Goal: Task Accomplishment & Management: Manage account settings

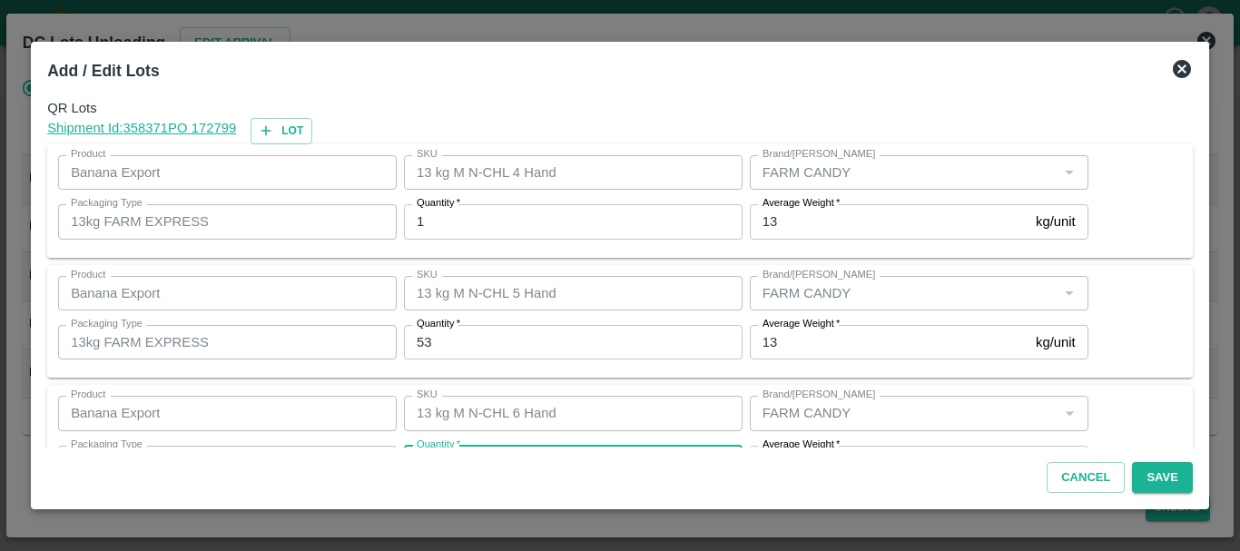
scroll to position [33, 0]
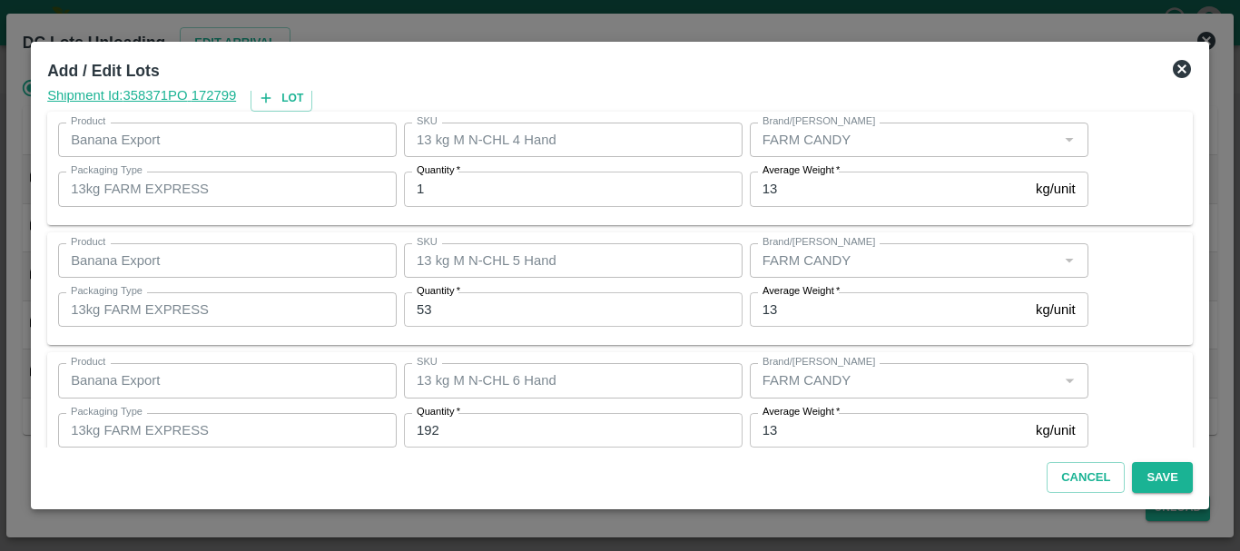
click at [1100, 19] on div at bounding box center [620, 275] width 1240 height 551
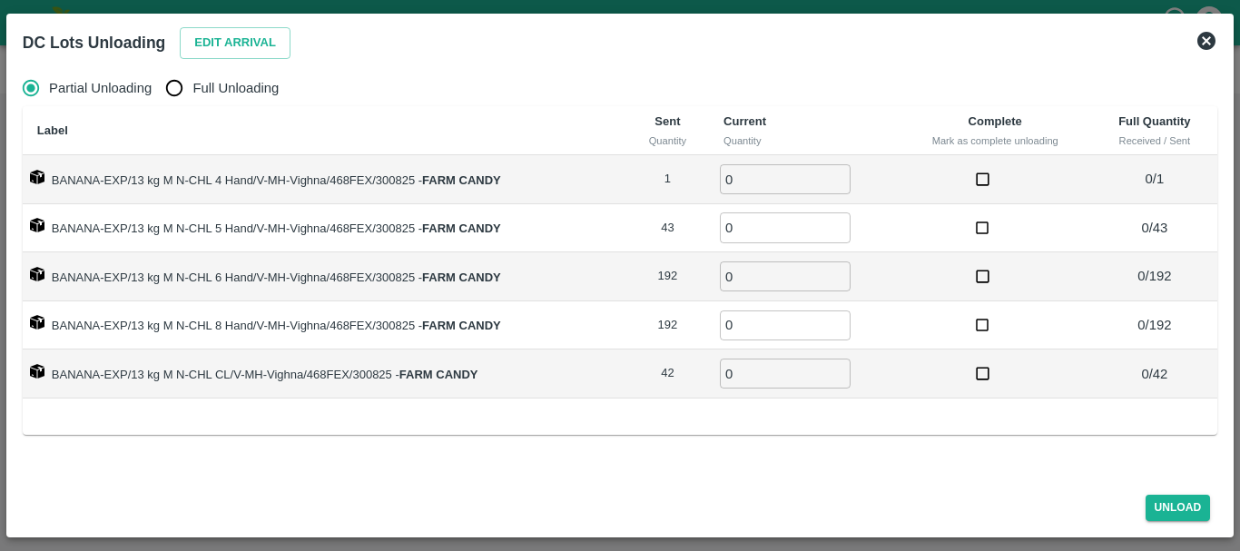
click at [485, 59] on div "DC Lots Unloading Edit Arrival" at bounding box center [598, 38] width 1180 height 47
click at [1202, 42] on icon at bounding box center [1206, 41] width 18 height 18
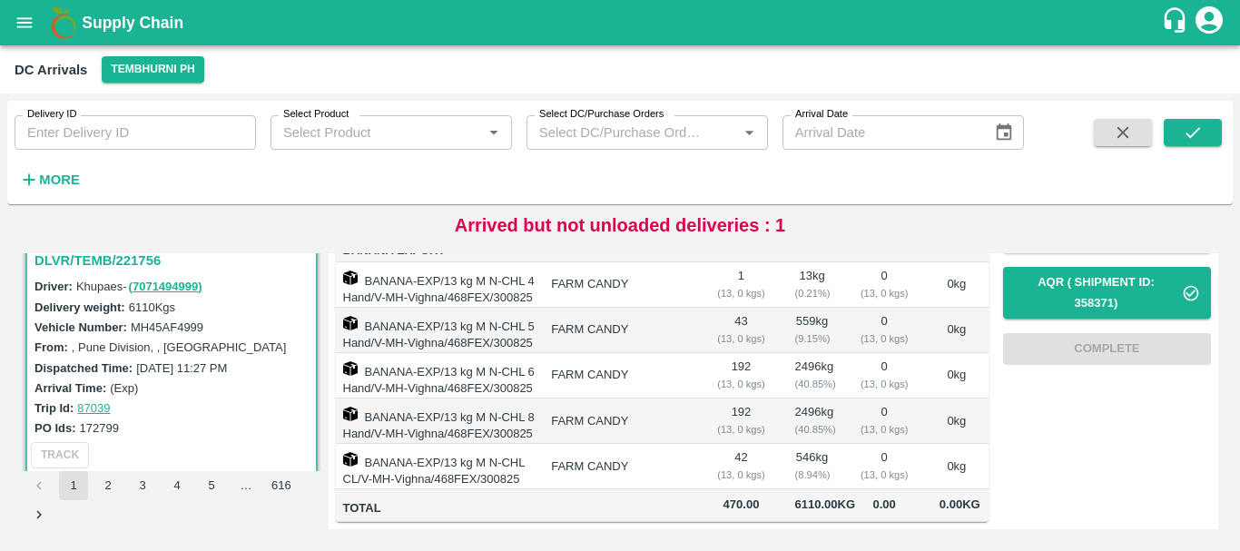
scroll to position [0, 0]
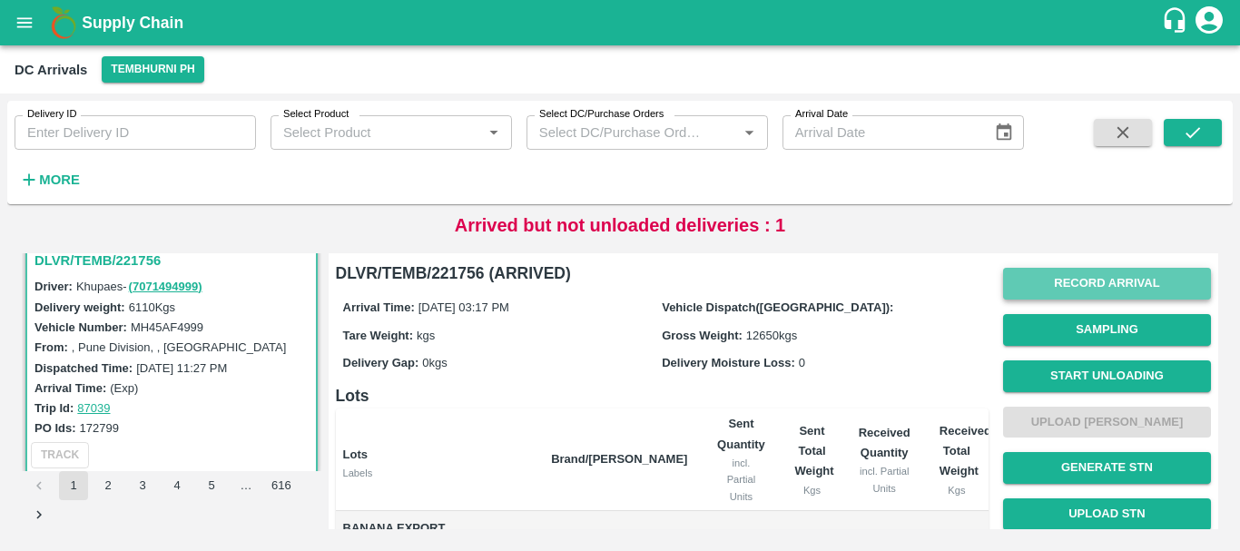
click at [1080, 289] on button "Record Arrival" at bounding box center [1107, 284] width 208 height 32
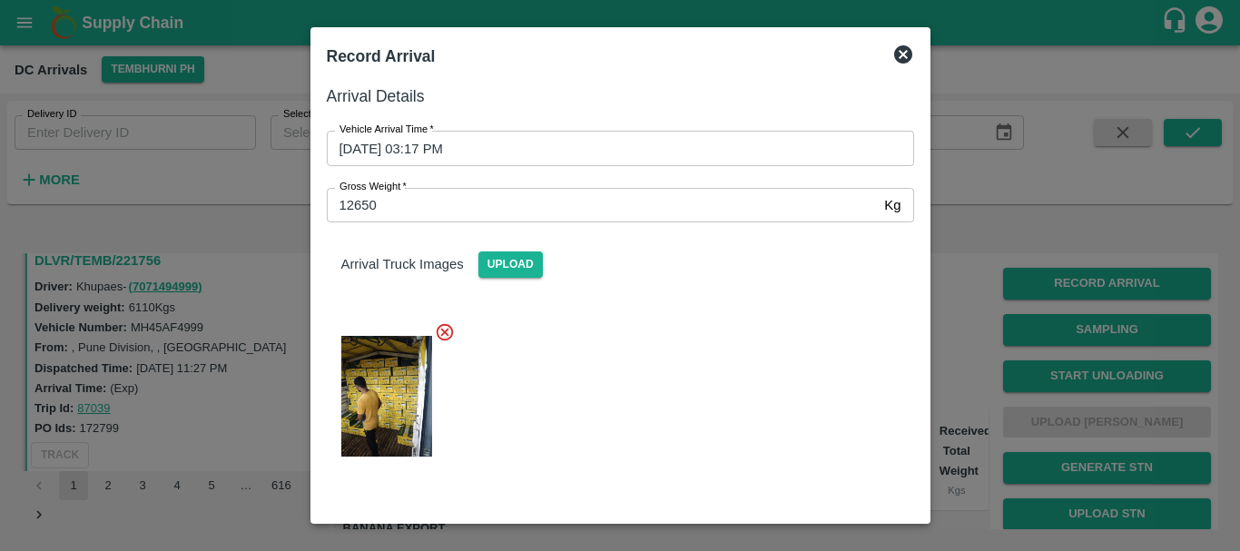
click at [972, 255] on div at bounding box center [620, 275] width 1240 height 551
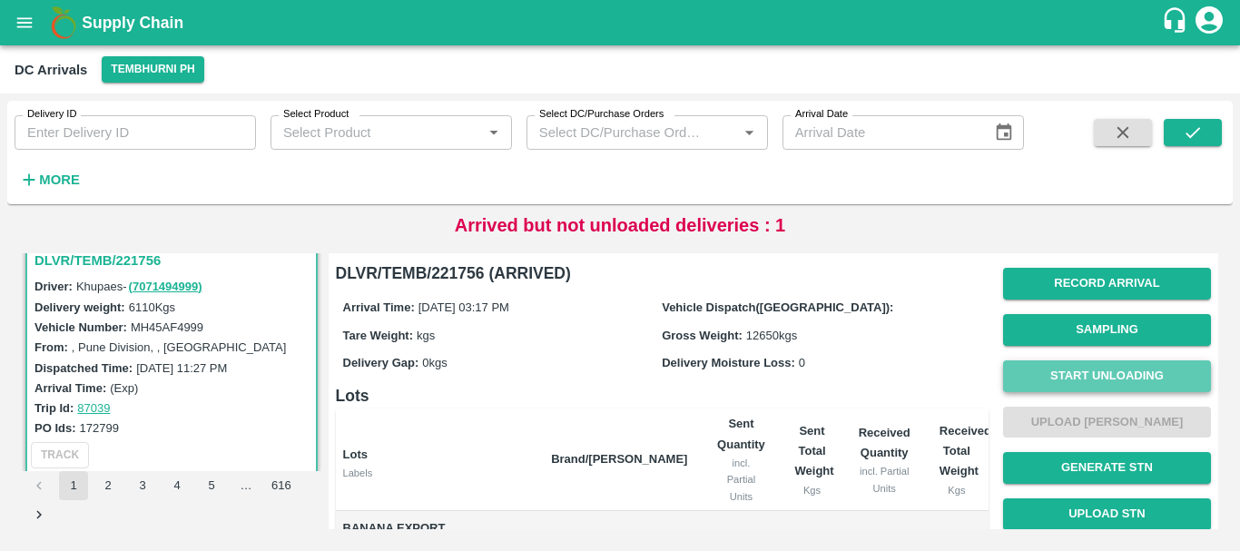
click at [1046, 378] on button "Start Unloading" at bounding box center [1107, 376] width 208 height 32
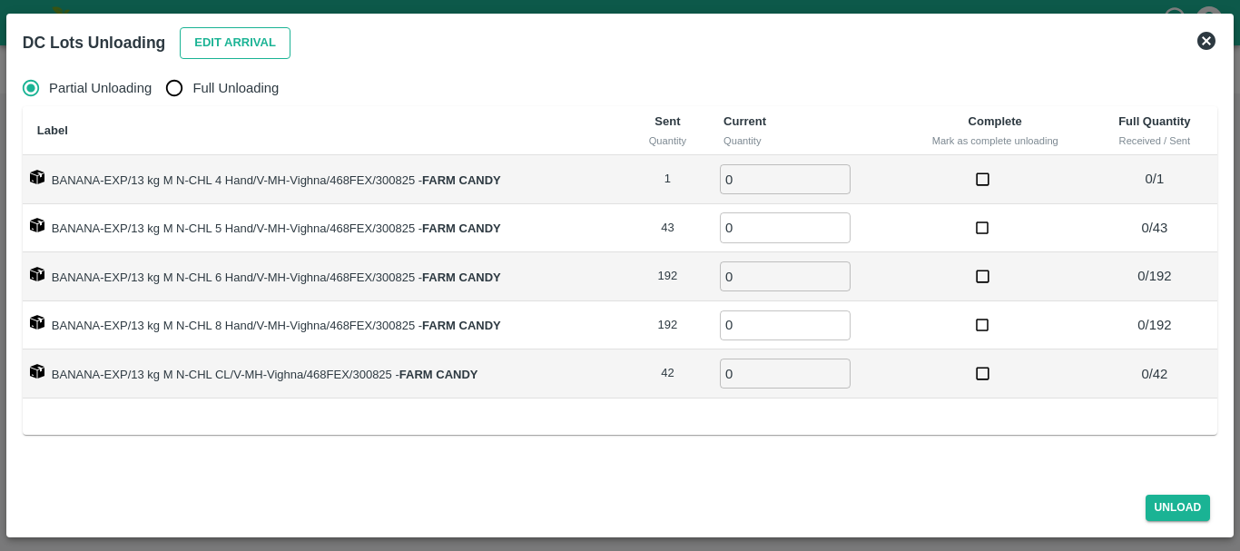
click at [250, 34] on button "Edit Arrival" at bounding box center [235, 43] width 111 height 32
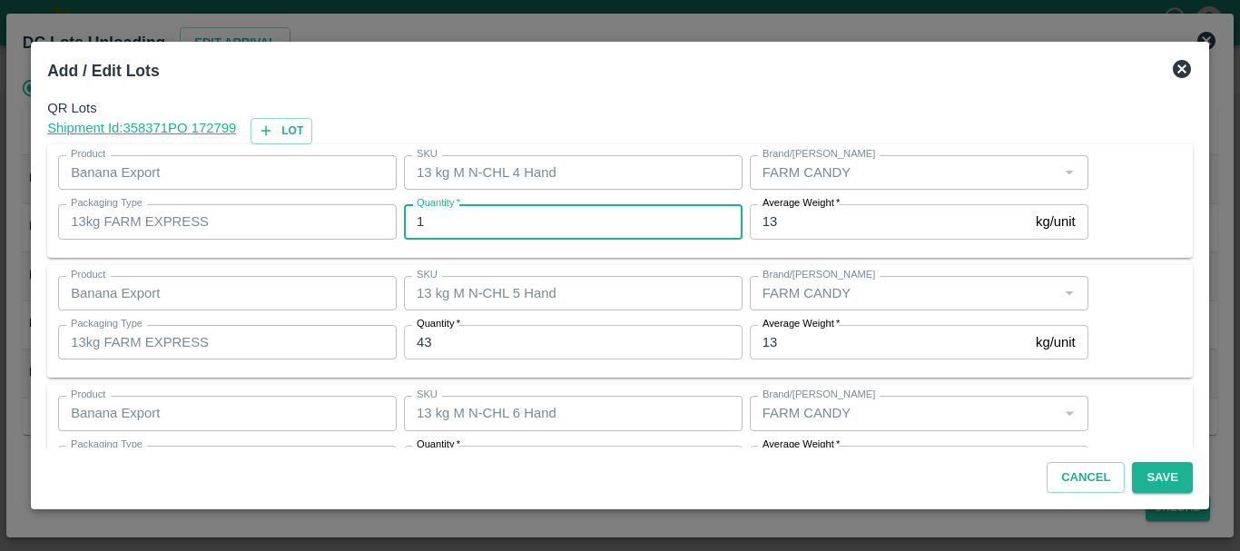
click at [554, 224] on input "1" at bounding box center [573, 221] width 338 height 34
type input "1"
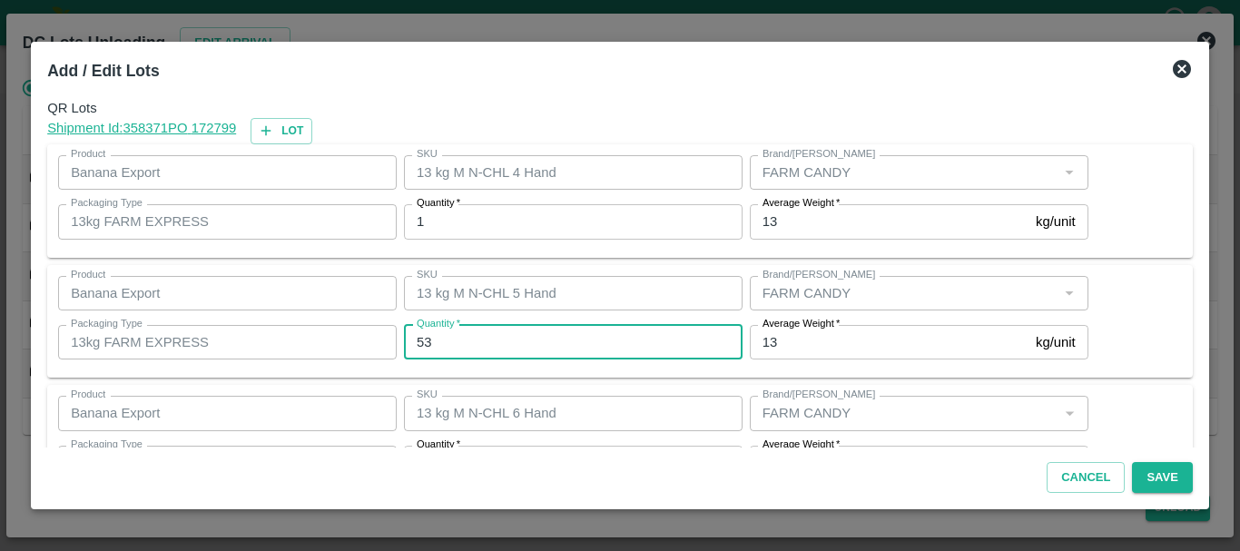
type input "53"
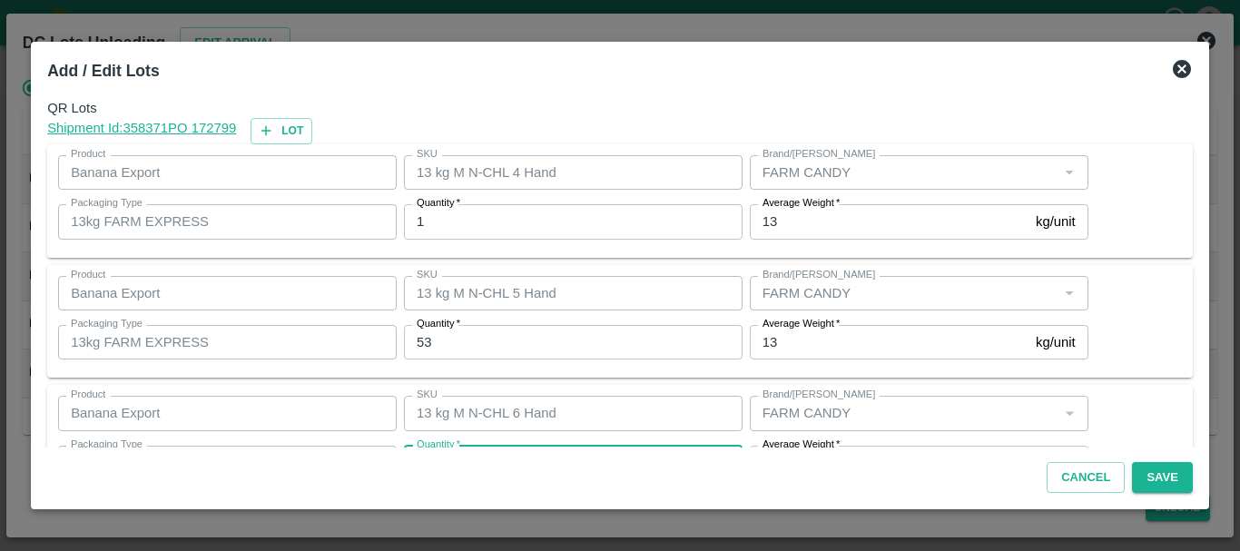
scroll to position [33, 0]
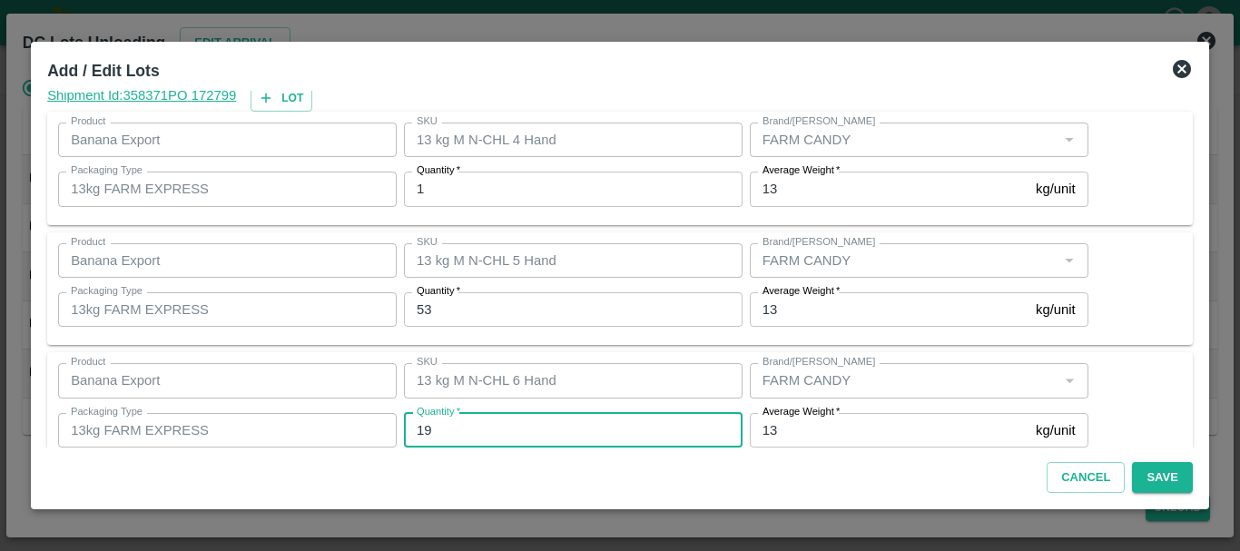
type input "192"
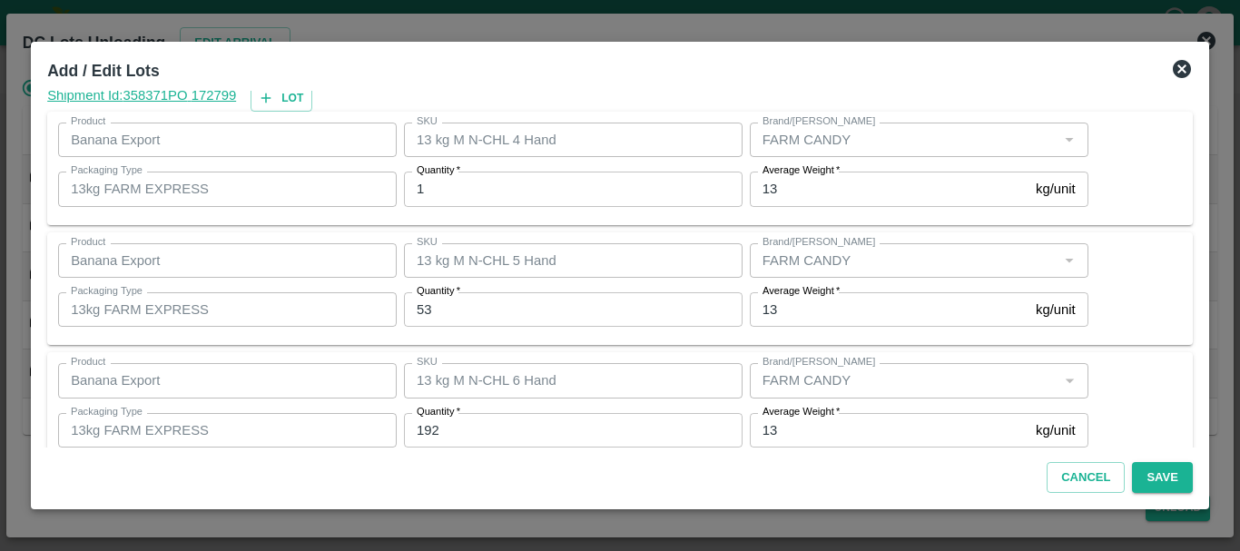
scroll to position [307, 0]
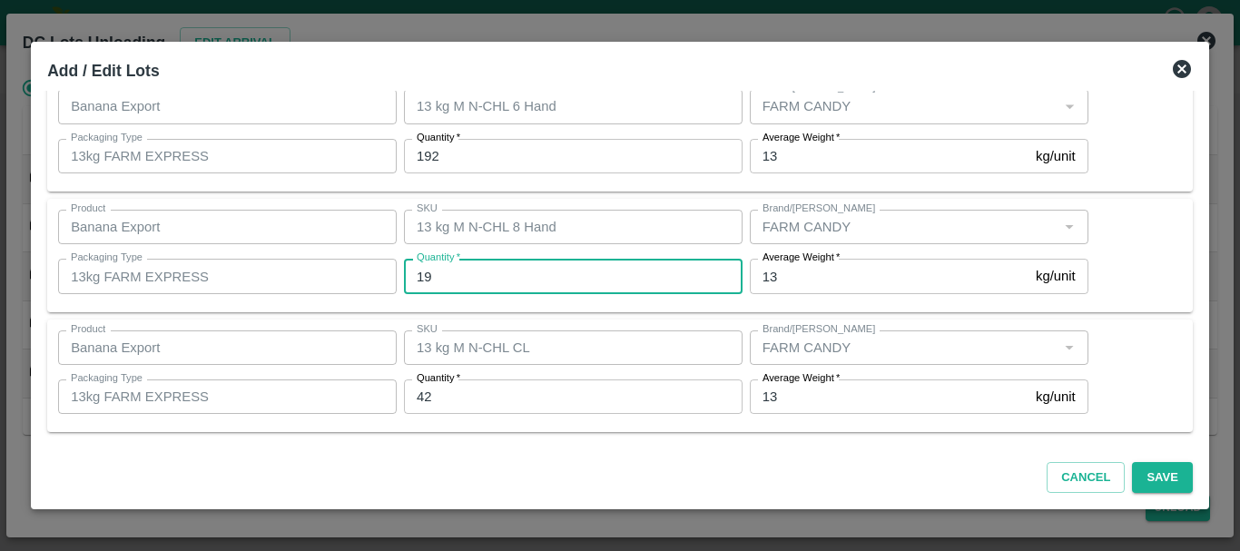
type input "192"
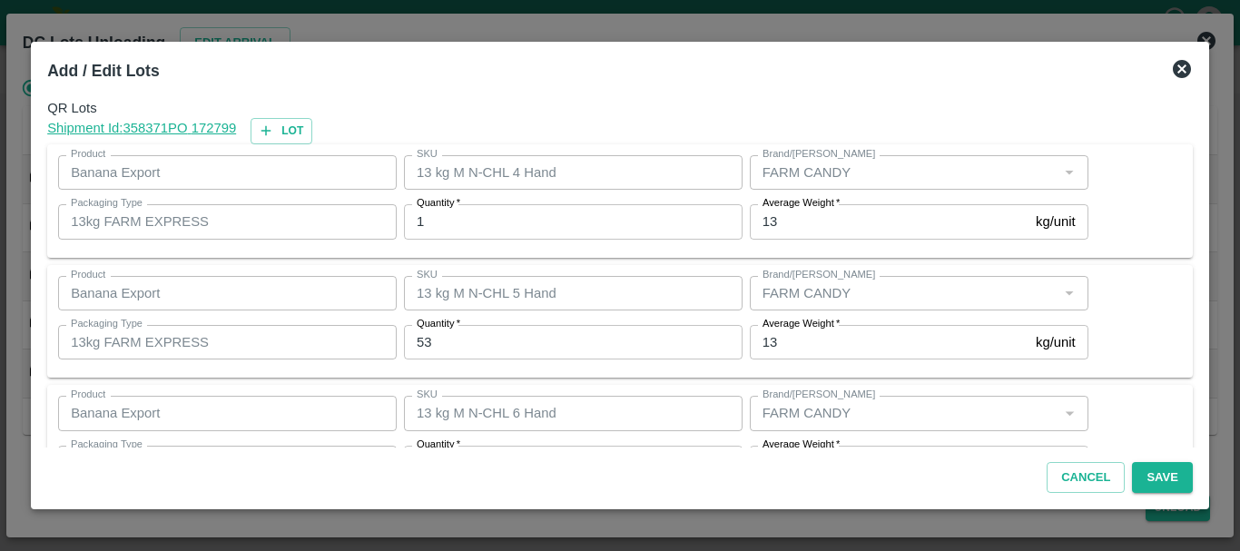
scroll to position [306, 0]
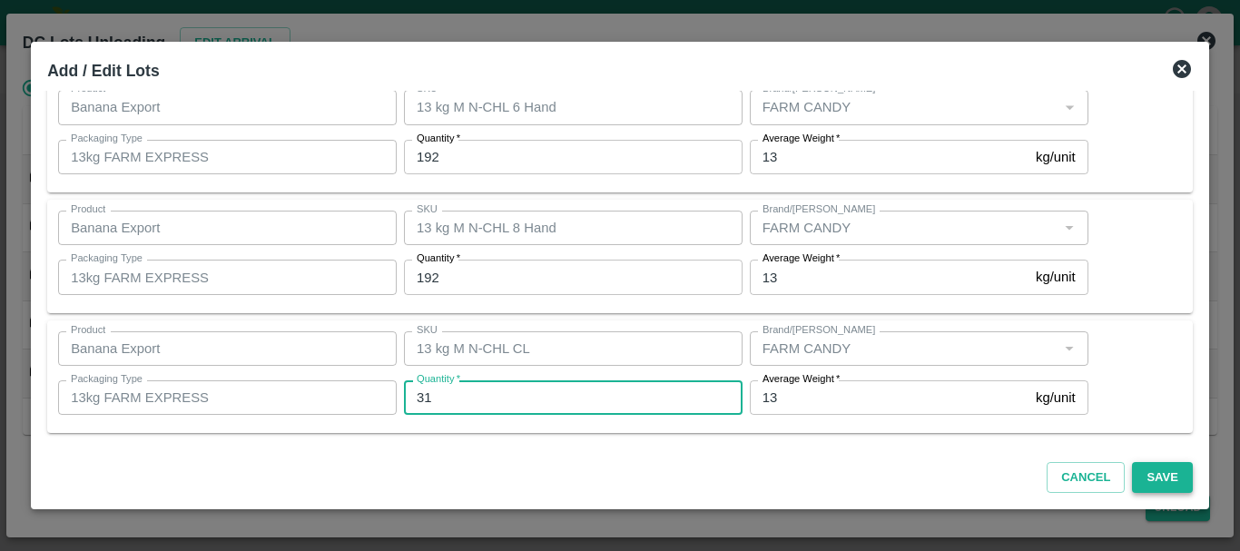
type input "31"
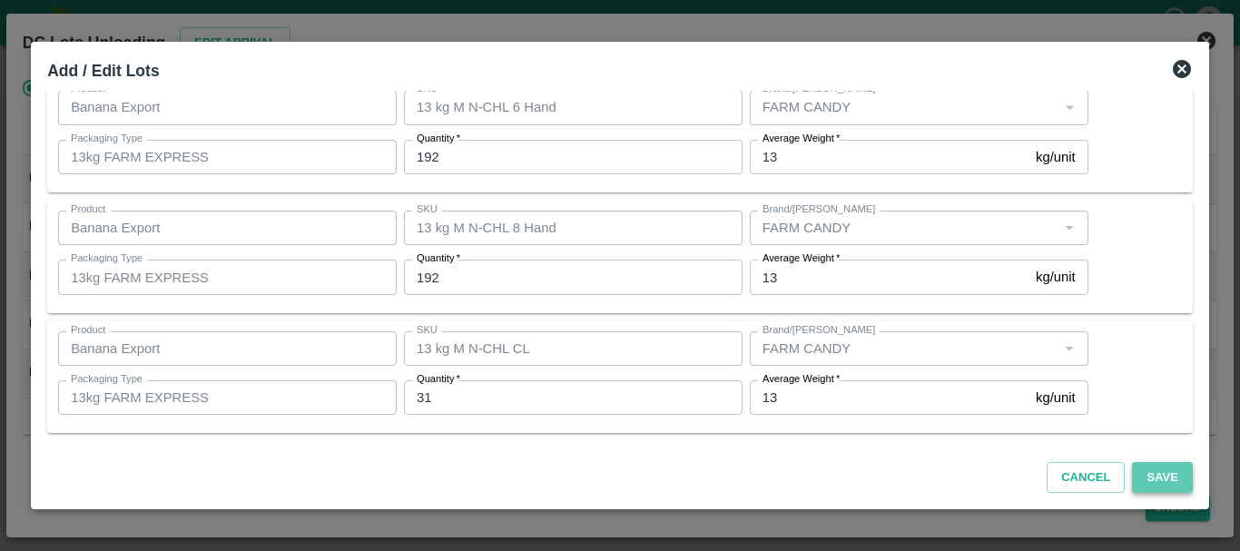
click at [1156, 471] on button "Save" at bounding box center [1162, 478] width 60 height 32
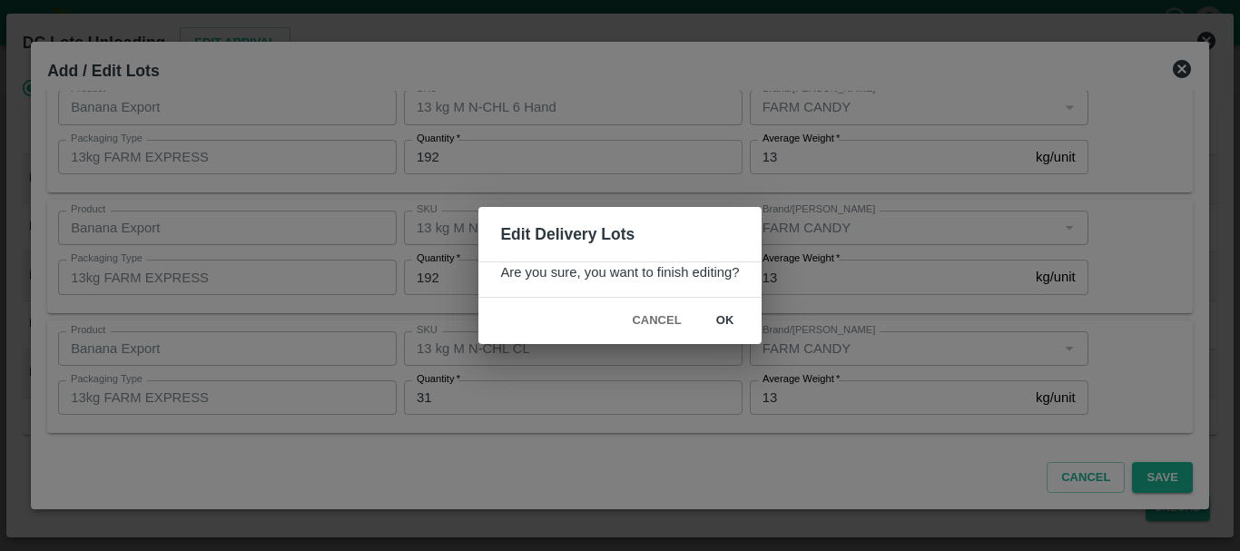
click at [659, 309] on button "Cancel" at bounding box center [656, 321] width 64 height 32
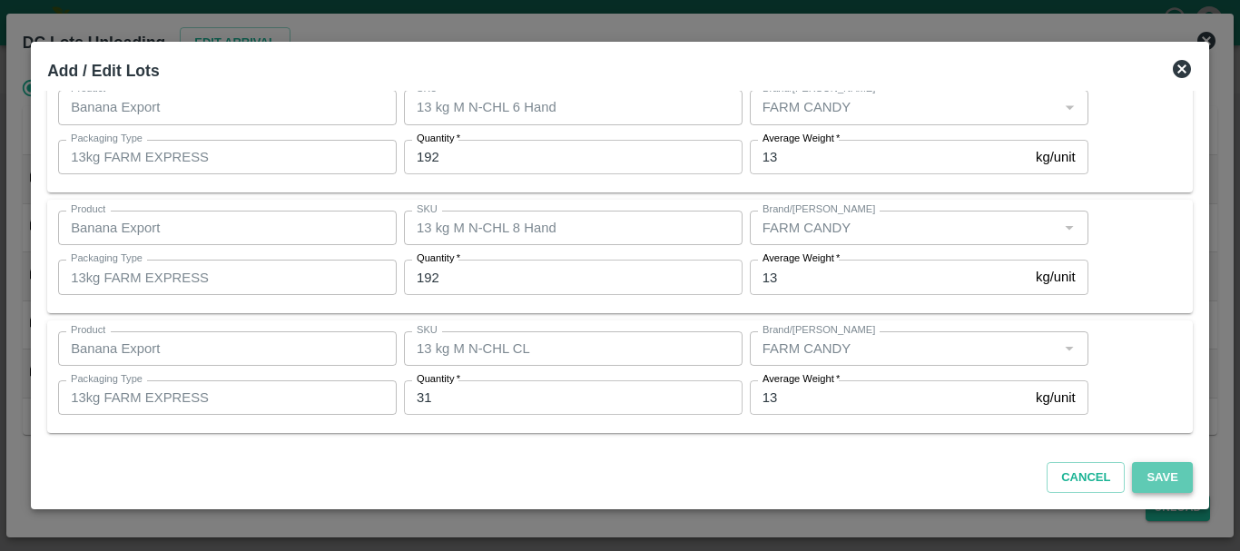
click at [1157, 473] on button "Save" at bounding box center [1162, 478] width 60 height 32
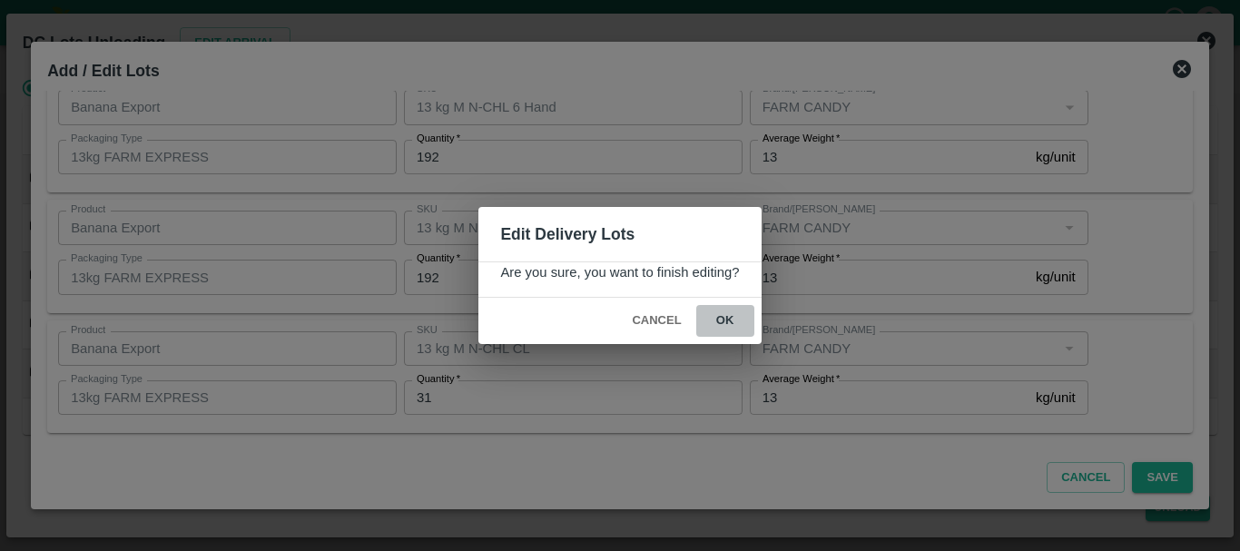
click at [727, 321] on button "ok" at bounding box center [725, 321] width 58 height 32
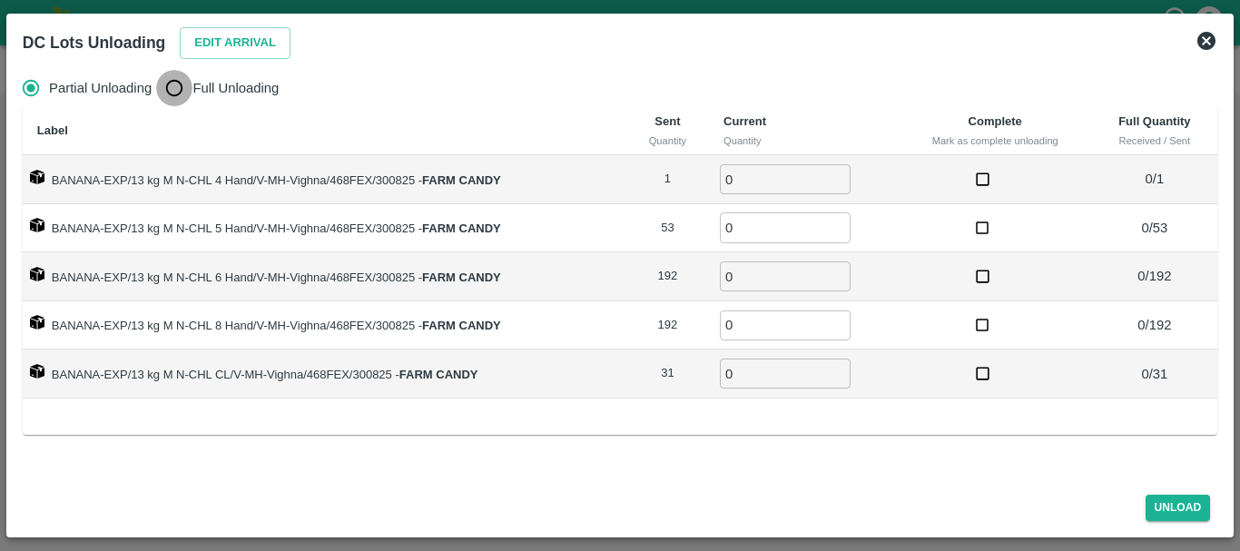
click at [184, 83] on input "Full Unloading" at bounding box center [174, 88] width 36 height 36
radio input "true"
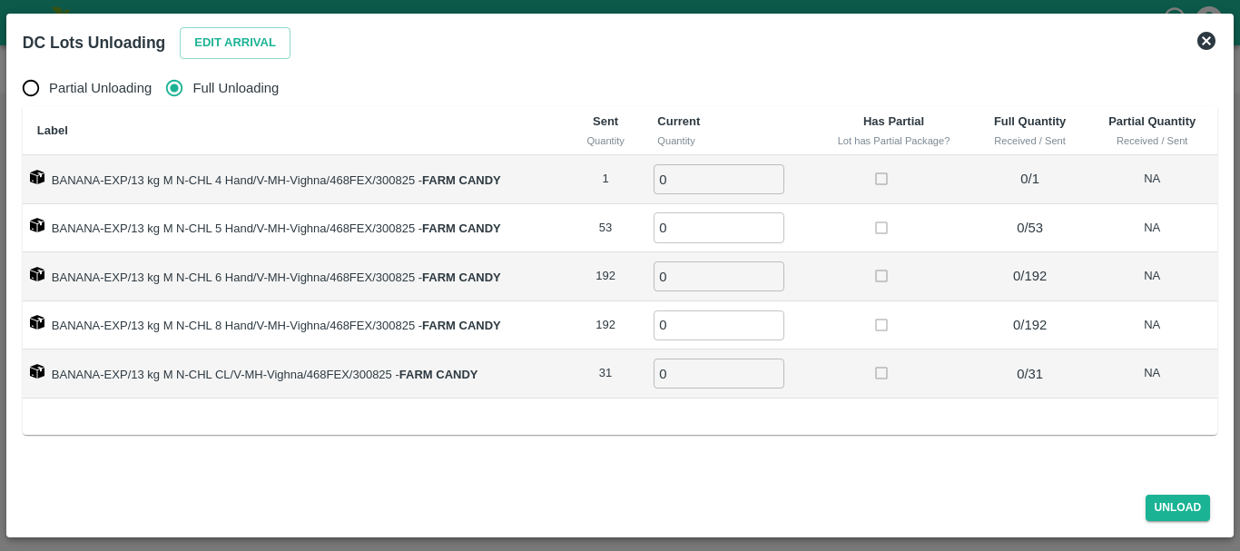
click at [681, 188] on input "0" at bounding box center [718, 179] width 131 height 30
type input "01"
type input "53"
type input "192"
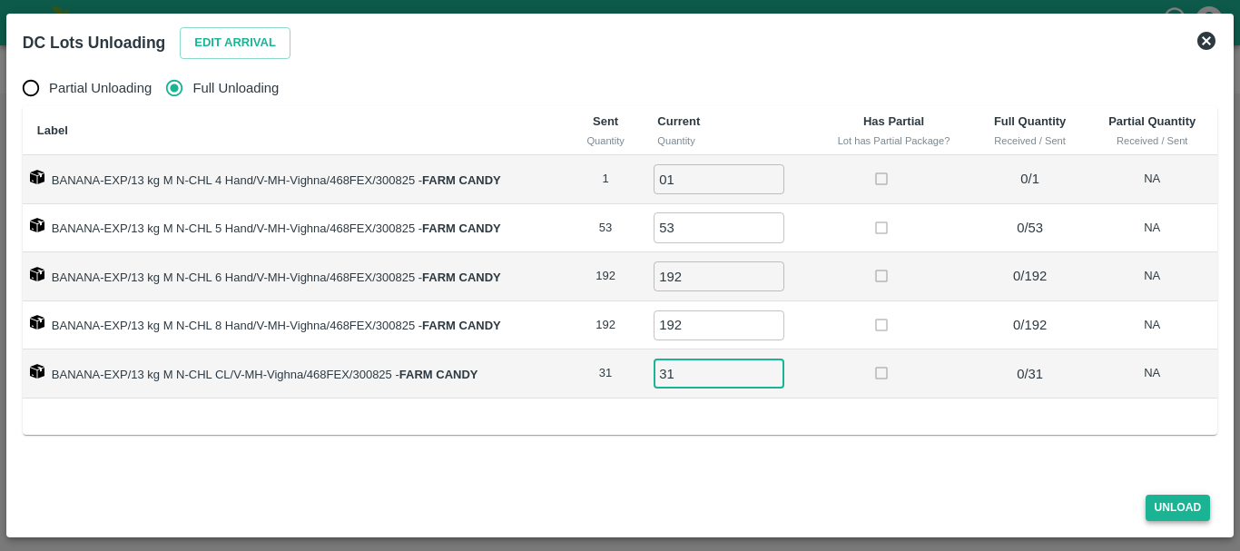
type input "31"
click at [1168, 505] on button "Unload" at bounding box center [1177, 508] width 65 height 26
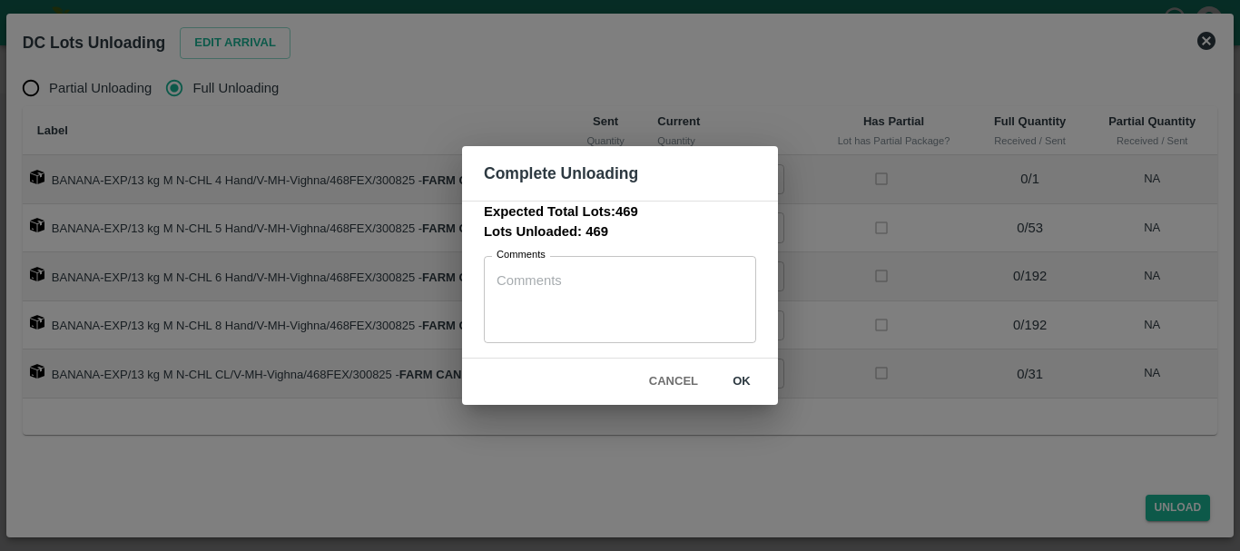
click at [748, 384] on button "ok" at bounding box center [741, 382] width 58 height 32
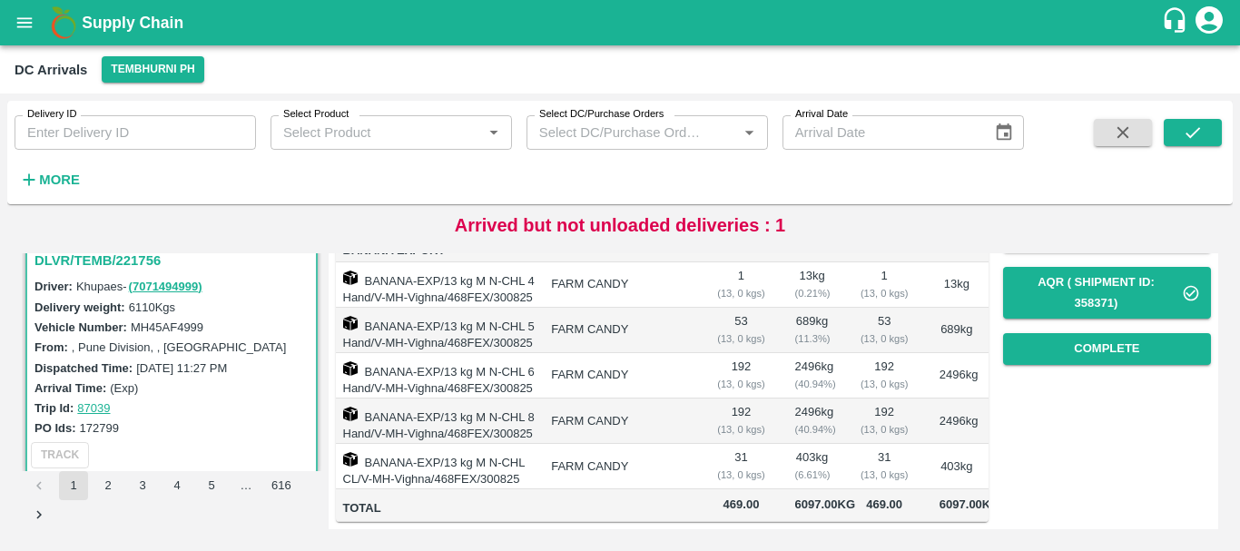
scroll to position [0, 0]
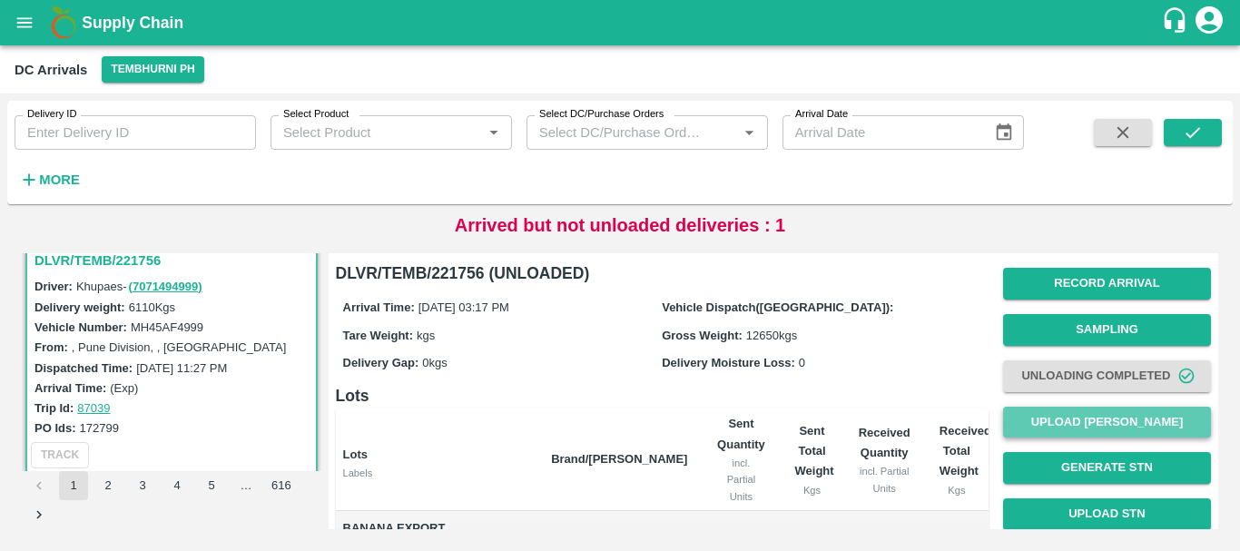
click at [1043, 417] on button "Upload [PERSON_NAME]" at bounding box center [1107, 423] width 208 height 32
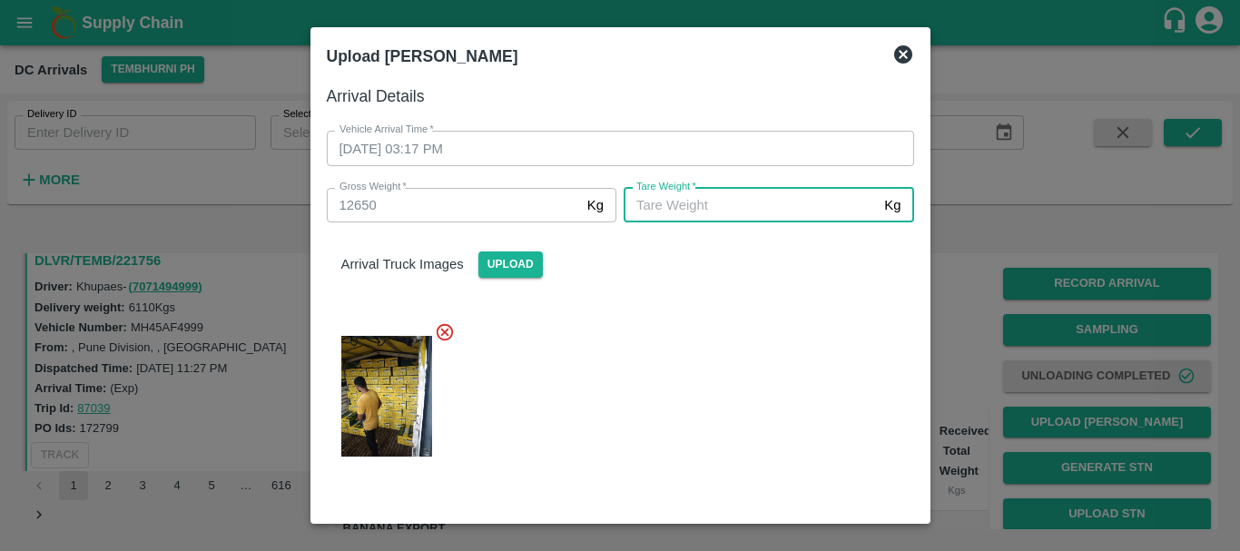
click at [690, 212] on input "[PERSON_NAME]   *" at bounding box center [749, 205] width 253 height 34
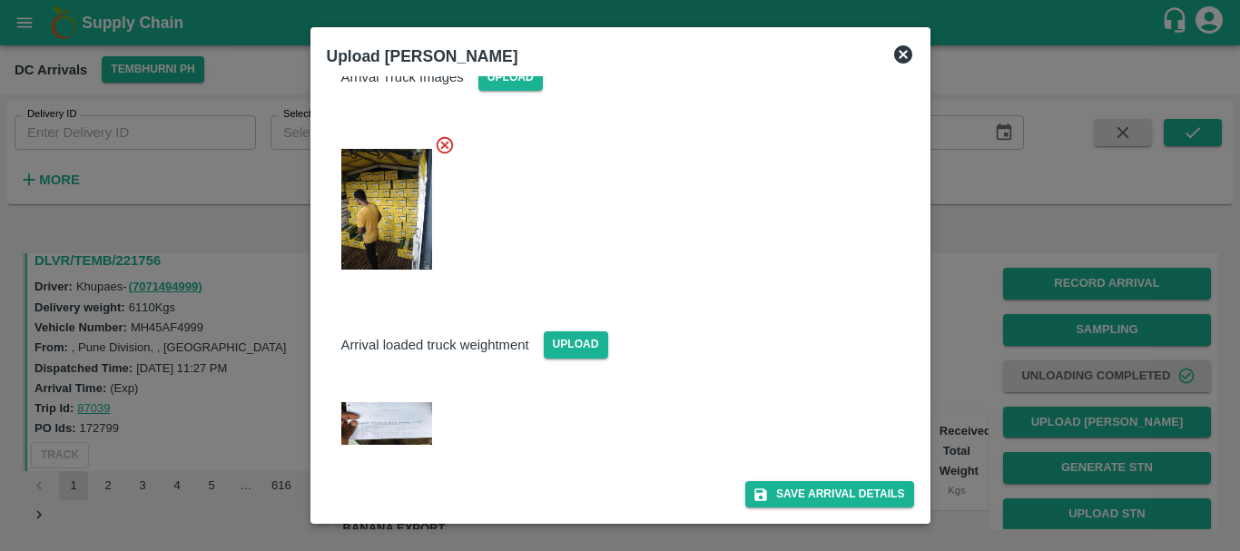
click at [417, 409] on img at bounding box center [386, 423] width 91 height 43
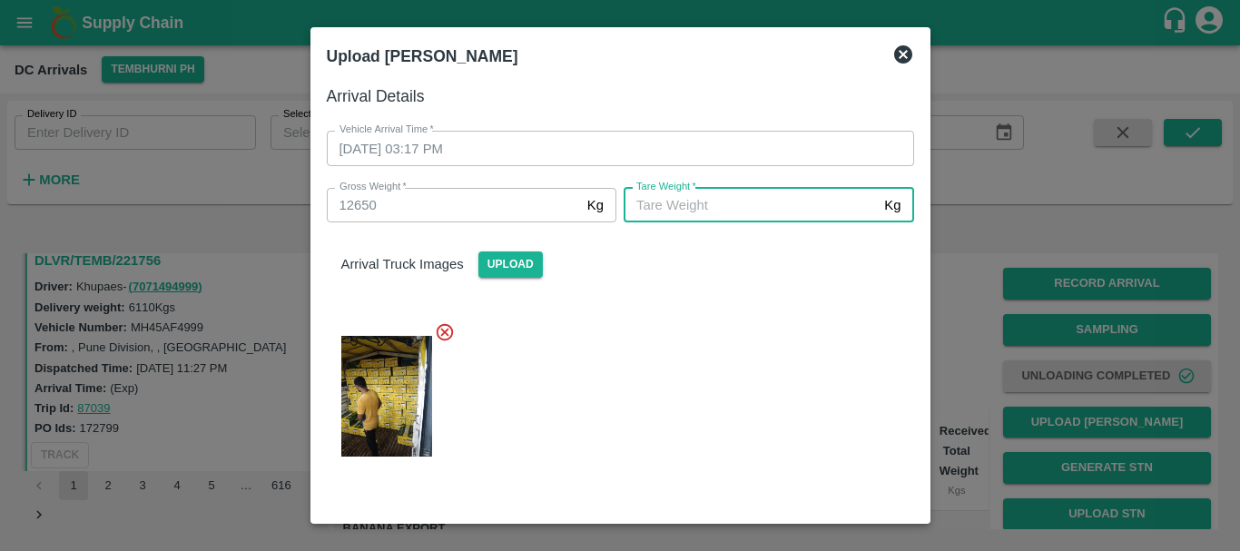
click at [696, 201] on input "[PERSON_NAME]   *" at bounding box center [749, 205] width 253 height 34
type input "5990"
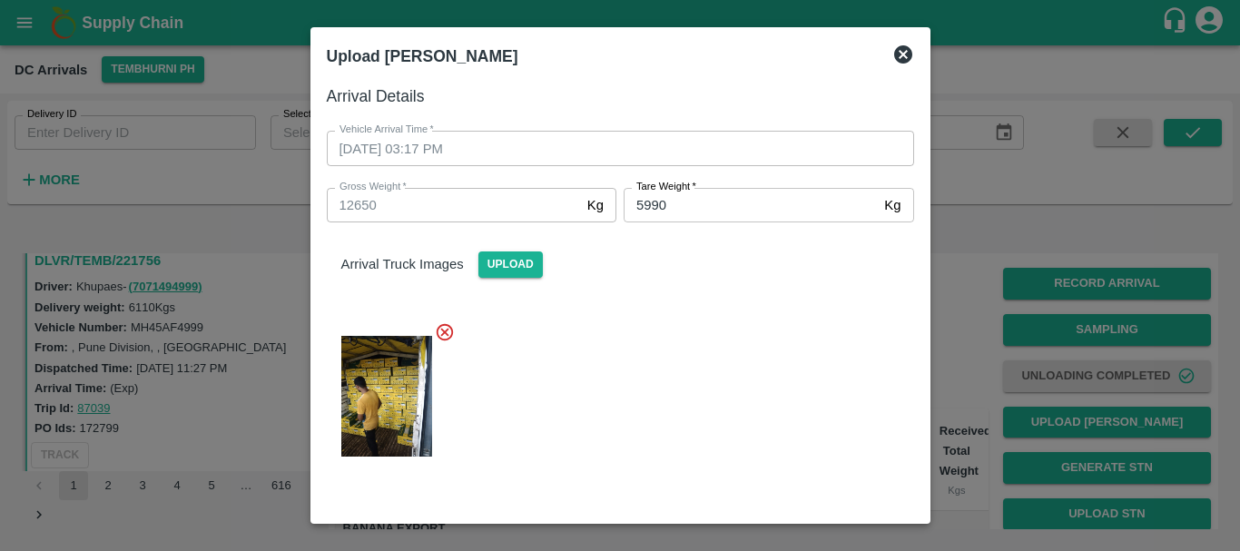
click at [662, 442] on div at bounding box center [613, 391] width 602 height 168
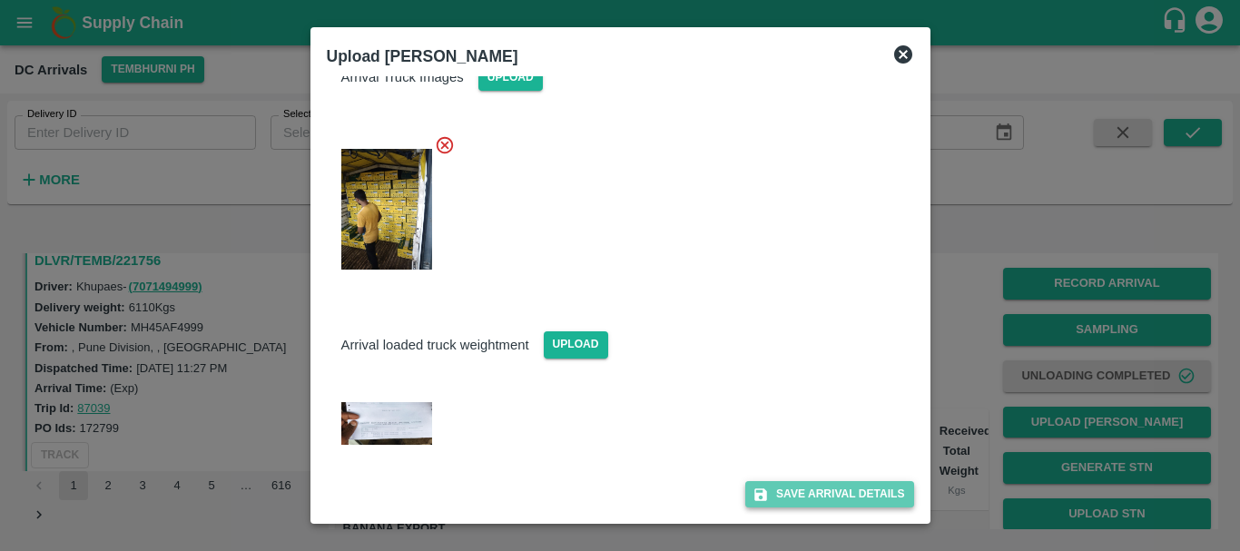
click at [765, 495] on button "Save Arrival Details" at bounding box center [829, 494] width 168 height 26
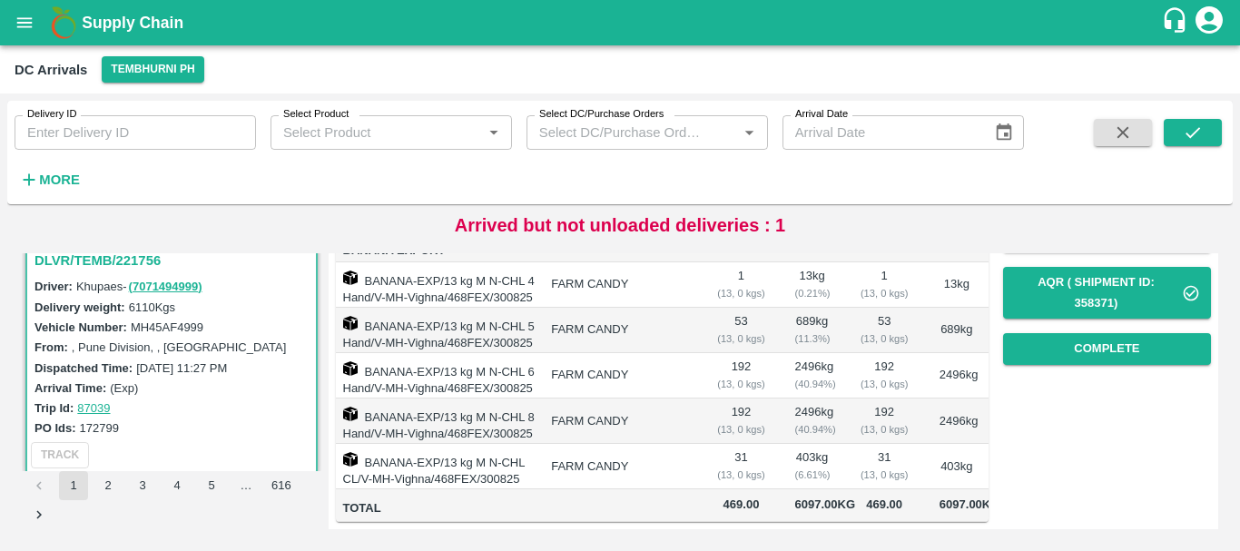
scroll to position [234, 0]
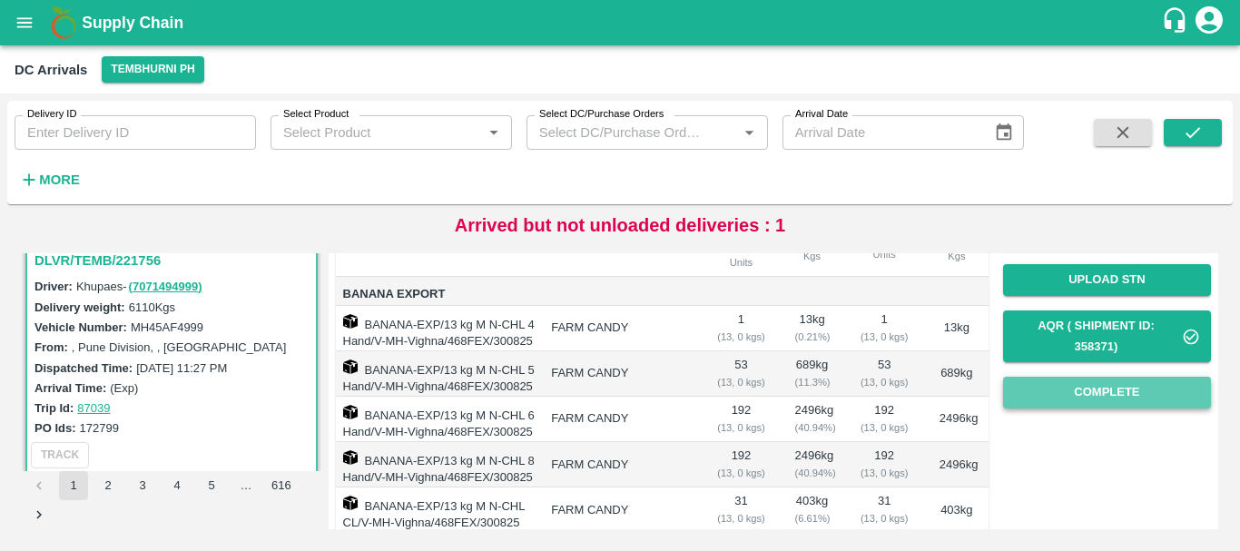
click at [1053, 390] on button "Complete" at bounding box center [1107, 393] width 208 height 32
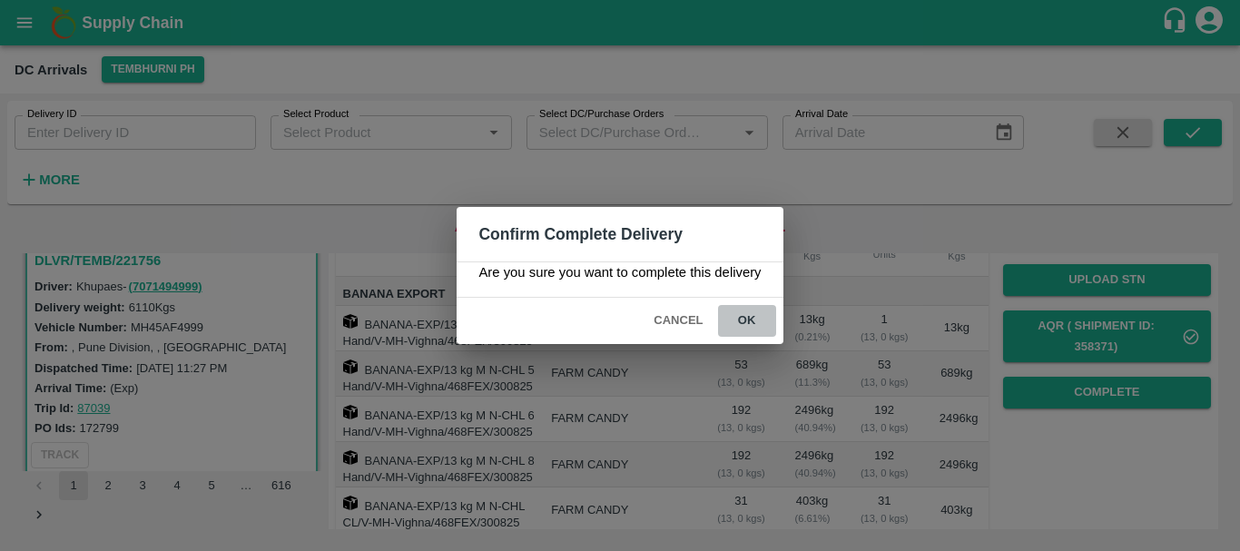
click at [751, 313] on button "ok" at bounding box center [747, 321] width 58 height 32
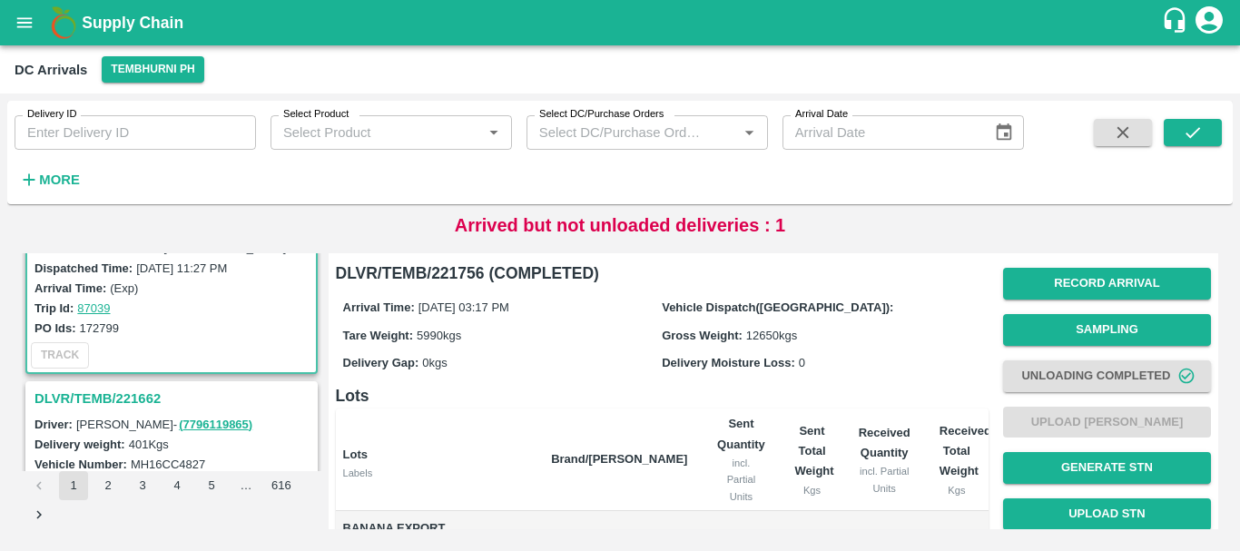
scroll to position [359, 0]
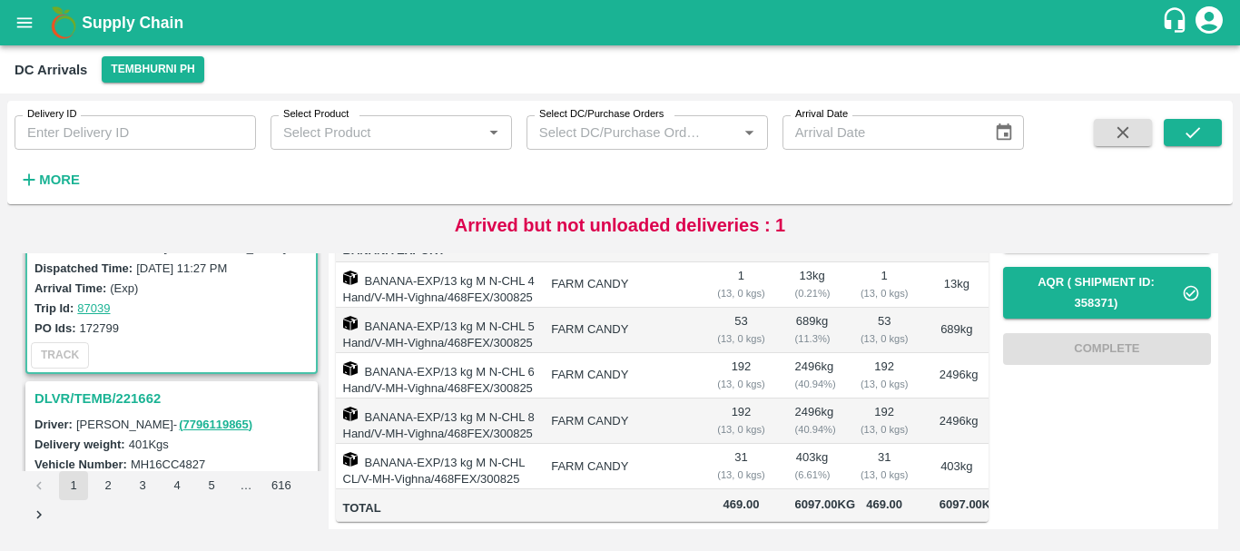
click at [755, 444] on td "31 ( 13, 0 kgs)" at bounding box center [740, 466] width 78 height 45
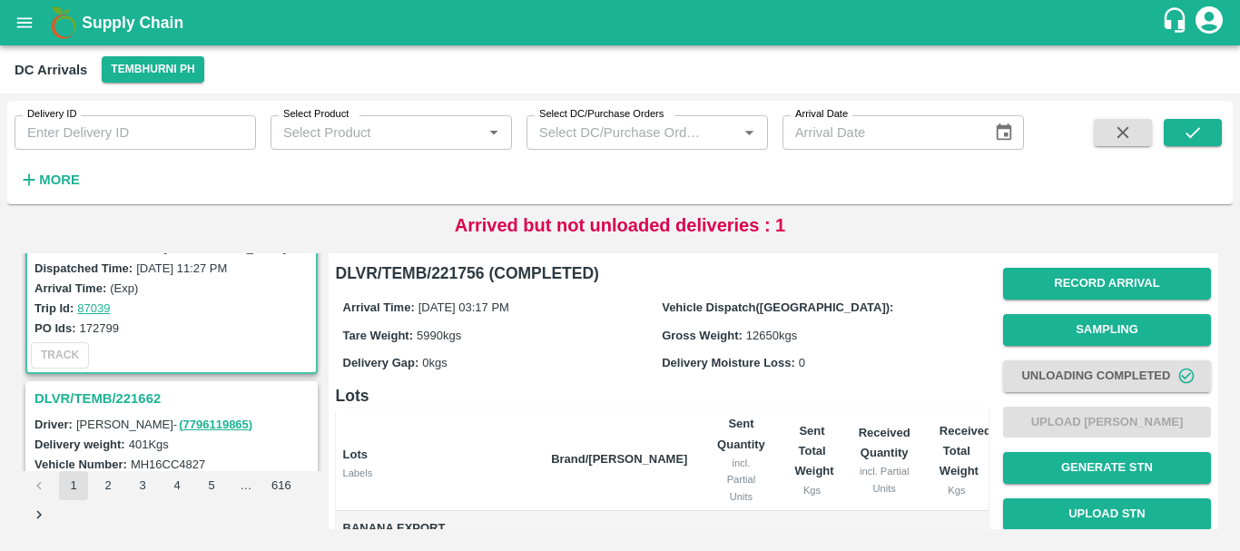
scroll to position [0, 0]
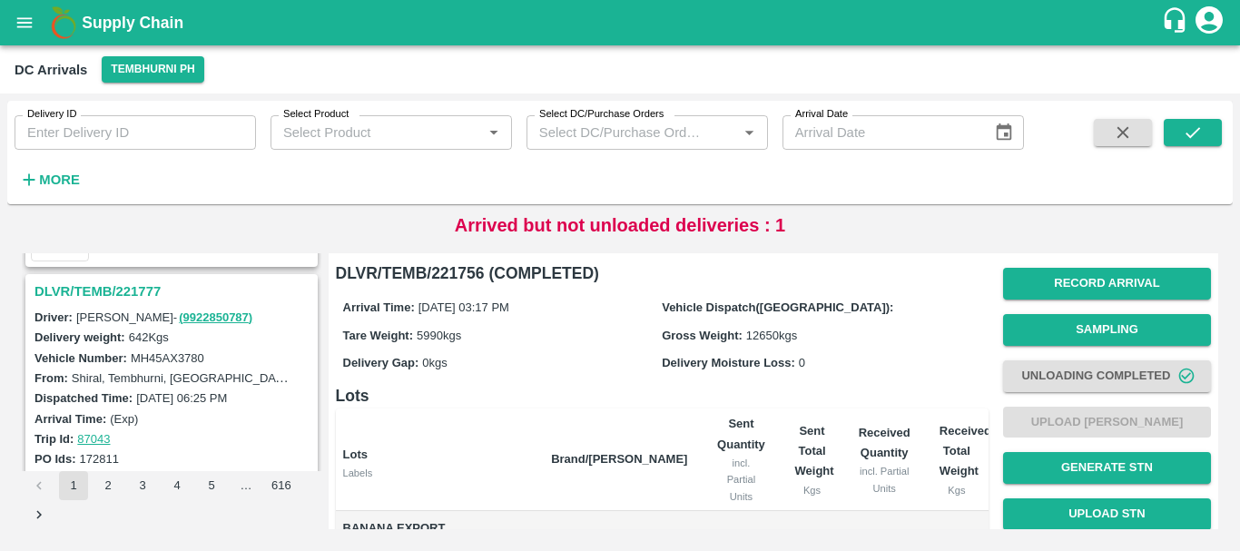
click at [141, 297] on h3 "DLVR/TEMB/221777" at bounding box center [173, 291] width 279 height 24
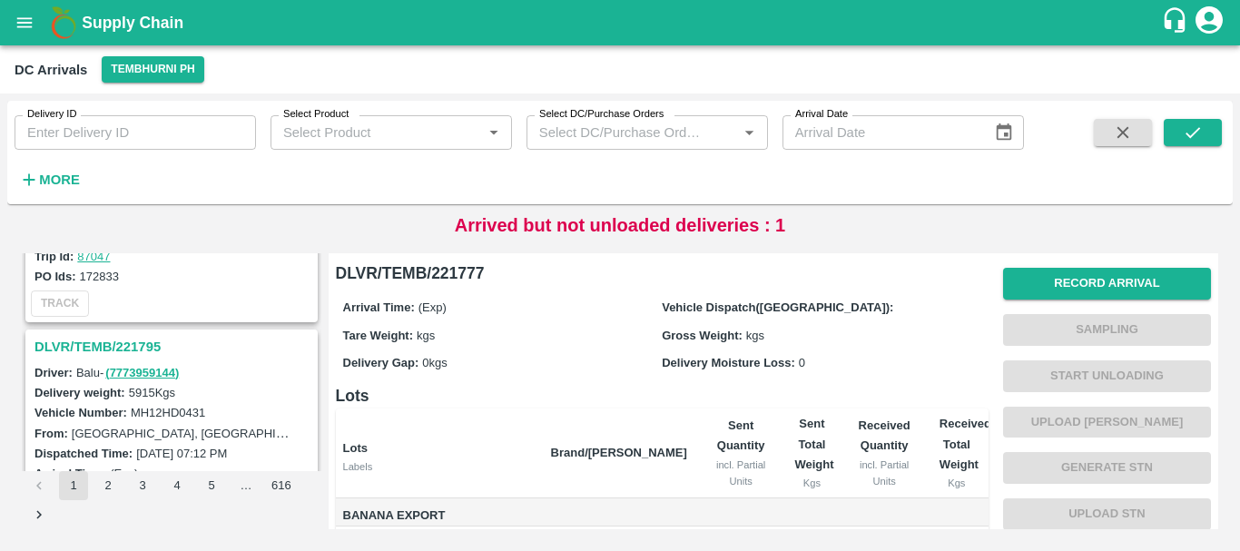
click at [153, 343] on h3 "DLVR/TEMB/221795" at bounding box center [173, 347] width 279 height 24
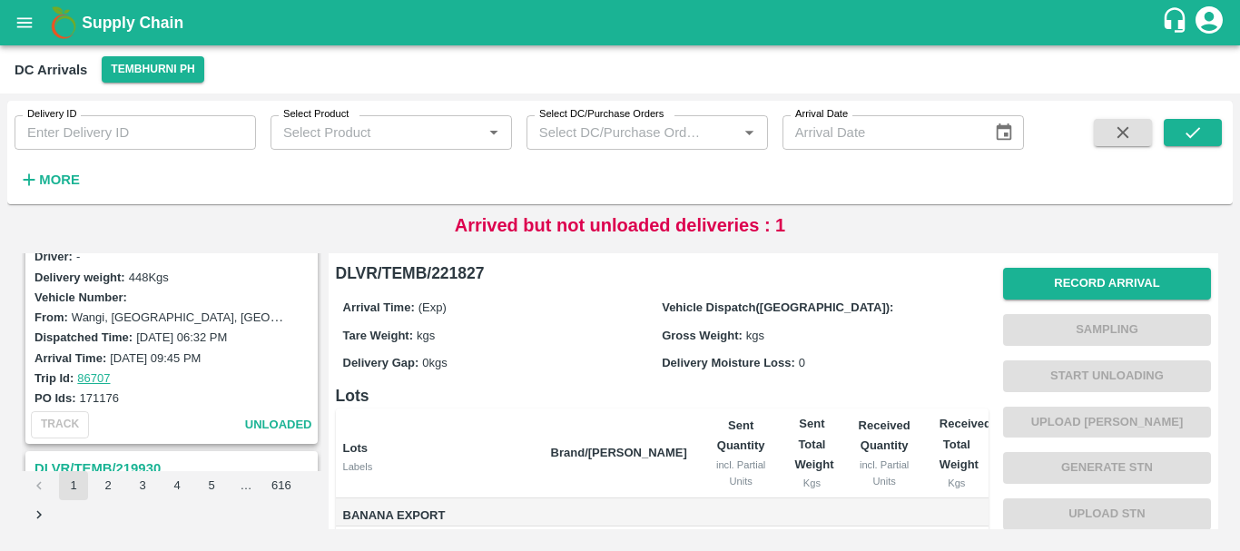
scroll to position [2379, 0]
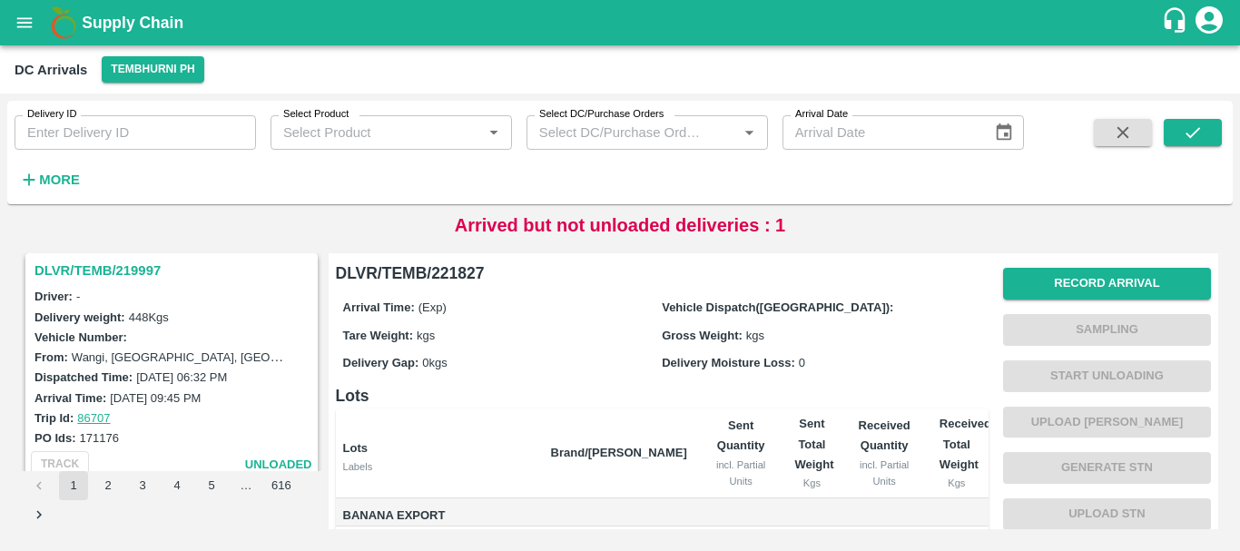
click at [140, 271] on h3 "DLVR/TEMB/219997" at bounding box center [173, 271] width 279 height 24
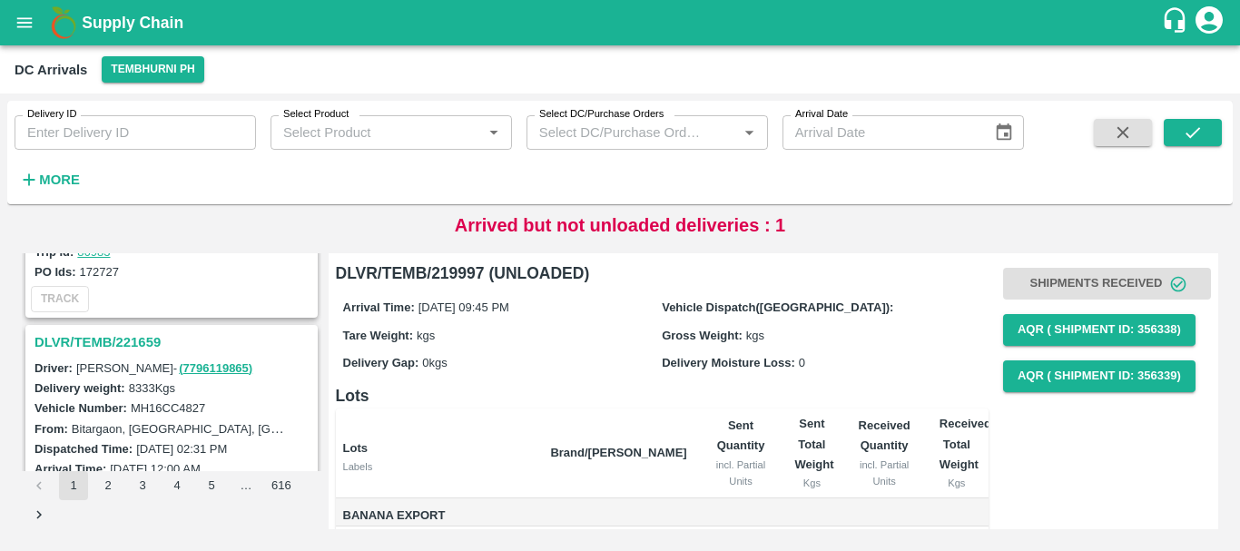
scroll to position [2063, 0]
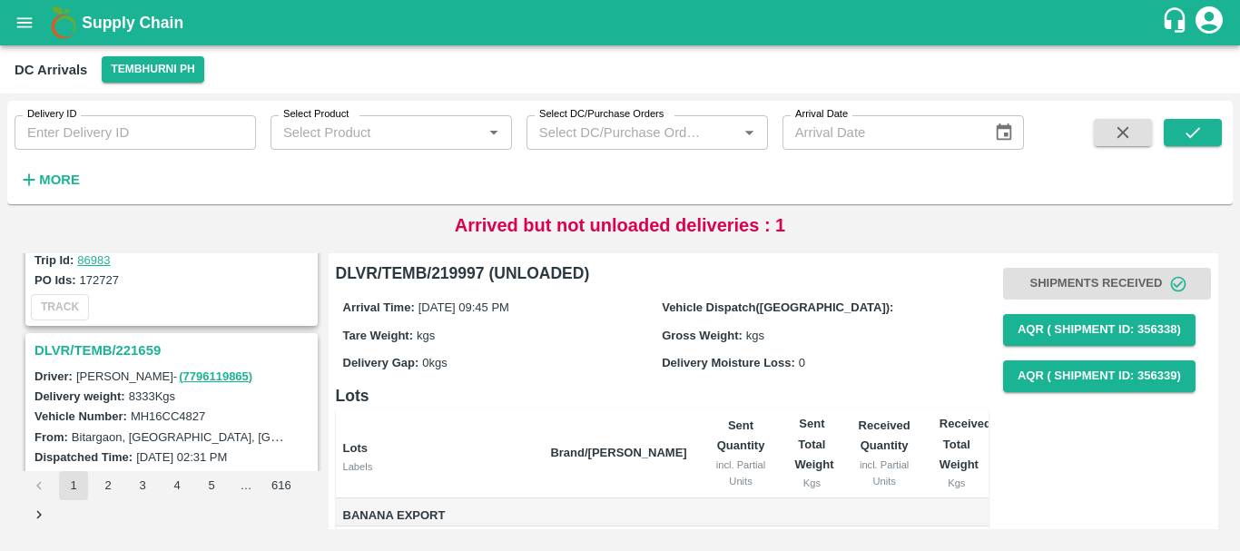
click at [134, 346] on h3 "DLVR/TEMB/221659" at bounding box center [173, 350] width 279 height 24
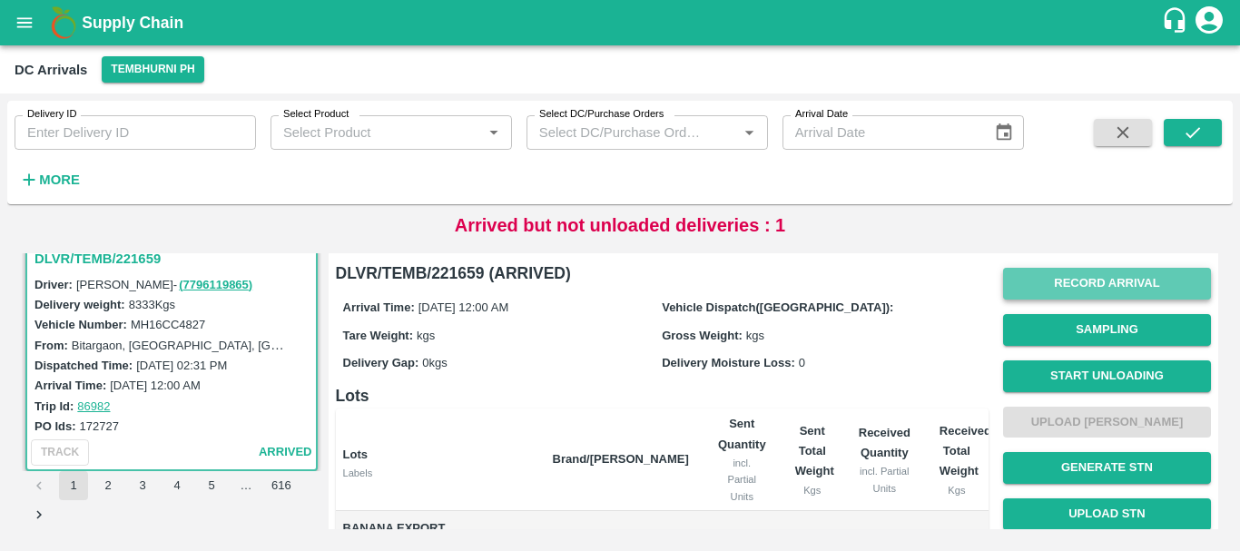
click at [1064, 284] on button "Record Arrival" at bounding box center [1107, 284] width 208 height 32
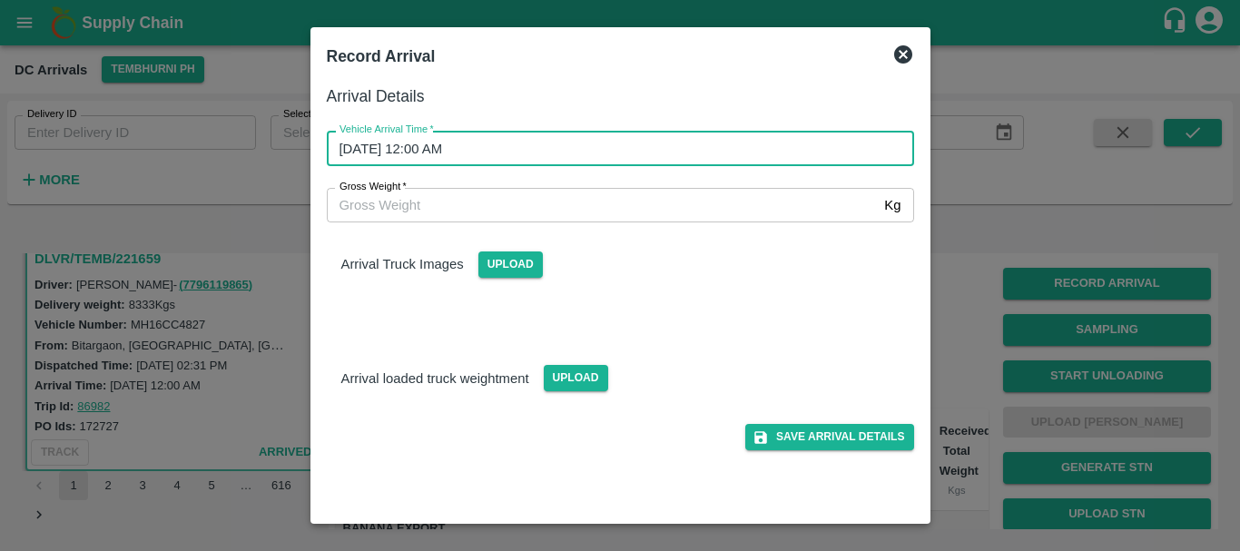
click at [588, 153] on input "[DATE] 12:00 AM" at bounding box center [614, 148] width 574 height 34
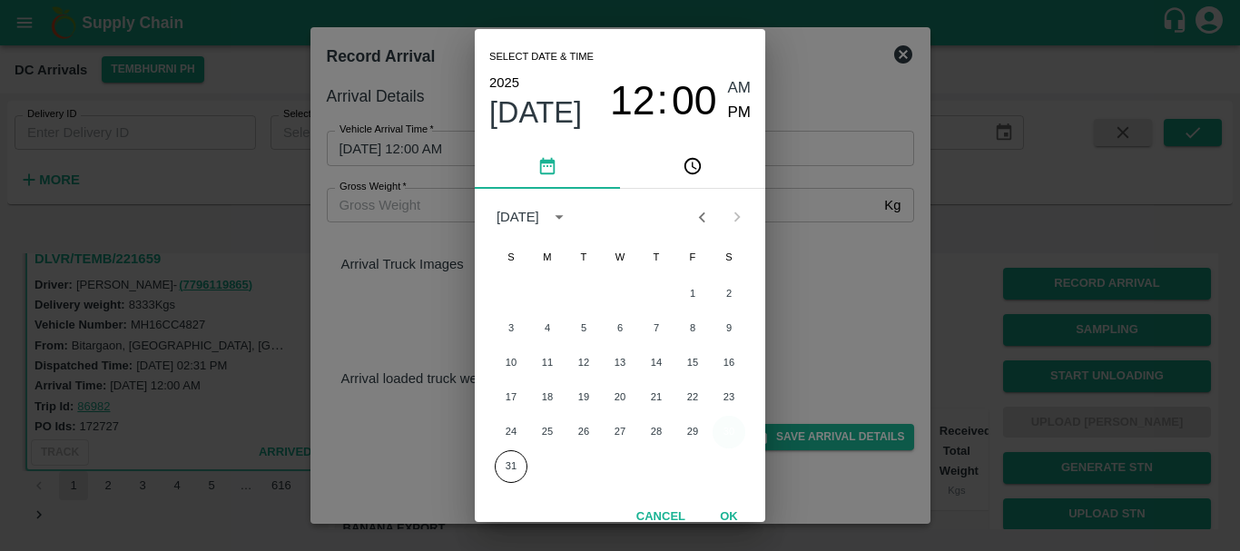
click at [728, 433] on button "30" at bounding box center [728, 432] width 33 height 33
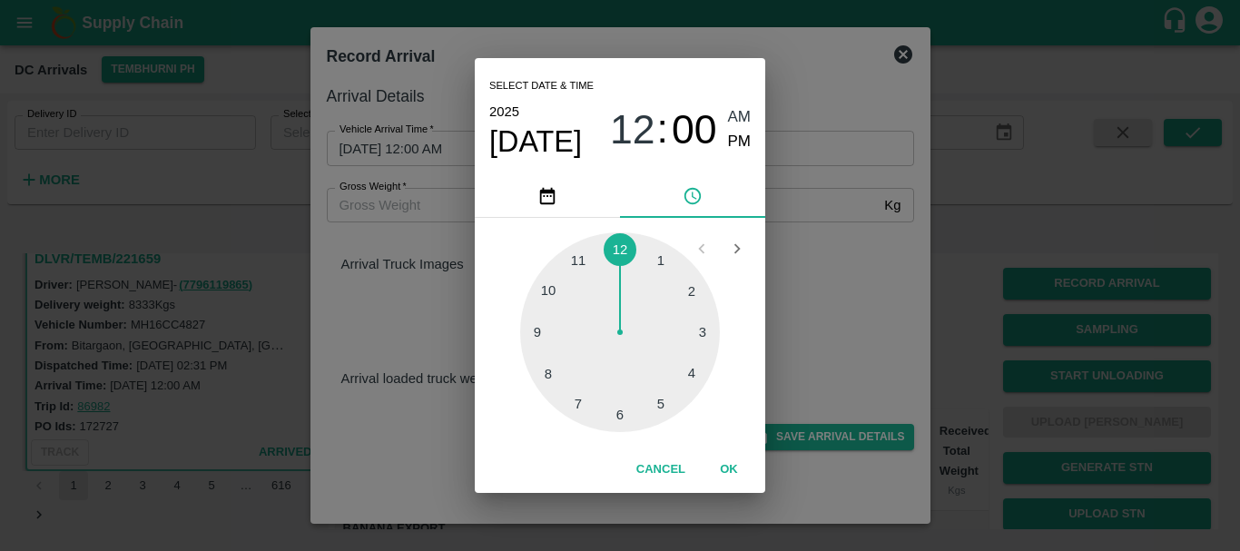
click at [705, 329] on div at bounding box center [620, 332] width 200 height 200
click at [564, 387] on div at bounding box center [620, 332] width 200 height 200
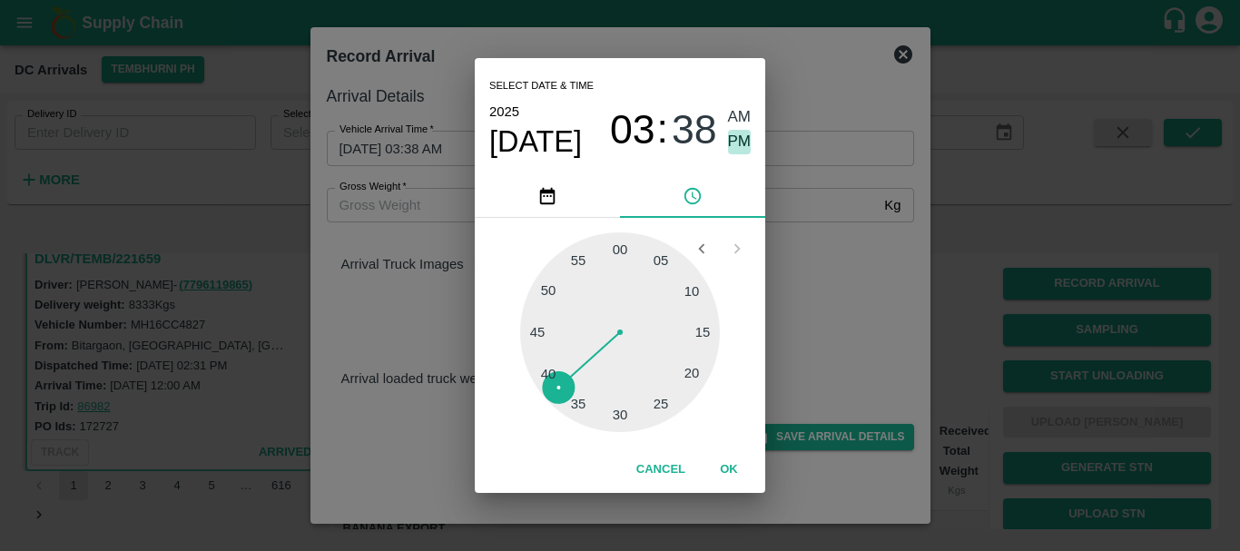
click at [733, 132] on span "PM" at bounding box center [740, 142] width 24 height 25
type input "[DATE] 03:38 PM"
click at [839, 297] on div "Select date & time [DATE] 03 : 38 AM PM 05 10 15 20 25 30 35 40 45 50 55 00 Can…" at bounding box center [620, 275] width 1240 height 551
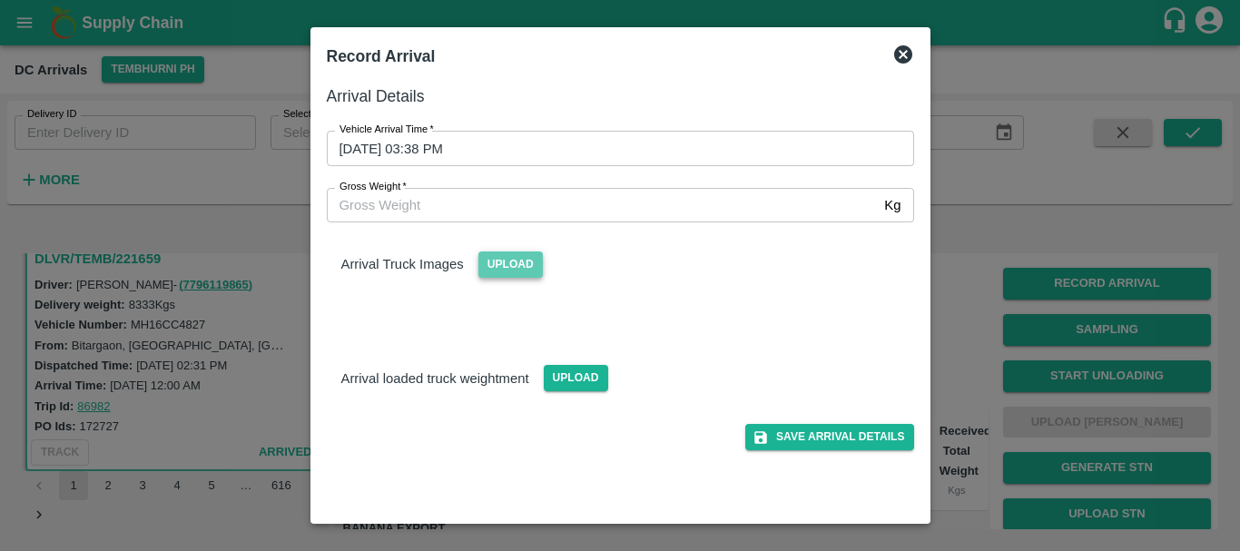
click at [523, 260] on span "Upload" at bounding box center [510, 264] width 64 height 26
click at [0, 0] on input "Upload" at bounding box center [0, 0] width 0 height 0
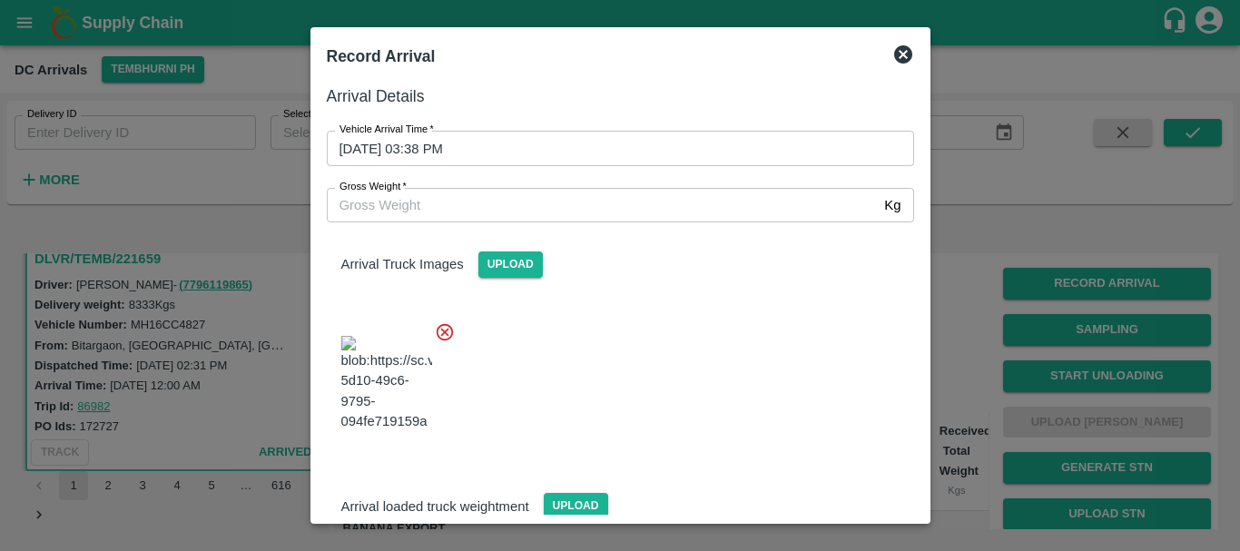
scroll to position [97, 0]
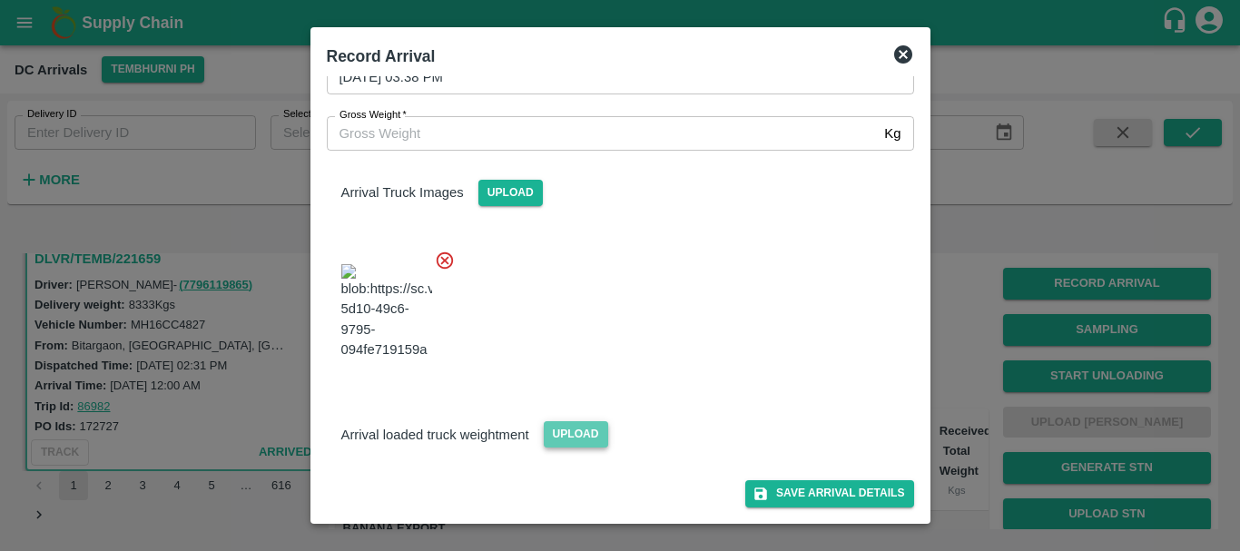
click at [570, 427] on span "Upload" at bounding box center [576, 434] width 64 height 26
click at [0, 0] on input "Upload" at bounding box center [0, 0] width 0 height 0
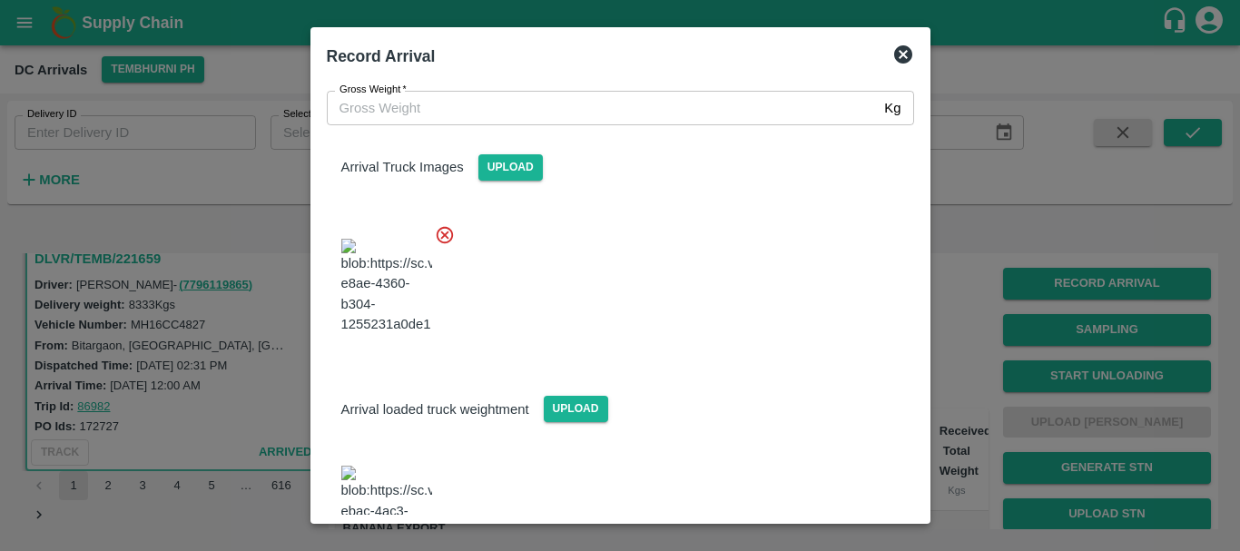
scroll to position [191, 0]
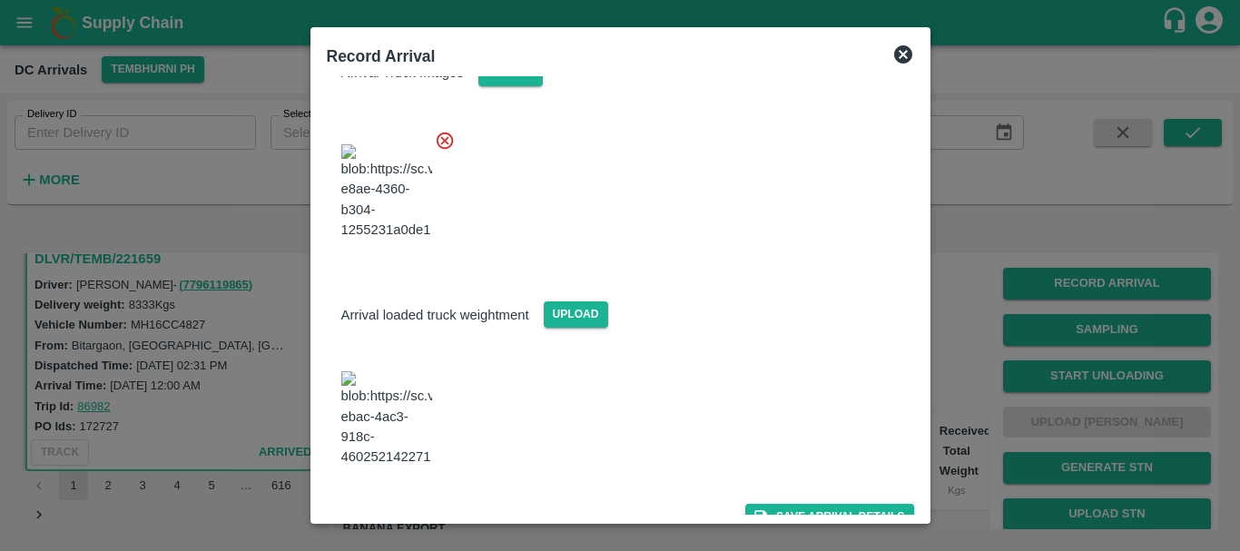
click at [412, 424] on img at bounding box center [386, 418] width 91 height 95
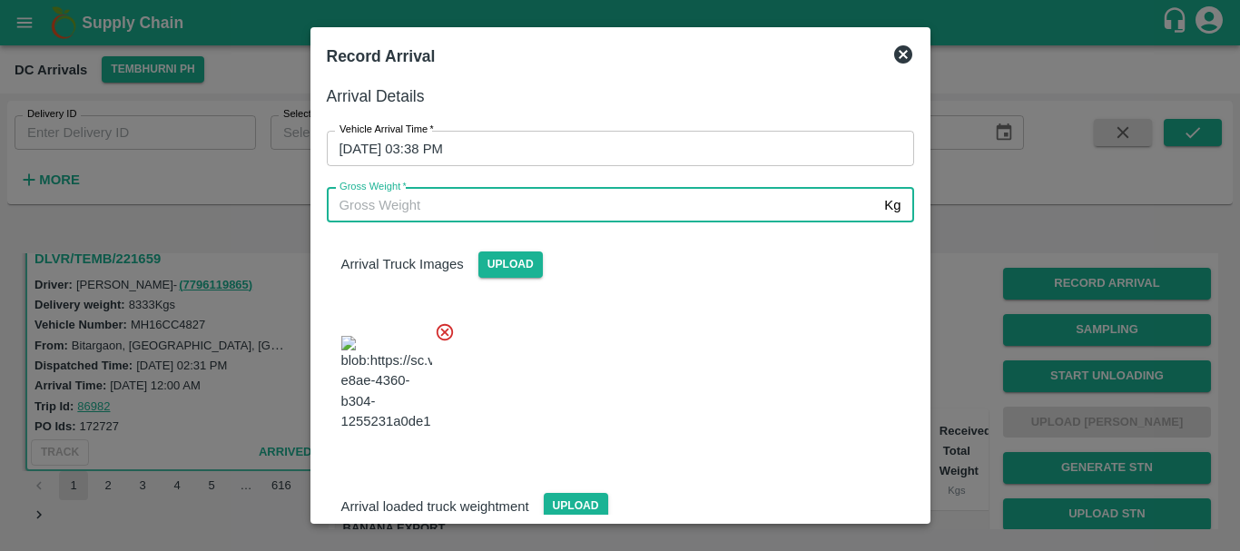
click at [456, 194] on input "Gross Weight   *" at bounding box center [602, 205] width 551 height 34
type input "14690"
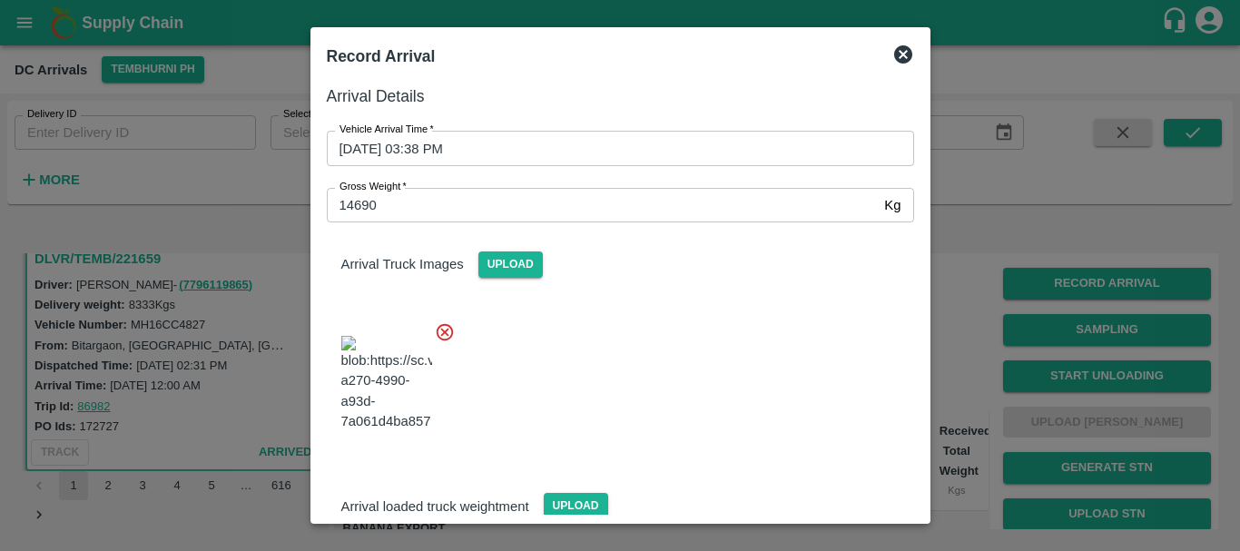
click at [611, 385] on div at bounding box center [613, 378] width 602 height 142
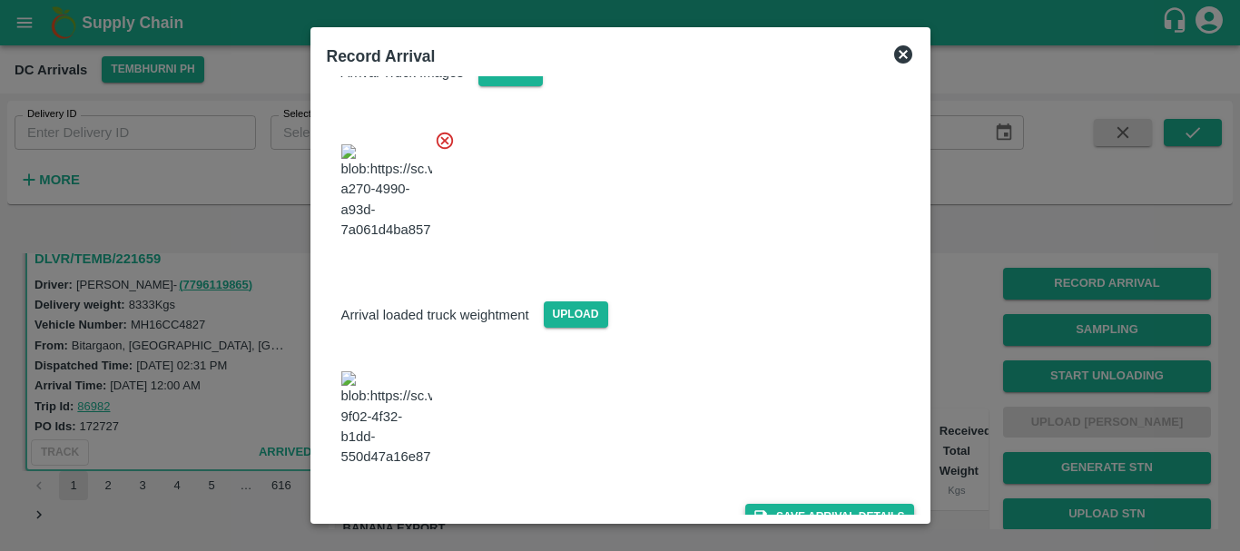
click at [801, 504] on button "Save Arrival Details" at bounding box center [829, 517] width 168 height 26
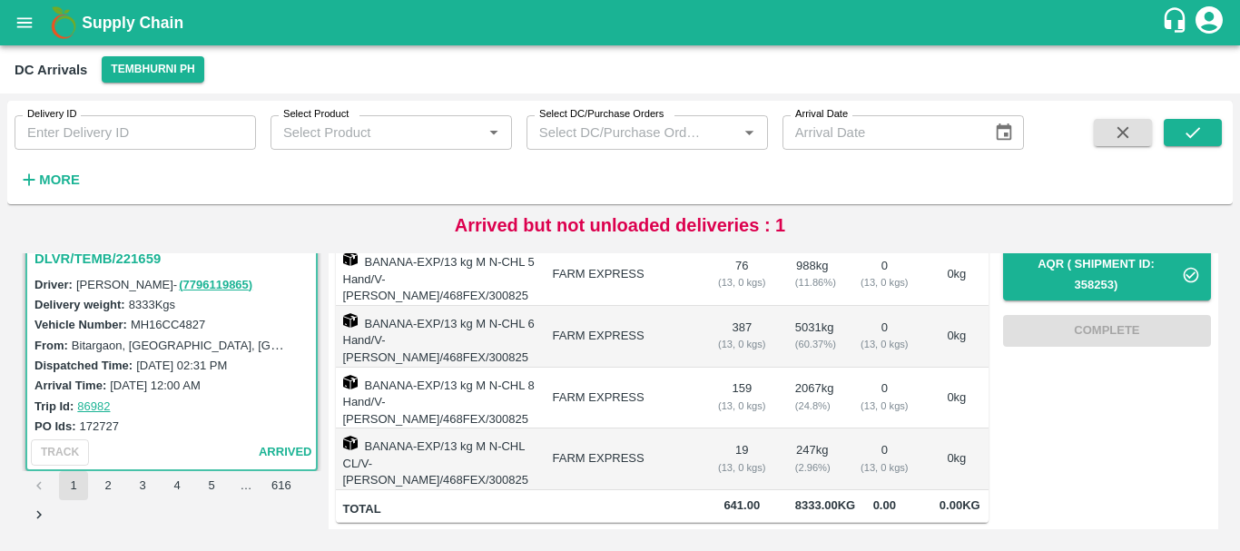
scroll to position [0, 0]
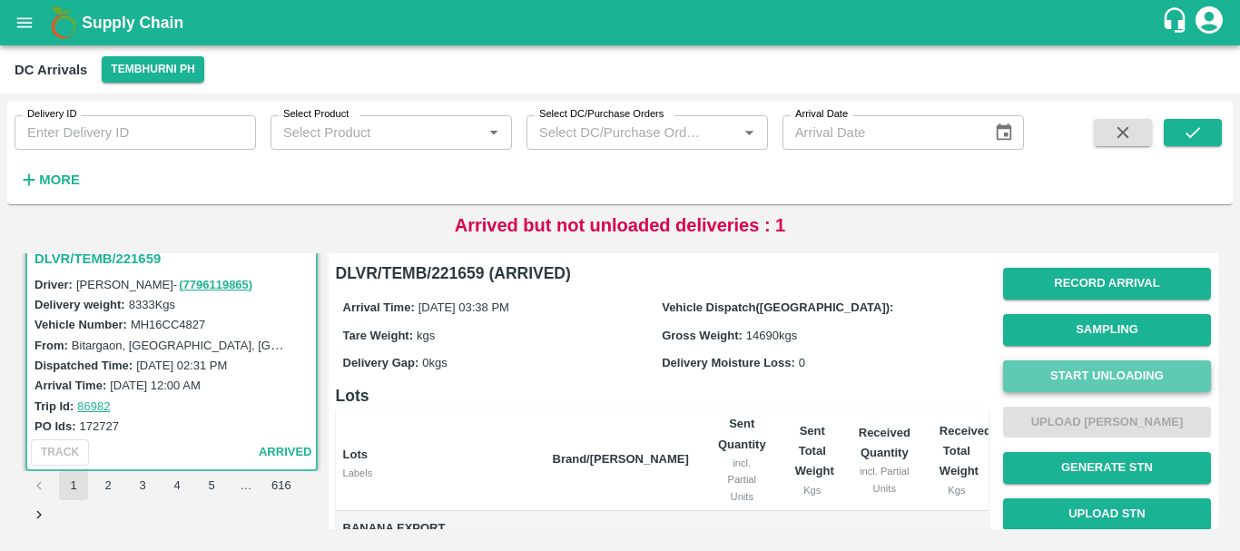
click at [1050, 372] on button "Start Unloading" at bounding box center [1107, 376] width 208 height 32
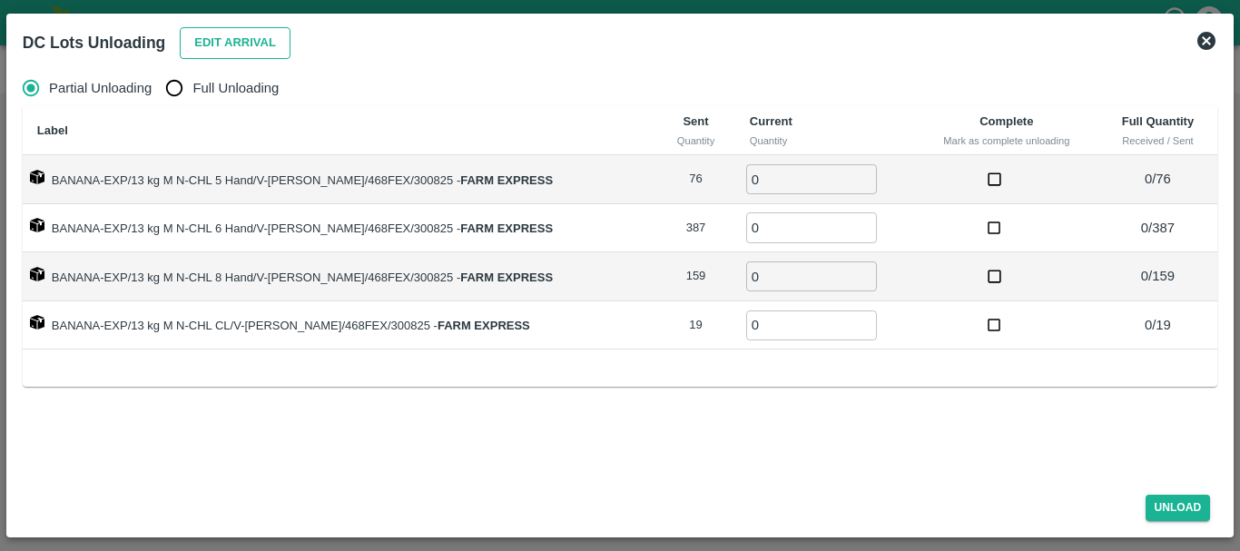
click at [228, 46] on button "Edit Arrival" at bounding box center [235, 43] width 111 height 32
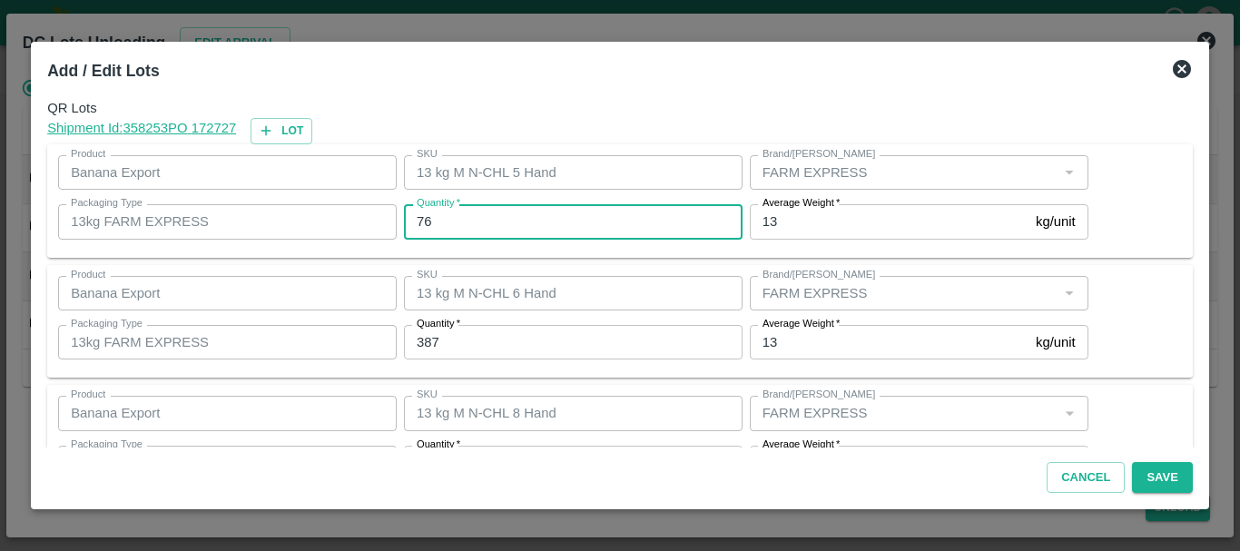
click at [451, 215] on input "76" at bounding box center [573, 221] width 338 height 34
type input "7"
type input "78"
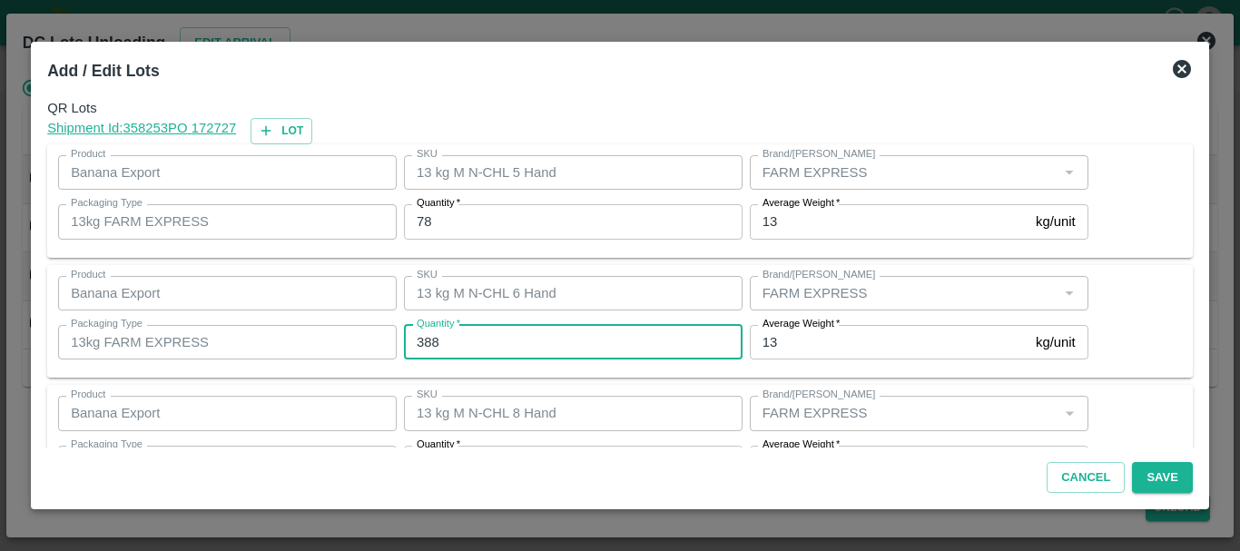
type input "388"
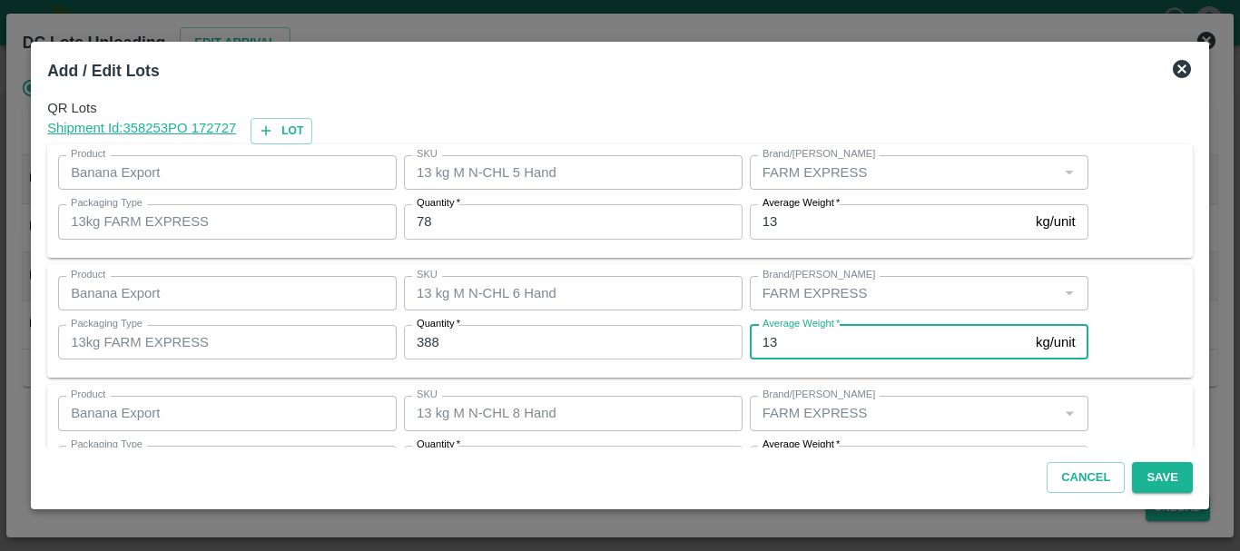
scroll to position [33, 0]
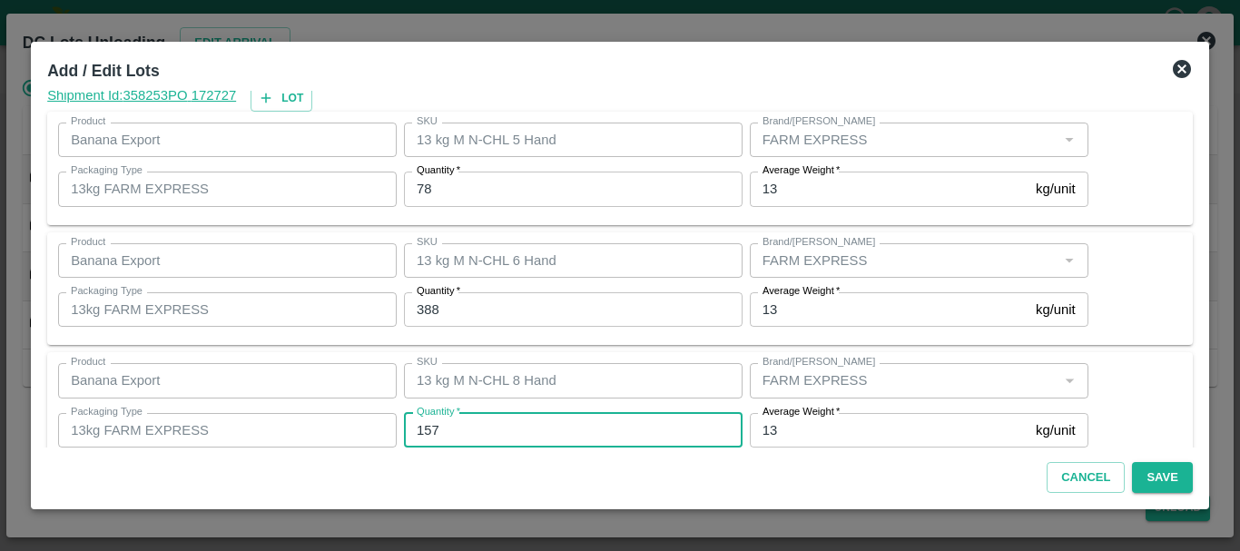
type input "157"
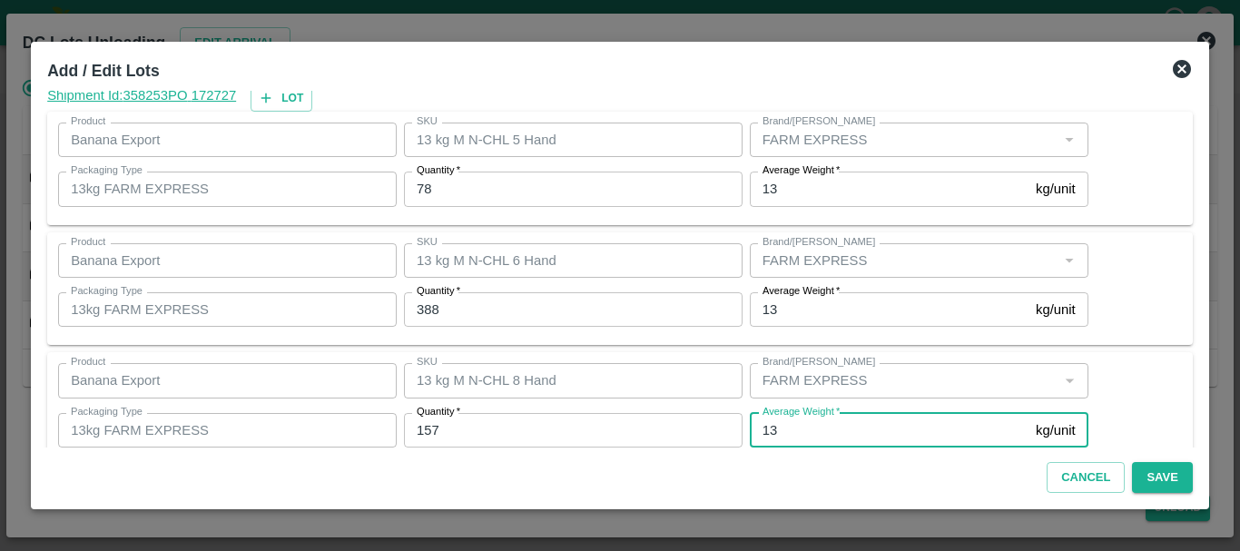
scroll to position [186, 0]
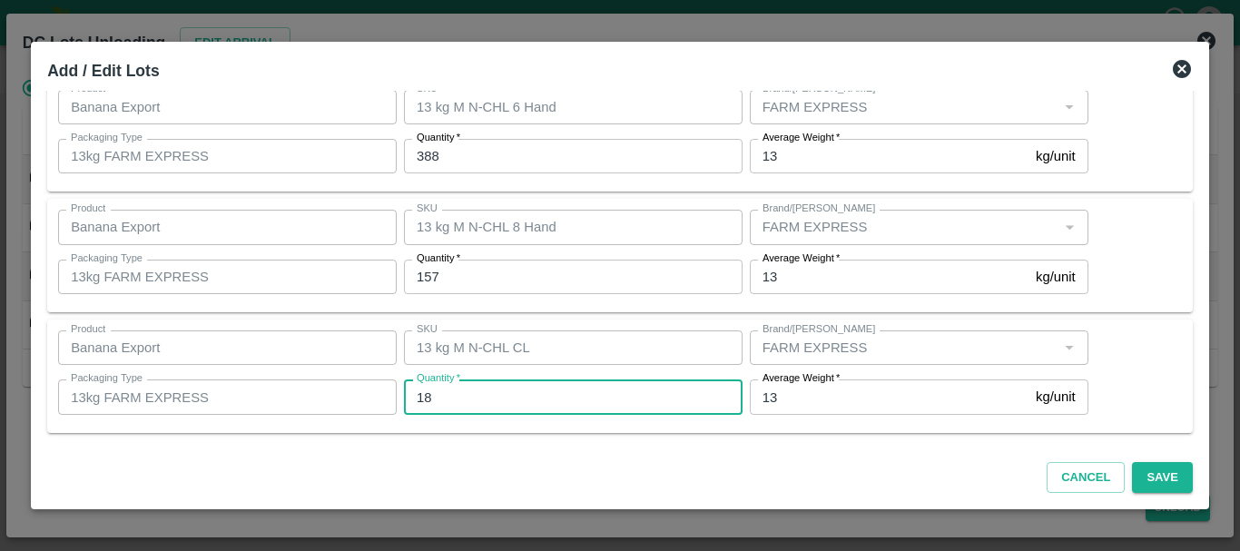
type input "18"
click at [946, 463] on div "Cancel Save" at bounding box center [620, 474] width 1160 height 54
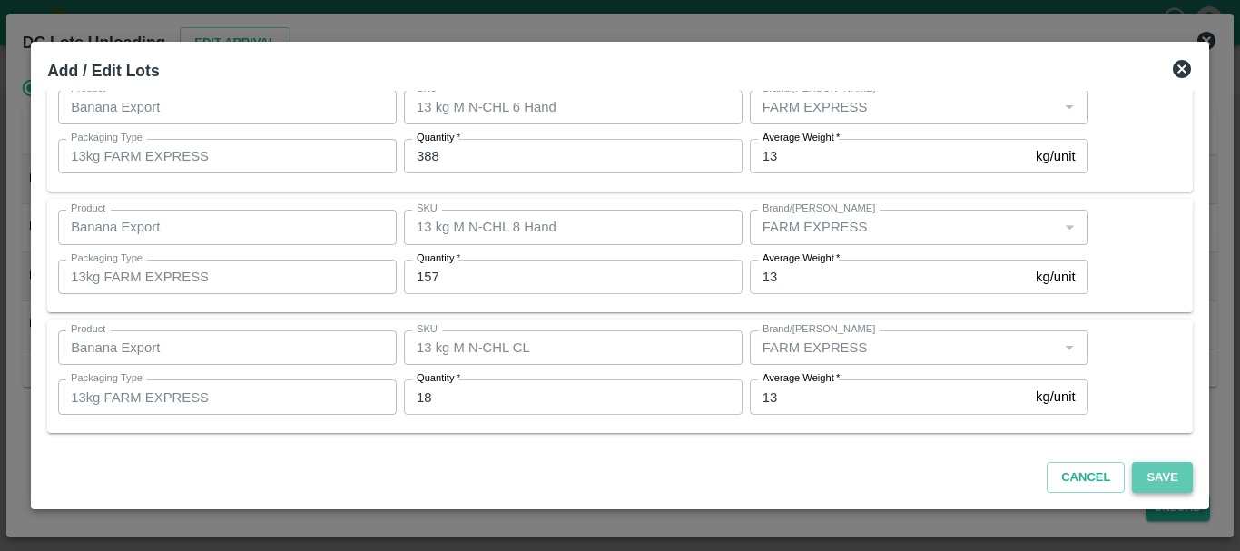
click at [1150, 479] on button "Save" at bounding box center [1162, 478] width 60 height 32
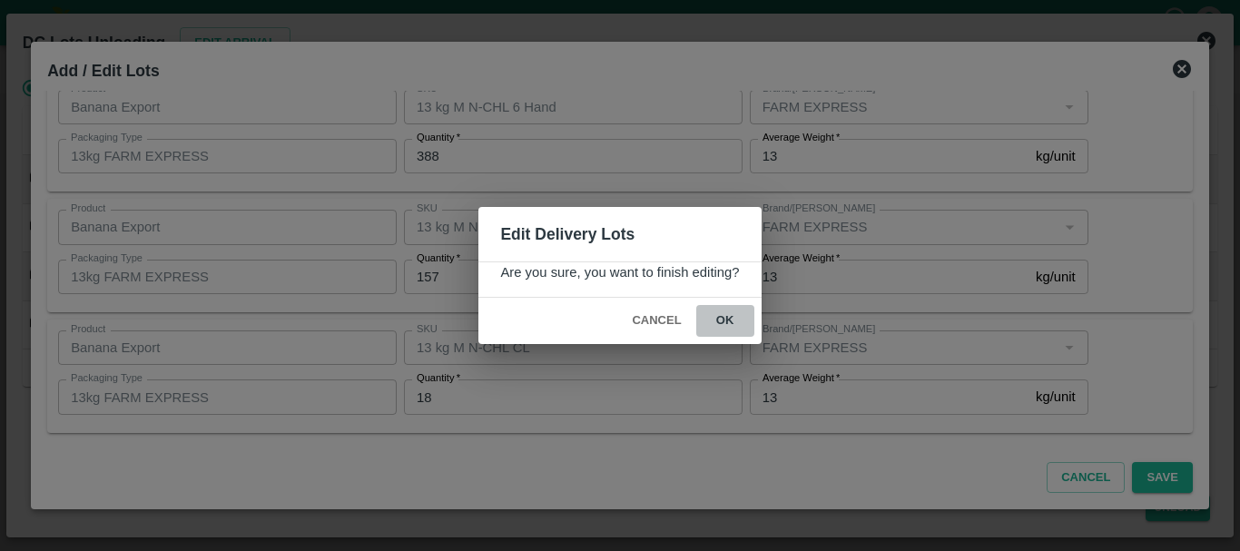
click at [729, 320] on button "ok" at bounding box center [725, 321] width 58 height 32
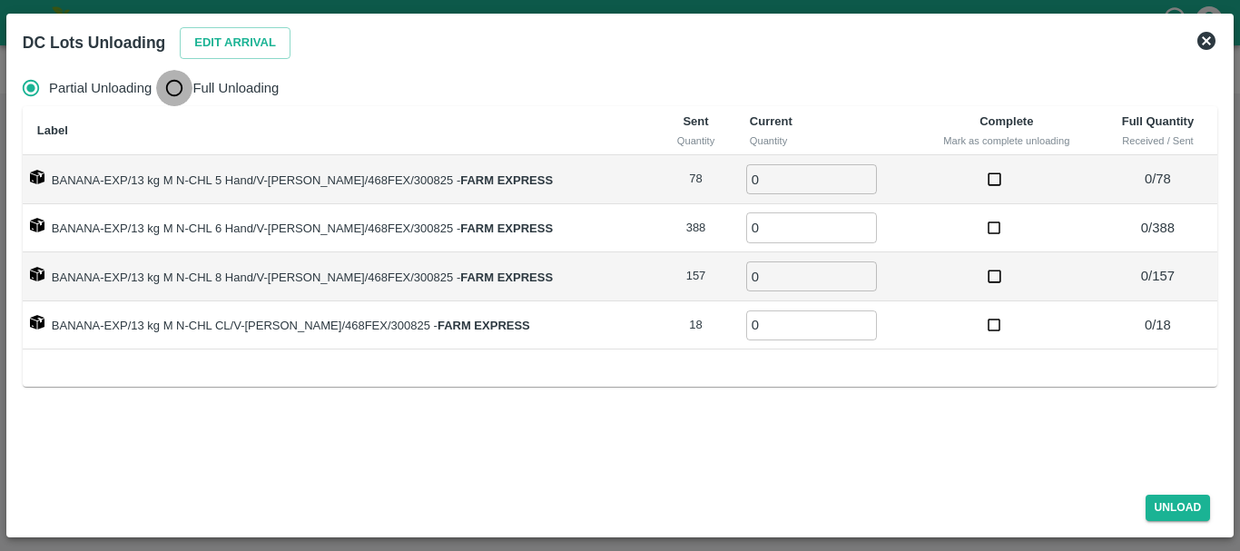
click at [178, 93] on input "Full Unloading" at bounding box center [174, 88] width 36 height 36
radio input "true"
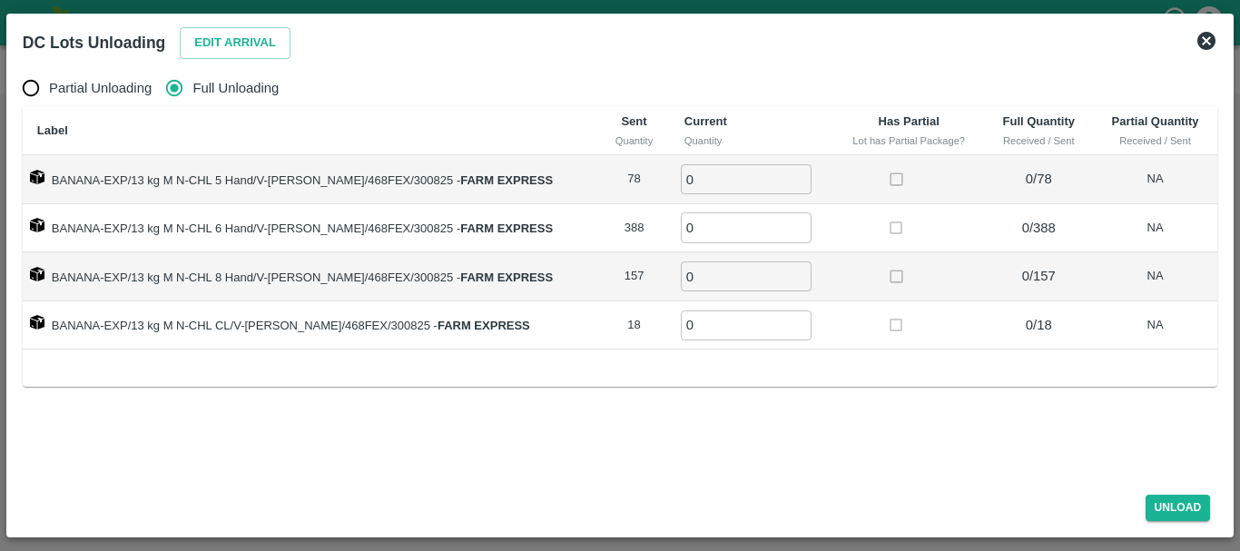
click at [693, 187] on input "0" at bounding box center [746, 179] width 131 height 30
type input "078"
type input "388"
type input "157"
type input "18"
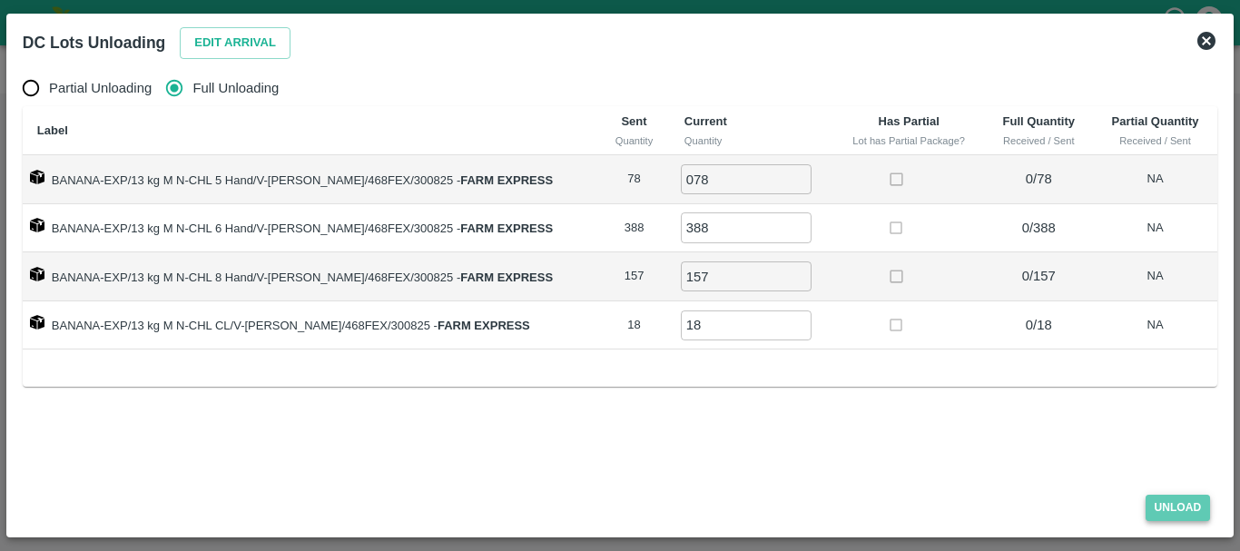
click at [1169, 507] on button "Unload" at bounding box center [1177, 508] width 65 height 26
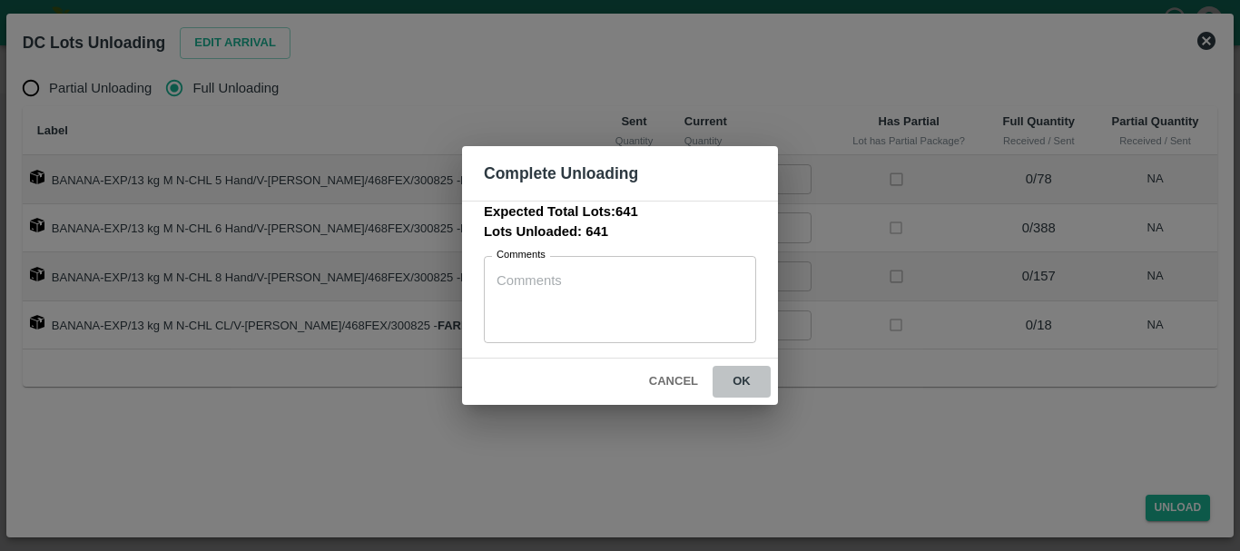
click at [742, 387] on button "ok" at bounding box center [741, 382] width 58 height 32
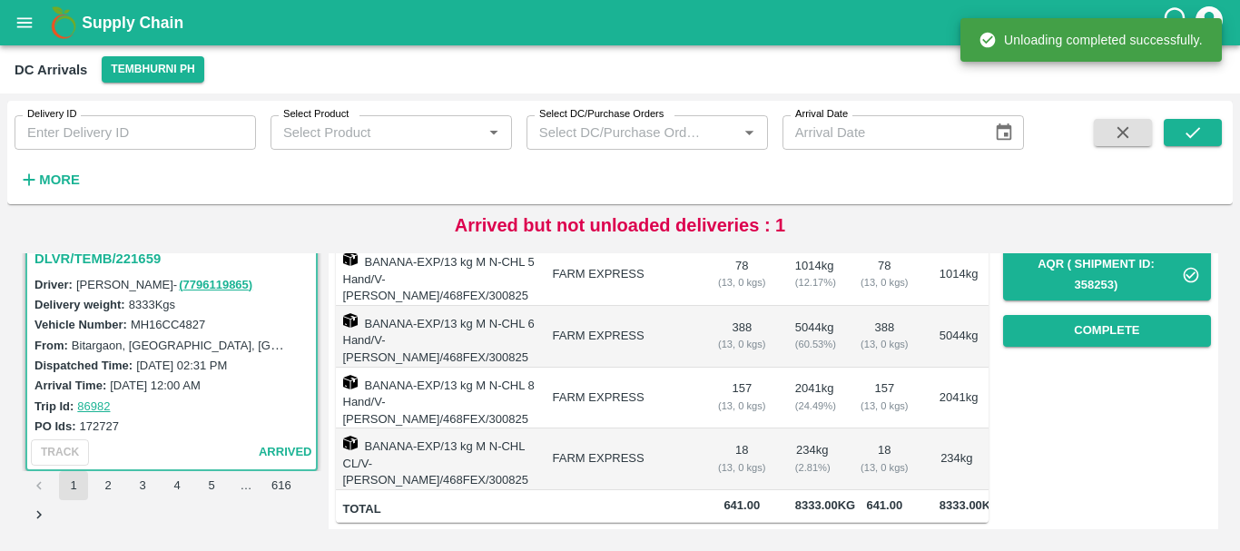
scroll to position [0, 0]
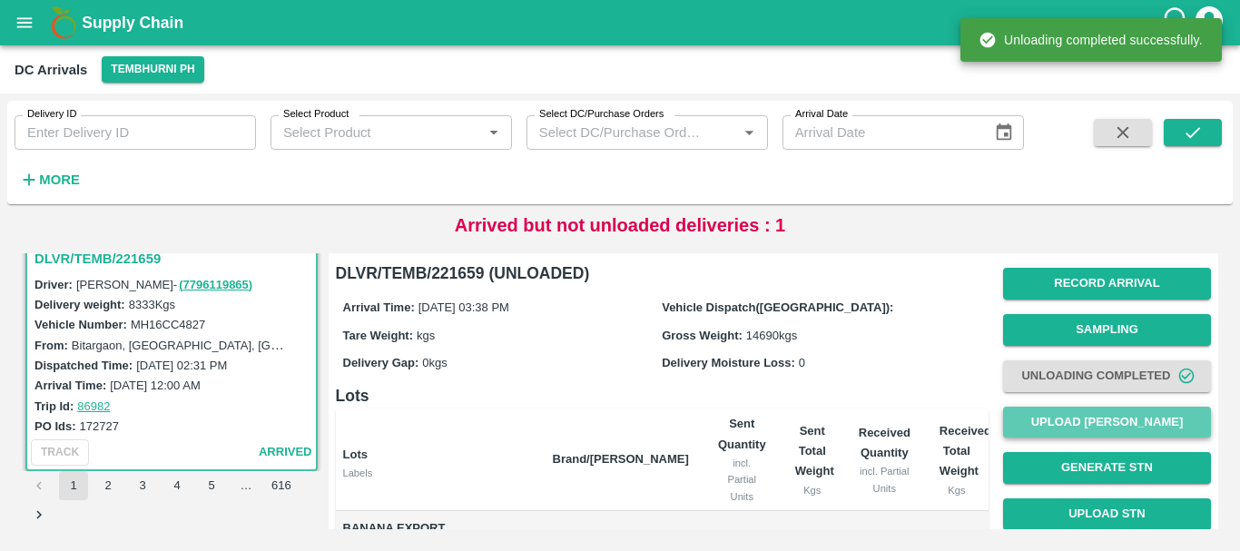
click at [1070, 425] on button "Upload [PERSON_NAME]" at bounding box center [1107, 423] width 208 height 32
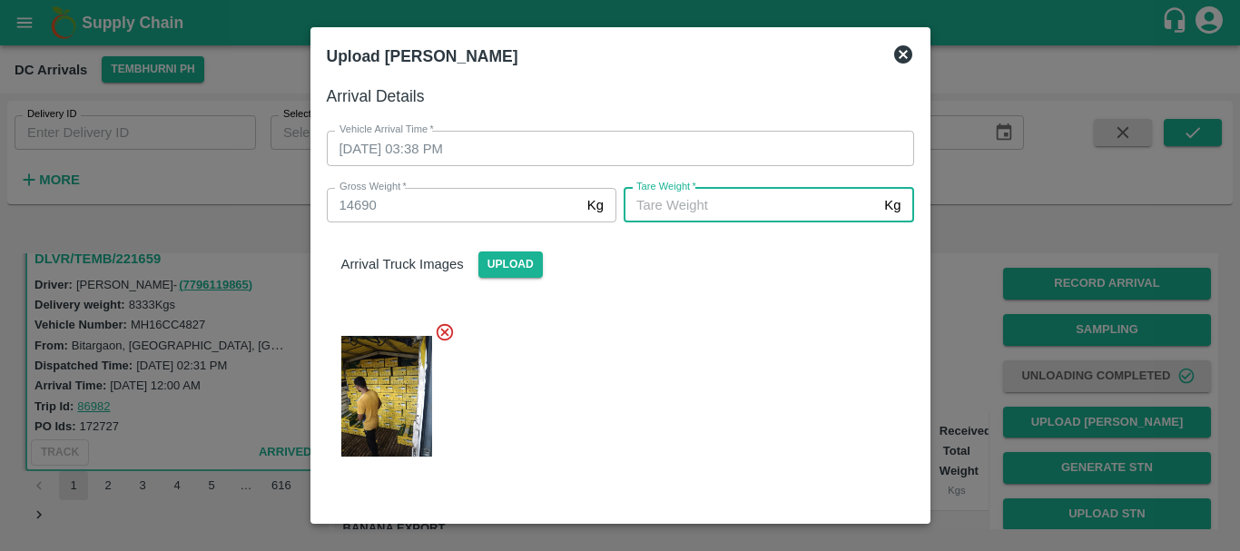
click at [814, 212] on input "[PERSON_NAME]   *" at bounding box center [749, 205] width 253 height 34
type input "5750"
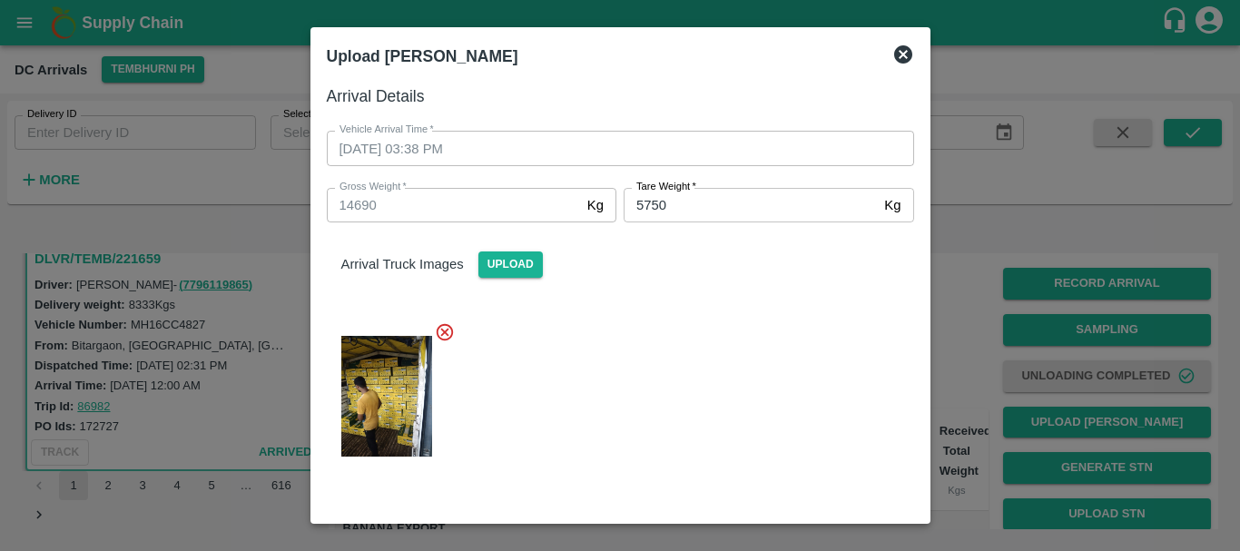
click at [745, 387] on div at bounding box center [613, 391] width 602 height 168
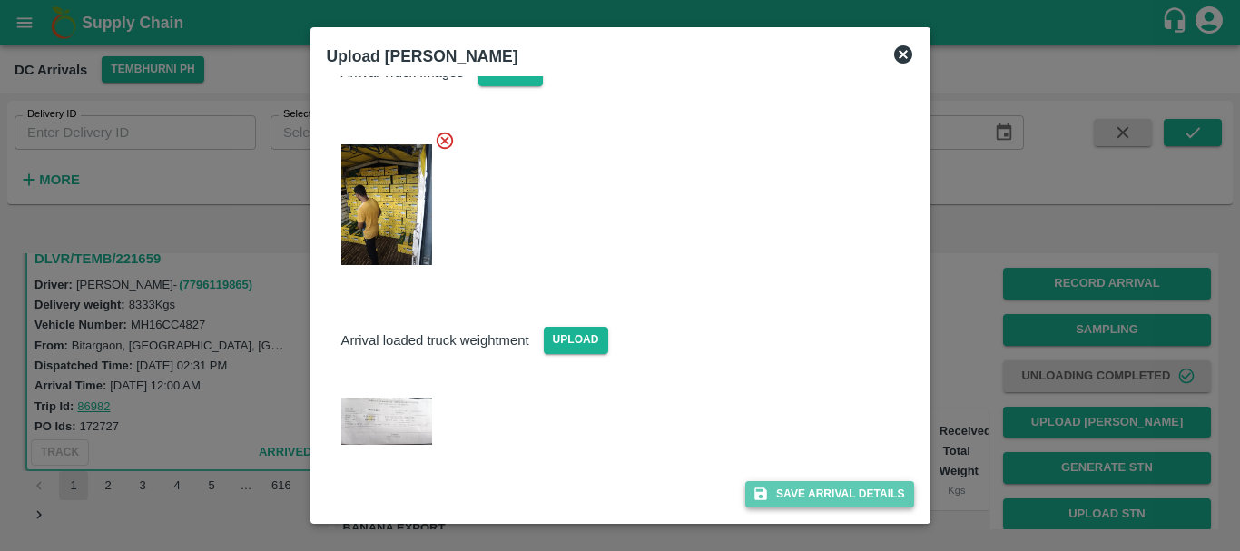
click at [802, 505] on button "Save Arrival Details" at bounding box center [829, 494] width 168 height 26
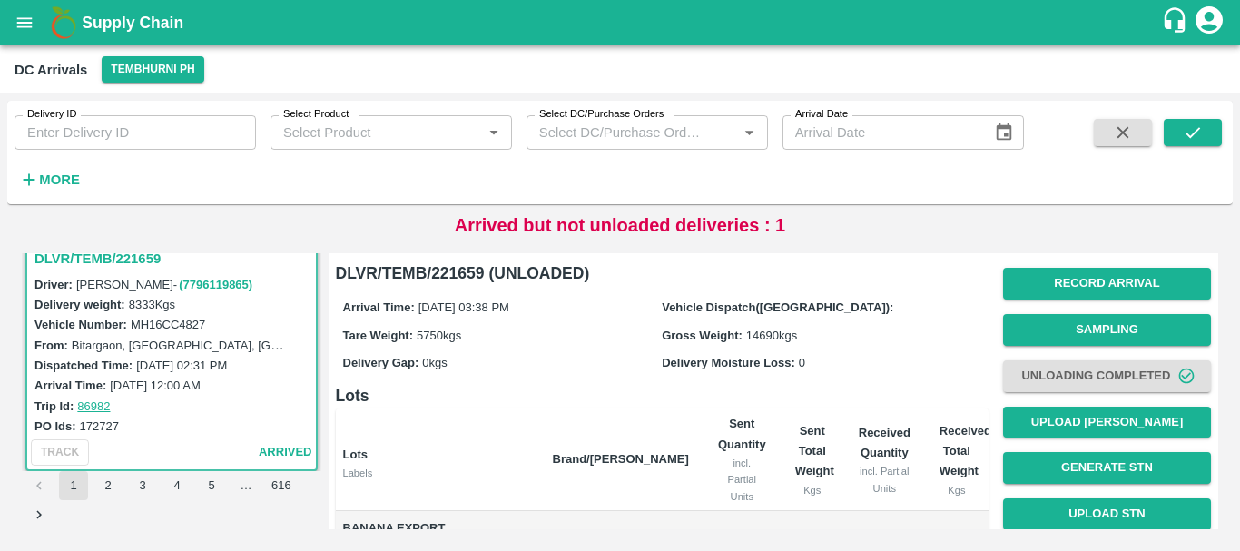
scroll to position [314, 0]
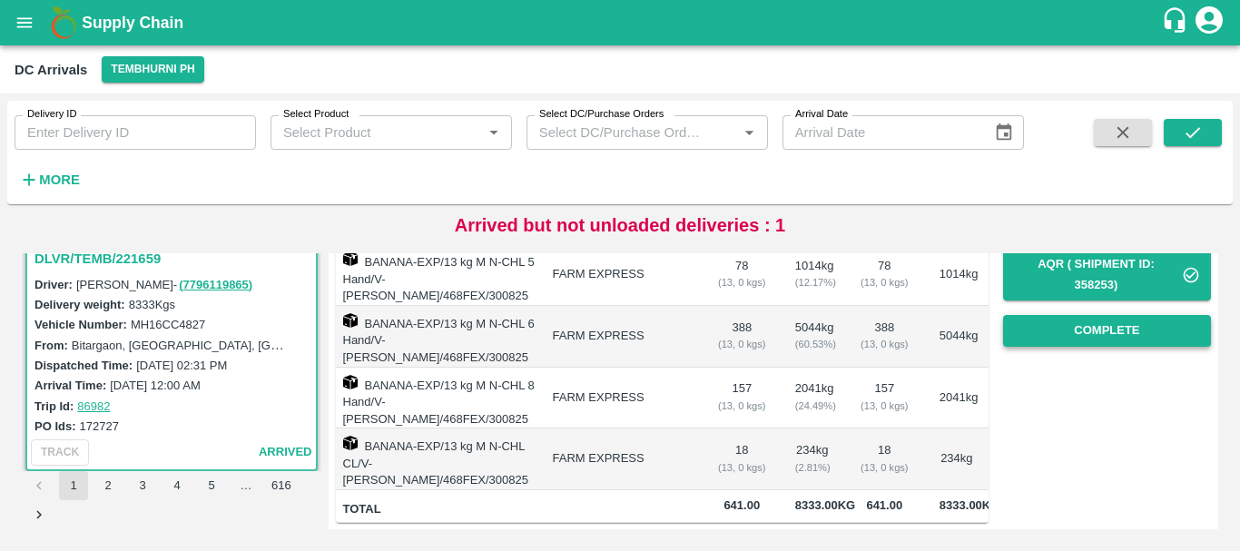
click at [1029, 319] on button "Complete" at bounding box center [1107, 331] width 208 height 32
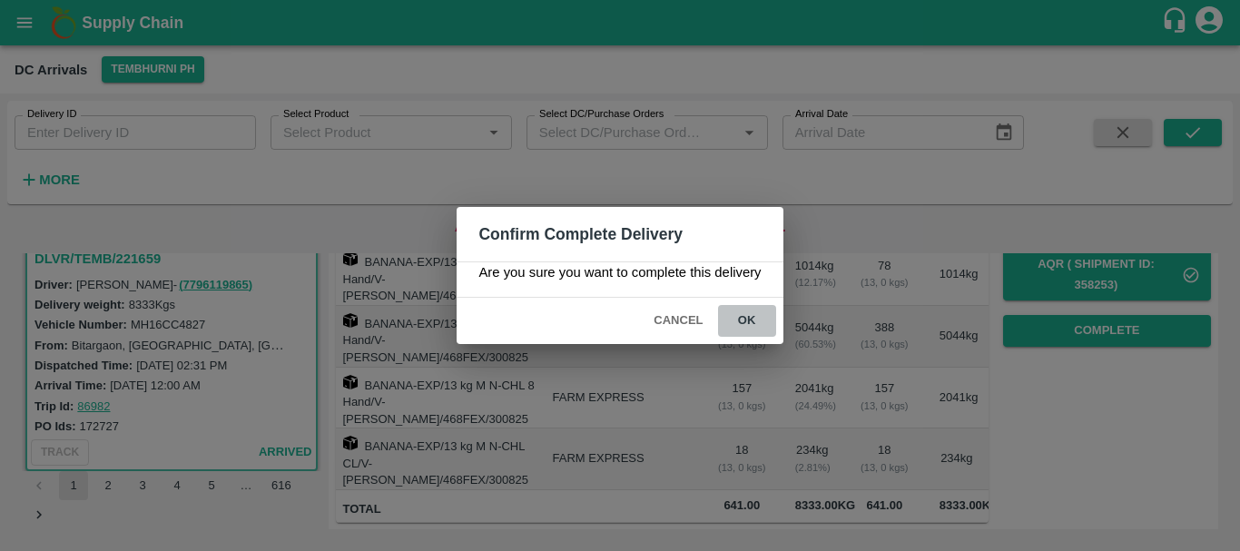
click at [746, 320] on button "ok" at bounding box center [747, 321] width 58 height 32
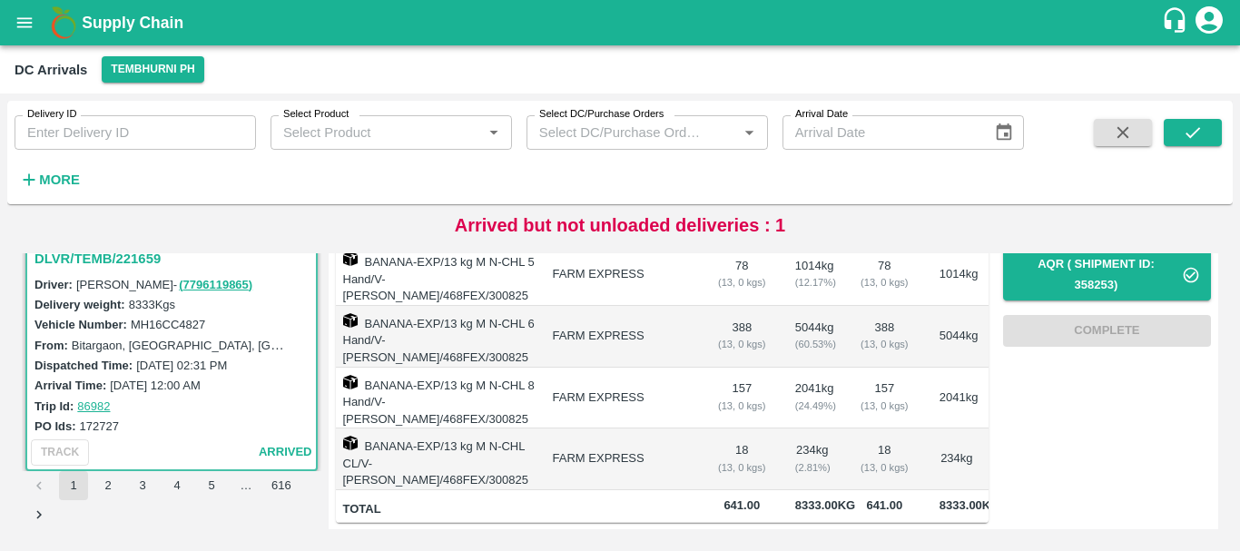
click at [680, 388] on td "FARM EXPRESS" at bounding box center [620, 399] width 165 height 62
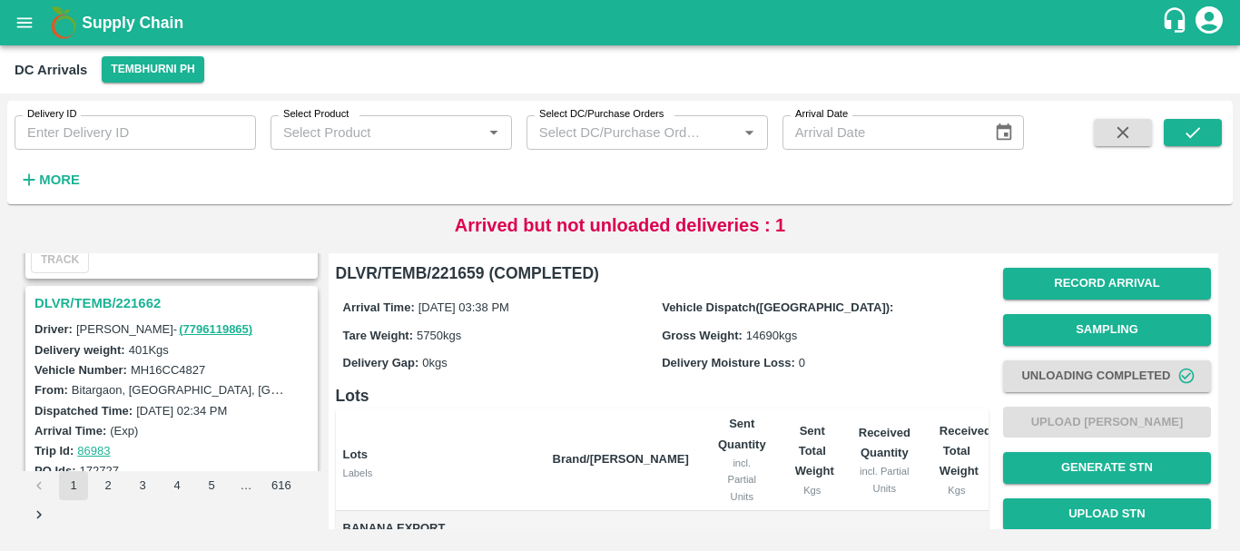
scroll to position [1871, 0]
click at [139, 302] on h3 "DLVR/TEMB/221662" at bounding box center [173, 304] width 279 height 24
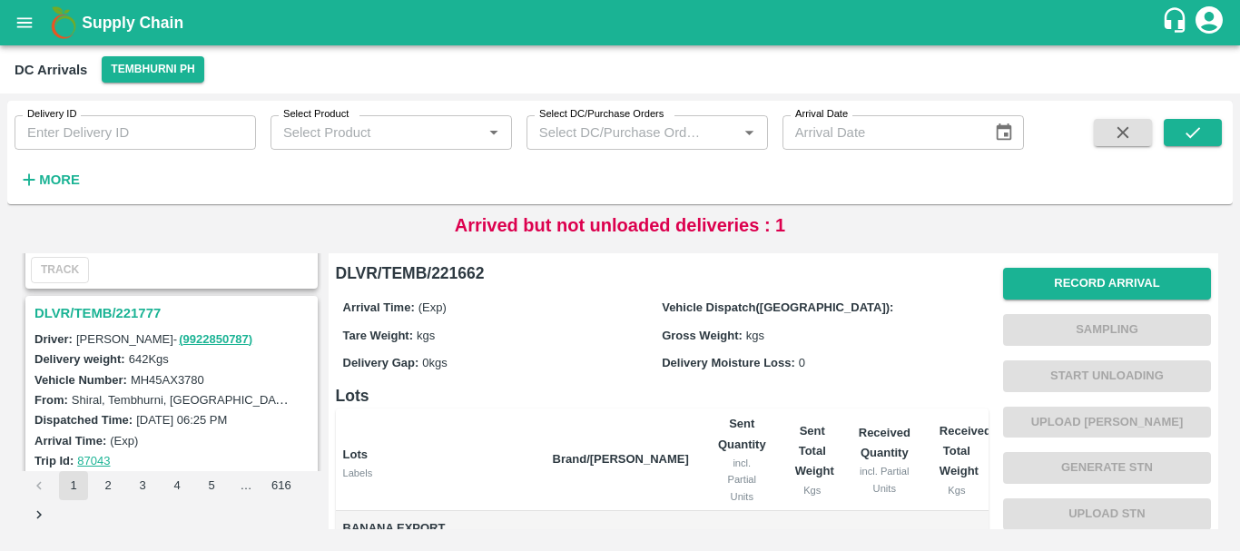
click at [134, 307] on h3 "DLVR/TEMB/221777" at bounding box center [173, 313] width 279 height 24
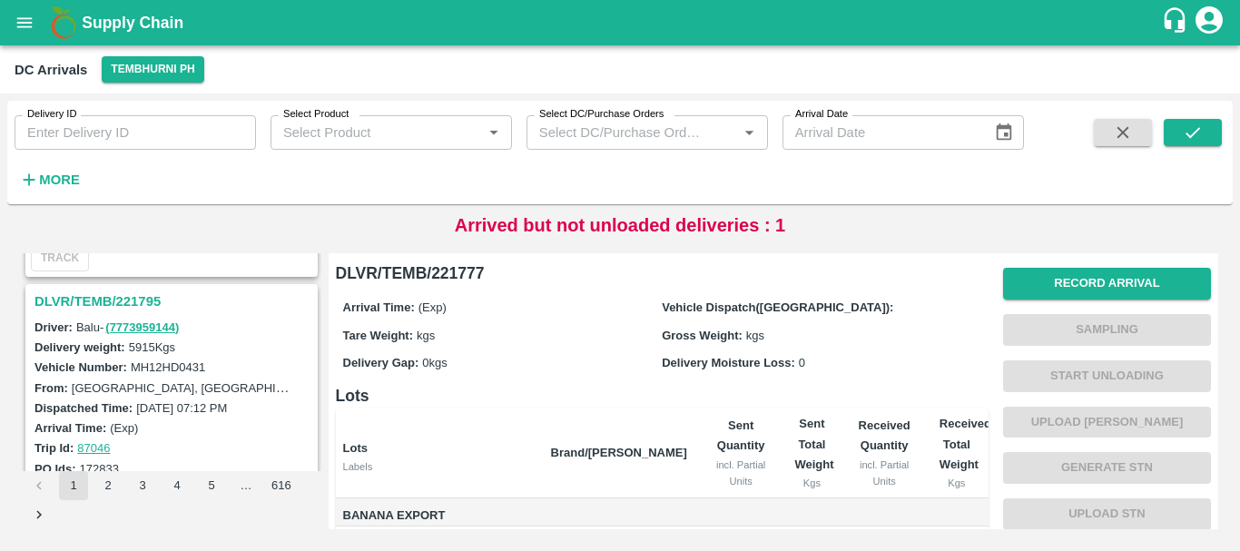
click at [136, 299] on h3 "DLVR/TEMB/221795" at bounding box center [173, 301] width 279 height 24
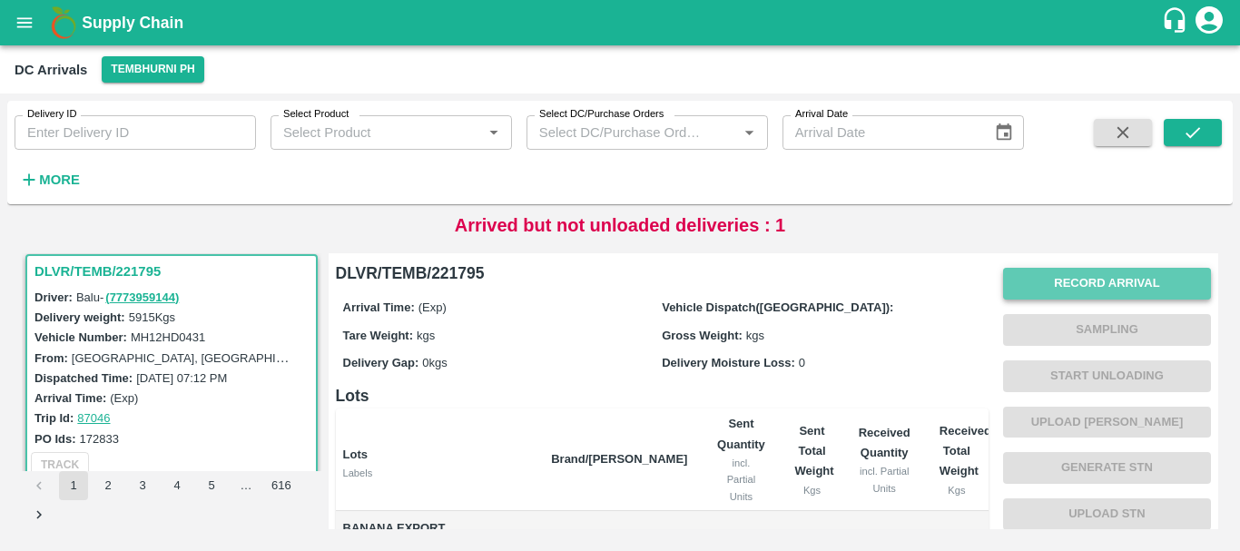
click at [1064, 287] on button "Record Arrival" at bounding box center [1107, 284] width 208 height 32
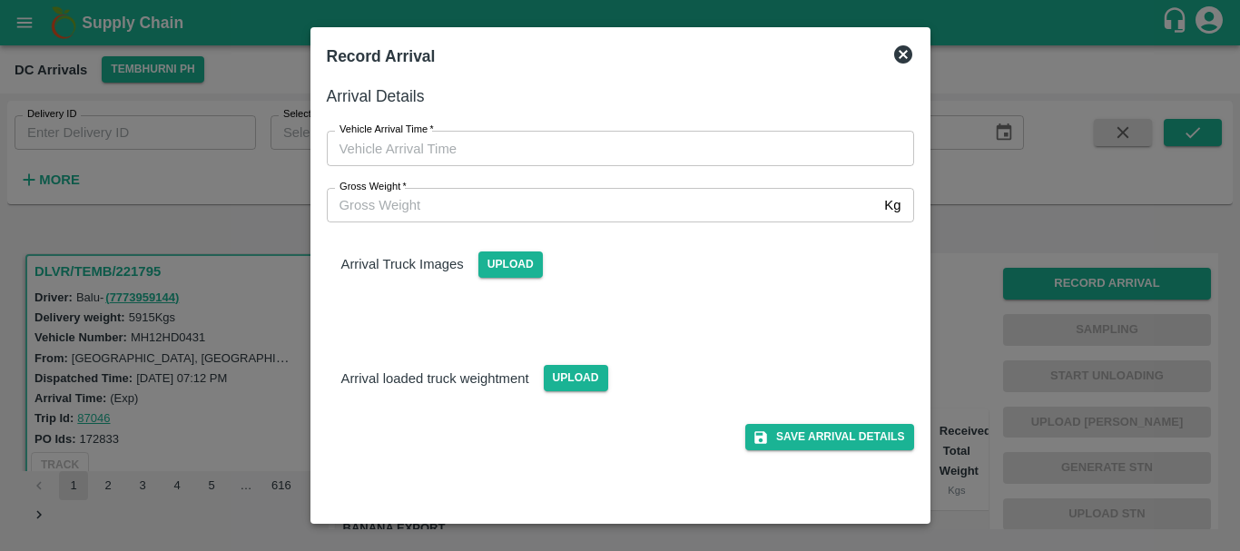
type input "DD/MM/YYYY hh:mm aa"
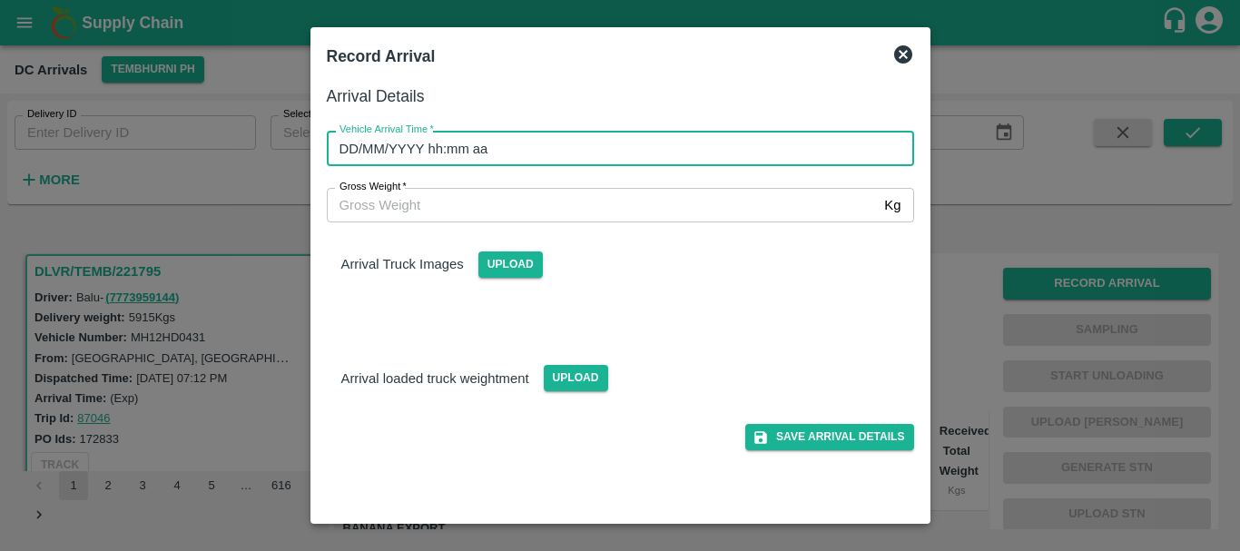
click at [697, 156] on input "DD/MM/YYYY hh:mm aa" at bounding box center [614, 148] width 574 height 34
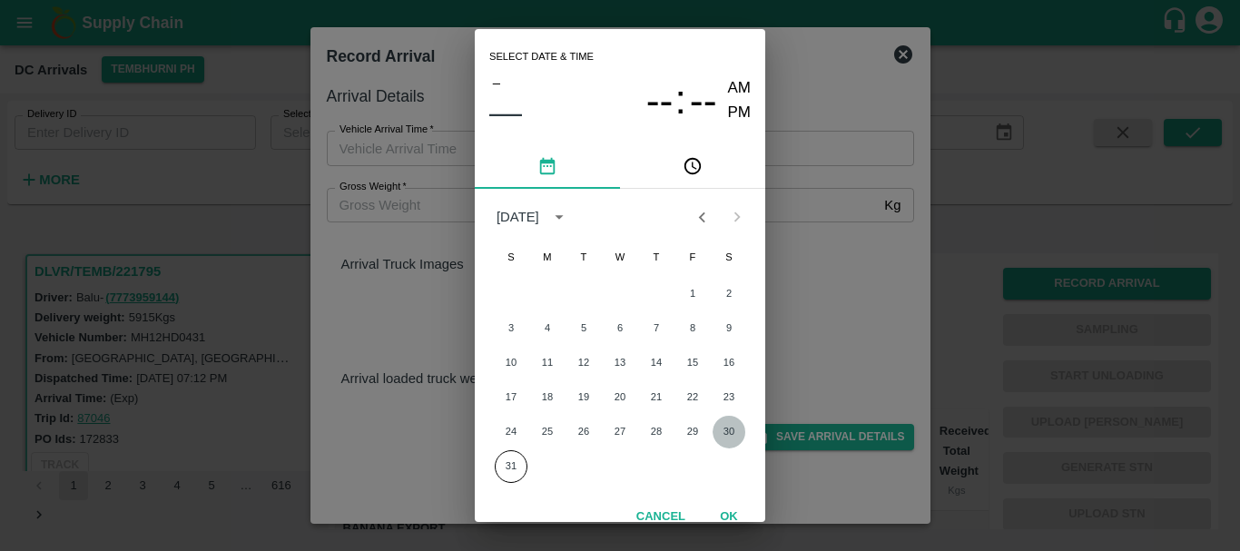
click at [717, 424] on button "30" at bounding box center [728, 432] width 33 height 33
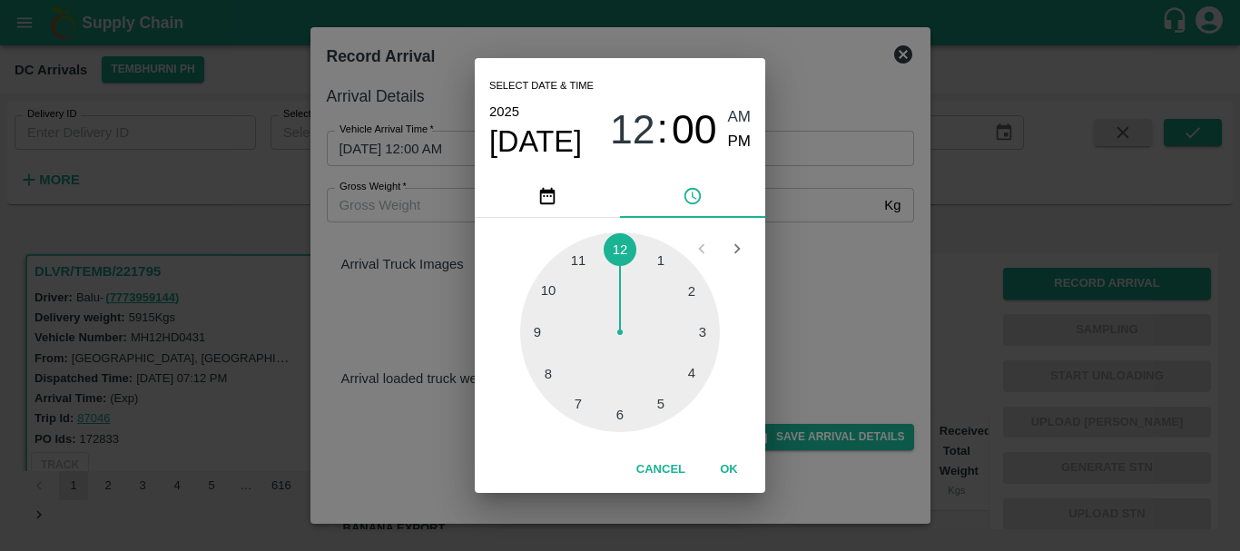
click at [551, 375] on div at bounding box center [620, 332] width 200 height 200
click at [578, 263] on div at bounding box center [620, 332] width 200 height 200
click at [746, 144] on span "PM" at bounding box center [740, 142] width 24 height 25
type input "[DATE] 08:55 PM"
click at [838, 272] on div "Select date & time [DATE] 08 : 55 AM PM 05 10 15 20 25 30 35 40 45 50 55 00 Can…" at bounding box center [620, 275] width 1240 height 551
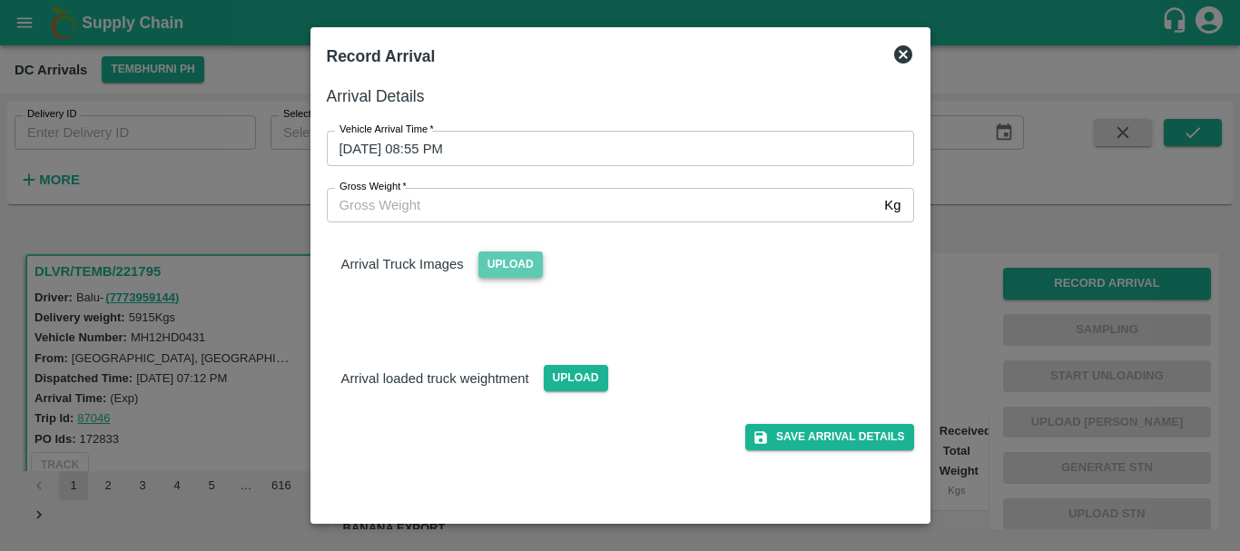
click at [515, 261] on span "Upload" at bounding box center [510, 264] width 64 height 26
click at [0, 0] on input "Upload" at bounding box center [0, 0] width 0 height 0
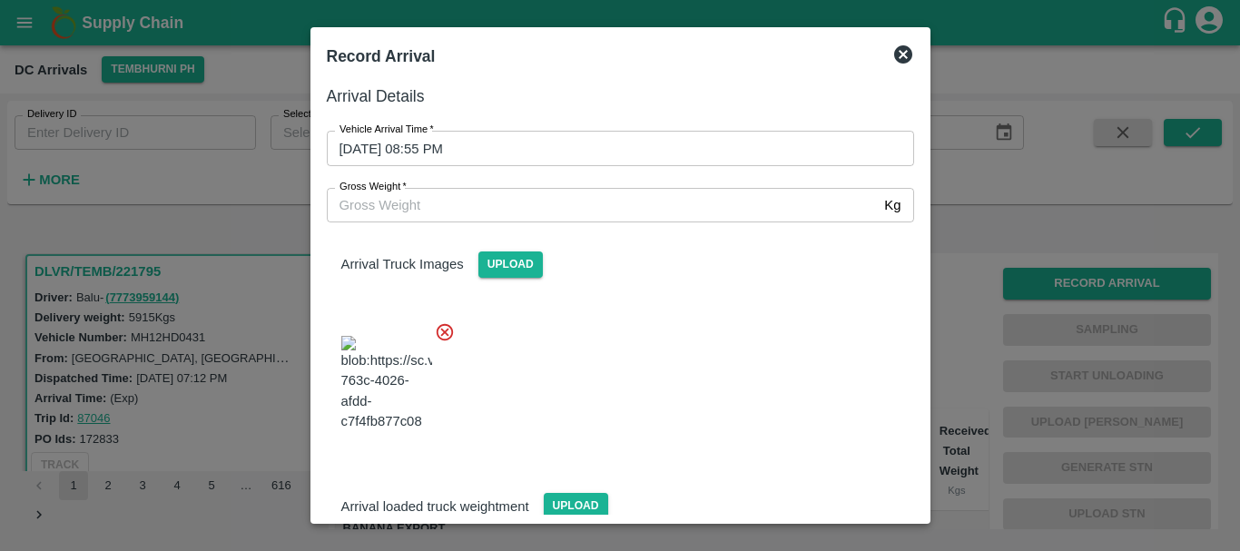
scroll to position [97, 0]
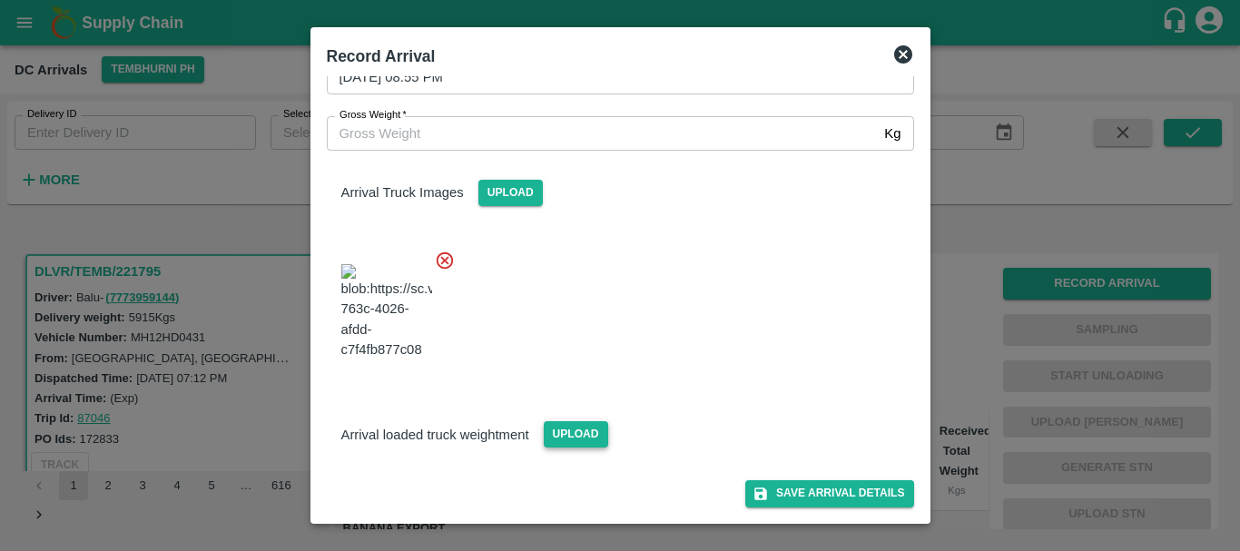
click at [586, 436] on span "Upload" at bounding box center [576, 434] width 64 height 26
click at [0, 0] on input "Upload" at bounding box center [0, 0] width 0 height 0
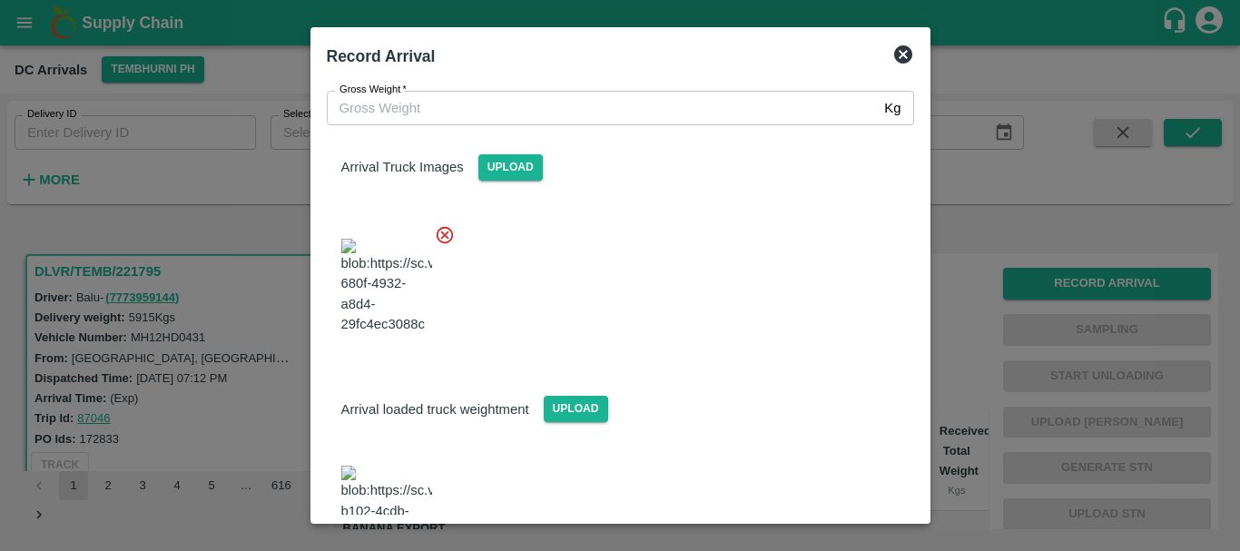
scroll to position [189, 0]
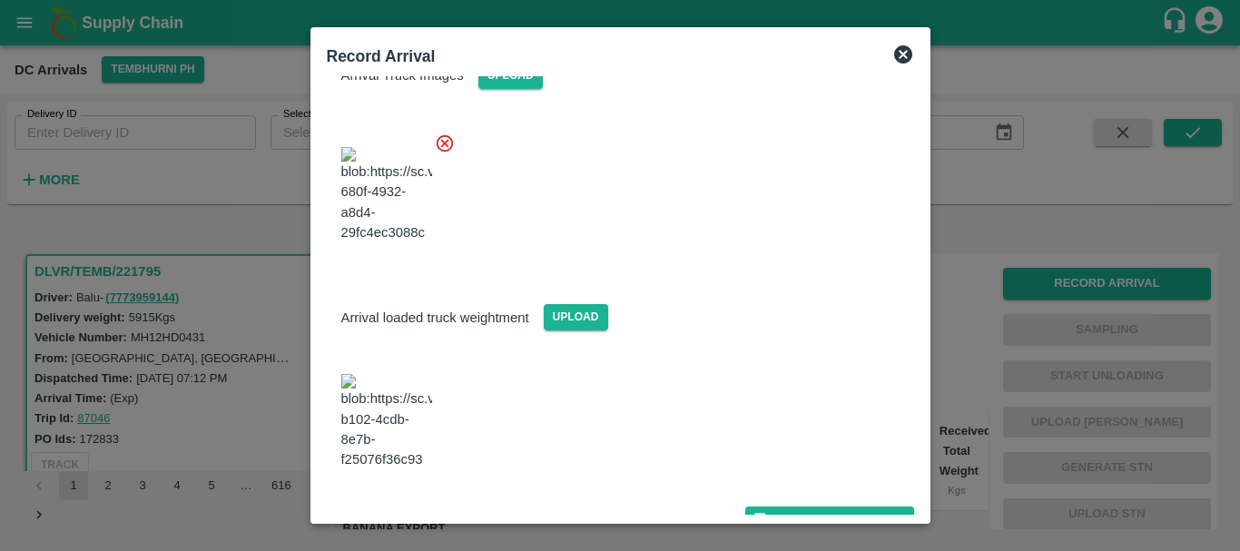
click at [389, 426] on img at bounding box center [386, 421] width 91 height 95
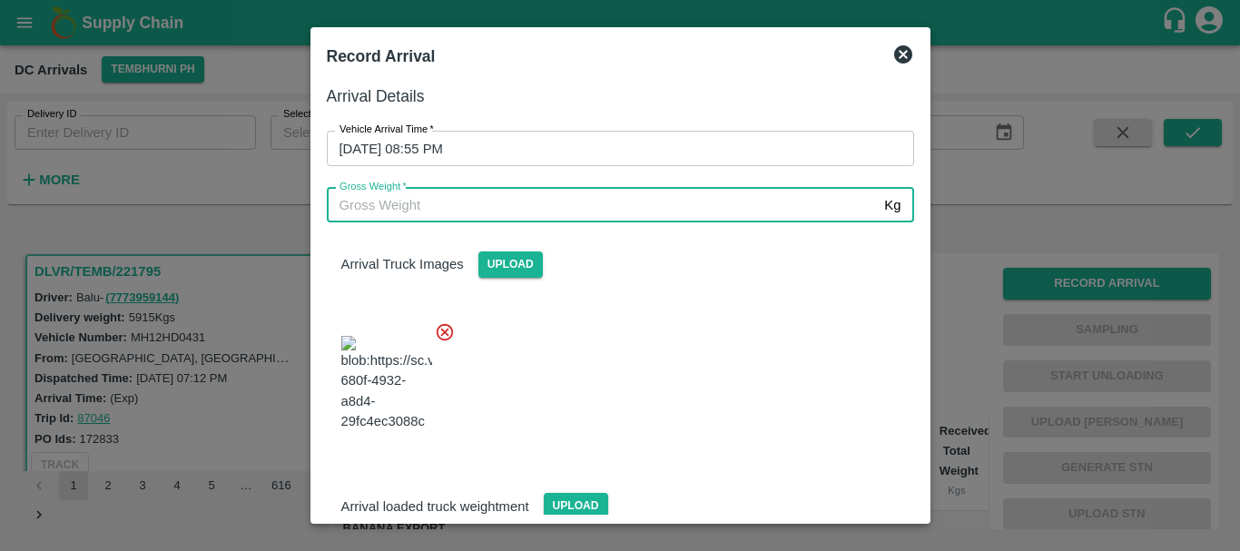
click at [546, 211] on input "Gross Weight   *" at bounding box center [602, 205] width 551 height 34
type input "10980"
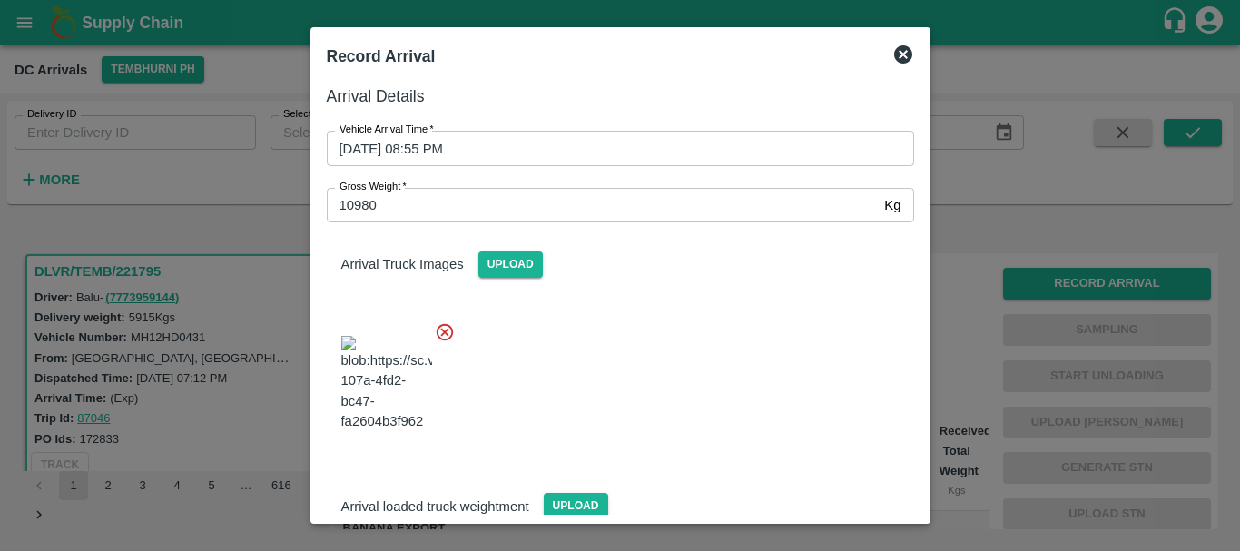
click at [680, 348] on div at bounding box center [613, 378] width 602 height 142
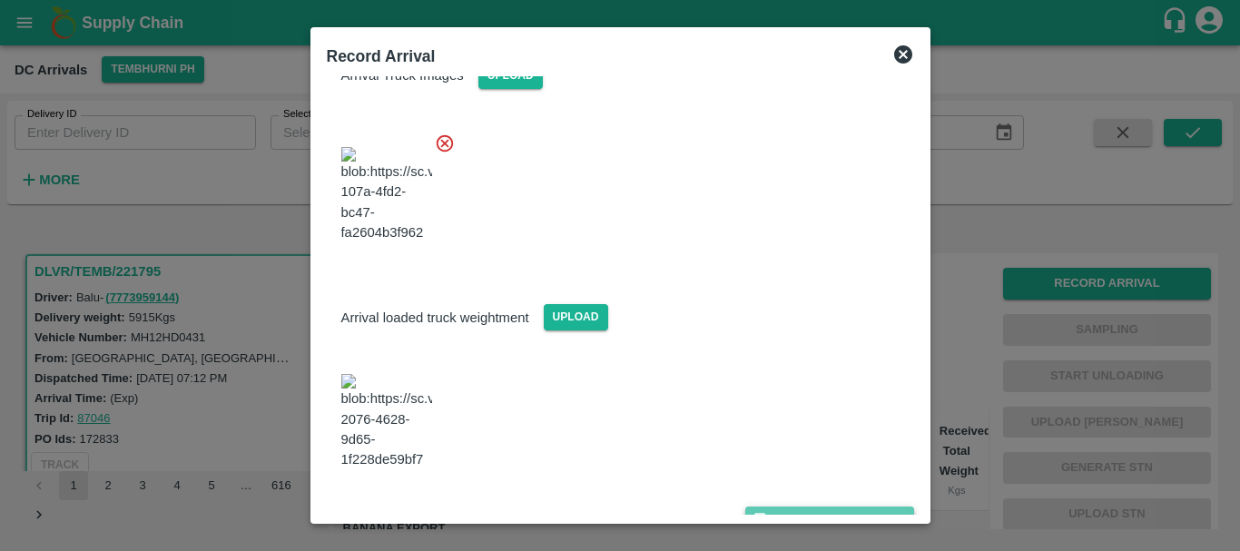
click at [774, 506] on button "Save Arrival Details" at bounding box center [829, 519] width 168 height 26
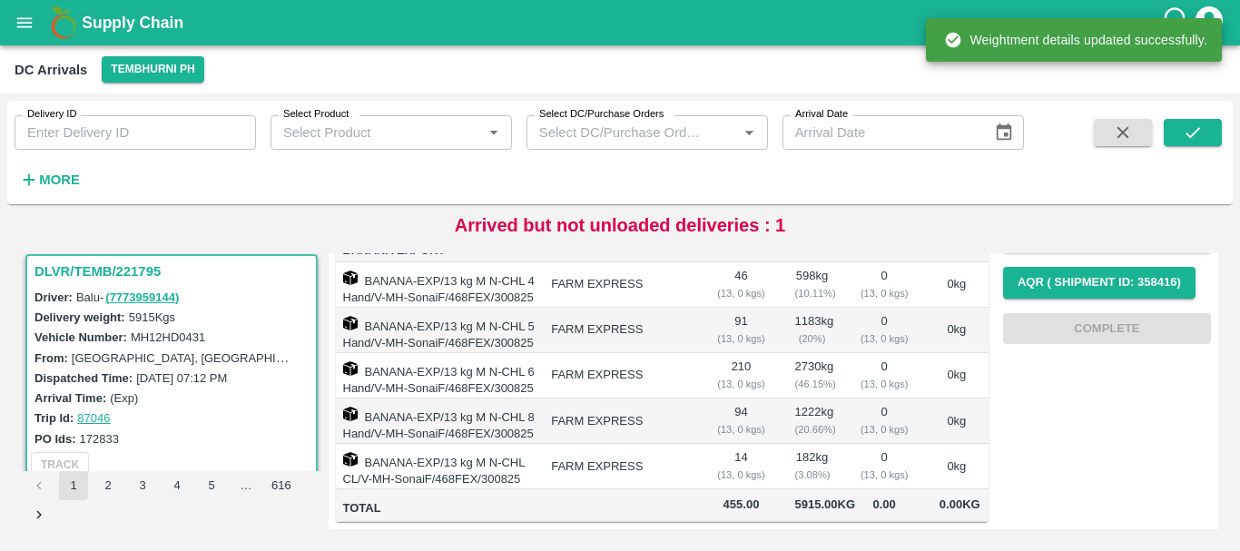
scroll to position [0, 0]
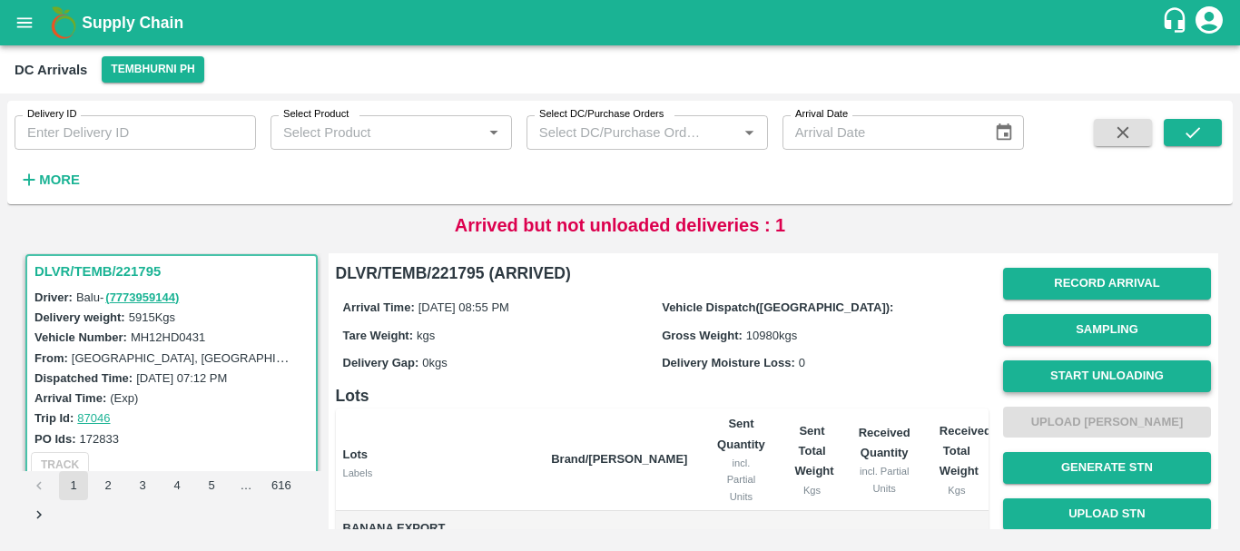
drag, startPoint x: 1104, startPoint y: 356, endPoint x: 1105, endPoint y: 368, distance: 11.8
click at [1105, 368] on span "Start Unloading" at bounding box center [1107, 376] width 208 height 46
click at [1105, 368] on button "Start Unloading" at bounding box center [1107, 376] width 208 height 32
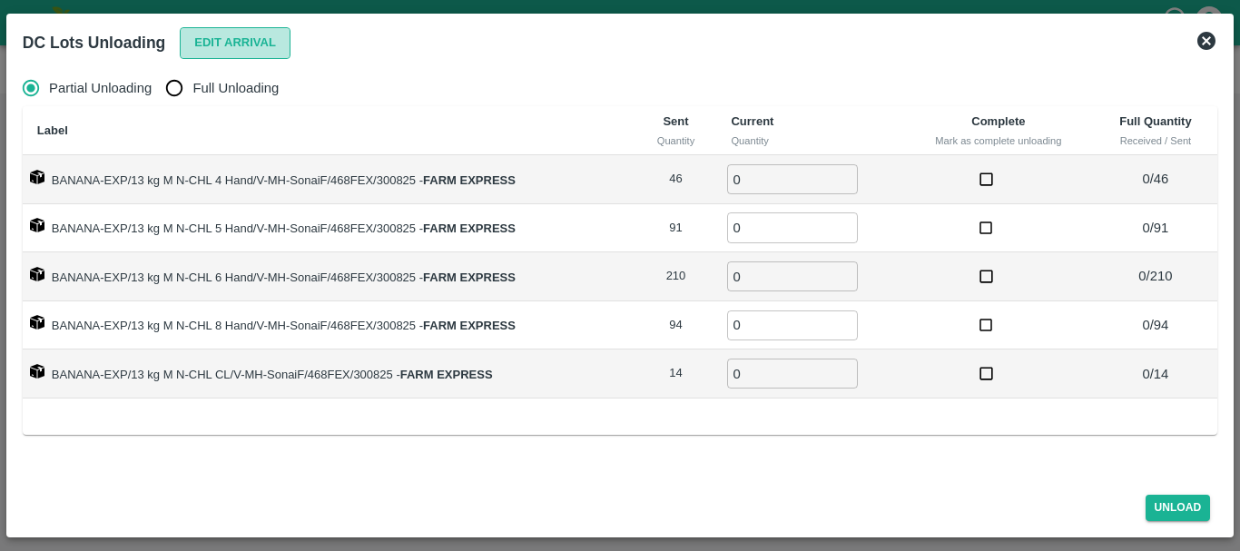
click at [242, 51] on button "Edit Arrival" at bounding box center [235, 43] width 111 height 32
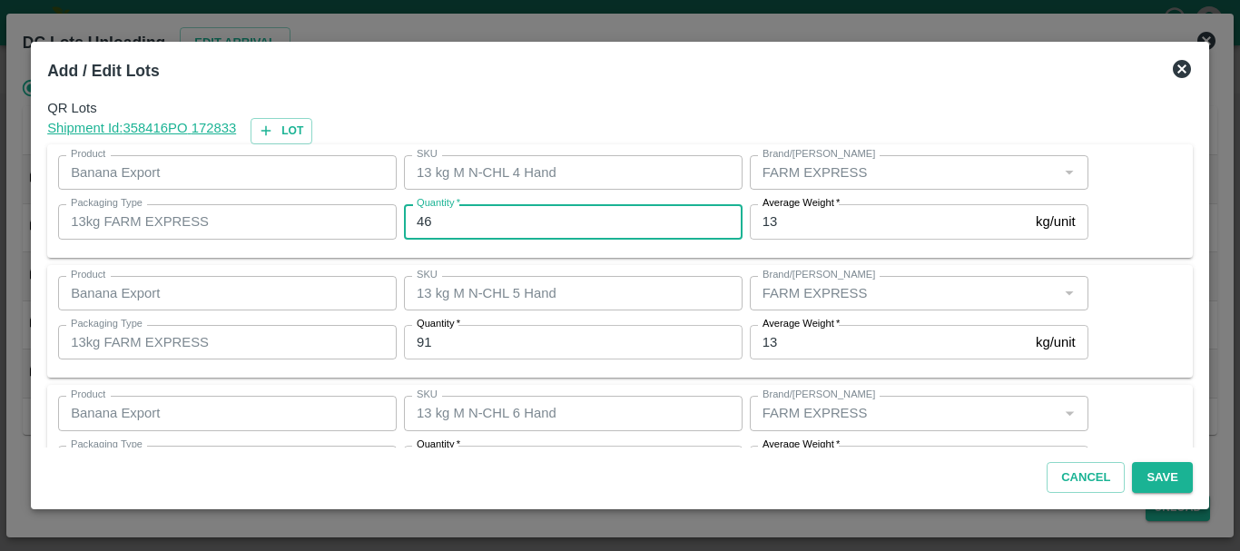
click at [666, 216] on input "46" at bounding box center [573, 221] width 338 height 34
type input "4"
type input "45"
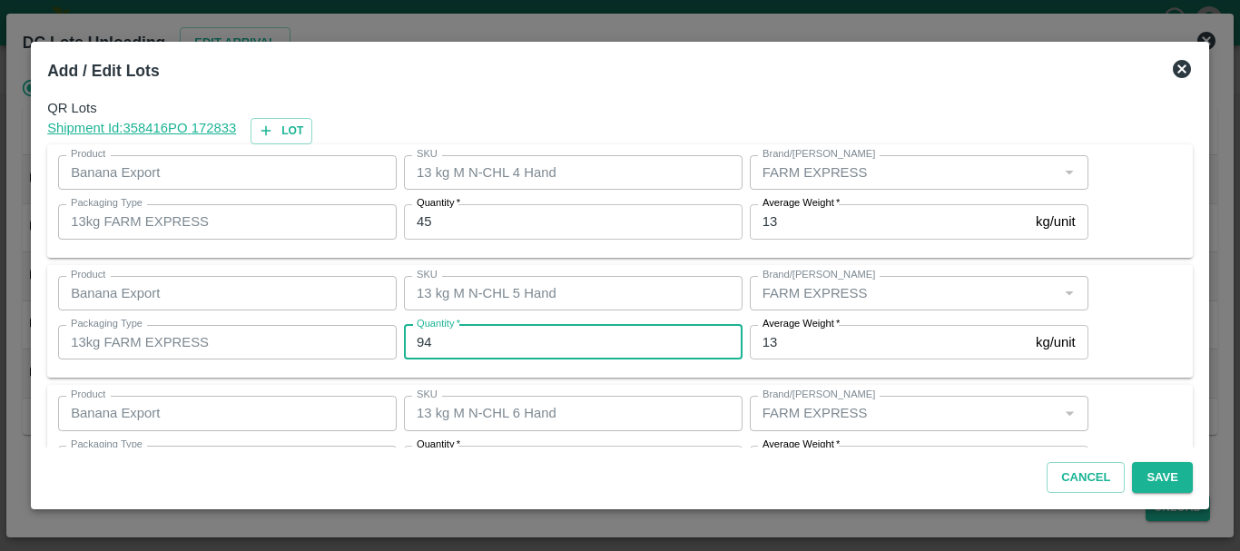
type input "94"
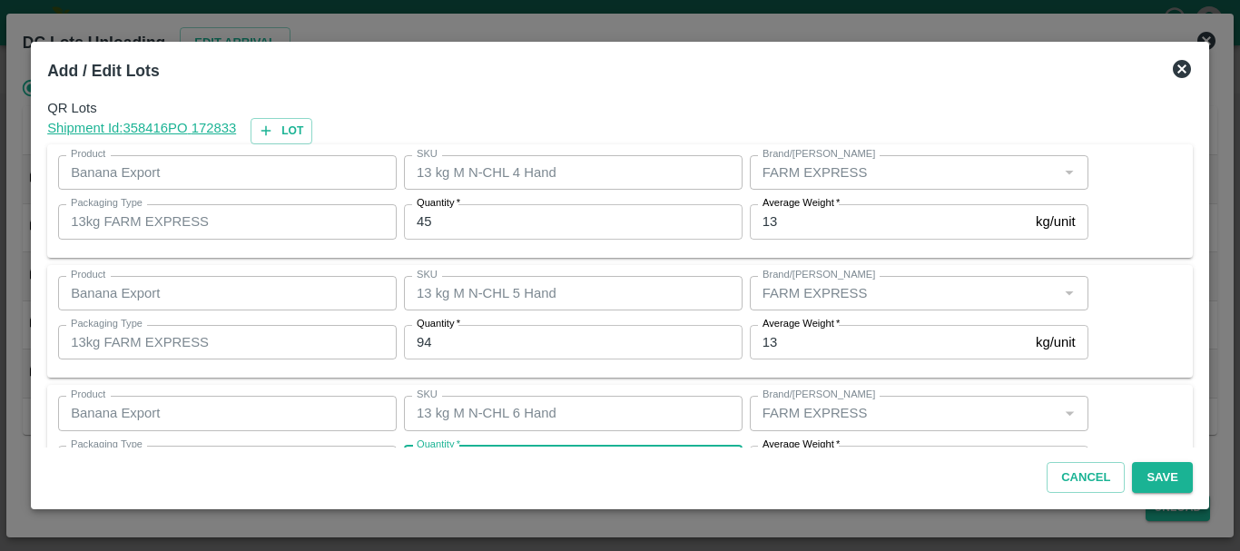
scroll to position [33, 0]
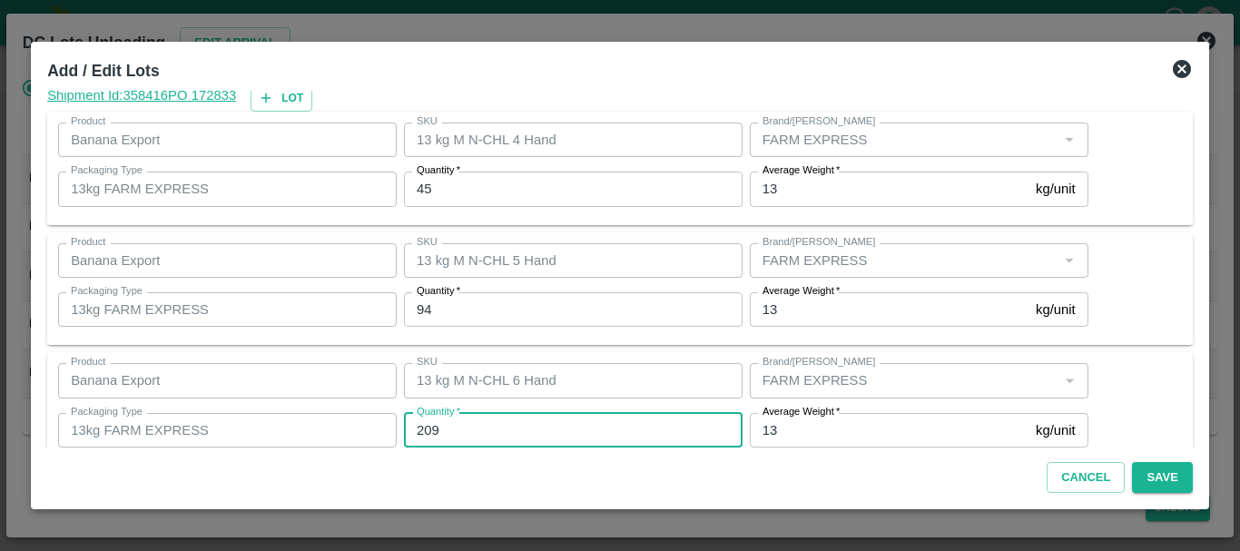
type input "209"
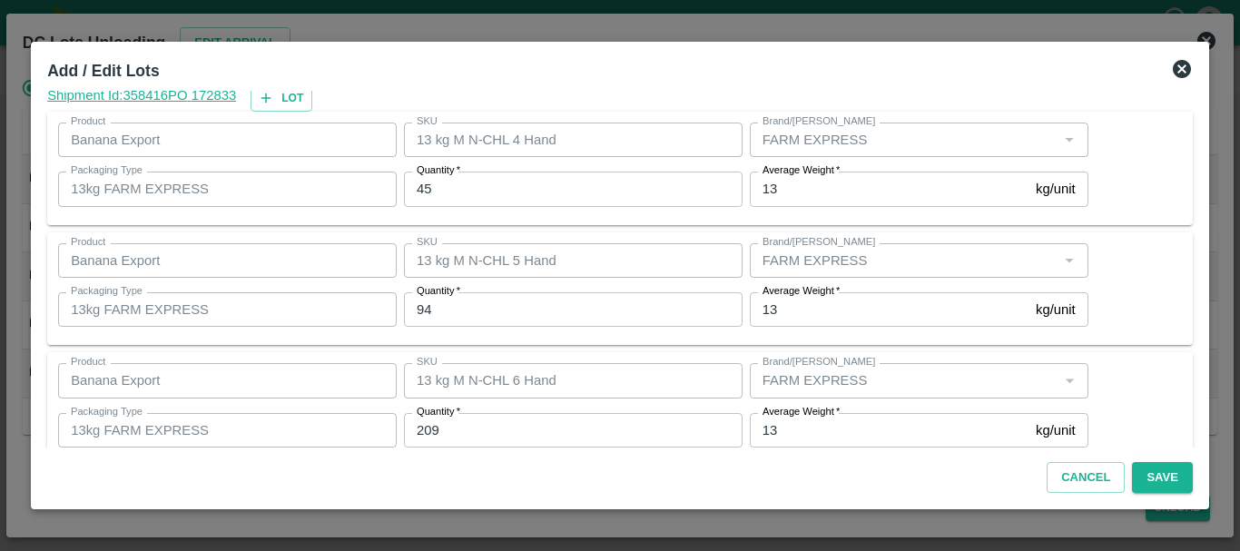
scroll to position [307, 0]
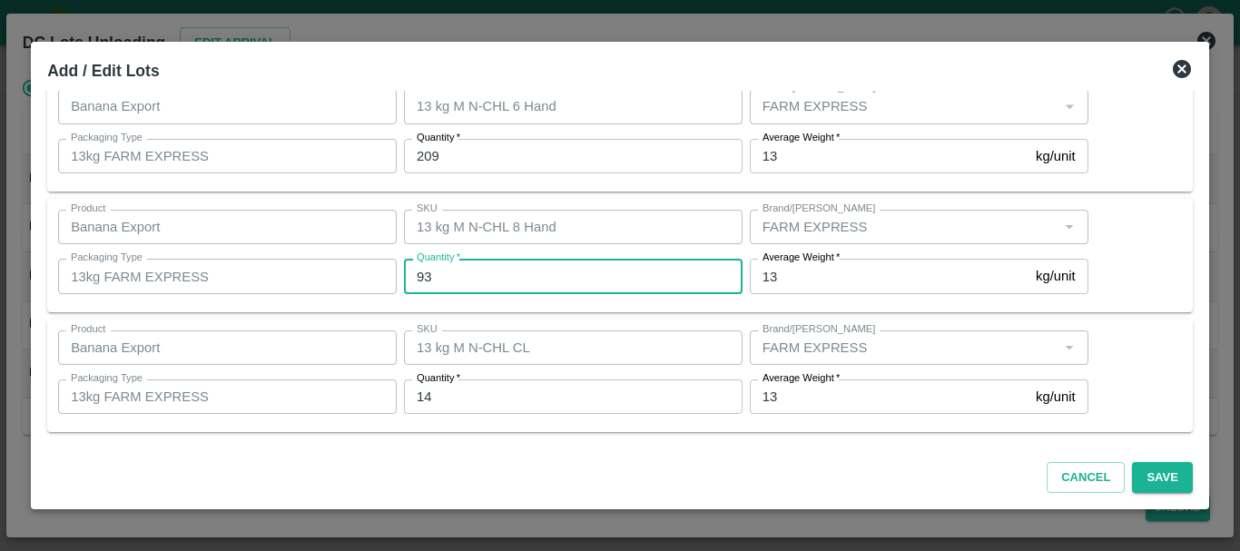
type input "93"
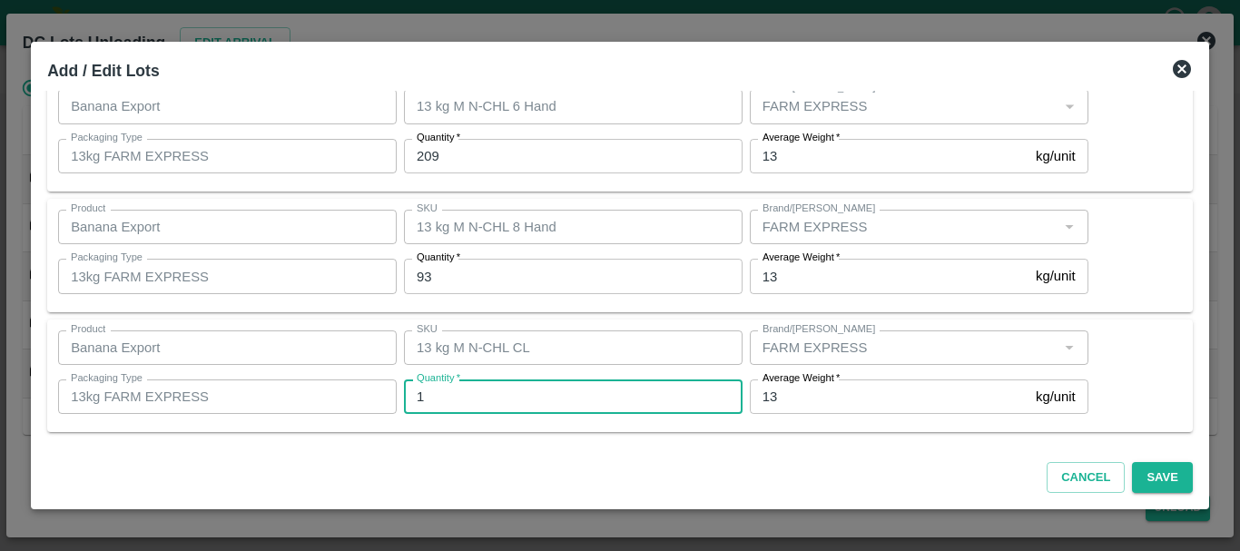
type input "14"
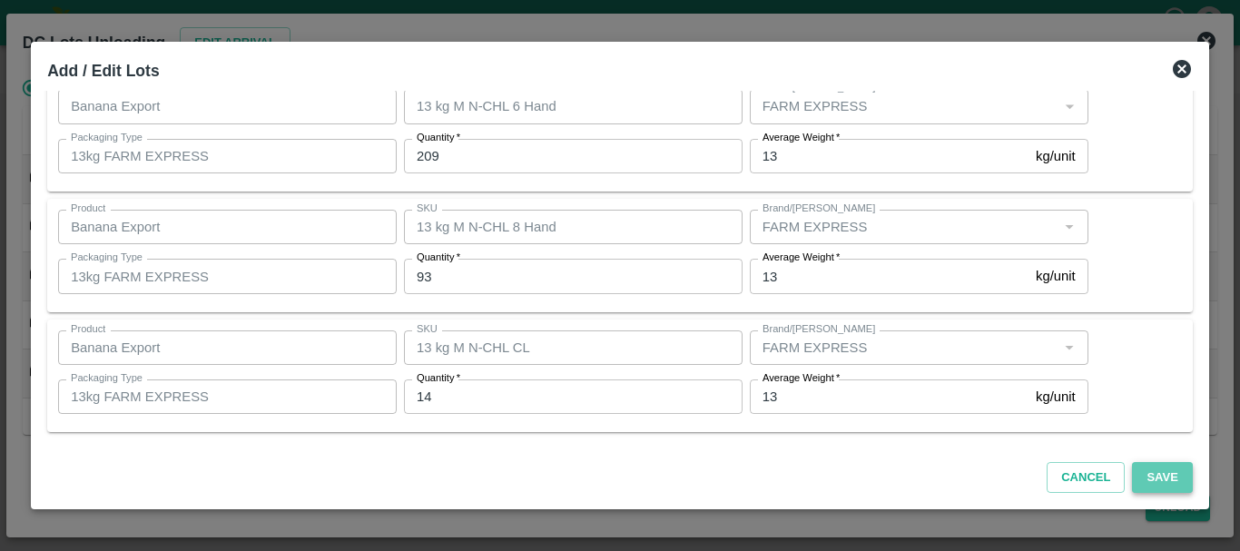
click at [1139, 478] on button "Save" at bounding box center [1162, 478] width 60 height 32
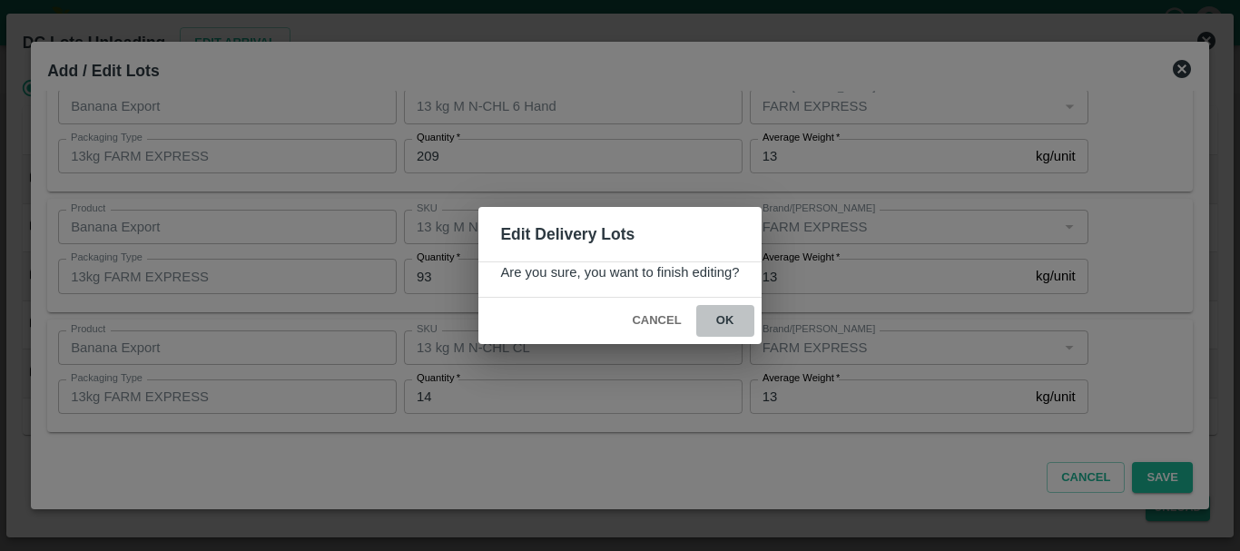
click at [728, 320] on button "ok" at bounding box center [725, 321] width 58 height 32
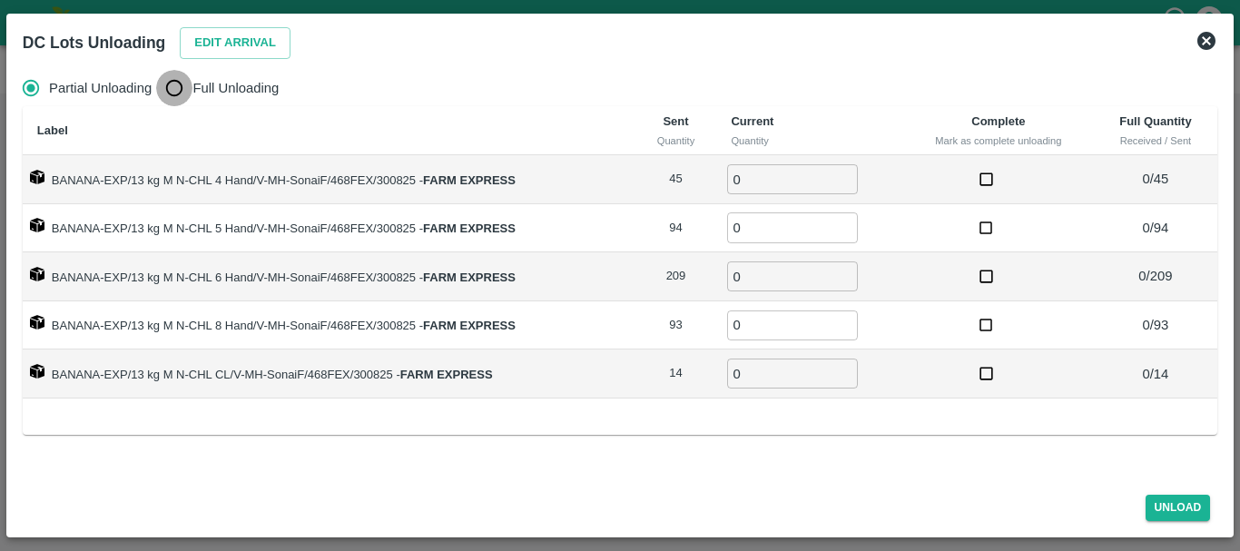
click at [191, 86] on input "Full Unloading" at bounding box center [174, 88] width 36 height 36
radio input "true"
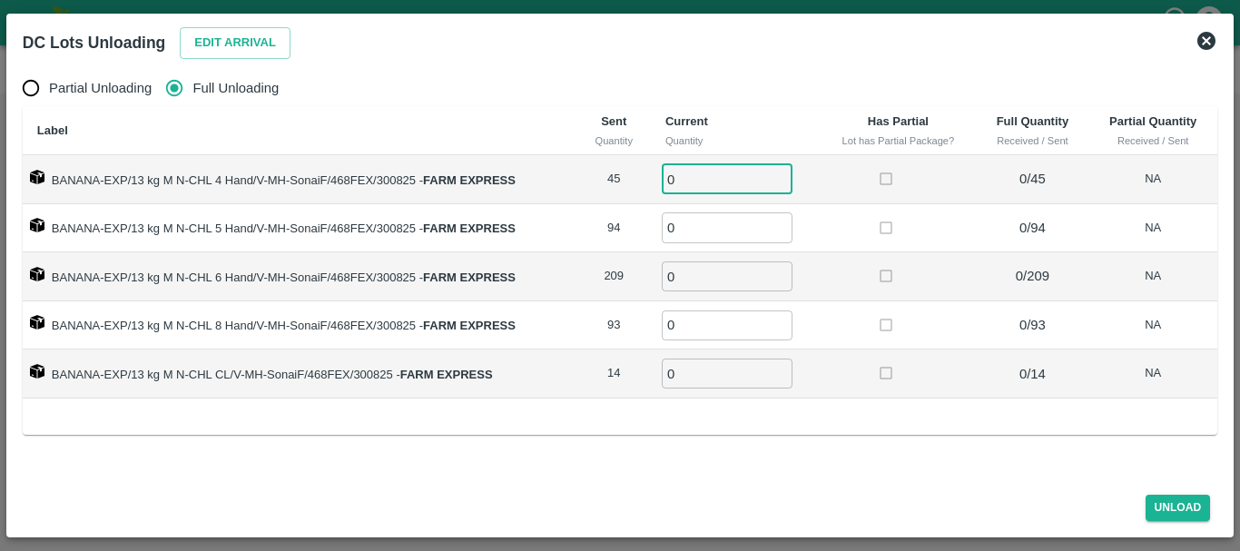
click at [734, 179] on input "0" at bounding box center [727, 179] width 131 height 30
type input "045"
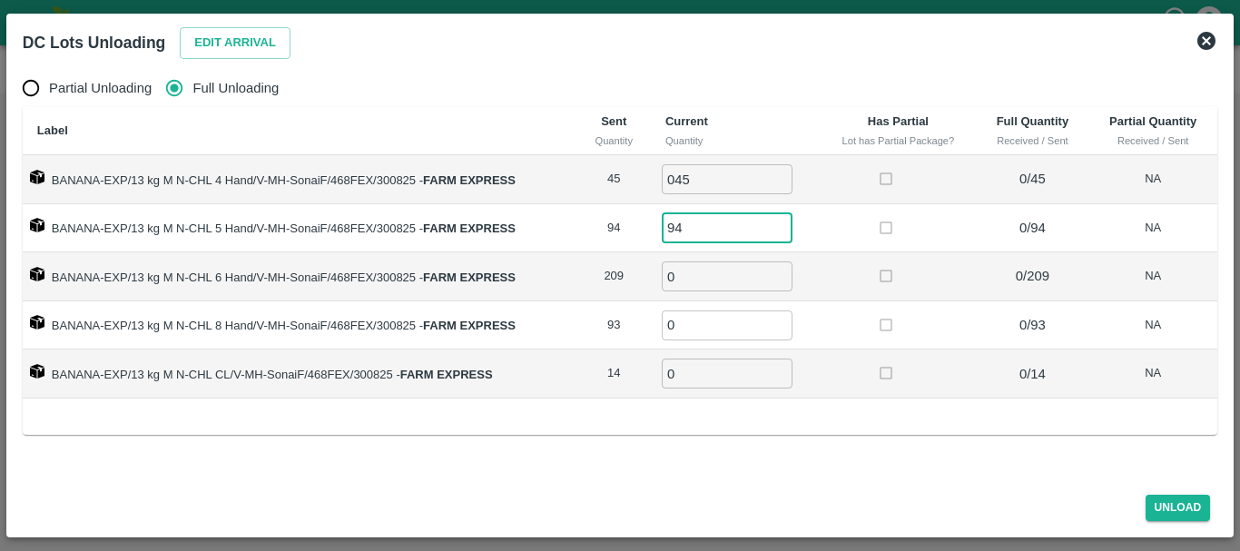
type input "94"
click at [694, 283] on input "0" at bounding box center [727, 276] width 131 height 30
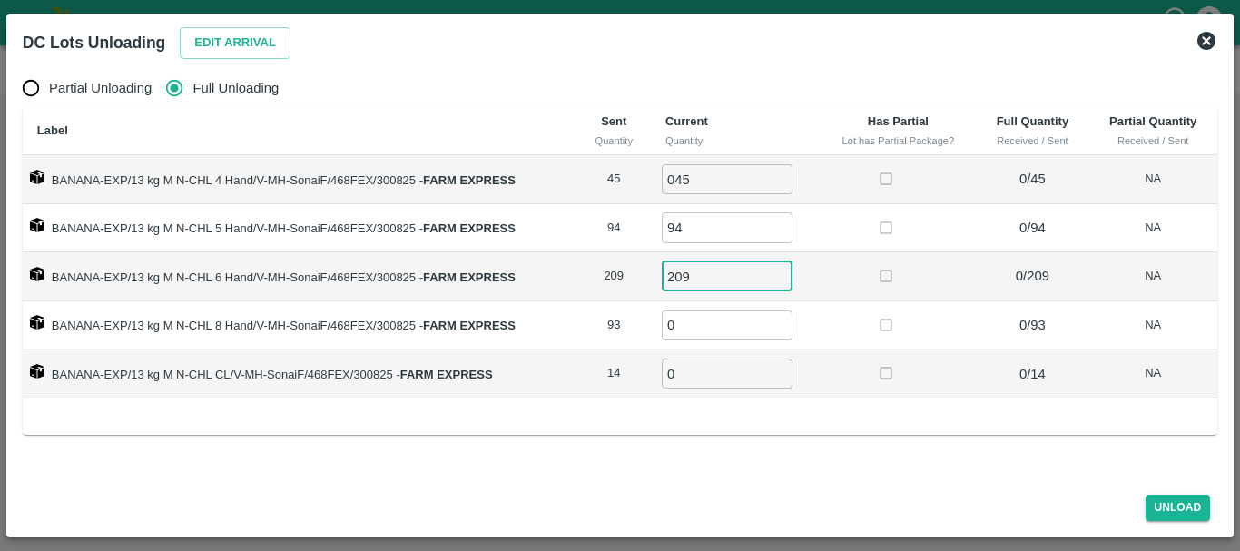
type input "209"
type input "93"
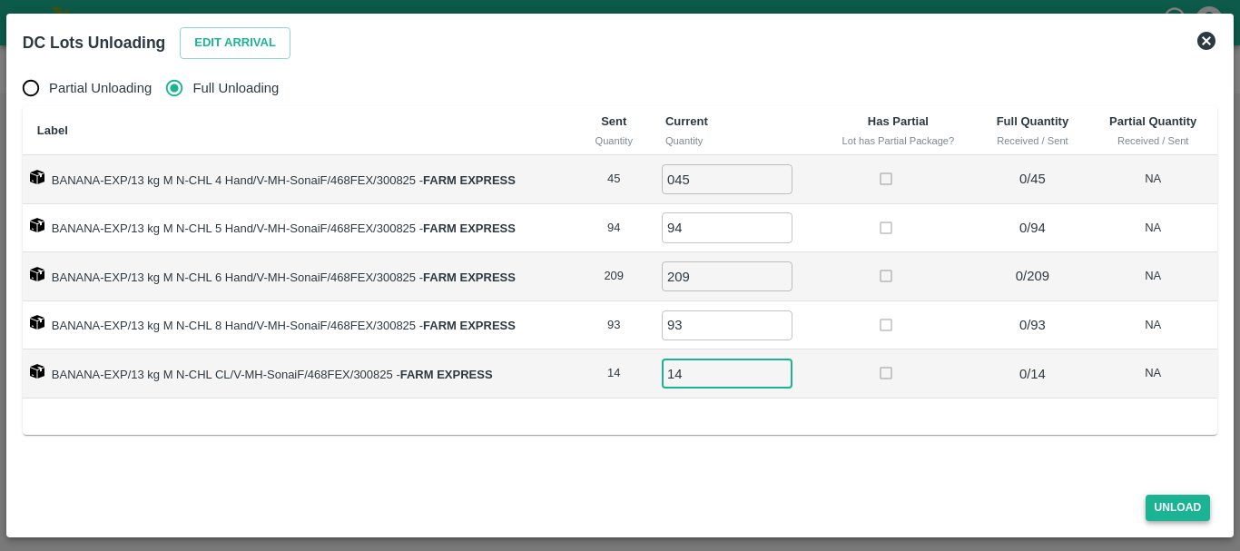
type input "14"
click at [1159, 496] on button "Unload" at bounding box center [1177, 508] width 65 height 26
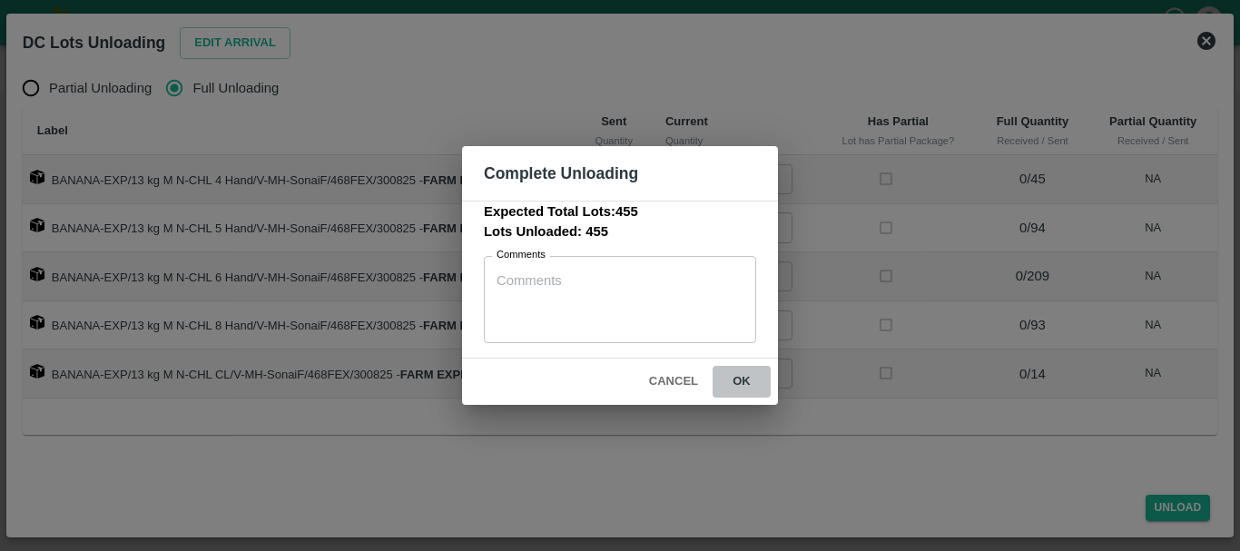
click at [746, 378] on button "ok" at bounding box center [741, 382] width 58 height 32
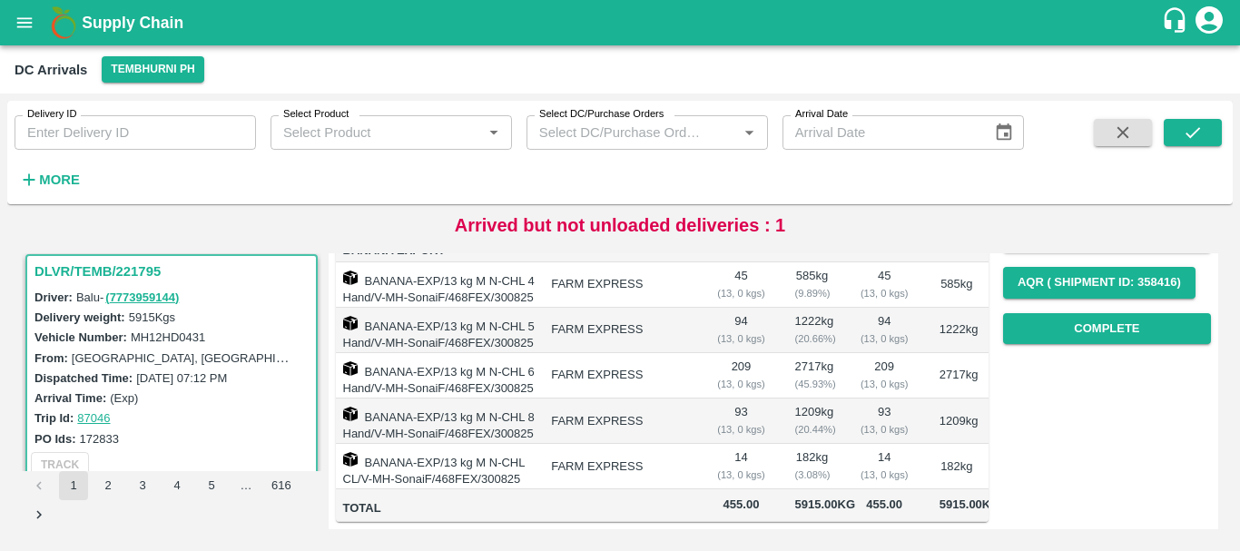
scroll to position [0, 0]
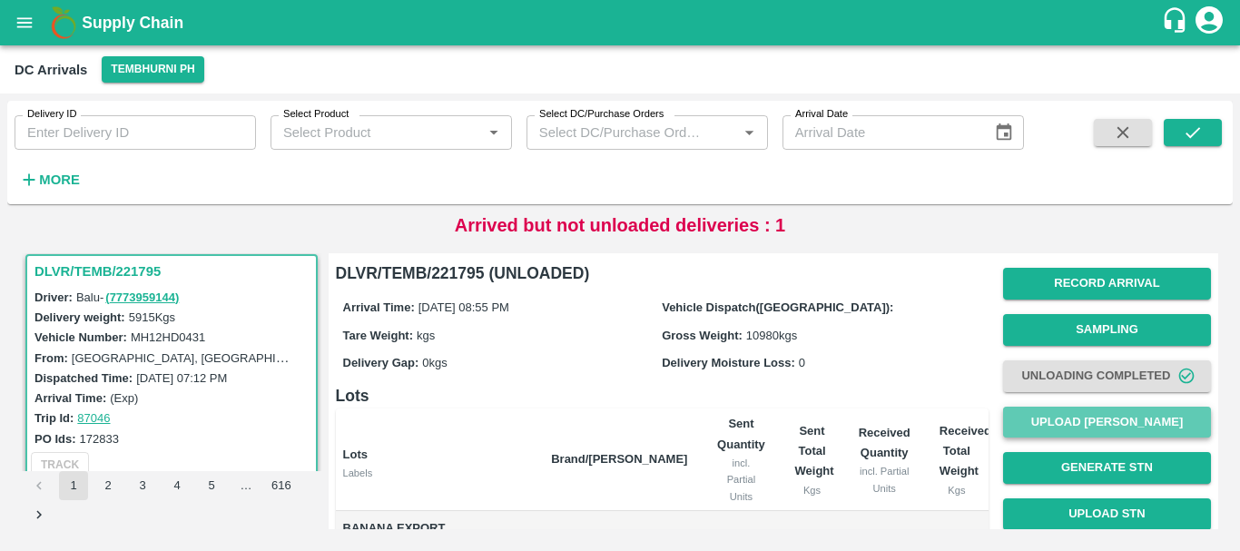
click at [1109, 415] on button "Upload [PERSON_NAME]" at bounding box center [1107, 423] width 208 height 32
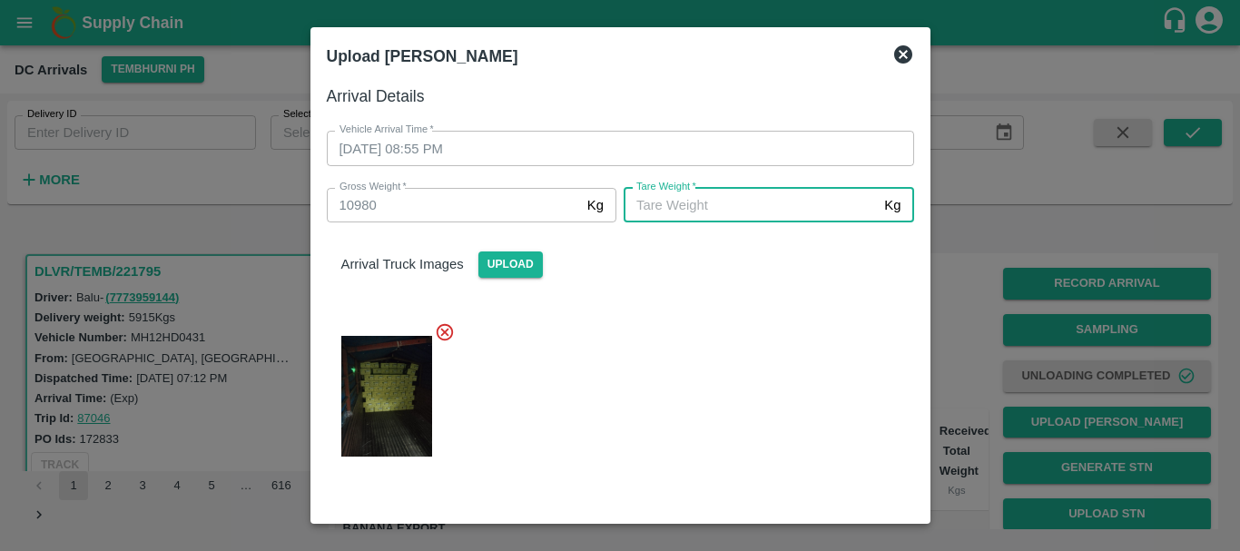
click at [658, 212] on input "[PERSON_NAME]   *" at bounding box center [749, 205] width 253 height 34
type input "4640"
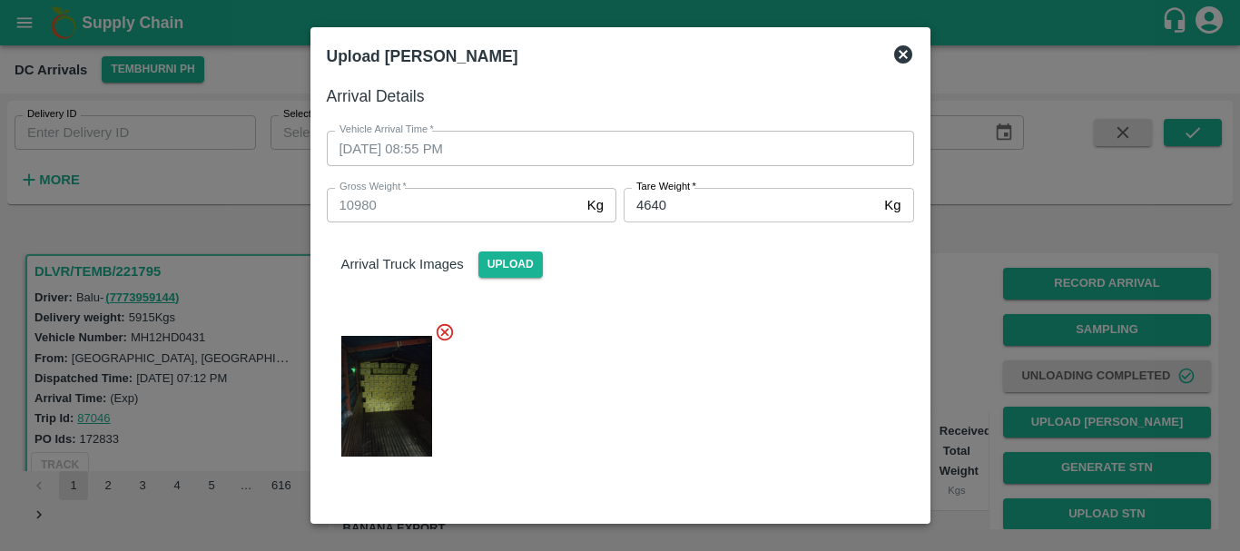
click at [622, 323] on div at bounding box center [613, 391] width 602 height 168
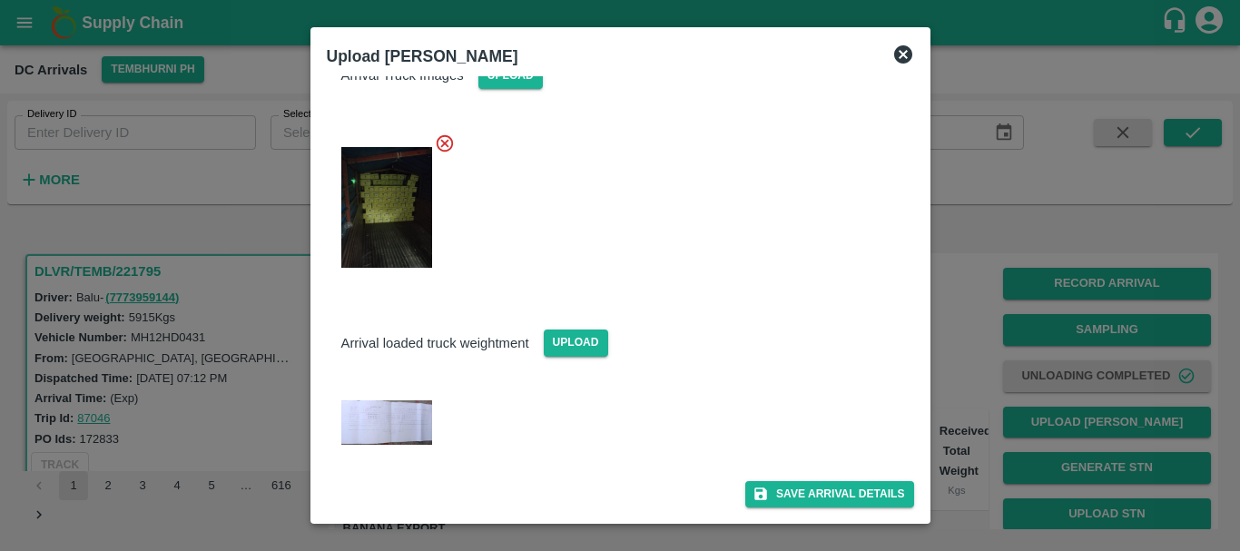
click at [779, 513] on div "Arrival Details Vehicle Arrival Time   * [DATE] 08:55 PM Vehicle Arrival Time G…" at bounding box center [620, 294] width 602 height 437
click at [772, 501] on button "Save Arrival Details" at bounding box center [829, 494] width 168 height 26
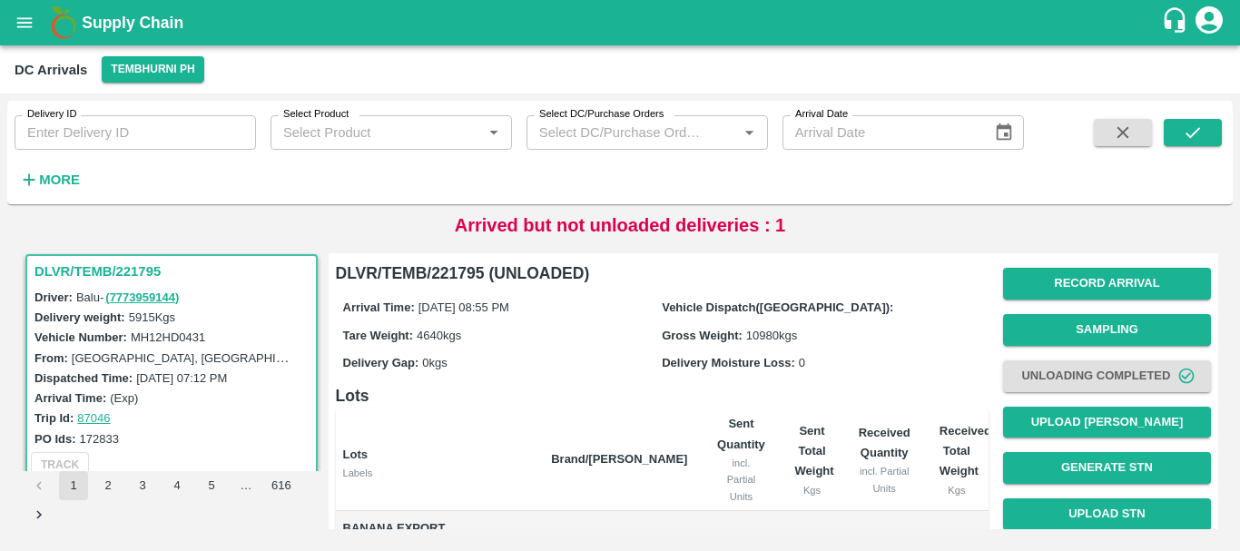
scroll to position [377, 0]
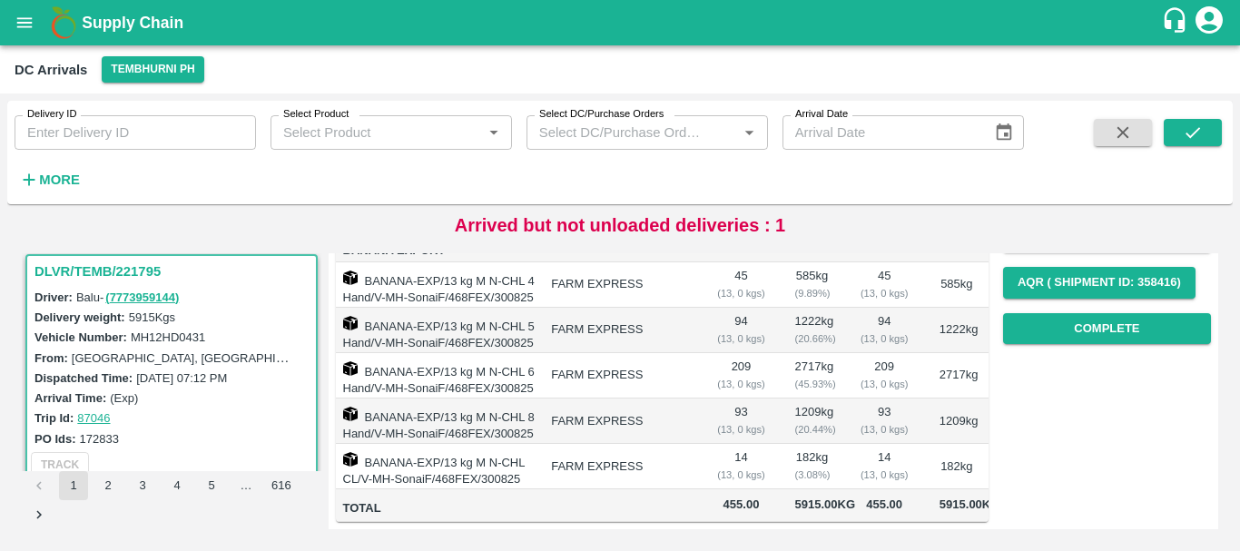
click at [879, 398] on td "93 ( 13, 0 kgs)" at bounding box center [884, 420] width 81 height 45
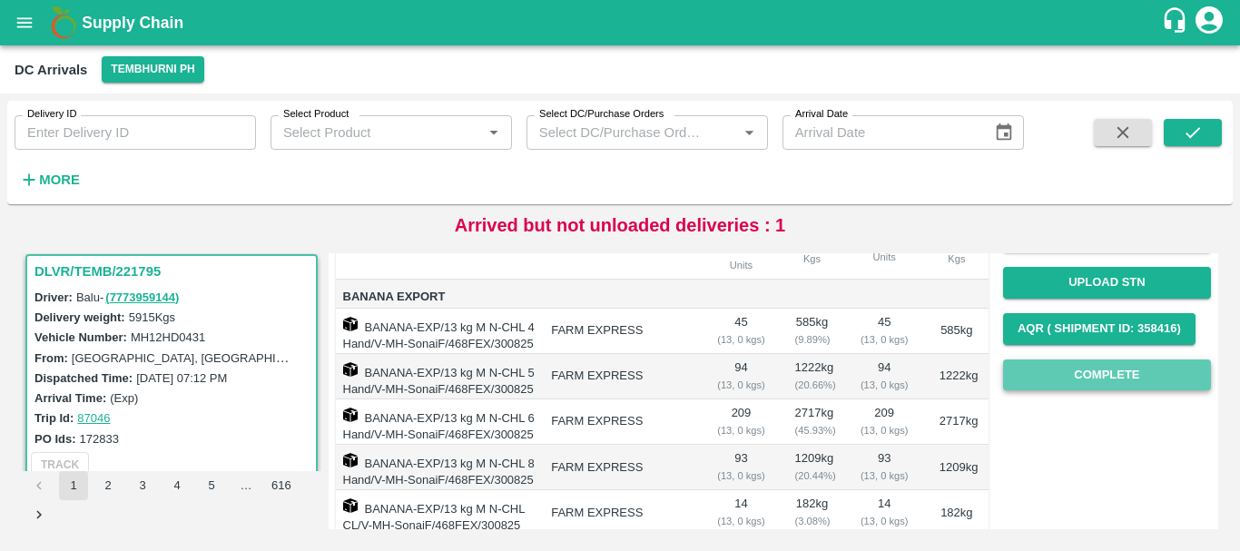
click at [1066, 371] on button "Complete" at bounding box center [1107, 375] width 208 height 32
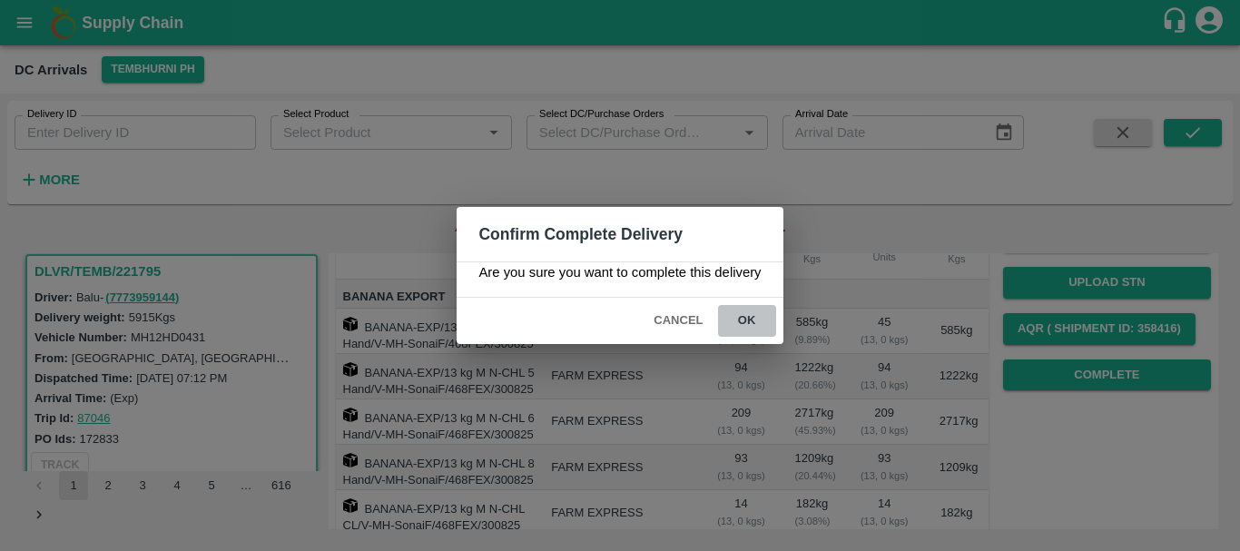
click at [741, 323] on button "ok" at bounding box center [747, 321] width 58 height 32
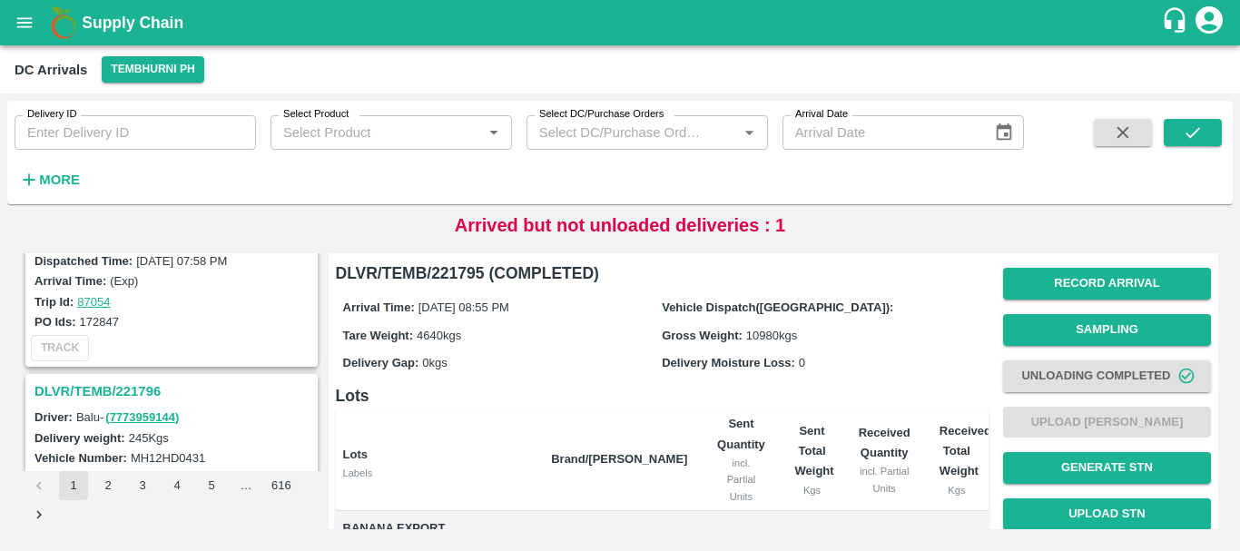
click at [106, 386] on h3 "DLVR/TEMB/221796" at bounding box center [173, 391] width 279 height 24
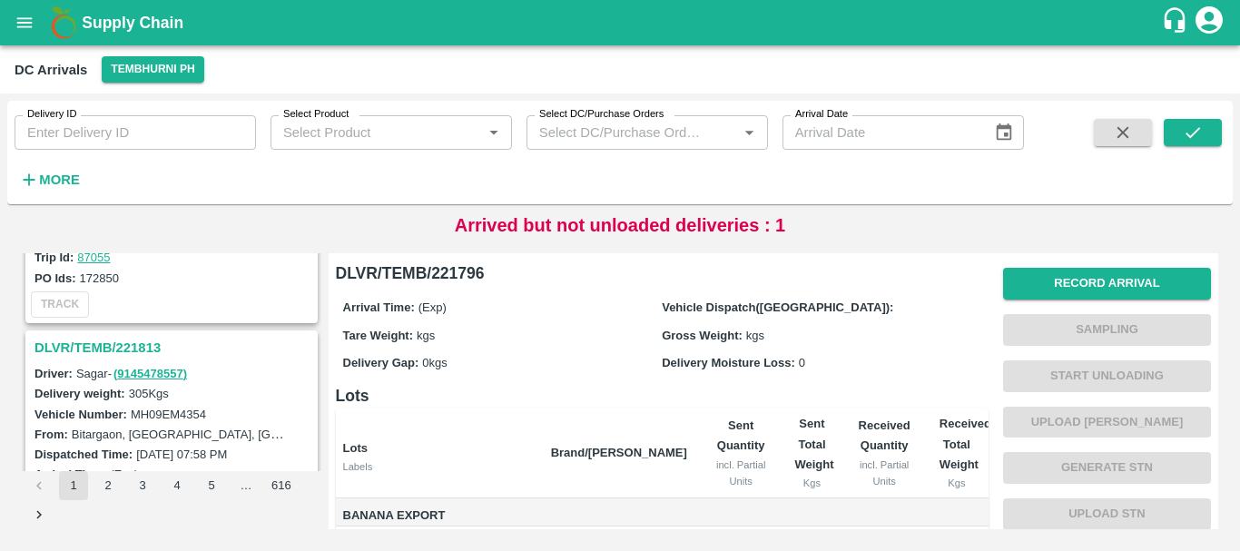
click at [132, 337] on h3 "DLVR/TEMB/221813" at bounding box center [173, 348] width 279 height 24
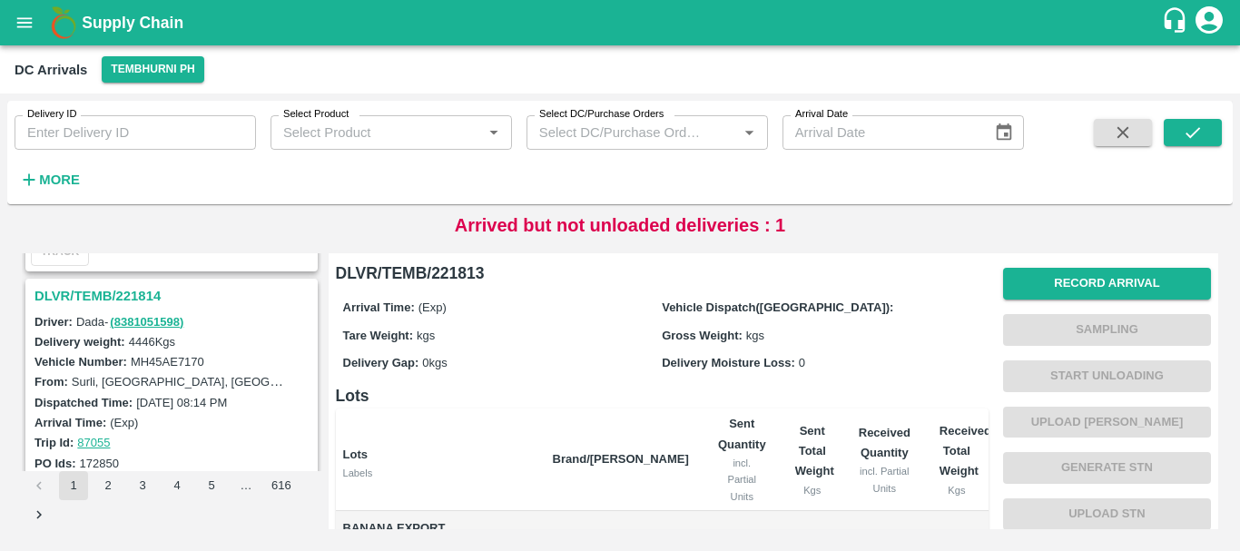
click at [138, 284] on h3 "DLVR/TEMB/221814" at bounding box center [173, 296] width 279 height 24
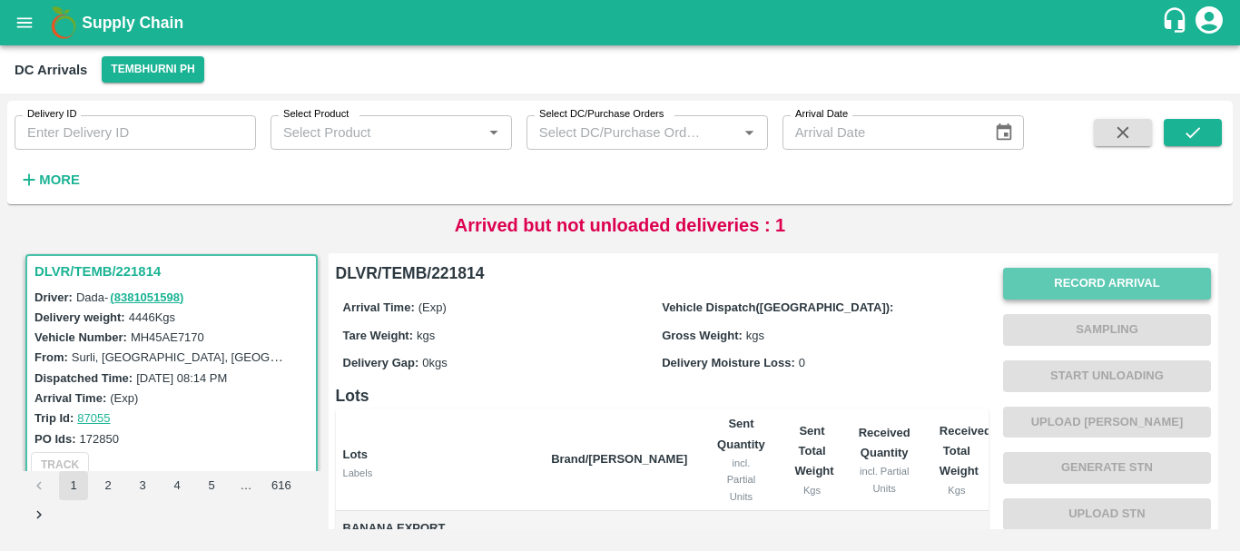
click at [1058, 286] on button "Record Arrival" at bounding box center [1107, 284] width 208 height 32
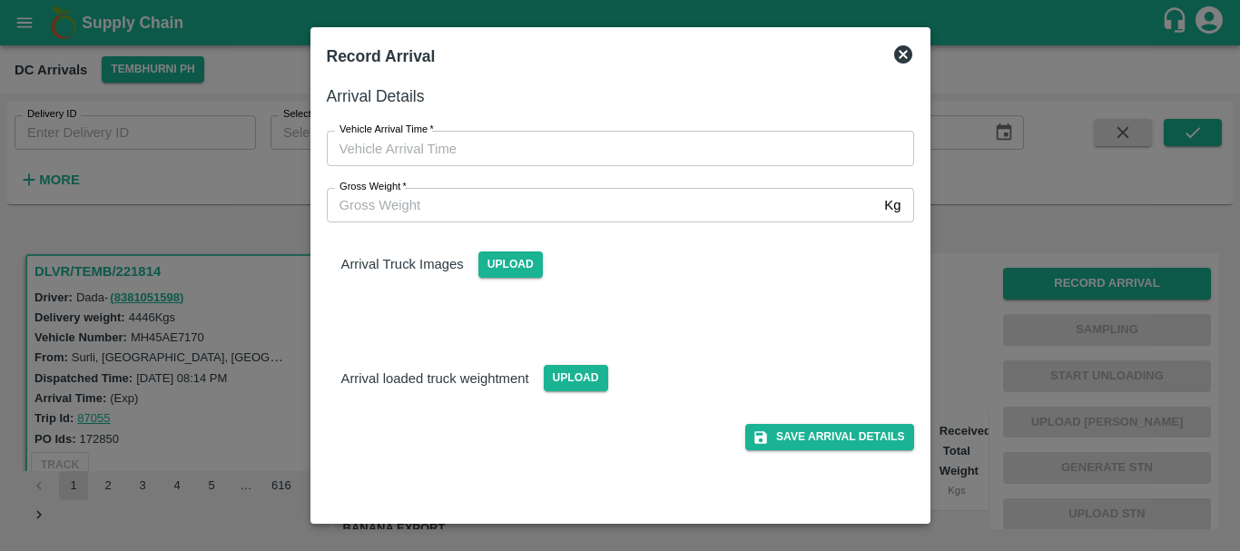
type input "DD/MM/YYYY hh:mm aa"
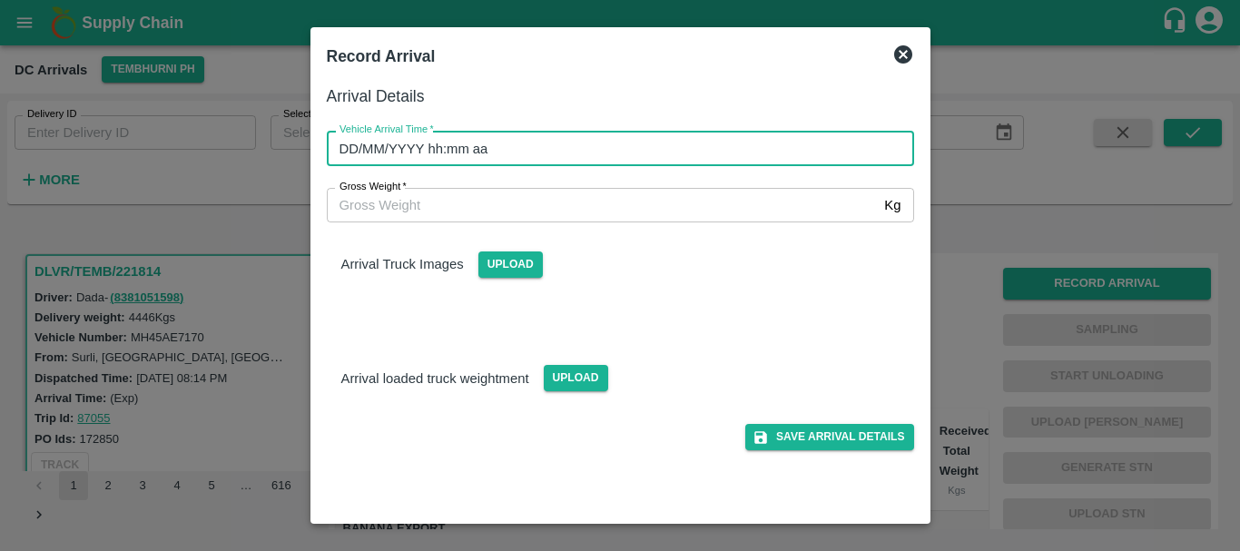
click at [713, 141] on input "DD/MM/YYYY hh:mm aa" at bounding box center [614, 148] width 574 height 34
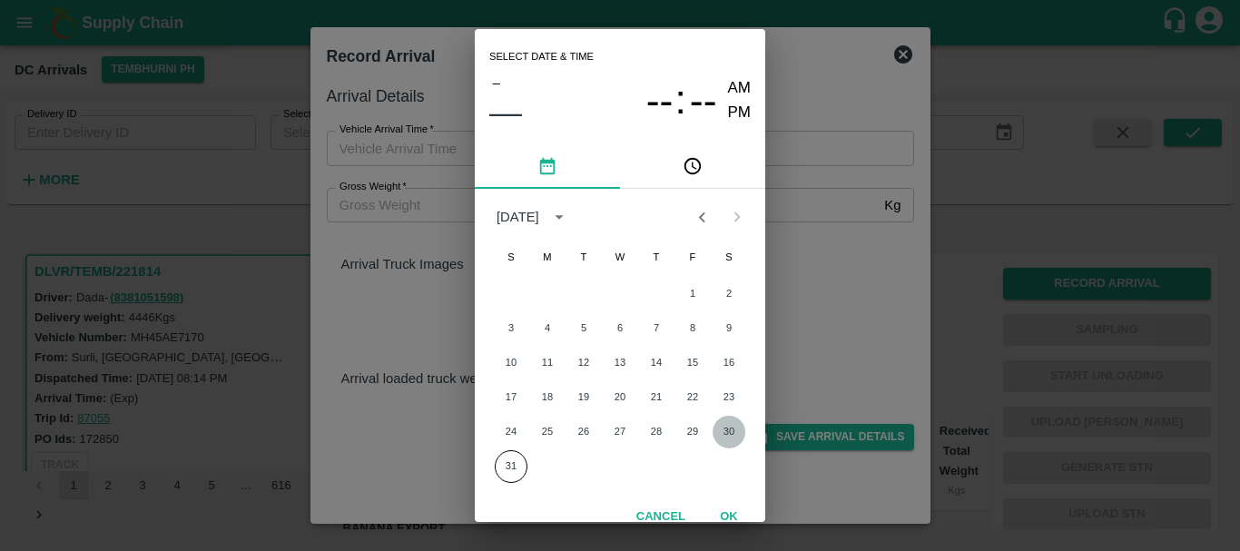
click at [722, 432] on button "30" at bounding box center [728, 432] width 33 height 33
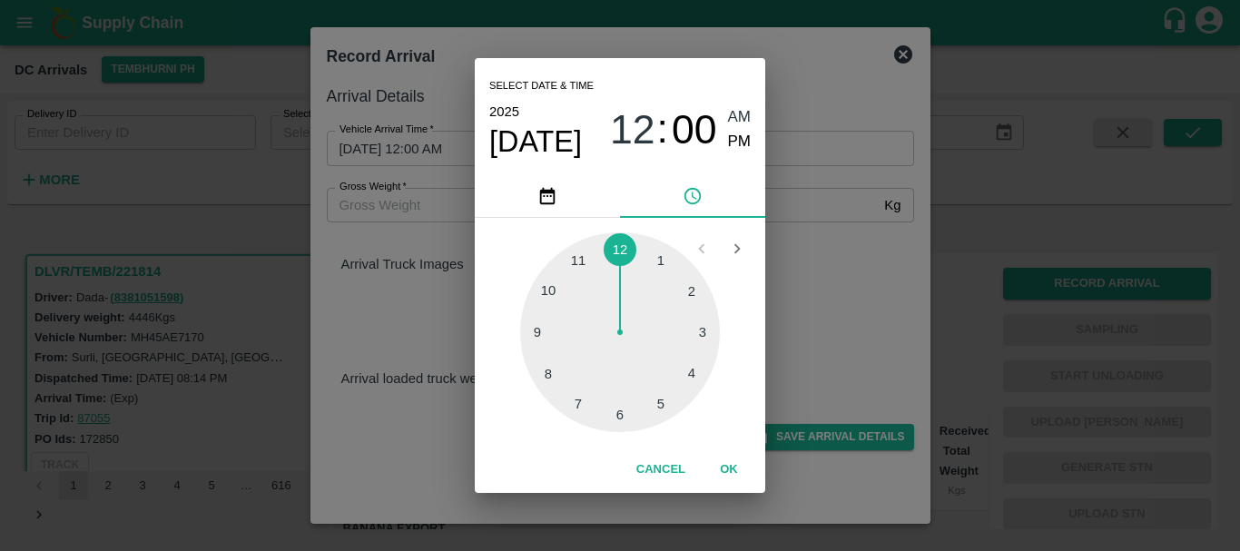
click at [658, 407] on div at bounding box center [620, 332] width 200 height 200
click at [548, 291] on div at bounding box center [620, 332] width 200 height 200
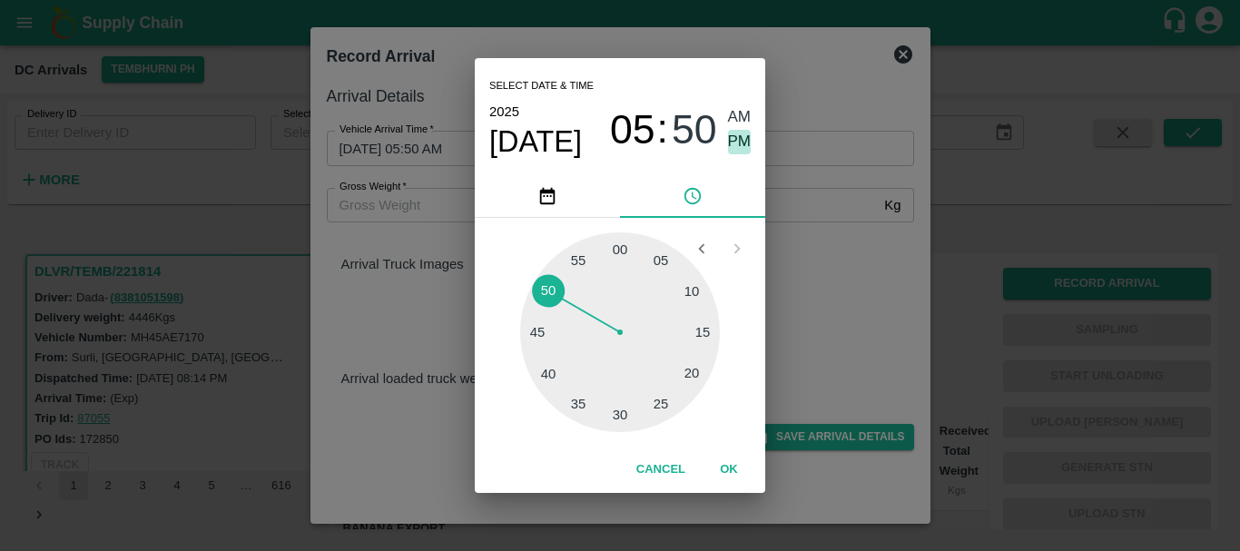
click at [737, 142] on span "PM" at bounding box center [740, 142] width 24 height 25
type input "[DATE] 05:50 PM"
click at [857, 316] on div "Select date & time [DATE] 05 : 50 AM PM 05 10 15 20 25 30 35 40 45 50 55 00 Can…" at bounding box center [620, 275] width 1240 height 551
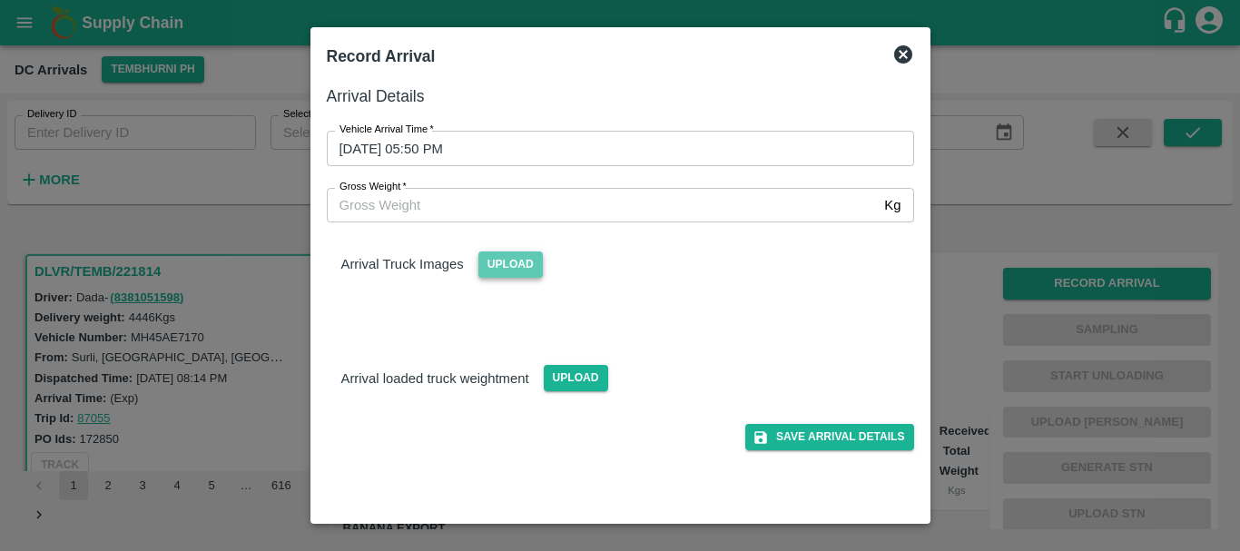
click at [532, 258] on span "Upload" at bounding box center [510, 264] width 64 height 26
click at [0, 0] on input "Upload" at bounding box center [0, 0] width 0 height 0
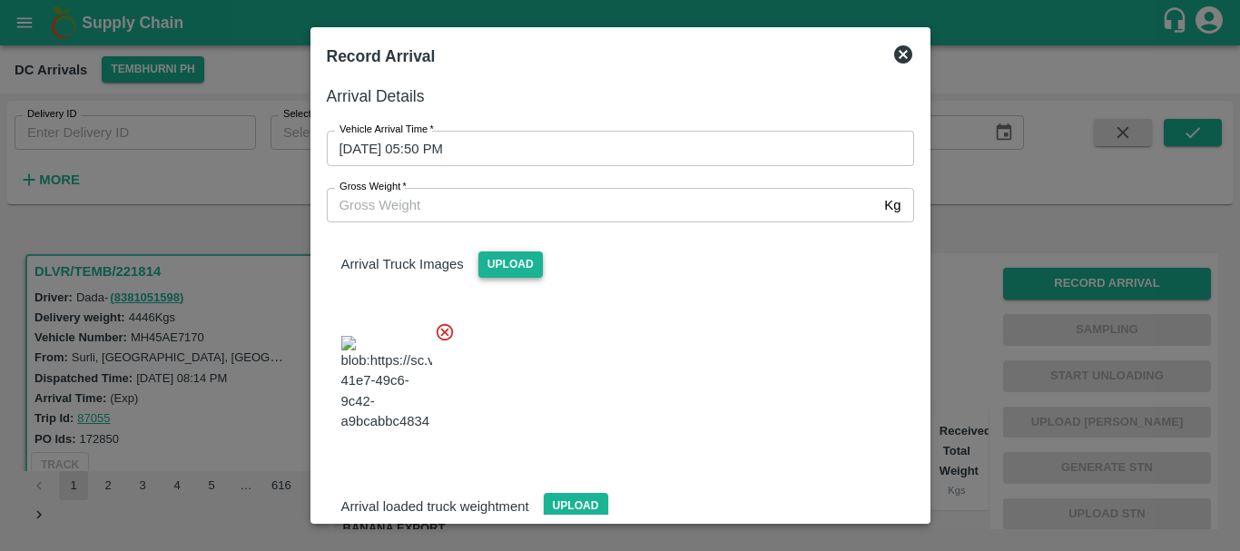
click at [515, 263] on span "Upload" at bounding box center [510, 264] width 64 height 26
click at [0, 0] on input "Upload" at bounding box center [0, 0] width 0 height 0
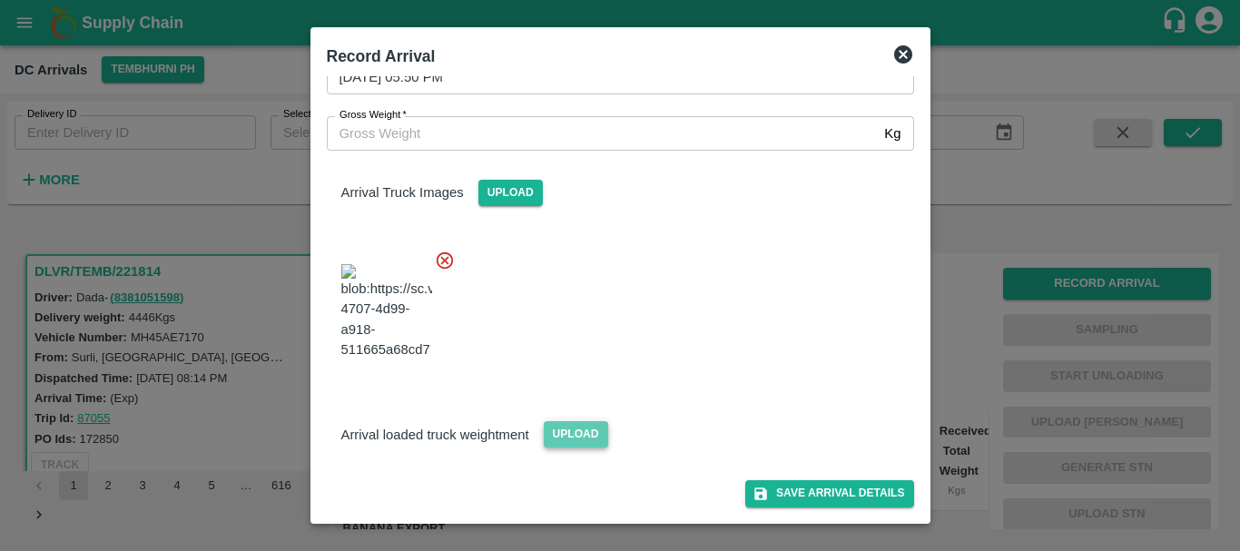
click at [579, 430] on span "Upload" at bounding box center [576, 434] width 64 height 26
click at [0, 0] on input "Upload" at bounding box center [0, 0] width 0 height 0
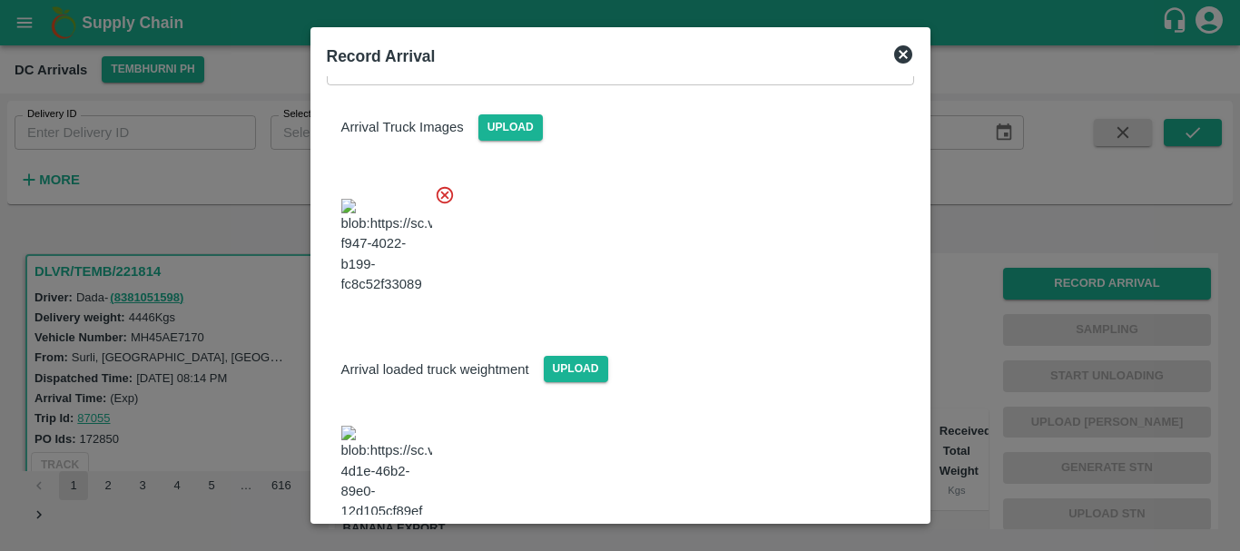
scroll to position [225, 0]
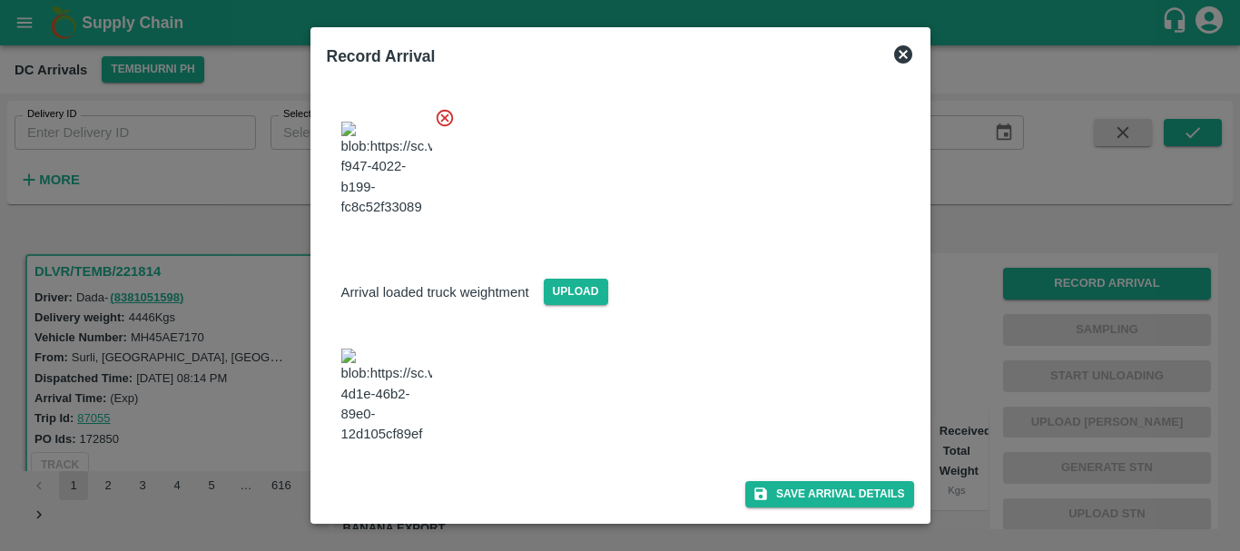
click at [410, 407] on img at bounding box center [386, 395] width 91 height 95
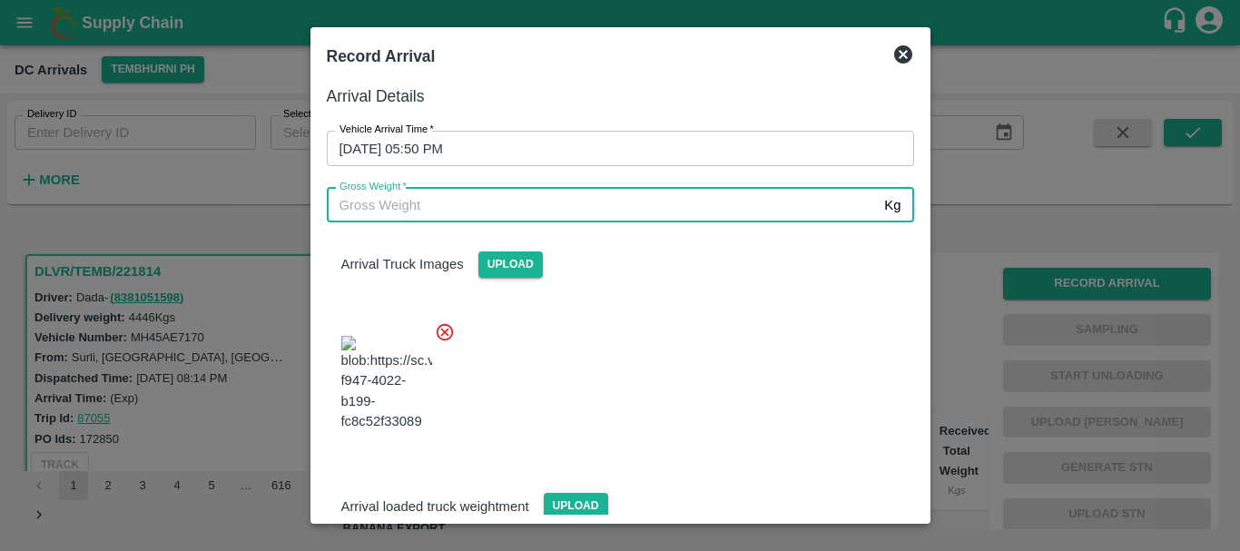
click at [453, 217] on input "Gross Weight   *" at bounding box center [602, 205] width 551 height 34
type input "10730"
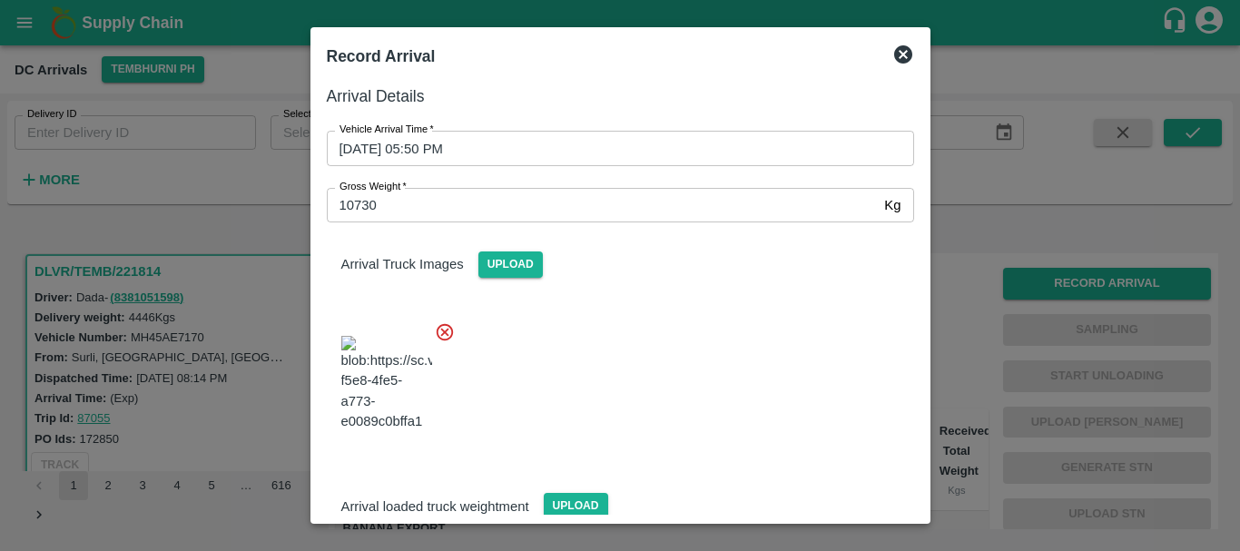
click at [682, 431] on div at bounding box center [613, 378] width 602 height 142
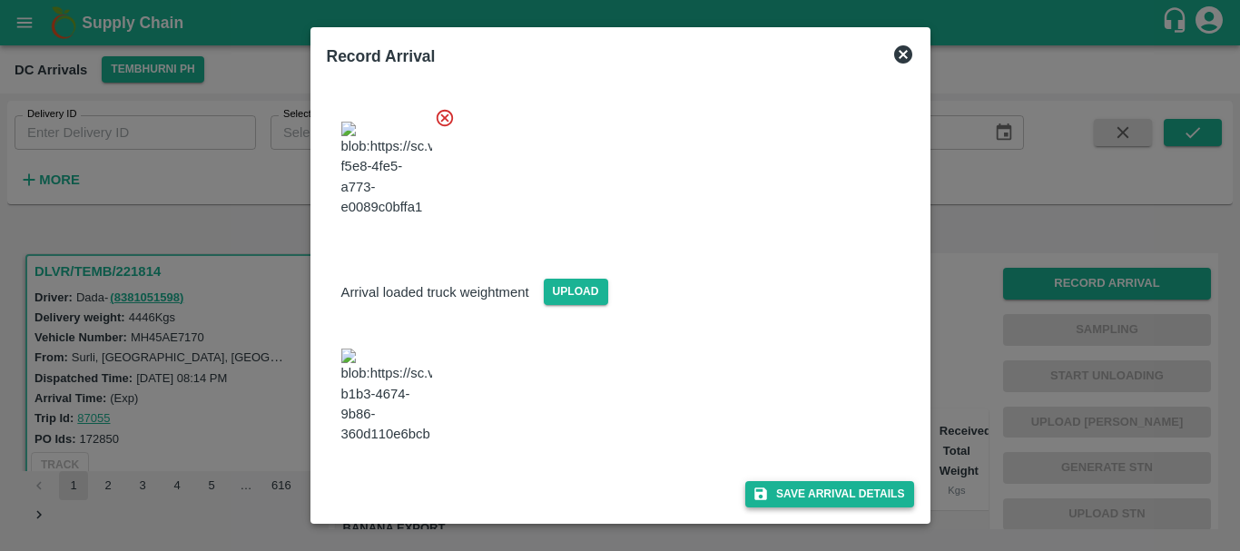
click at [785, 489] on button "Save Arrival Details" at bounding box center [829, 494] width 168 height 26
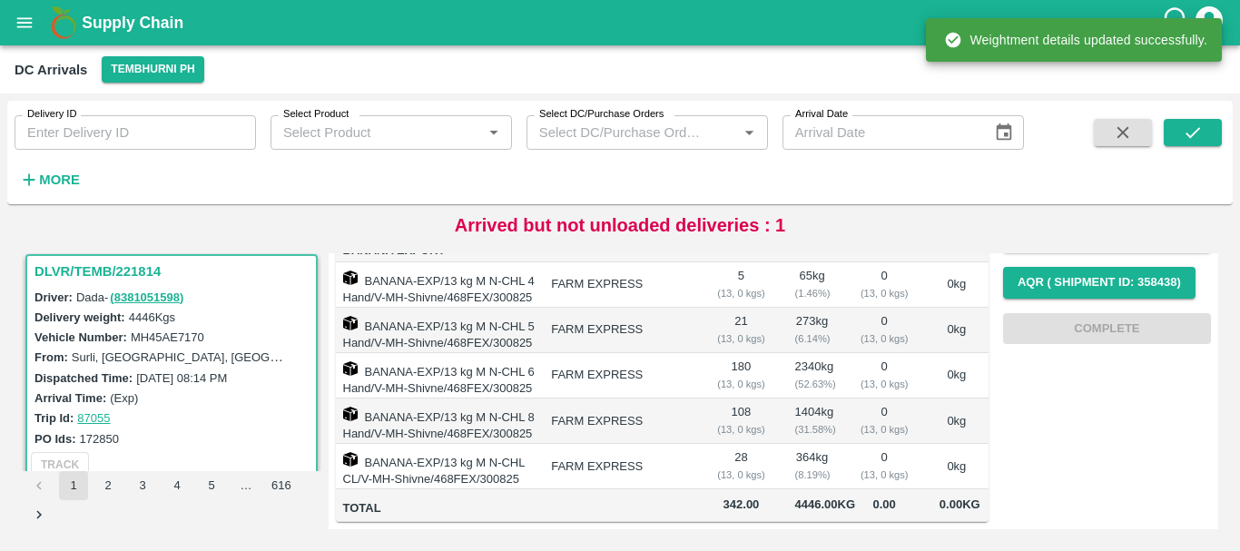
scroll to position [0, 0]
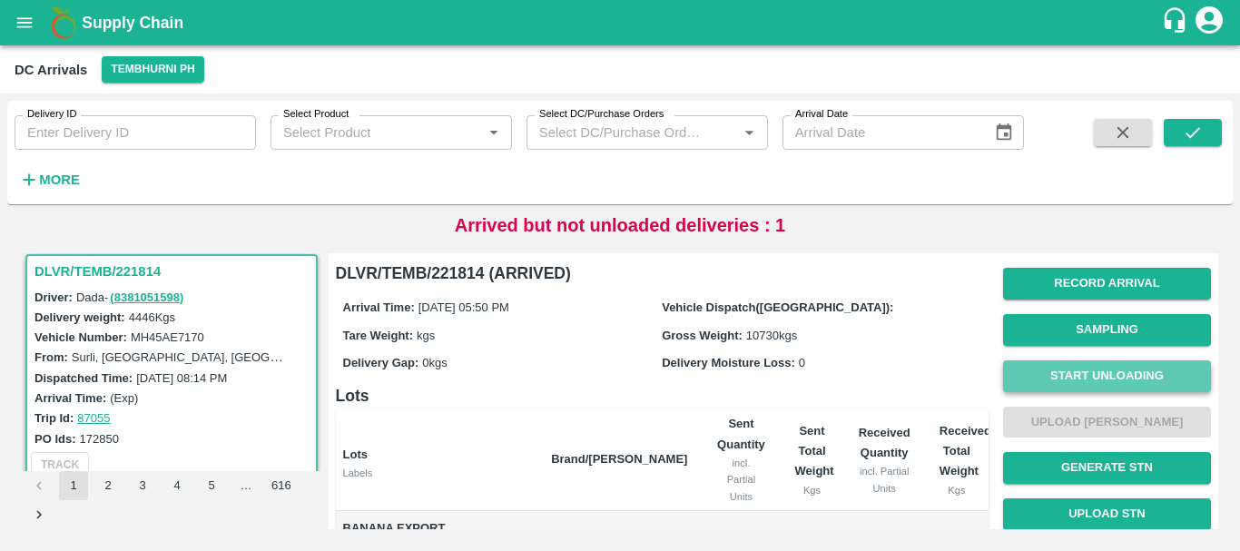
click at [1093, 387] on button "Start Unloading" at bounding box center [1107, 376] width 208 height 32
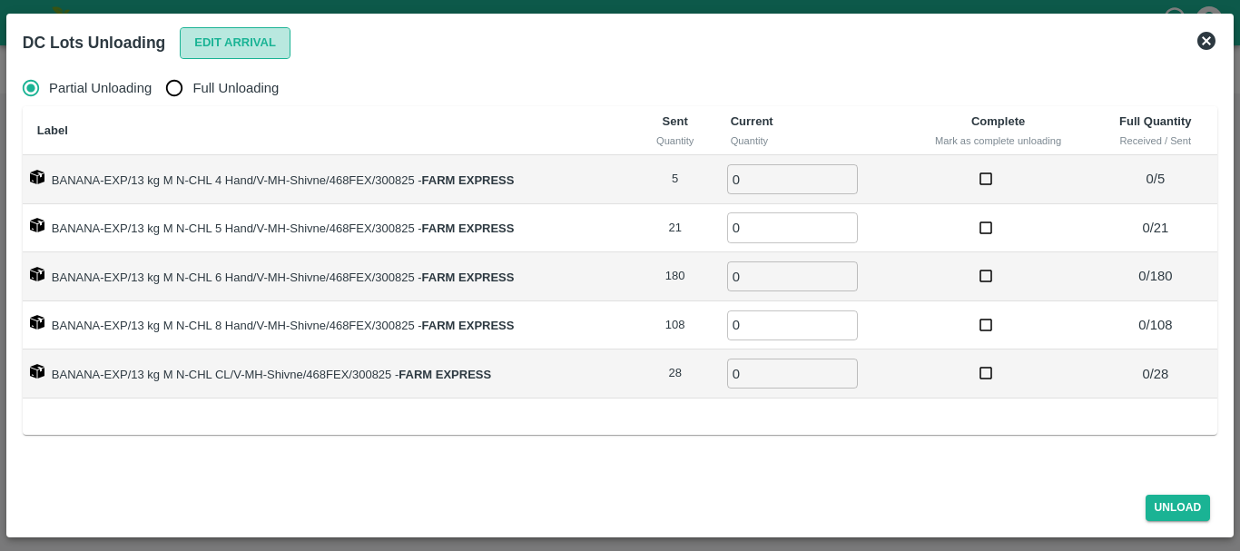
click at [230, 33] on button "Edit Arrival" at bounding box center [235, 43] width 111 height 32
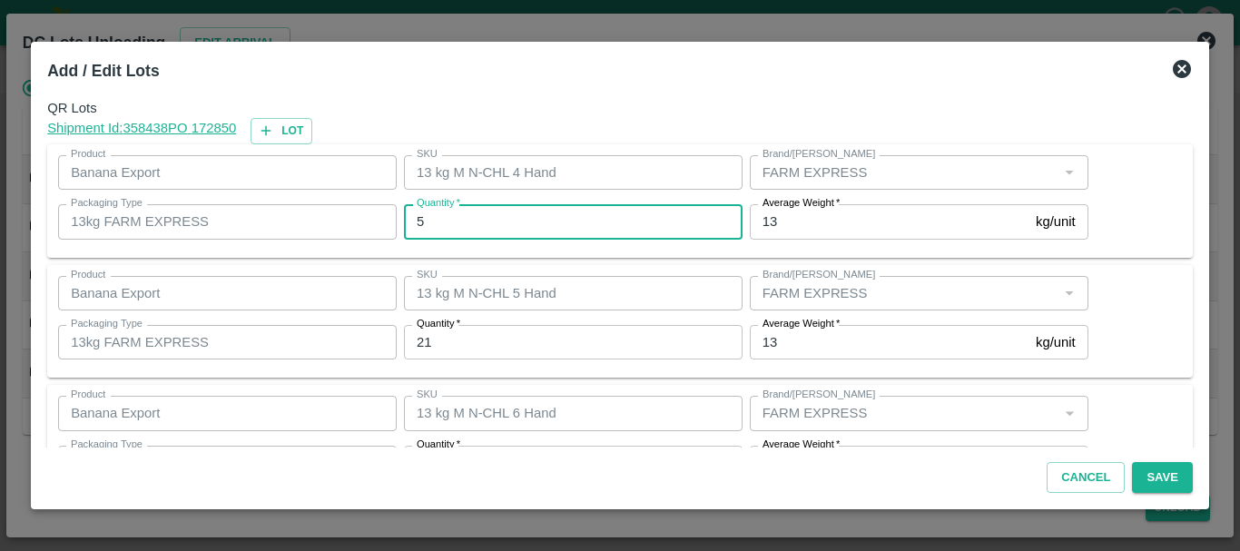
click at [536, 215] on input "5" at bounding box center [573, 221] width 338 height 34
type input "3"
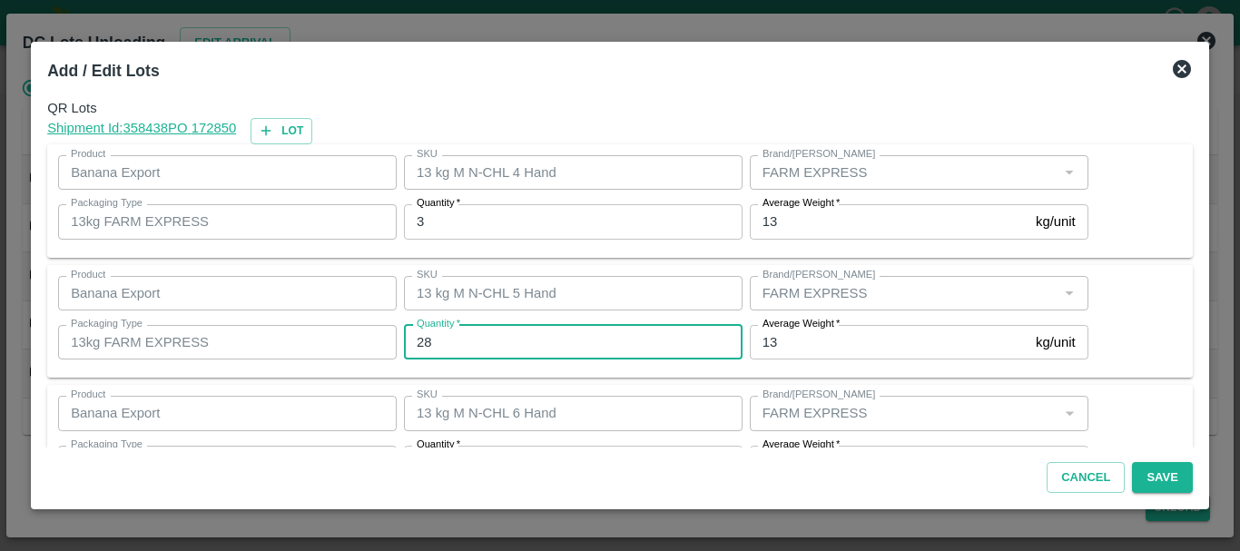
type input "28"
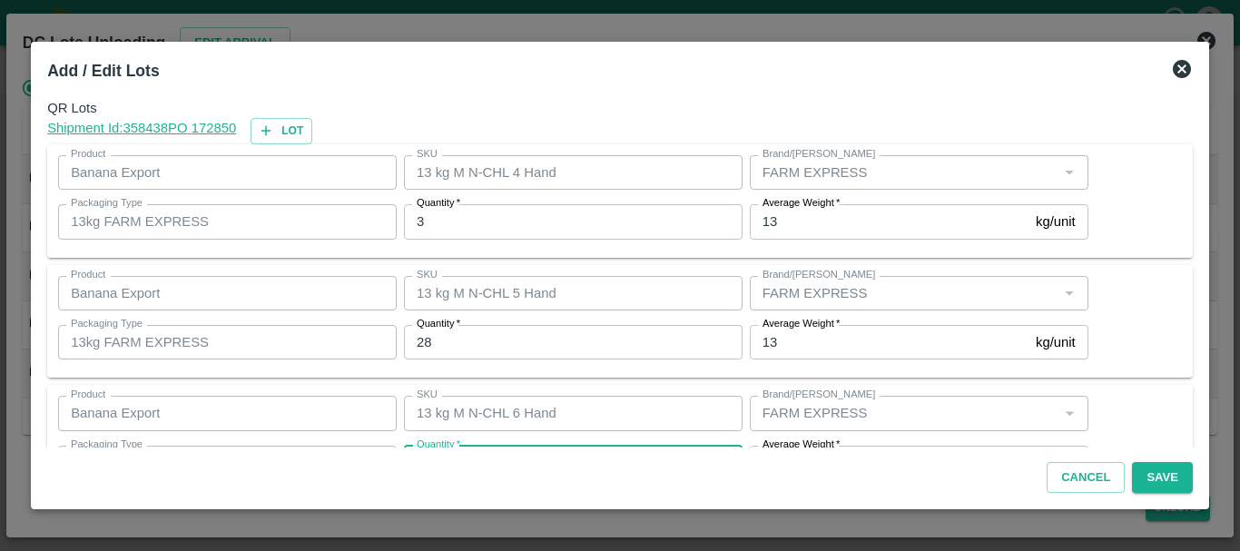
scroll to position [33, 0]
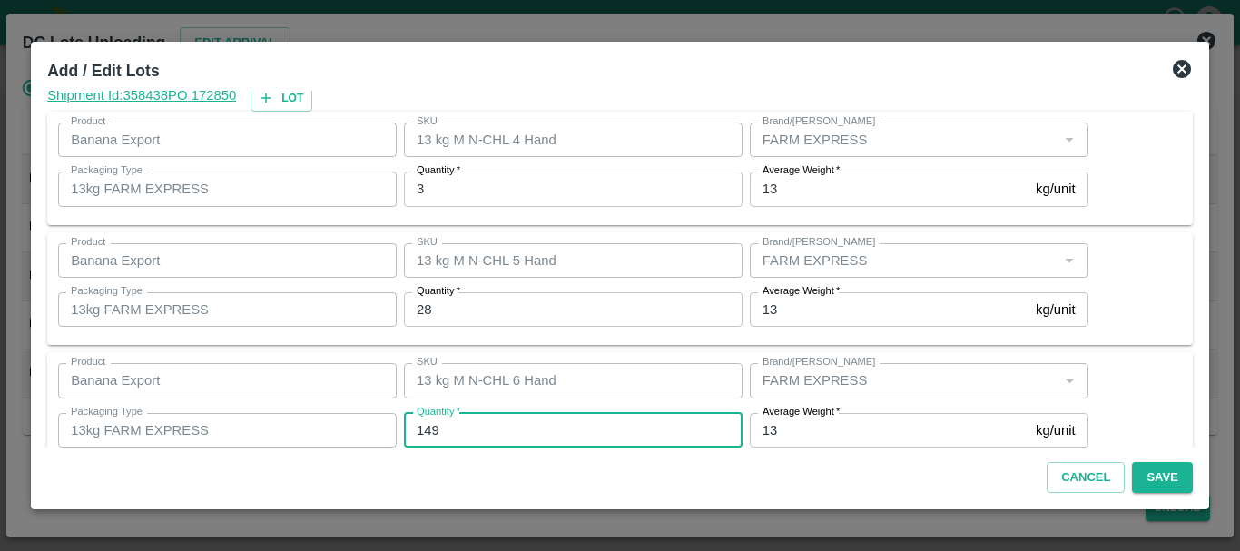
type input "149"
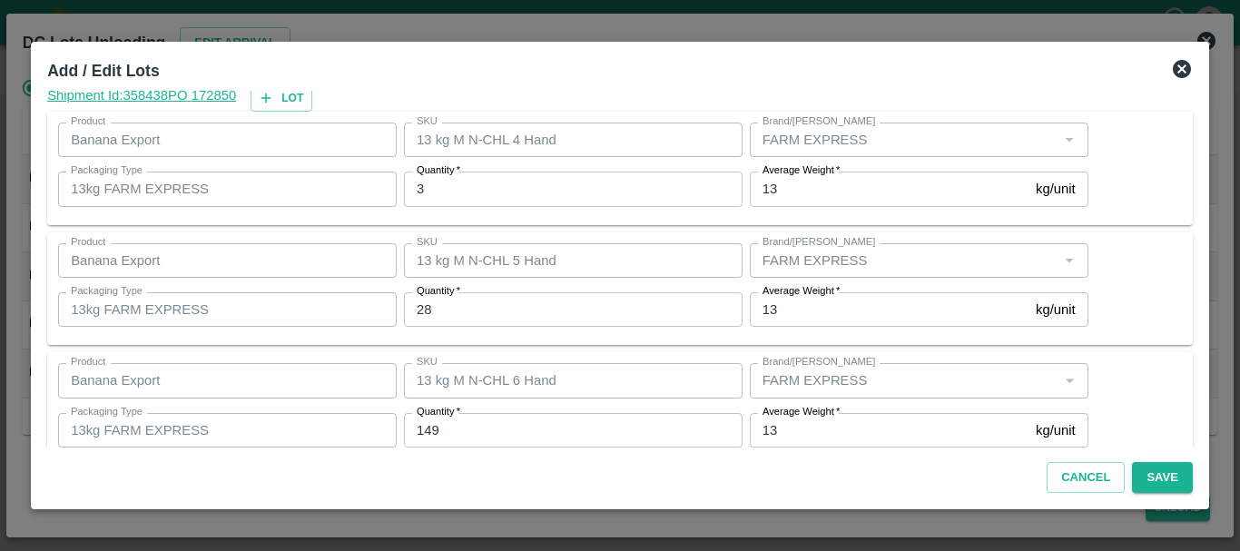
scroll to position [307, 0]
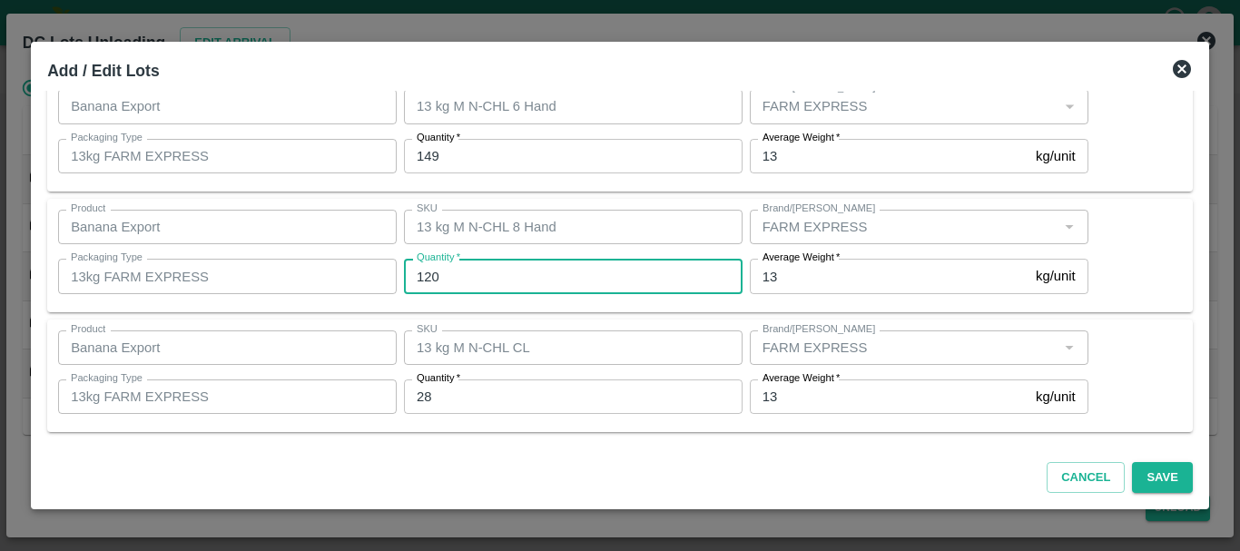
type input "120"
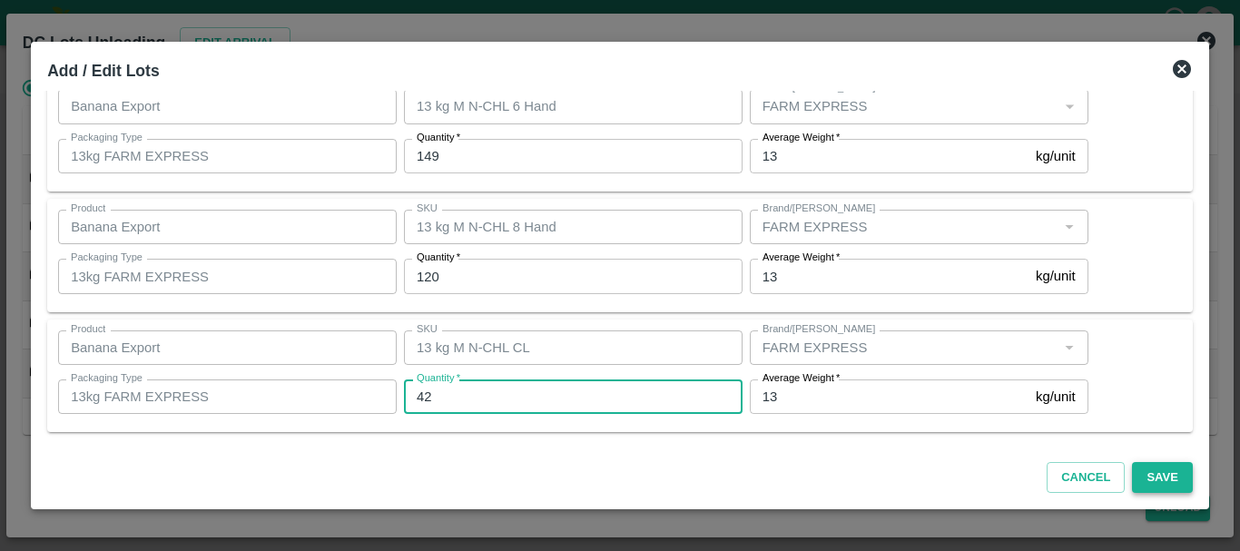
type input "42"
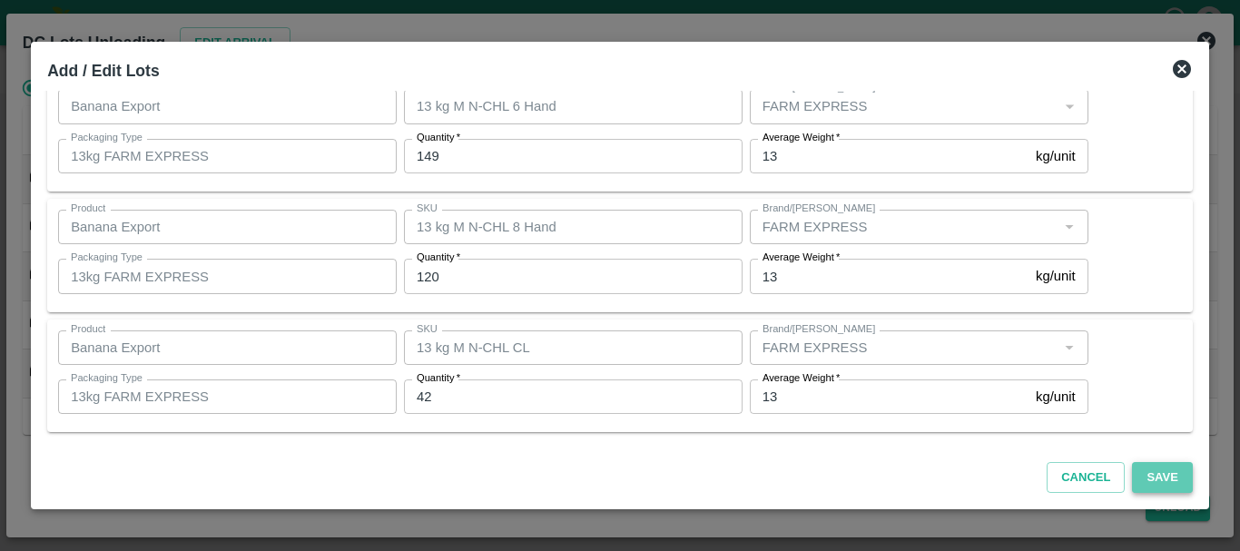
click at [1137, 479] on button "Save" at bounding box center [1162, 478] width 60 height 32
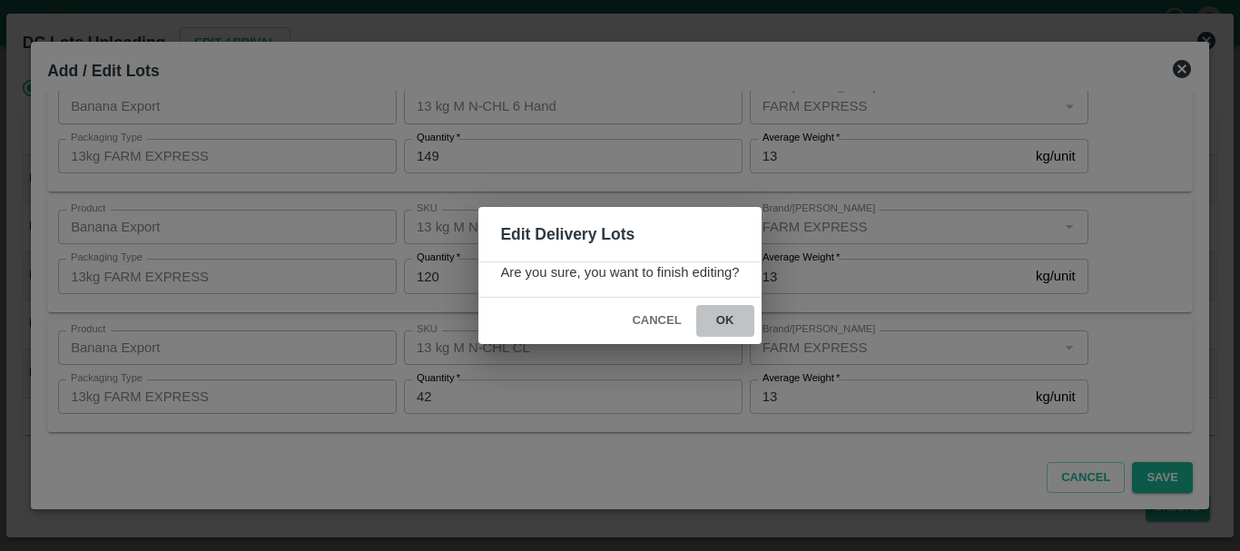
click at [732, 326] on button "ok" at bounding box center [725, 321] width 58 height 32
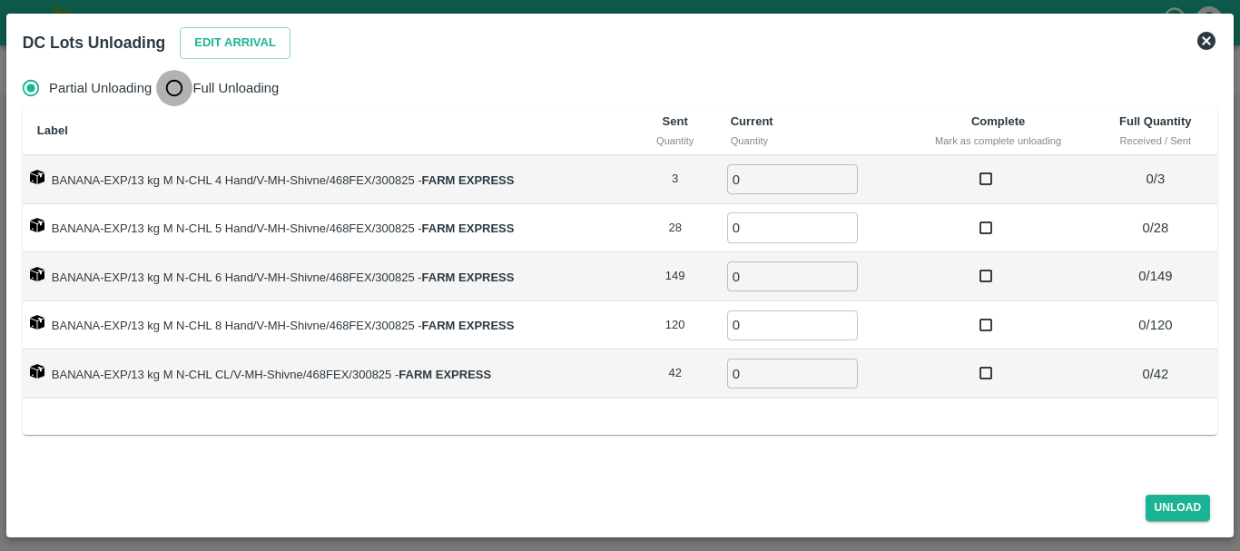
click at [183, 86] on input "Full Unloading" at bounding box center [174, 88] width 36 height 36
radio input "true"
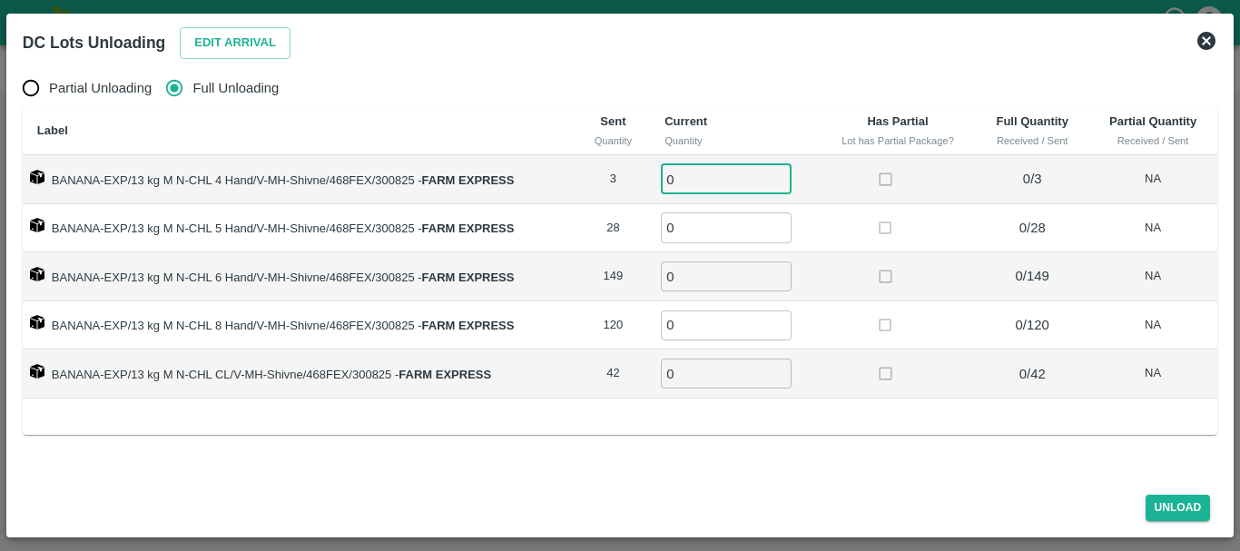
click at [746, 180] on input "0" at bounding box center [726, 179] width 131 height 30
type input "03"
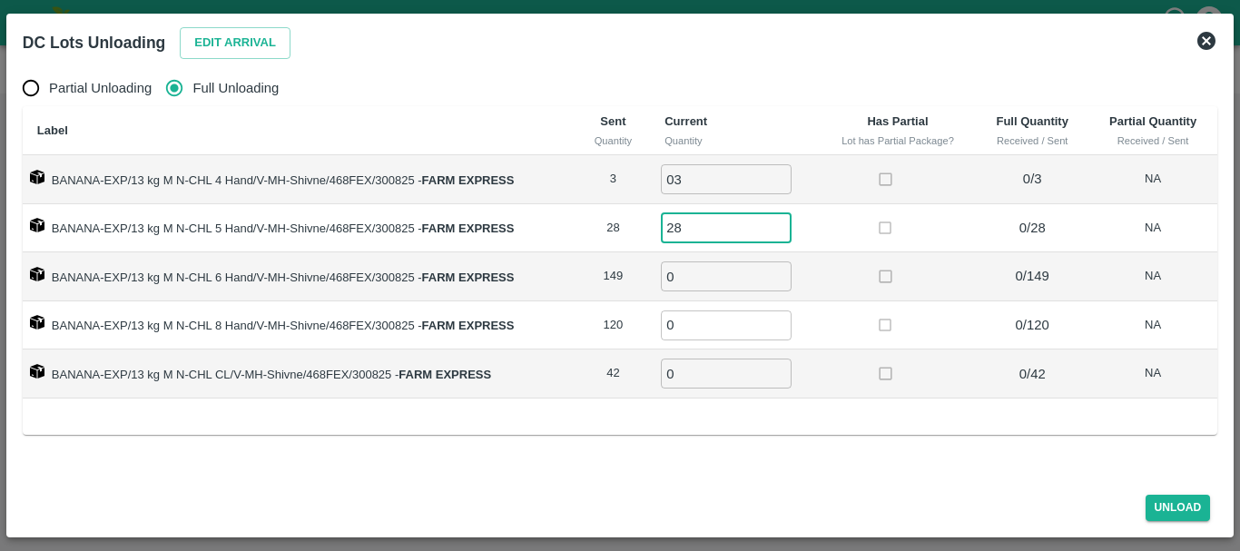
type input "28"
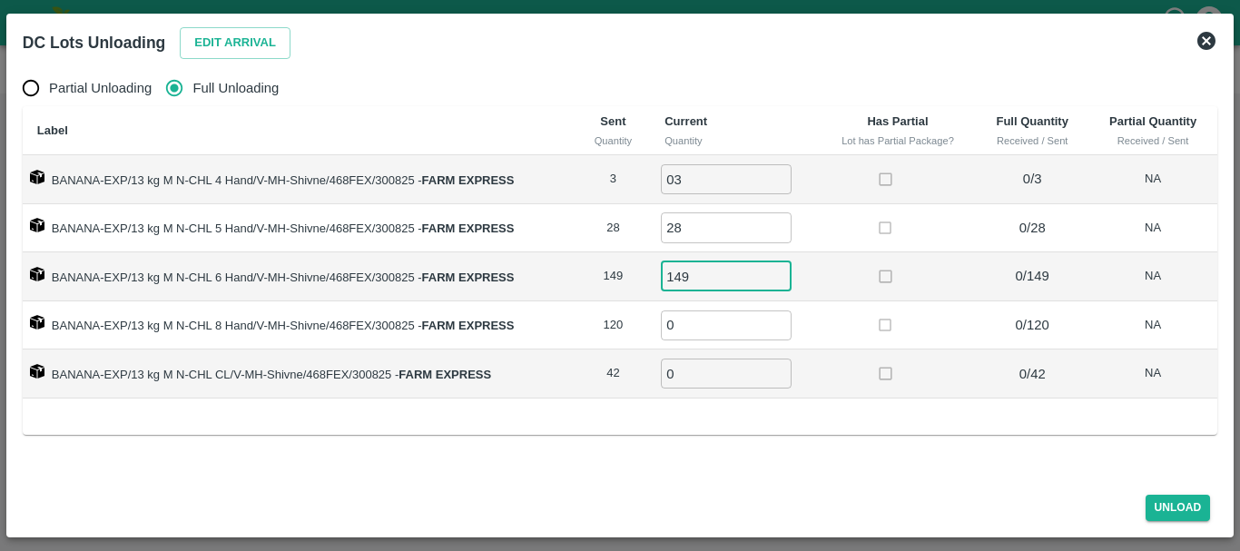
type input "149"
type input "120"
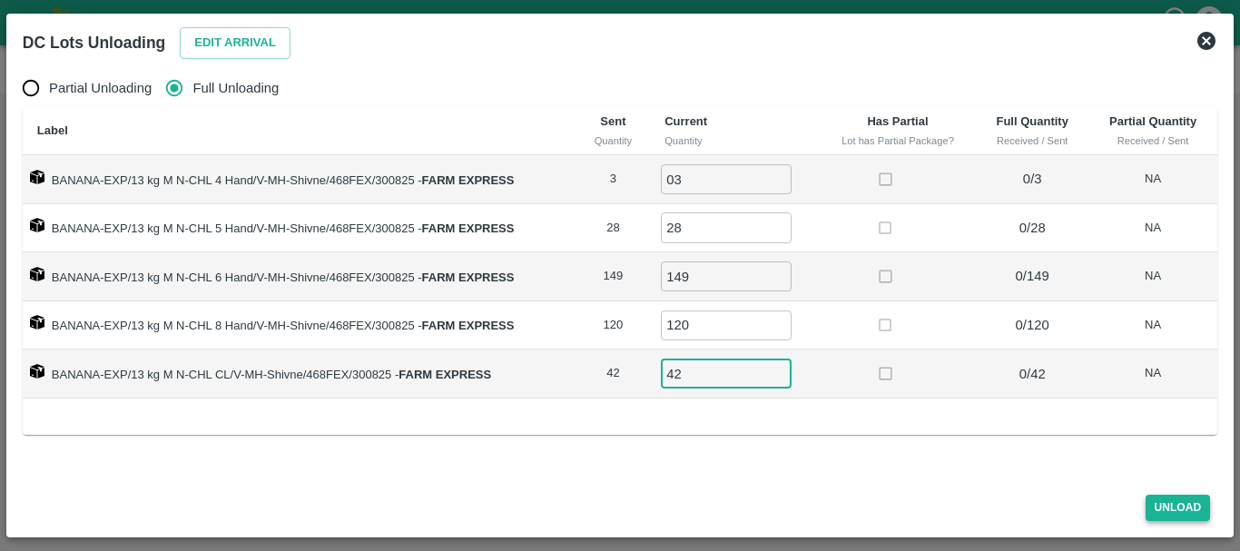
type input "42"
click at [1157, 507] on button "Unload" at bounding box center [1177, 508] width 65 height 26
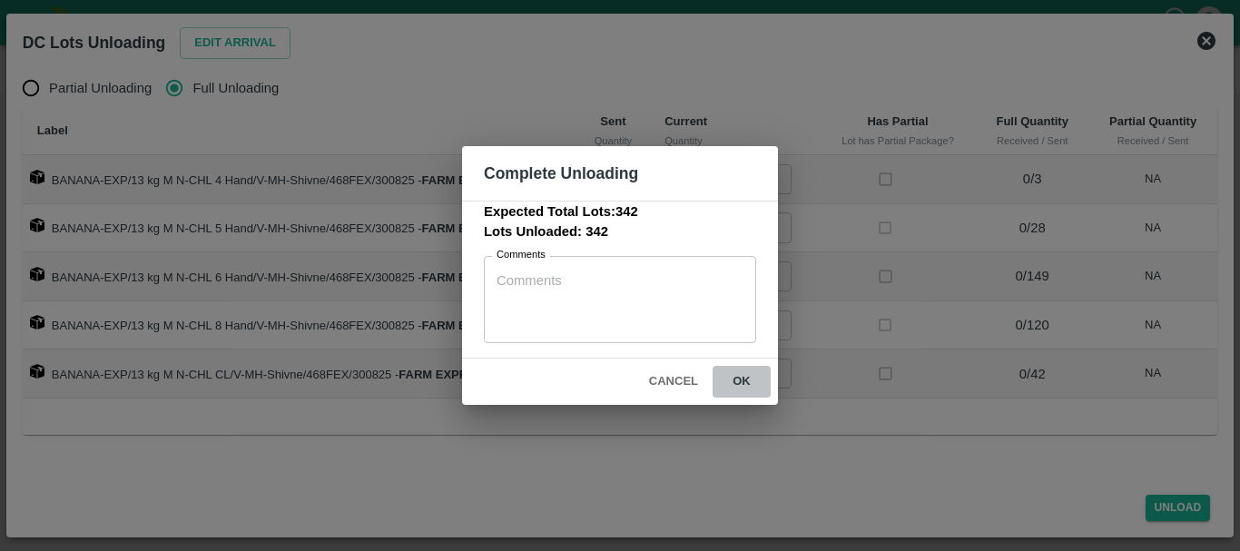
click at [735, 369] on button "ok" at bounding box center [741, 382] width 58 height 32
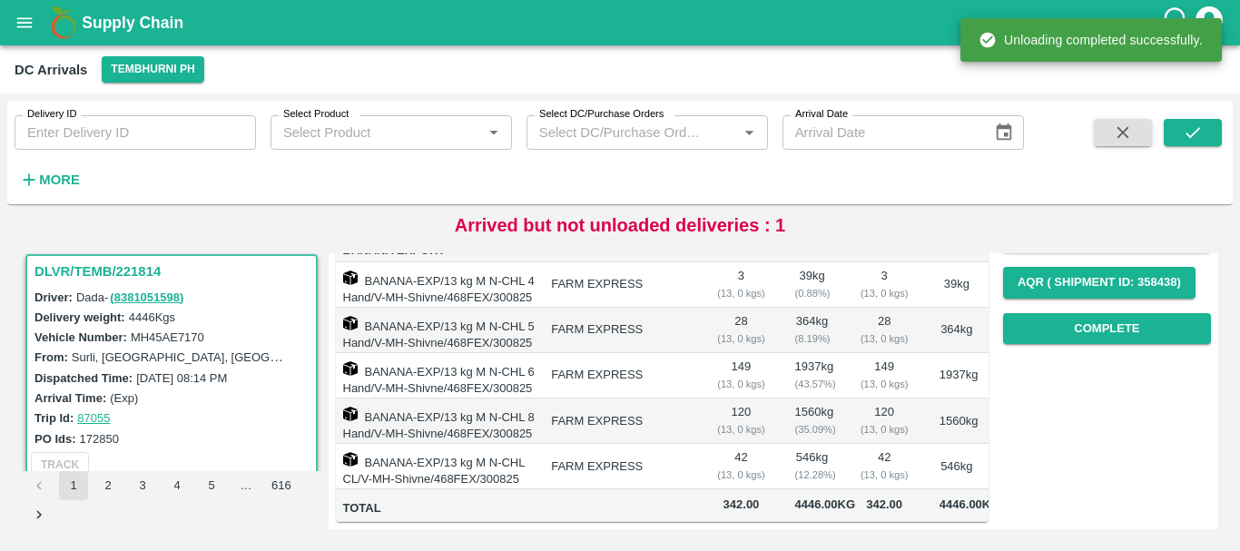
scroll to position [0, 0]
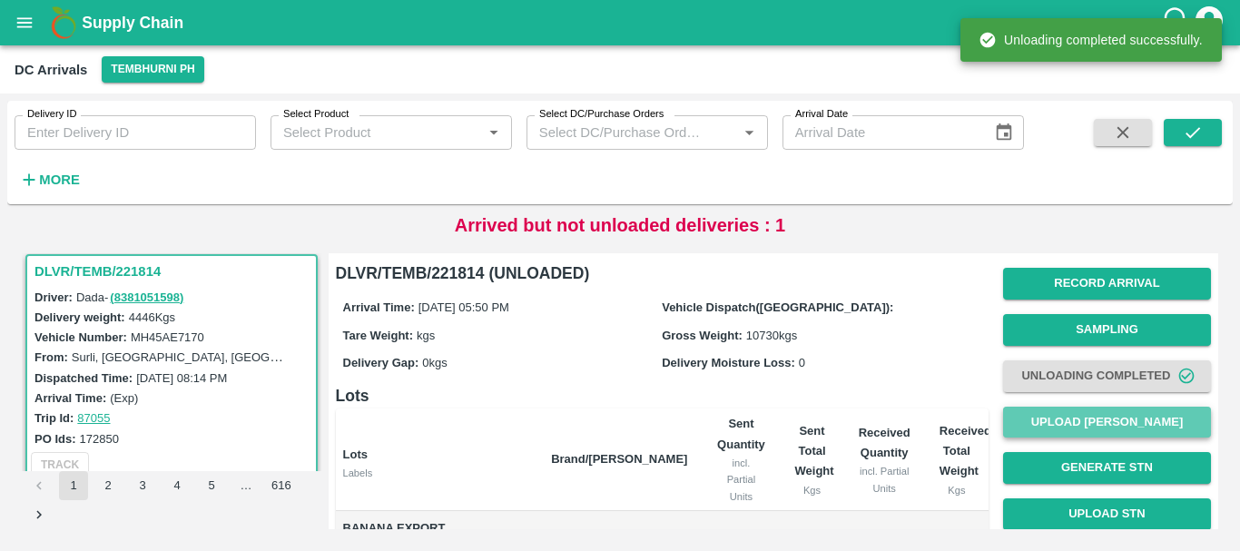
click at [1062, 422] on button "Upload [PERSON_NAME]" at bounding box center [1107, 423] width 208 height 32
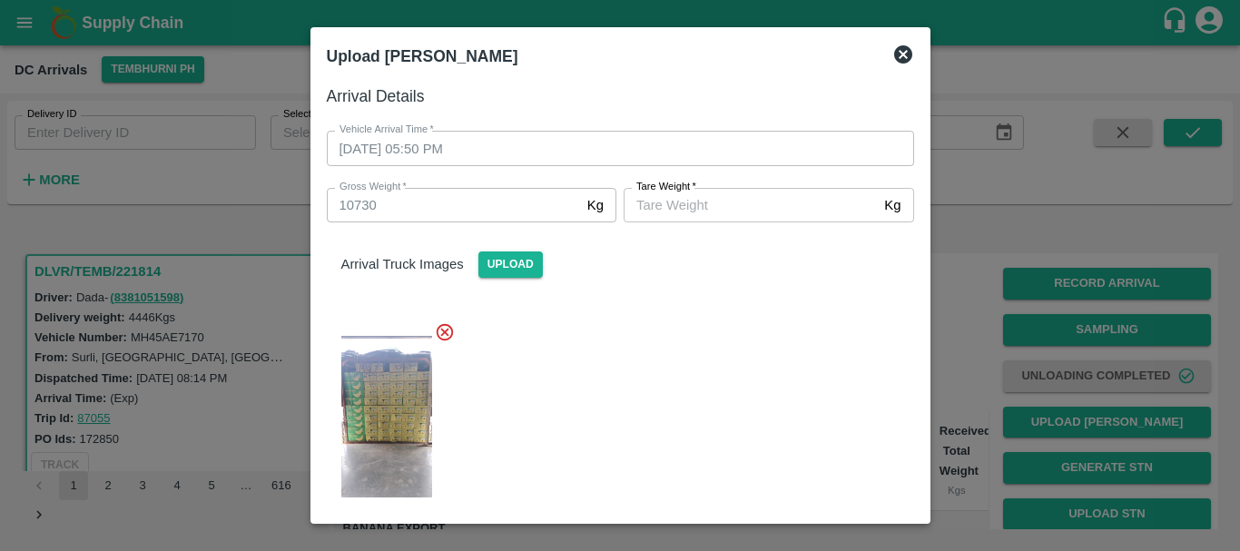
click at [693, 193] on label "[PERSON_NAME]   *" at bounding box center [666, 187] width 60 height 15
click at [693, 193] on input "[PERSON_NAME]   *" at bounding box center [749, 205] width 253 height 34
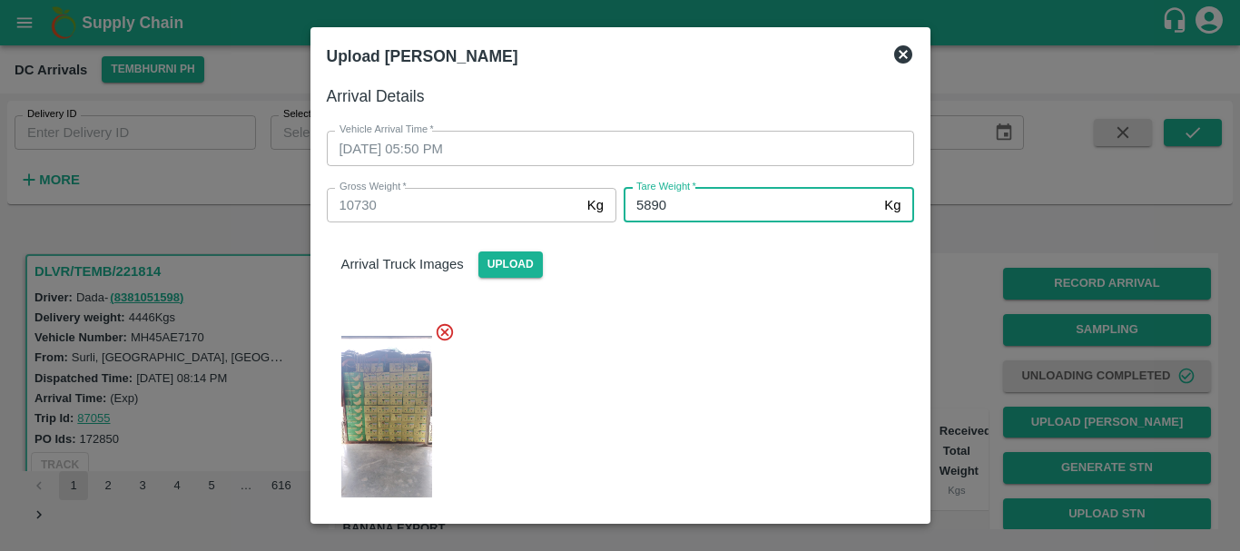
type input "5890"
click at [740, 379] on div at bounding box center [613, 411] width 602 height 209
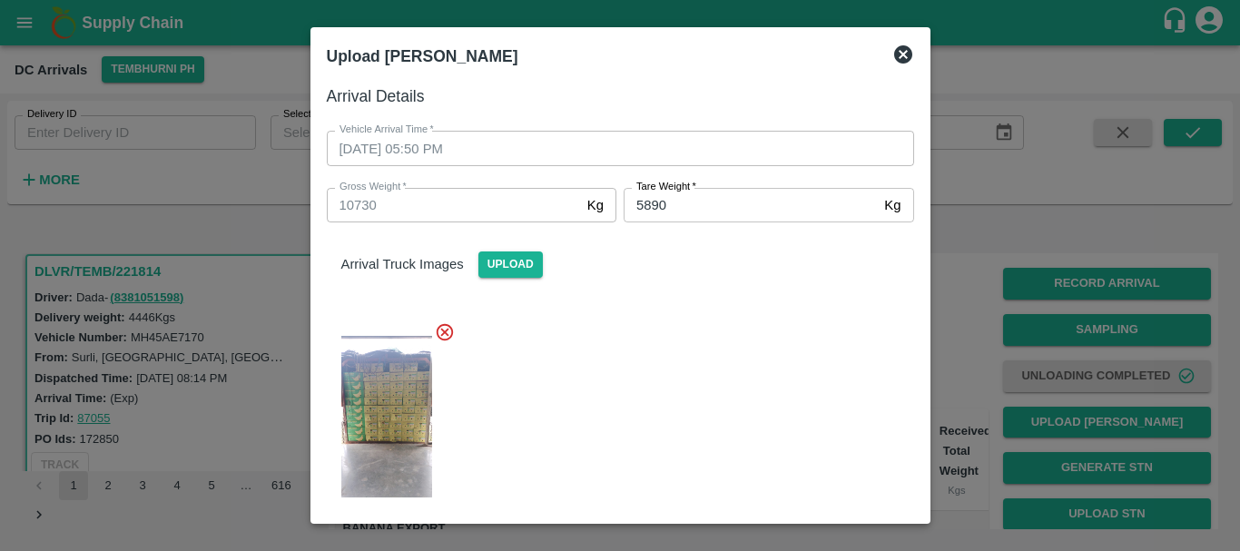
scroll to position [225, 0]
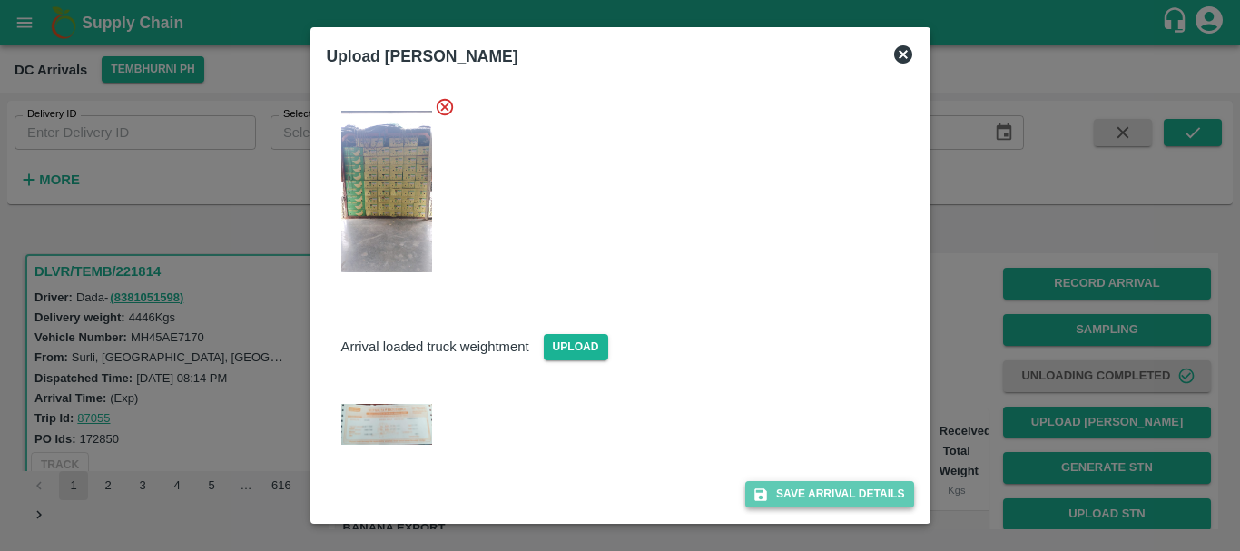
click at [815, 501] on button "Save Arrival Details" at bounding box center [829, 494] width 168 height 26
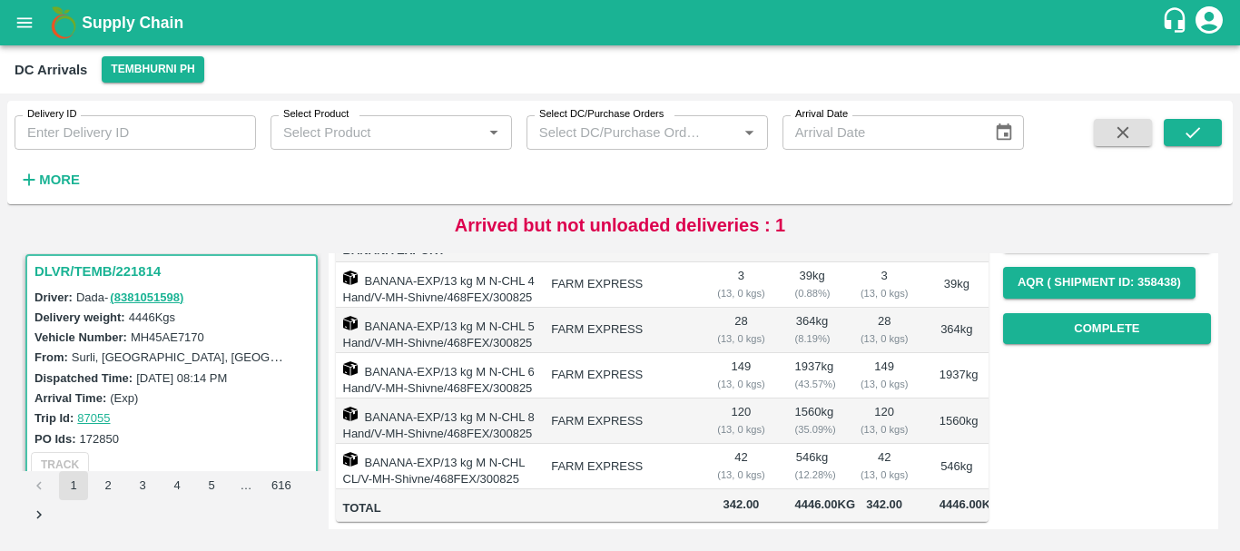
scroll to position [173, 0]
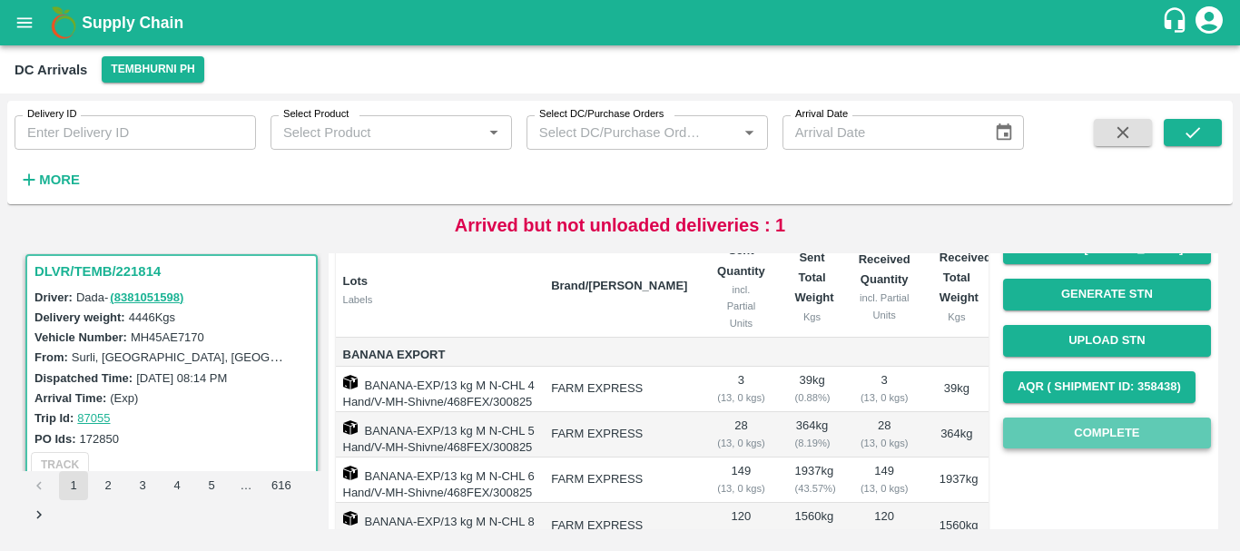
click at [1109, 427] on button "Complete" at bounding box center [1107, 433] width 208 height 32
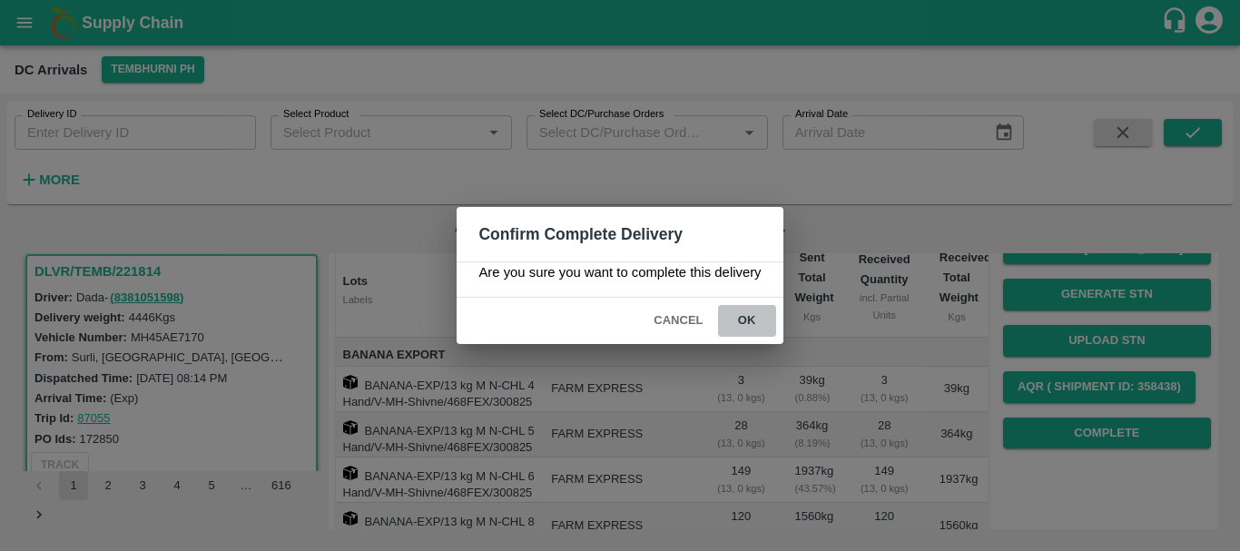
click at [748, 330] on button "ok" at bounding box center [747, 321] width 58 height 32
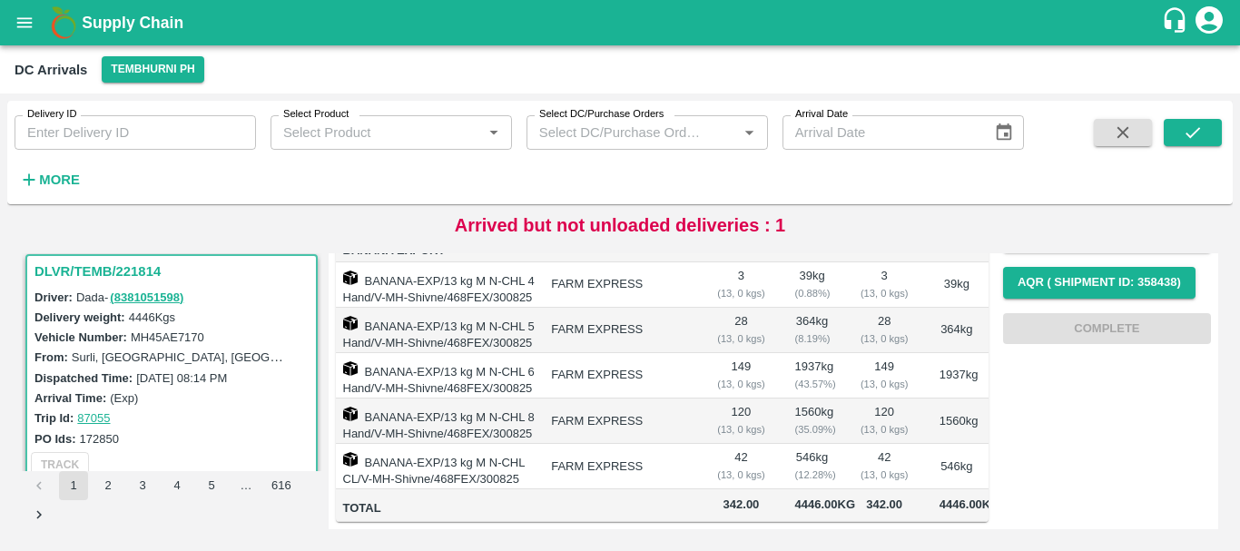
scroll to position [0, 0]
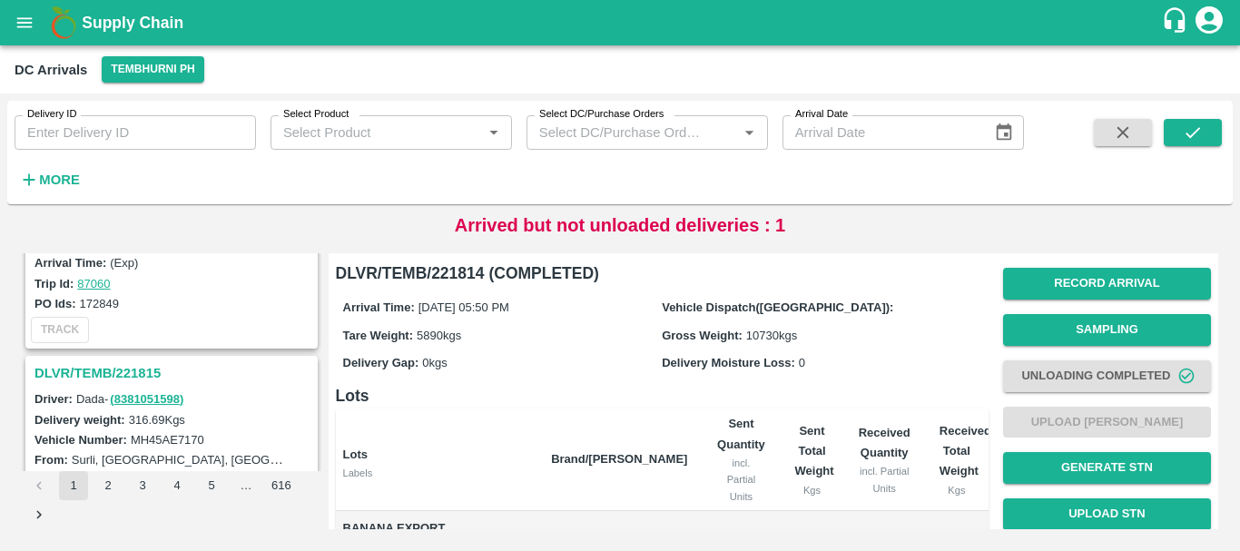
click at [140, 365] on h3 "DLVR/TEMB/221815" at bounding box center [173, 373] width 279 height 24
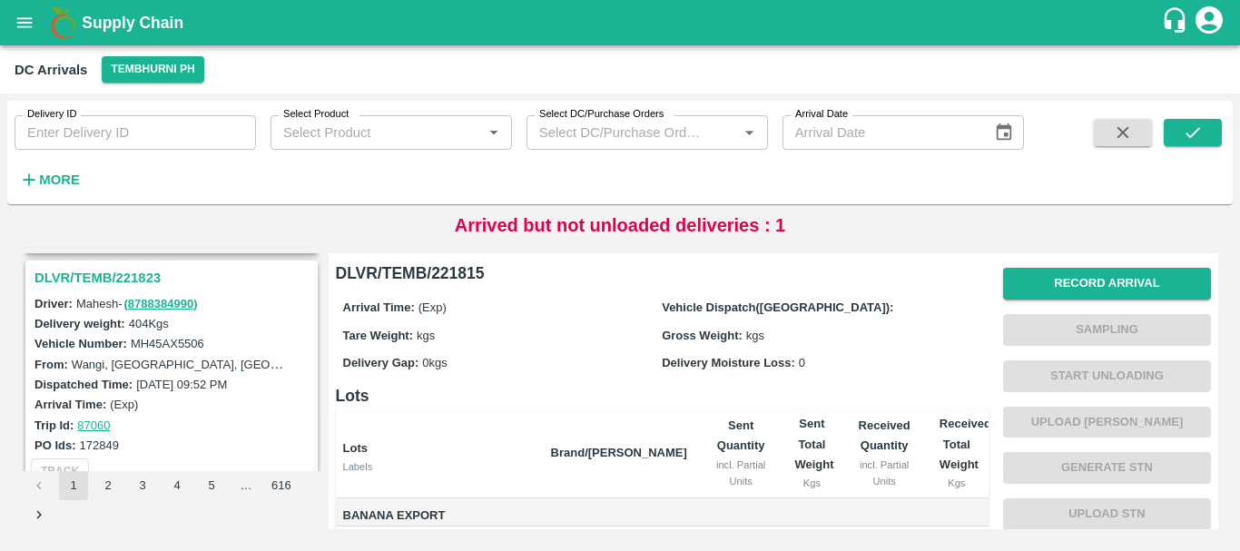
click at [137, 274] on h3 "DLVR/TEMB/221823" at bounding box center [173, 278] width 279 height 24
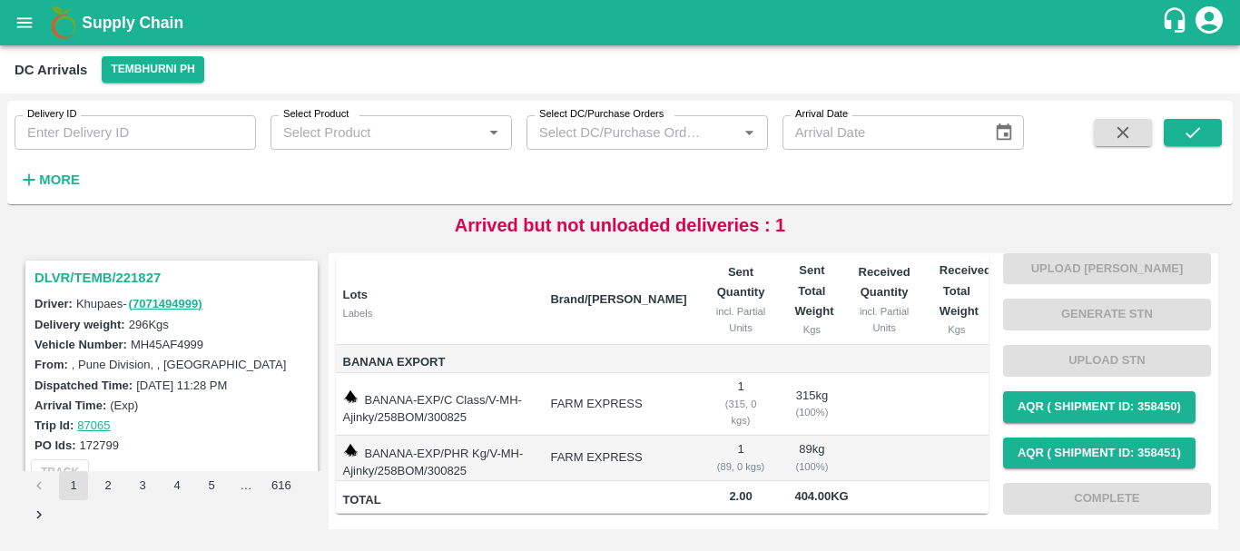
click at [116, 273] on h3 "DLVR/TEMB/221827" at bounding box center [173, 278] width 279 height 24
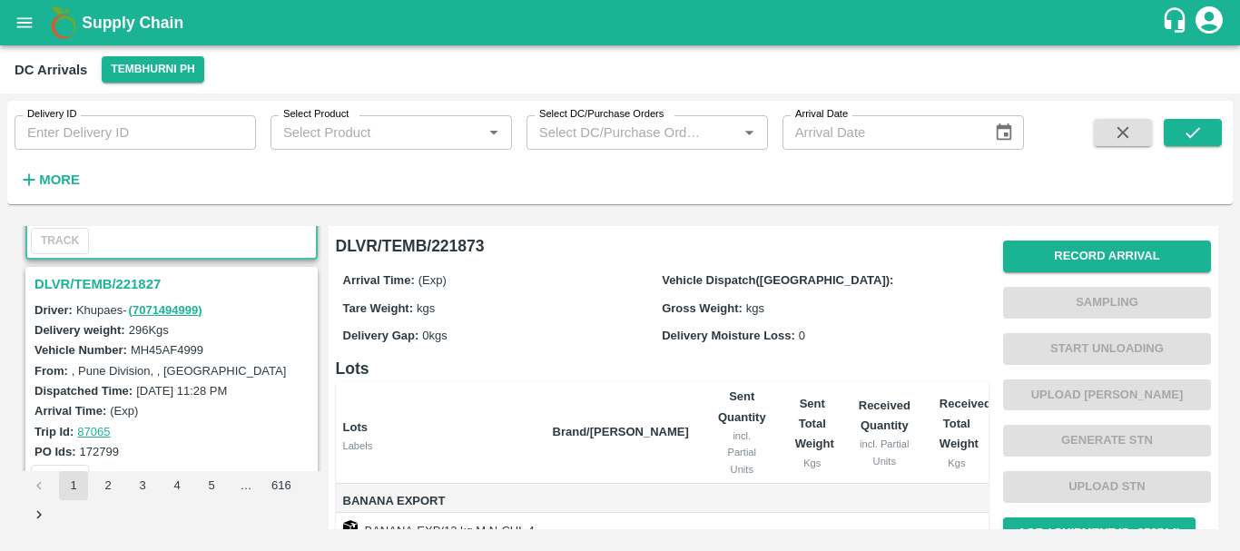
scroll to position [203, 0]
click at [115, 279] on h3 "DLVR/TEMB/221827" at bounding box center [173, 285] width 279 height 24
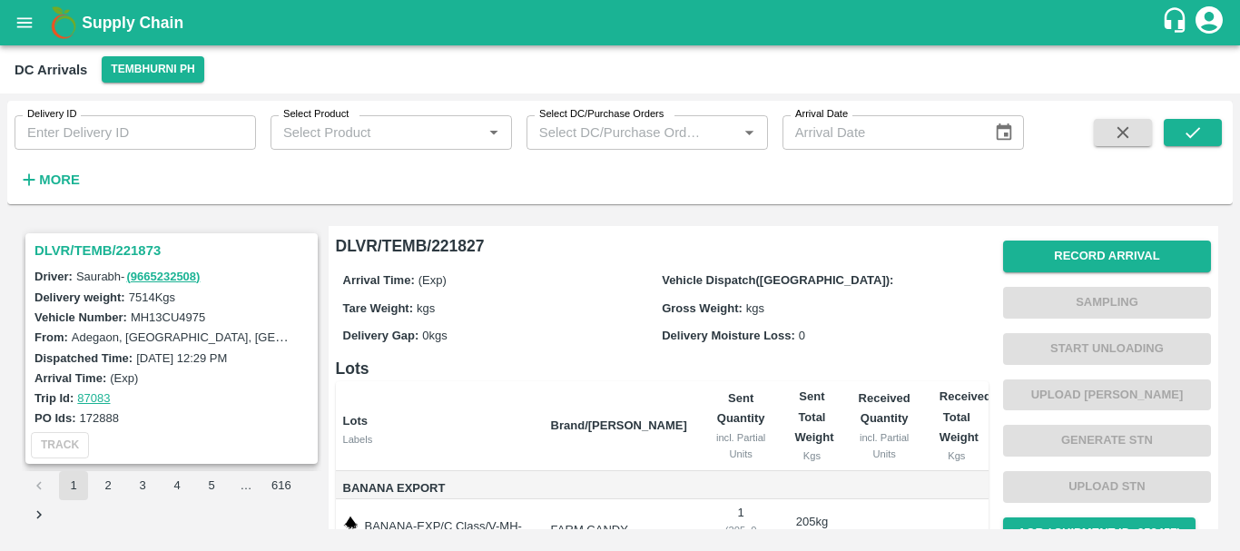
click at [134, 247] on h3 "DLVR/TEMB/221873" at bounding box center [173, 251] width 279 height 24
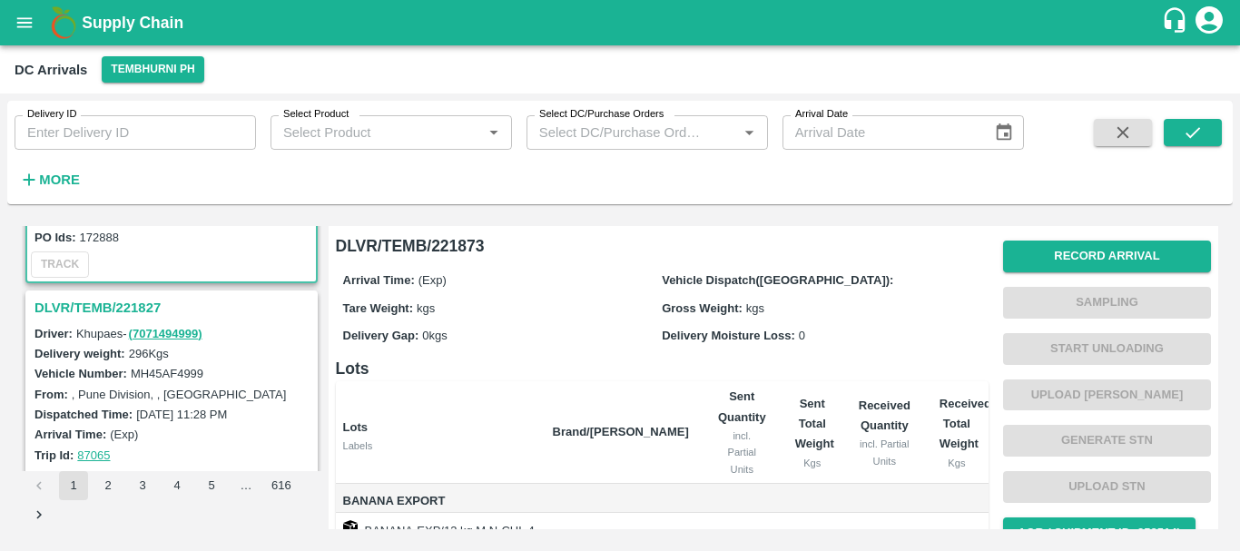
scroll to position [177, 0]
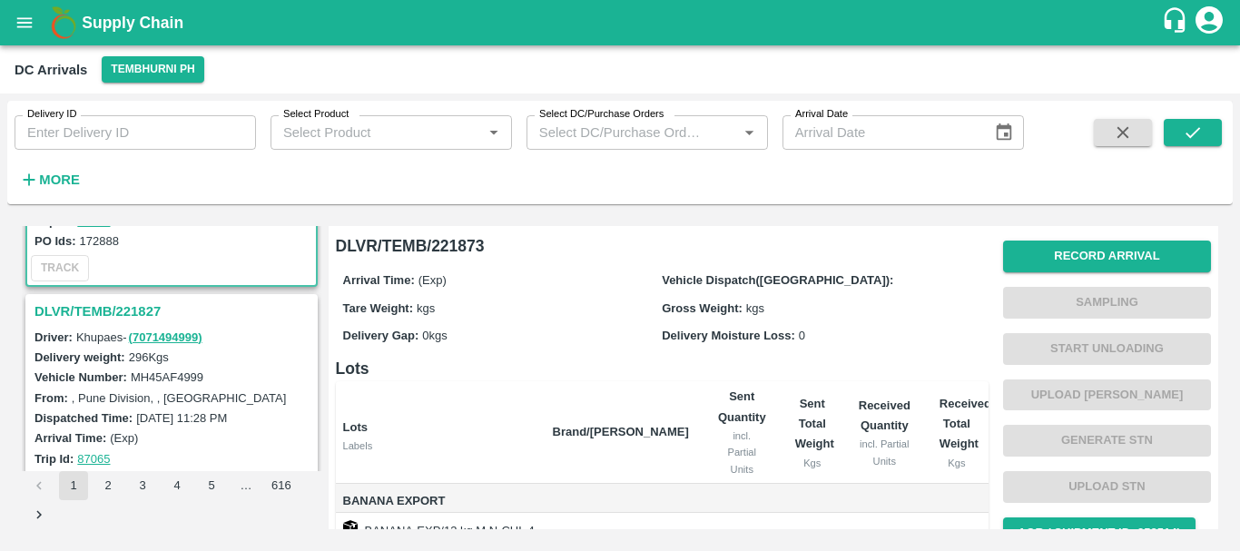
click at [140, 317] on h3 "DLVR/TEMB/221827" at bounding box center [173, 311] width 279 height 24
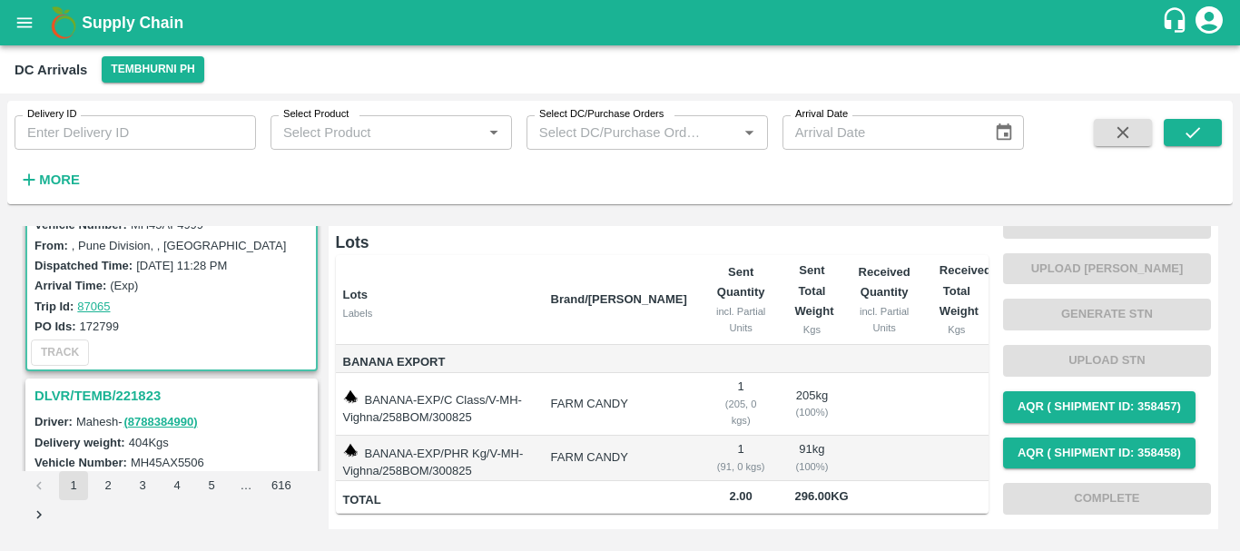
scroll to position [330, 0]
click at [133, 389] on h3 "DLVR/TEMB/221823" at bounding box center [173, 395] width 279 height 24
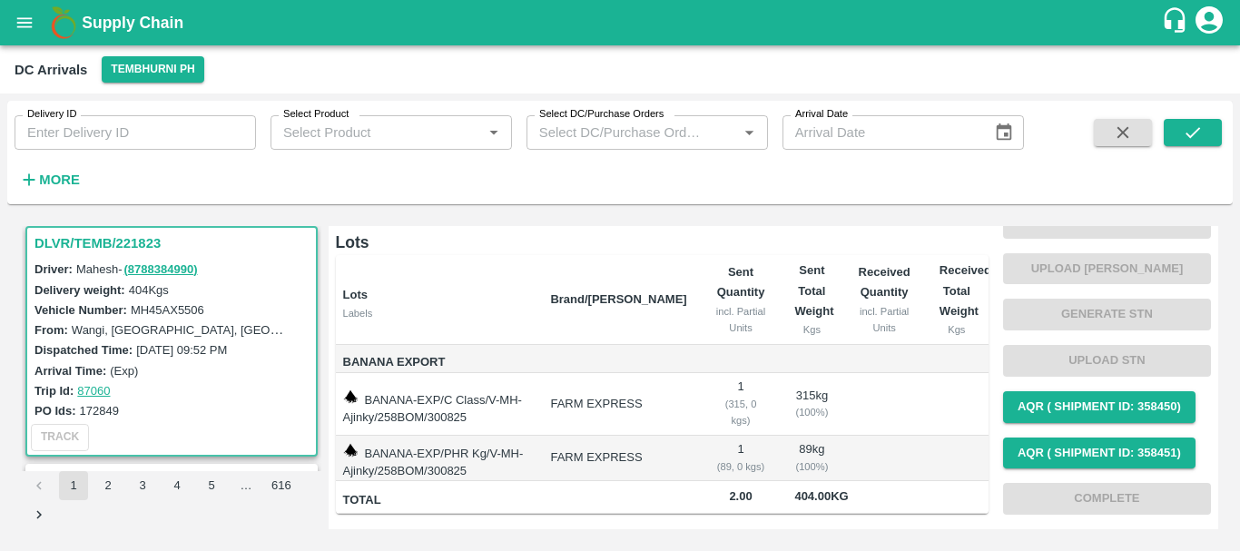
scroll to position [615, 0]
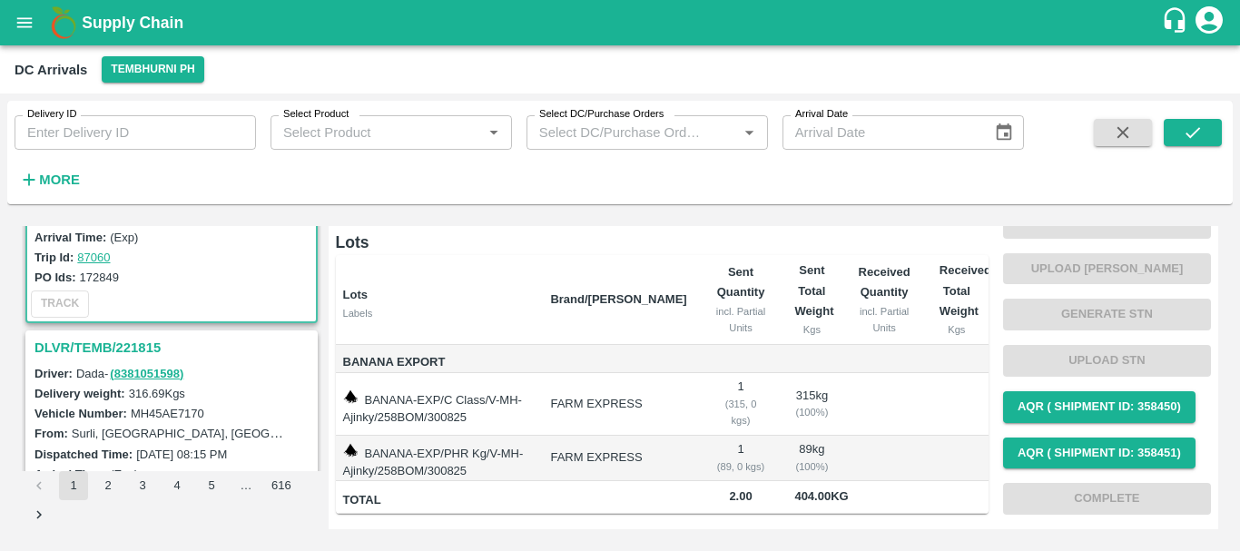
click at [132, 338] on h3 "DLVR/TEMB/221815" at bounding box center [173, 348] width 279 height 24
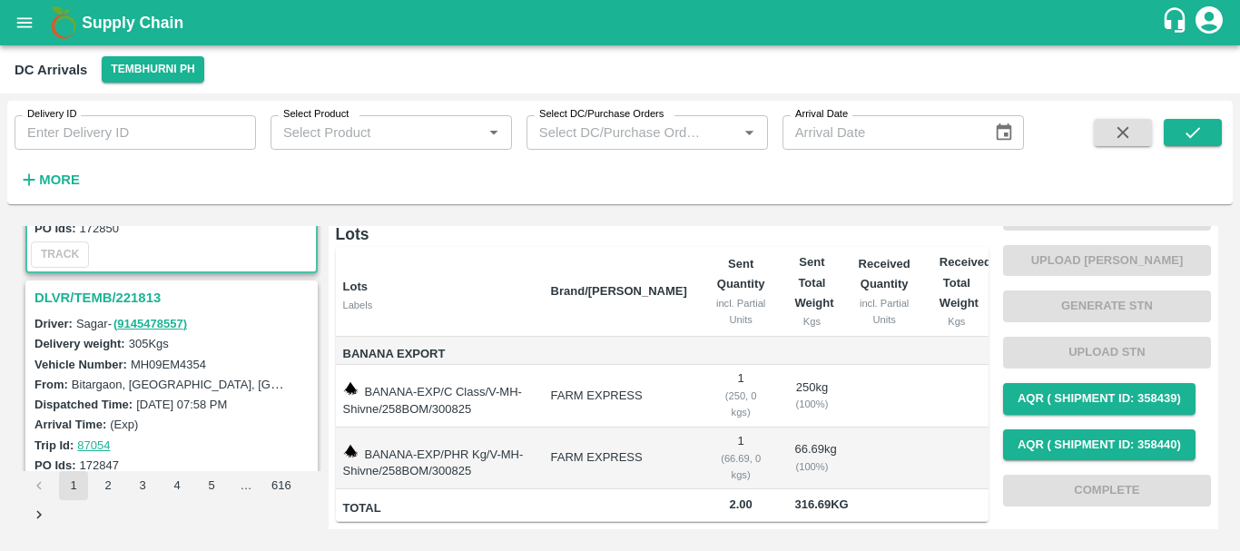
scroll to position [909, 0]
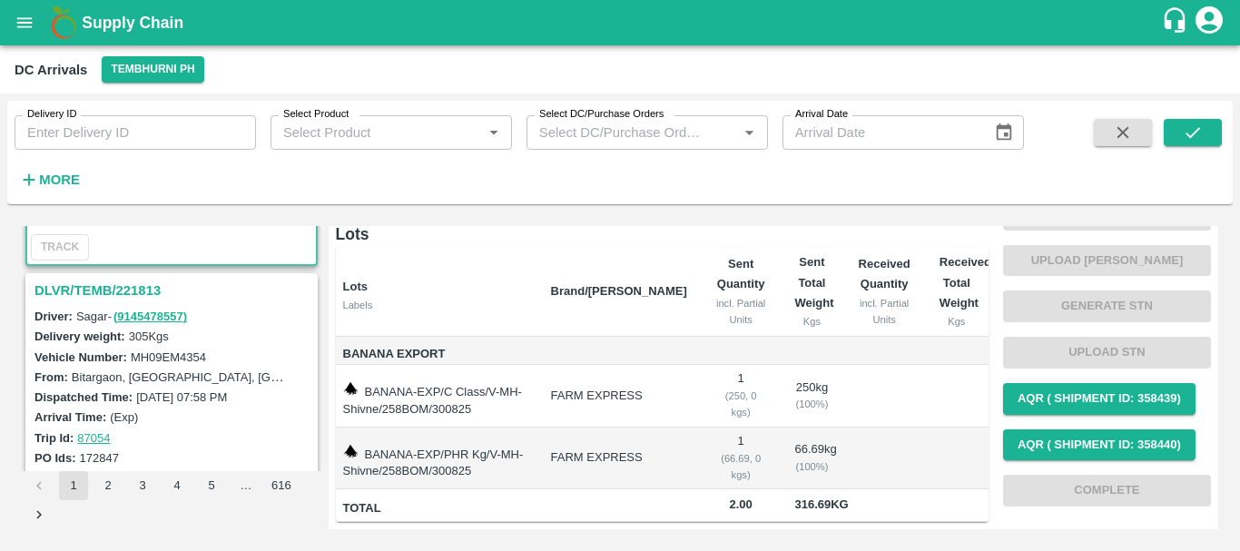
click at [123, 291] on h3 "DLVR/TEMB/221813" at bounding box center [173, 291] width 279 height 24
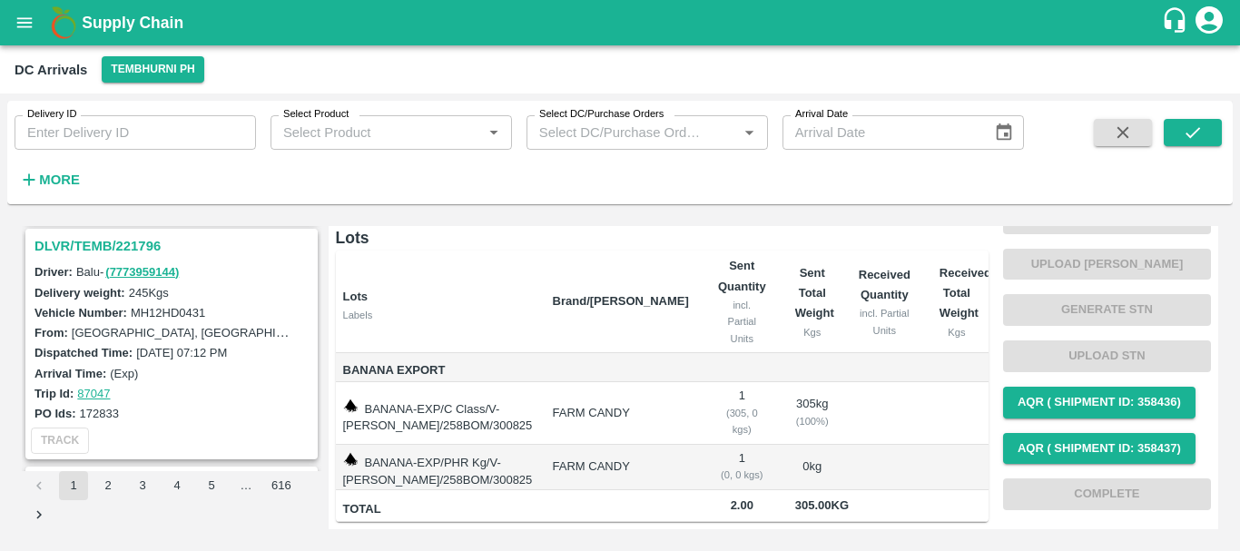
click at [99, 247] on h3 "DLVR/TEMB/221796" at bounding box center [173, 246] width 279 height 24
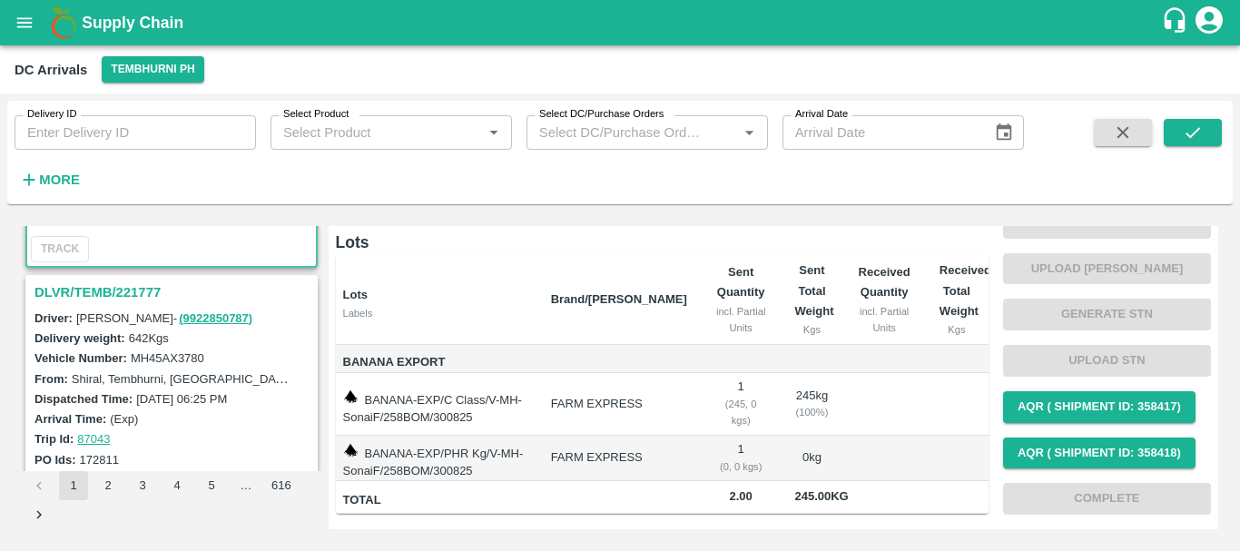
click at [139, 299] on h3 "DLVR/TEMB/221777" at bounding box center [173, 292] width 279 height 24
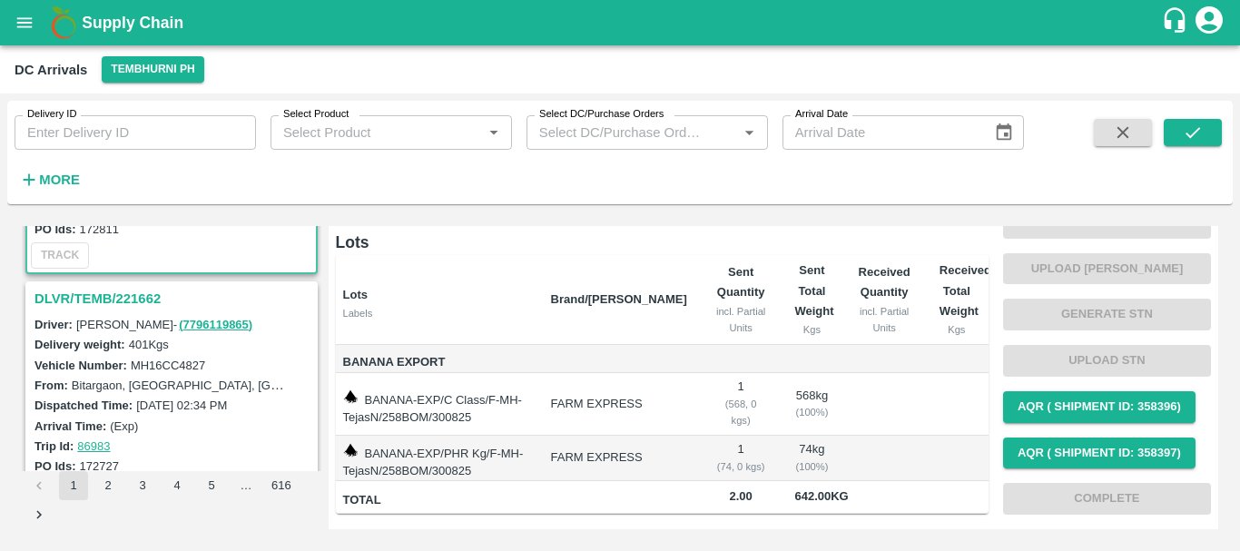
click at [121, 293] on h3 "DLVR/TEMB/221662" at bounding box center [173, 299] width 279 height 24
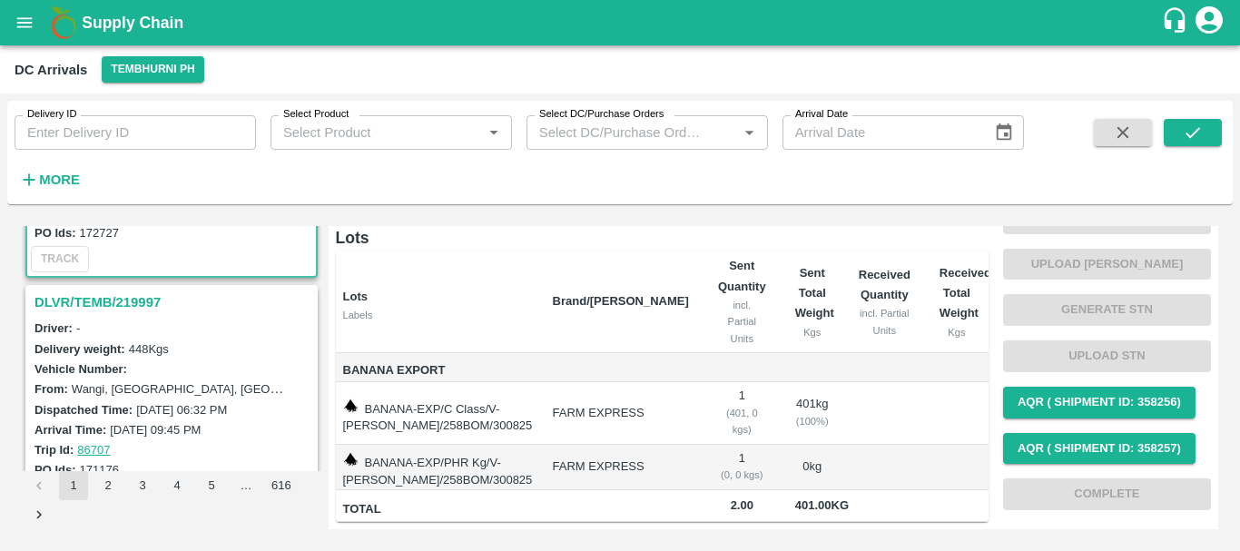
click at [130, 309] on h3 "DLVR/TEMB/219997" at bounding box center [173, 302] width 279 height 24
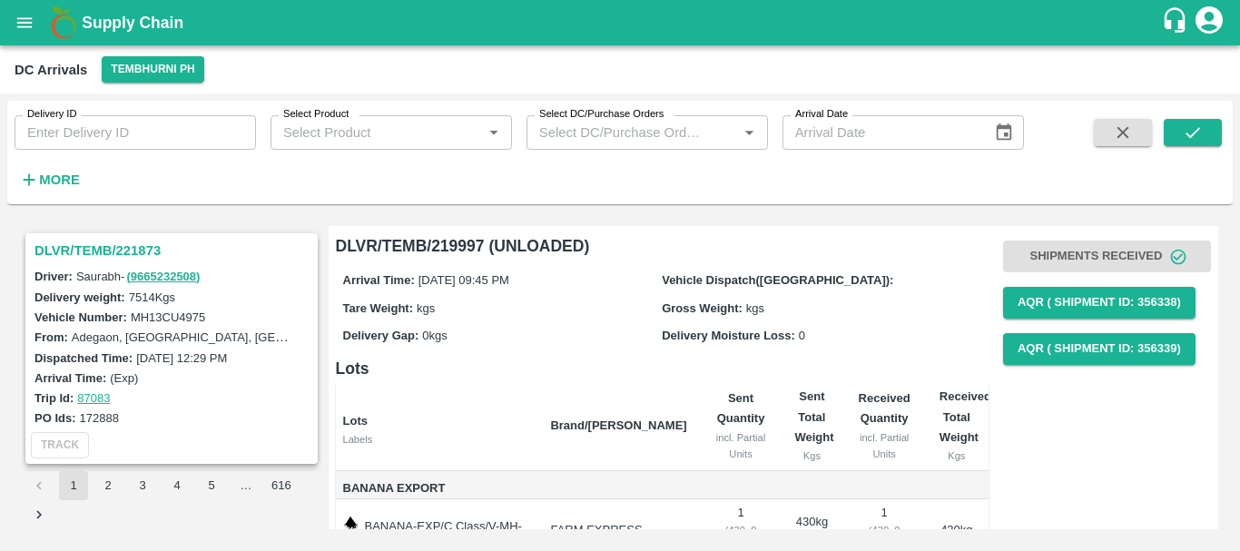
click at [122, 253] on h3 "DLVR/TEMB/221873" at bounding box center [173, 251] width 279 height 24
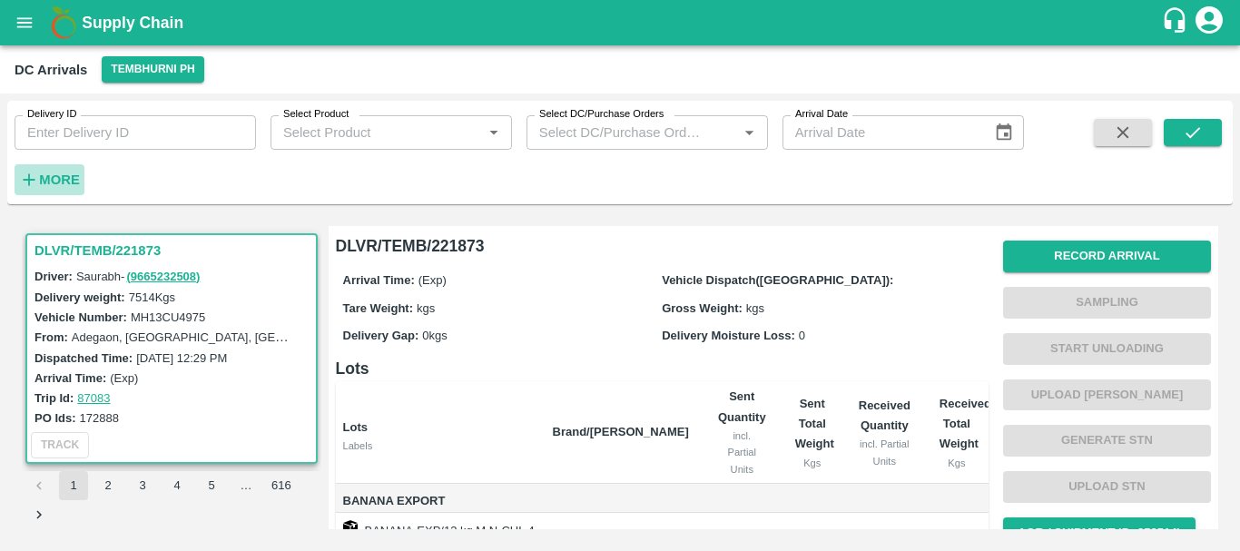
click at [63, 177] on strong "More" at bounding box center [59, 179] width 41 height 15
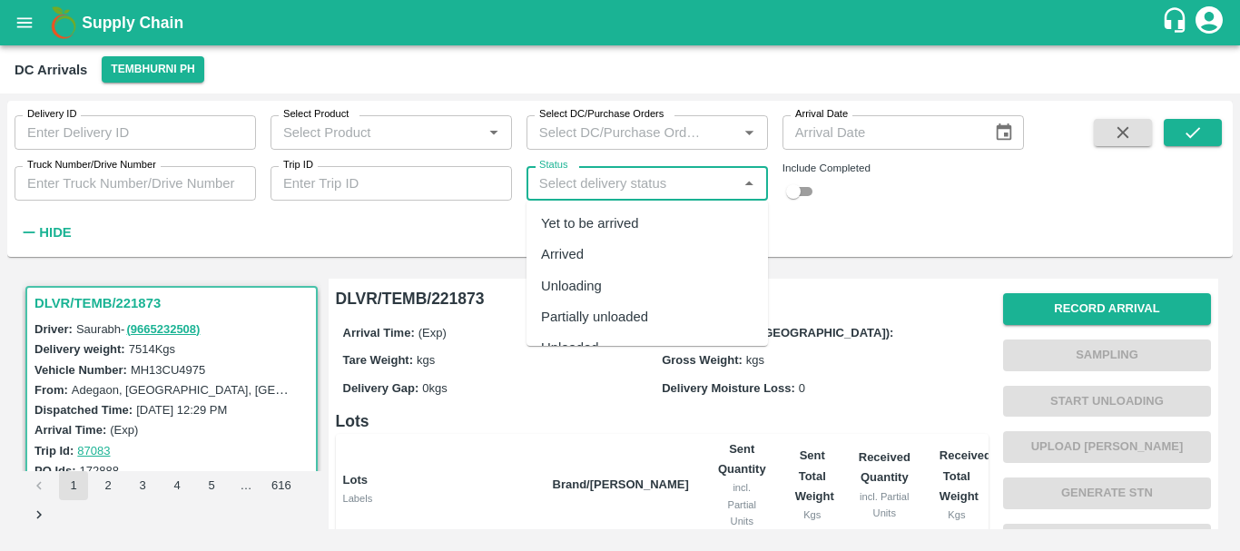
click at [604, 183] on input "Status" at bounding box center [632, 184] width 201 height 24
click at [600, 317] on div "Completed" at bounding box center [573, 322] width 65 height 20
type input "Completed"
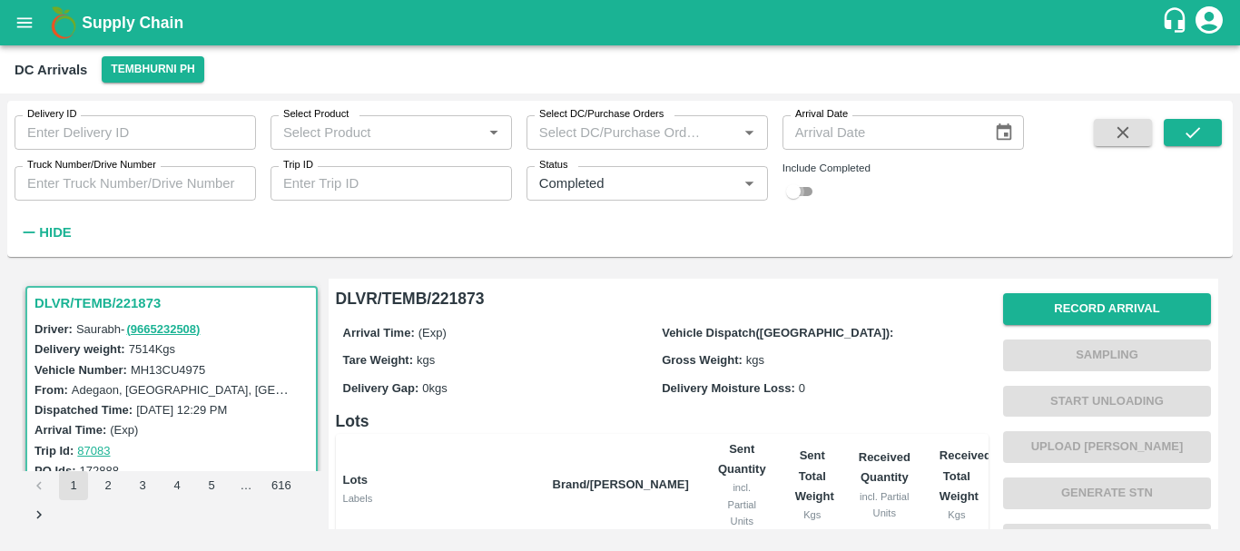
click at [810, 189] on input "checkbox" at bounding box center [792, 192] width 65 height 22
checkbox input "true"
click at [1194, 134] on icon "submit" at bounding box center [1192, 133] width 20 height 20
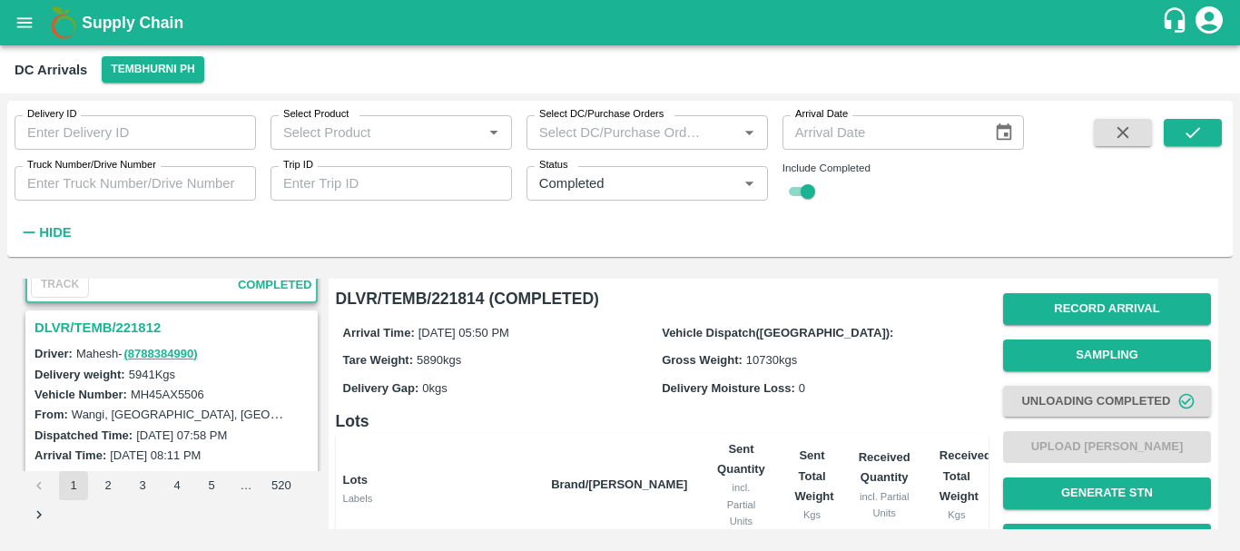
scroll to position [216, 0]
click at [168, 371] on label "5941 Kgs" at bounding box center [152, 371] width 46 height 14
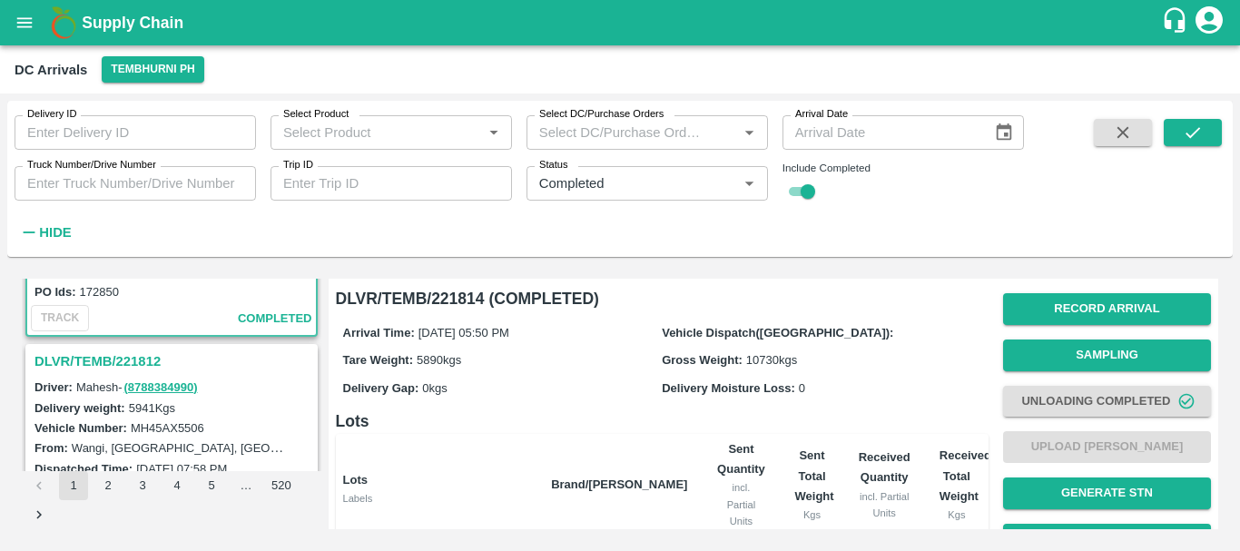
scroll to position [178, 0]
click at [121, 368] on h3 "DLVR/TEMB/221812" at bounding box center [173, 362] width 279 height 24
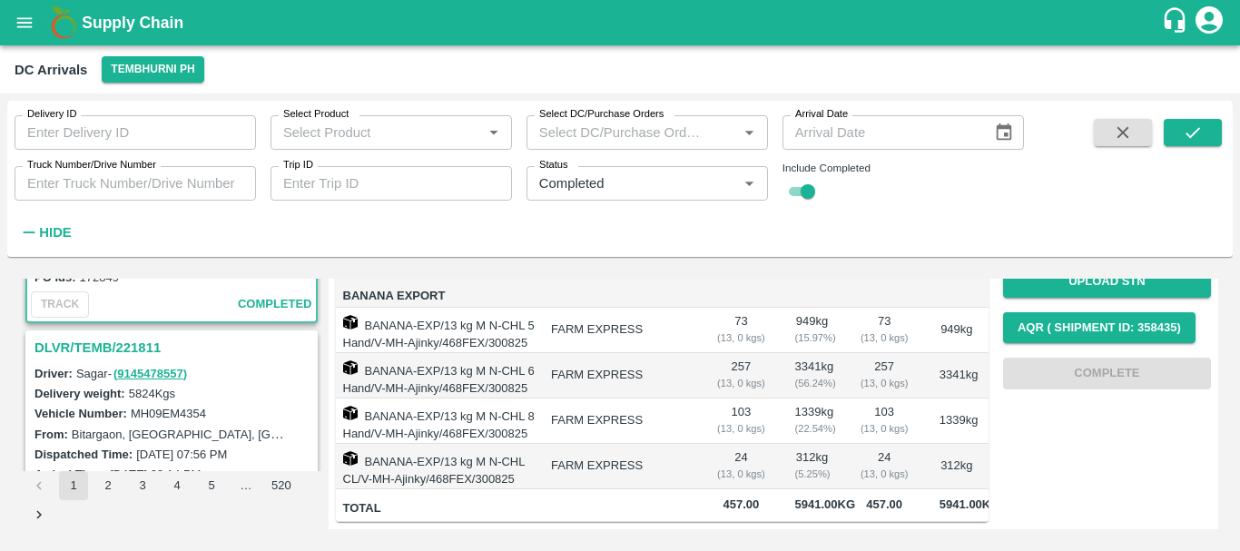
scroll to position [431, 0]
click at [125, 347] on h3 "DLVR/TEMB/221811" at bounding box center [173, 347] width 279 height 24
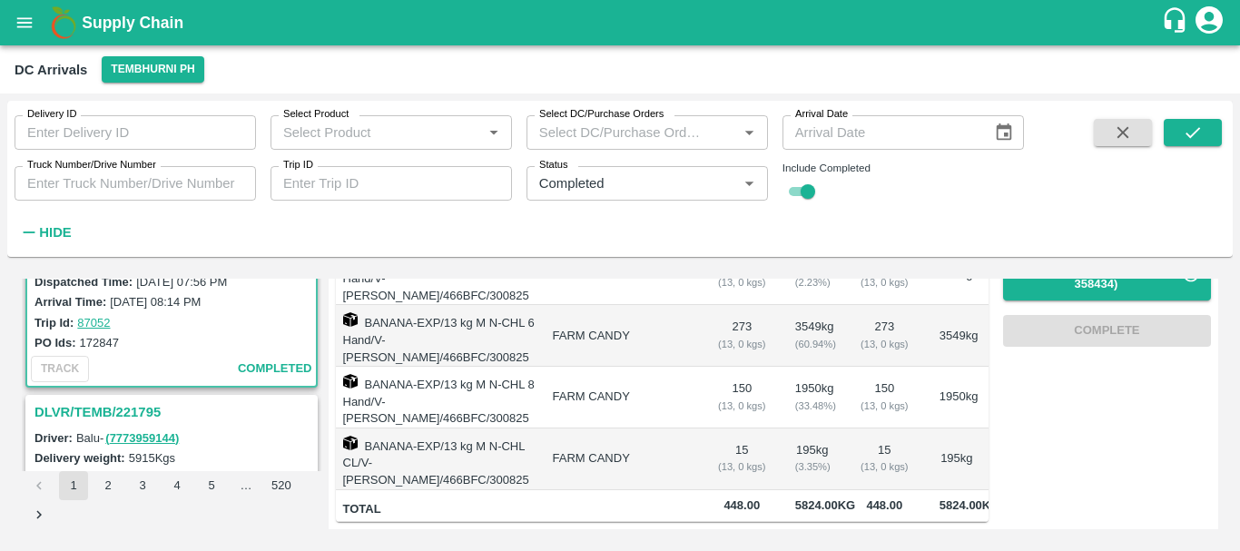
scroll to position [604, 0]
click at [126, 400] on h3 "DLVR/TEMB/221795" at bounding box center [173, 410] width 279 height 24
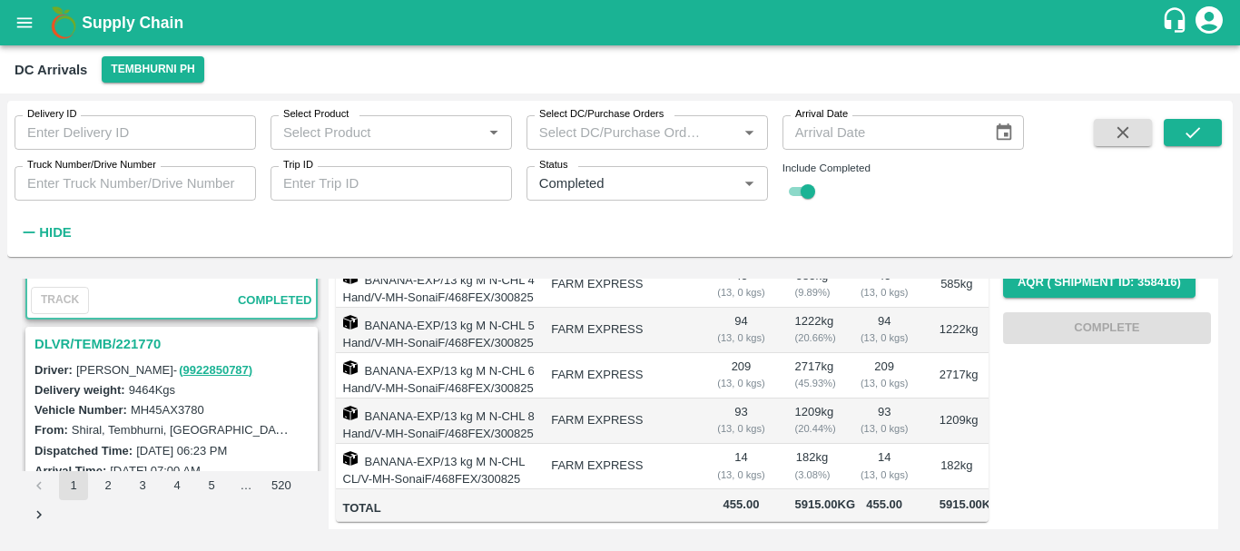
scroll to position [910, 0]
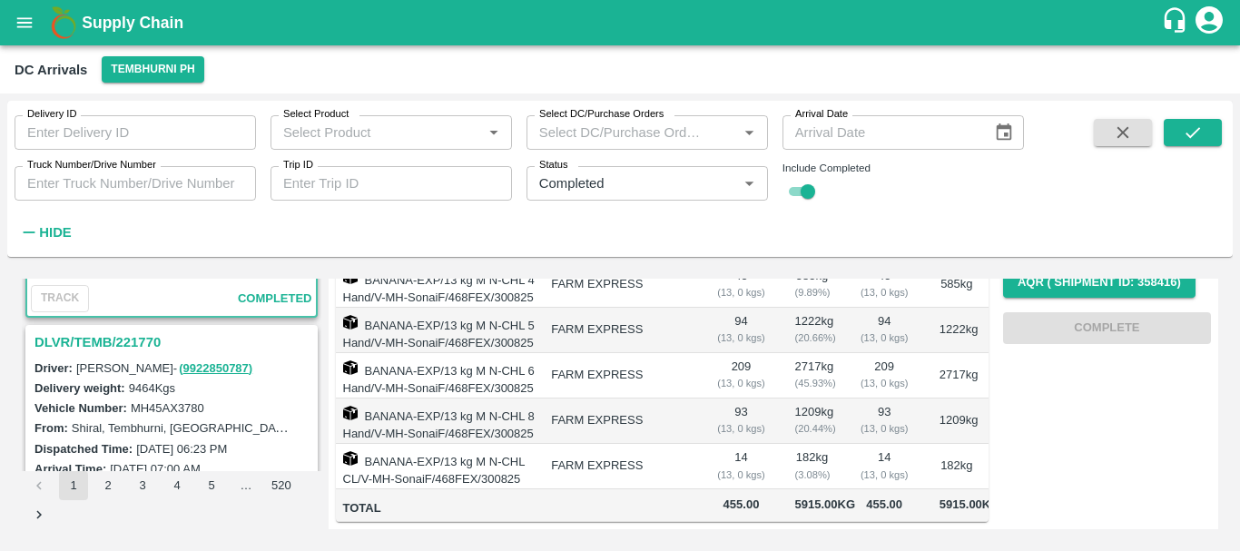
click at [125, 340] on h3 "DLVR/TEMB/221770" at bounding box center [173, 342] width 279 height 24
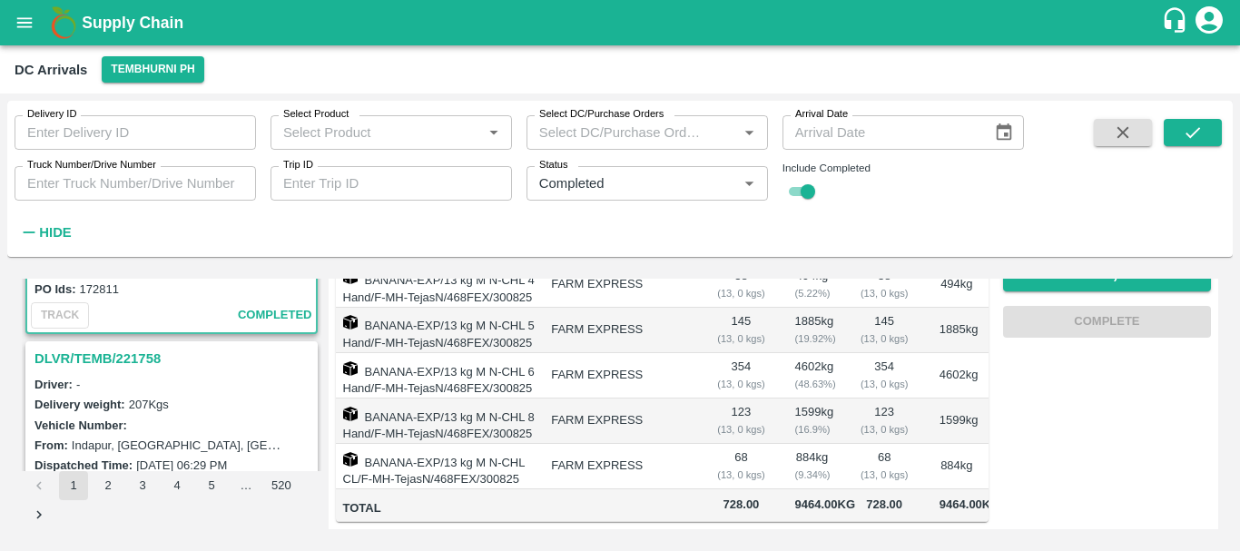
scroll to position [1136, 0]
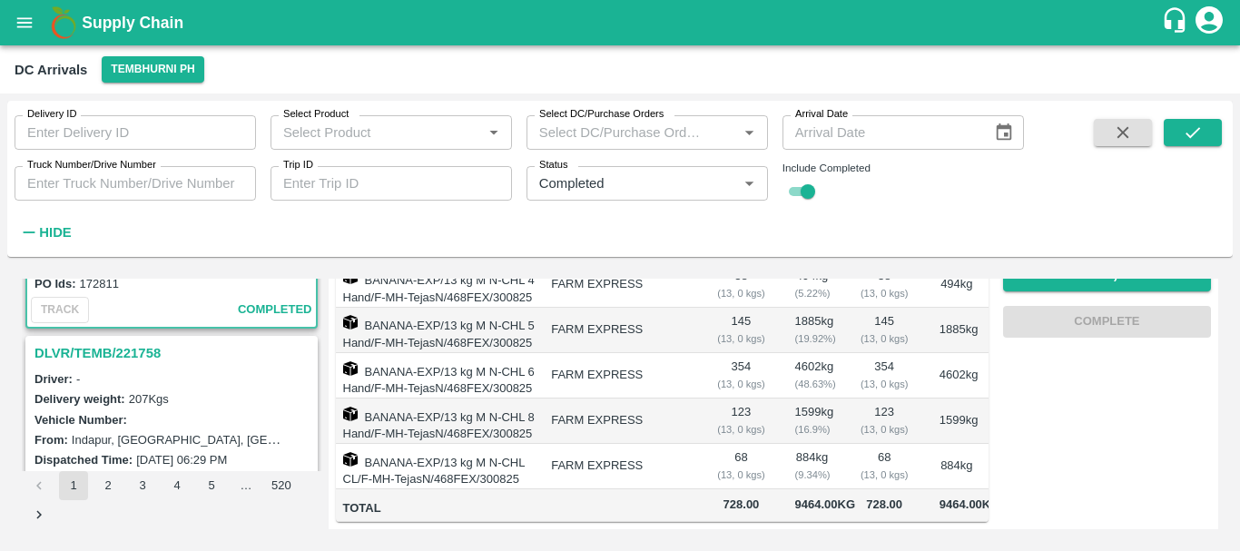
click at [129, 353] on h3 "DLVR/TEMB/221758" at bounding box center [173, 353] width 279 height 24
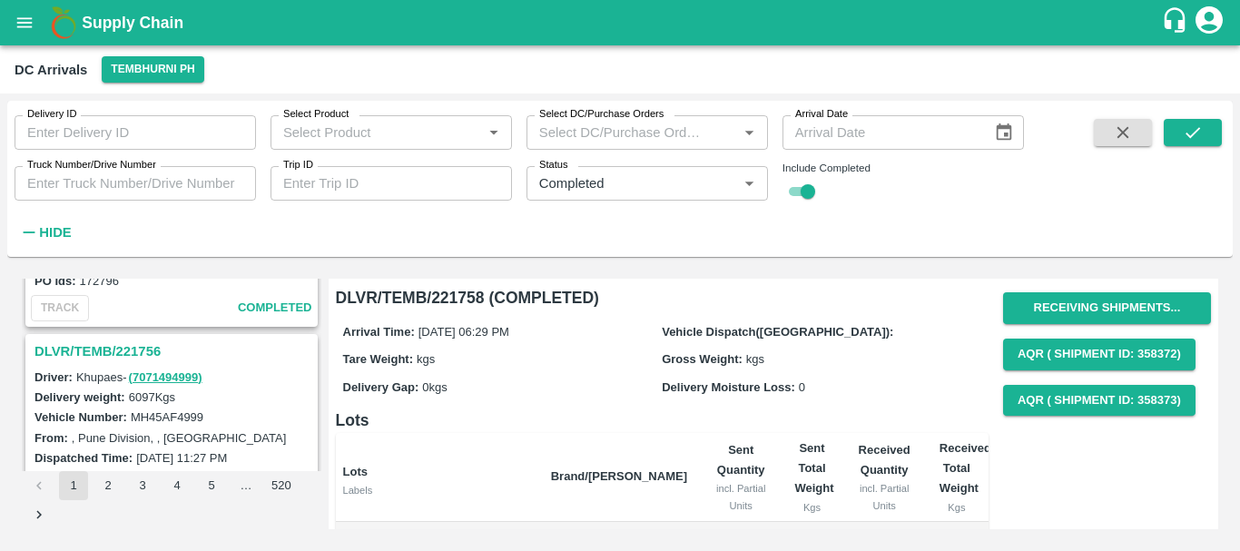
scroll to position [1612, 0]
click at [132, 347] on h3 "DLVR/TEMB/221756" at bounding box center [173, 352] width 279 height 24
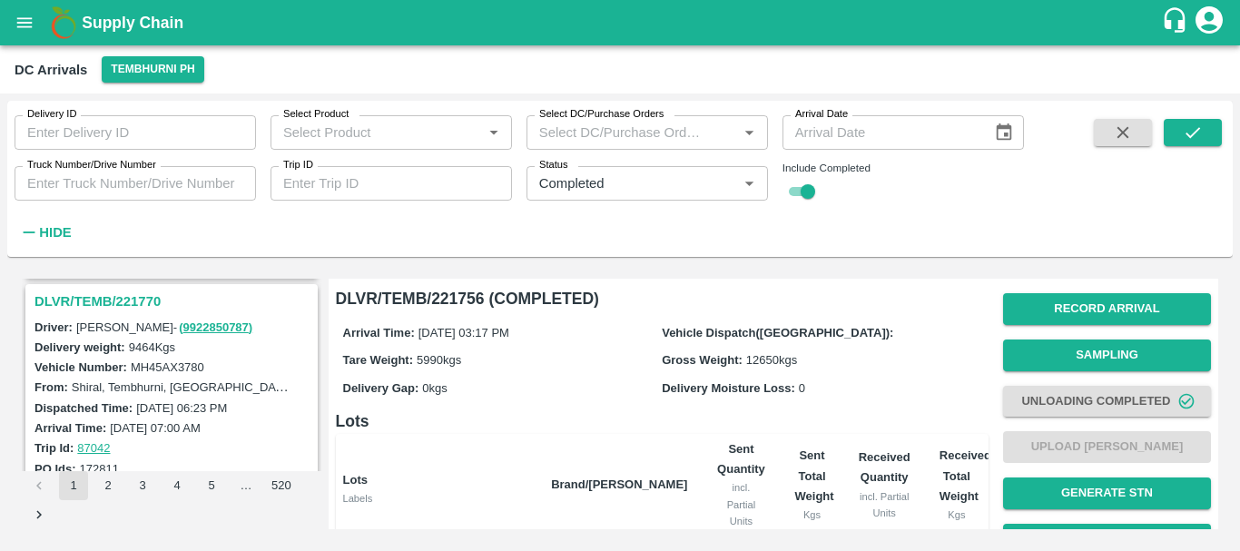
scroll to position [950, 0]
click at [126, 297] on h3 "DLVR/TEMB/221770" at bounding box center [173, 302] width 279 height 24
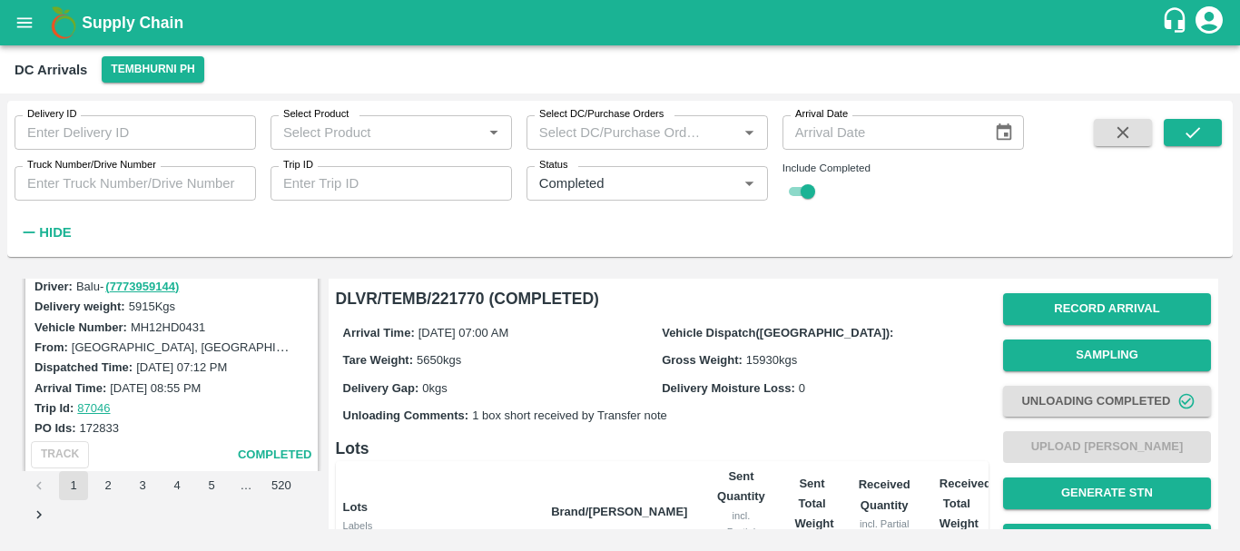
scroll to position [700, 0]
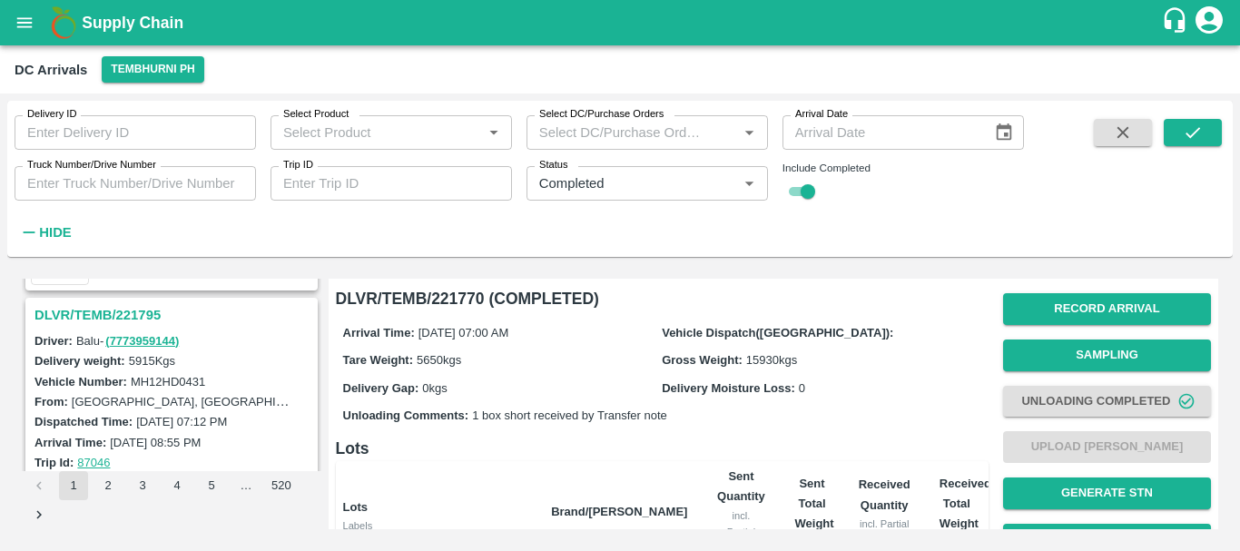
click at [122, 317] on h3 "DLVR/TEMB/221795" at bounding box center [173, 315] width 279 height 24
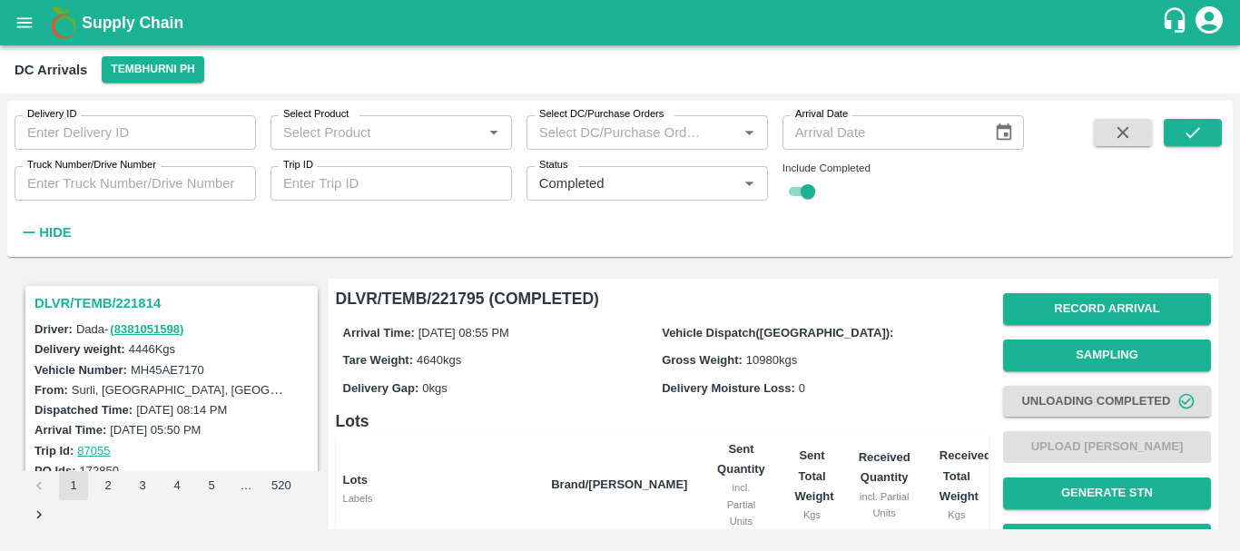
click at [130, 308] on h3 "DLVR/TEMB/221814" at bounding box center [173, 303] width 279 height 24
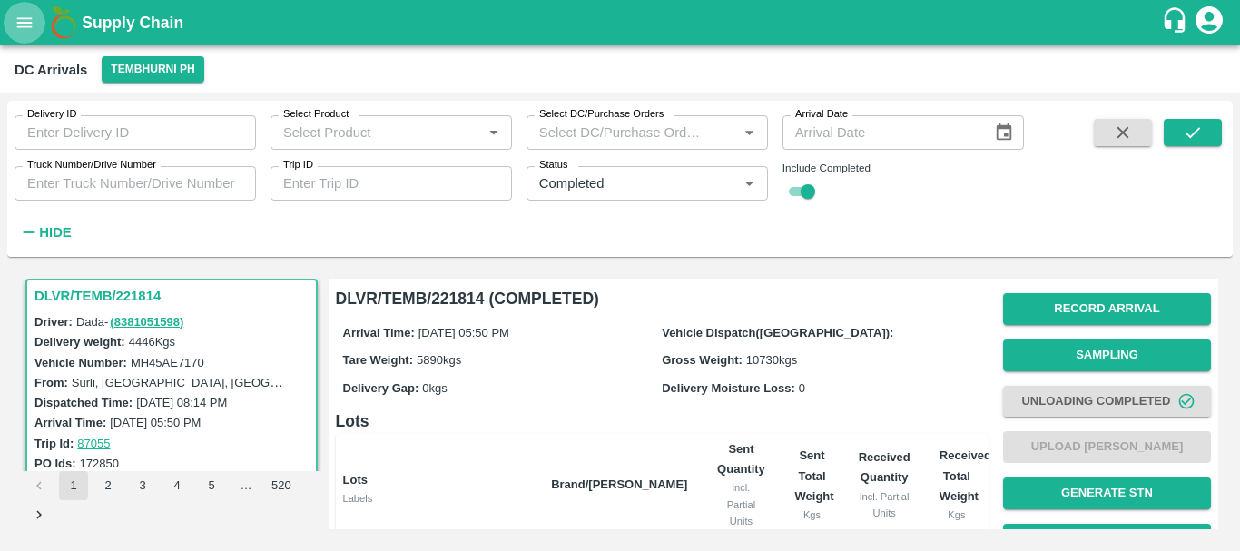
click at [34, 16] on icon "open drawer" at bounding box center [25, 23] width 20 height 20
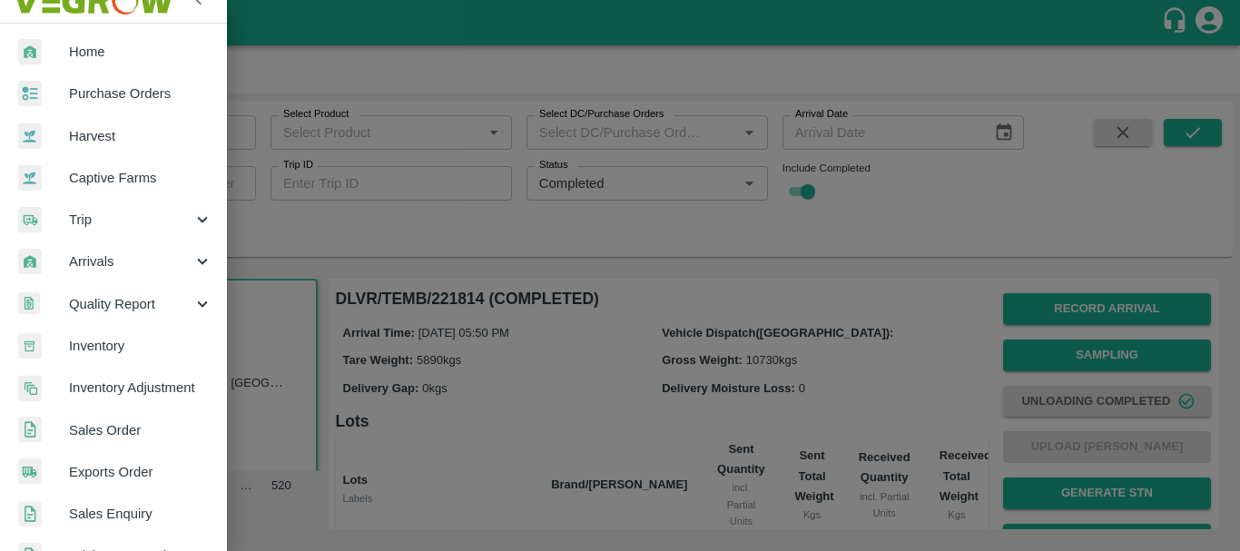
scroll to position [24, 0]
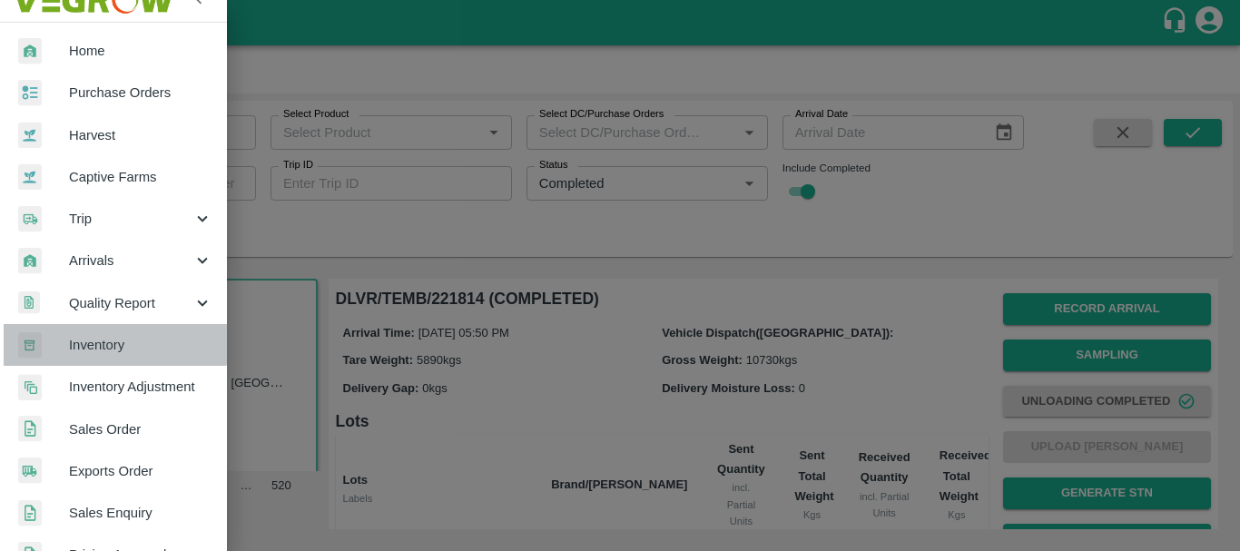
click at [114, 338] on span "Inventory" at bounding box center [140, 345] width 143 height 20
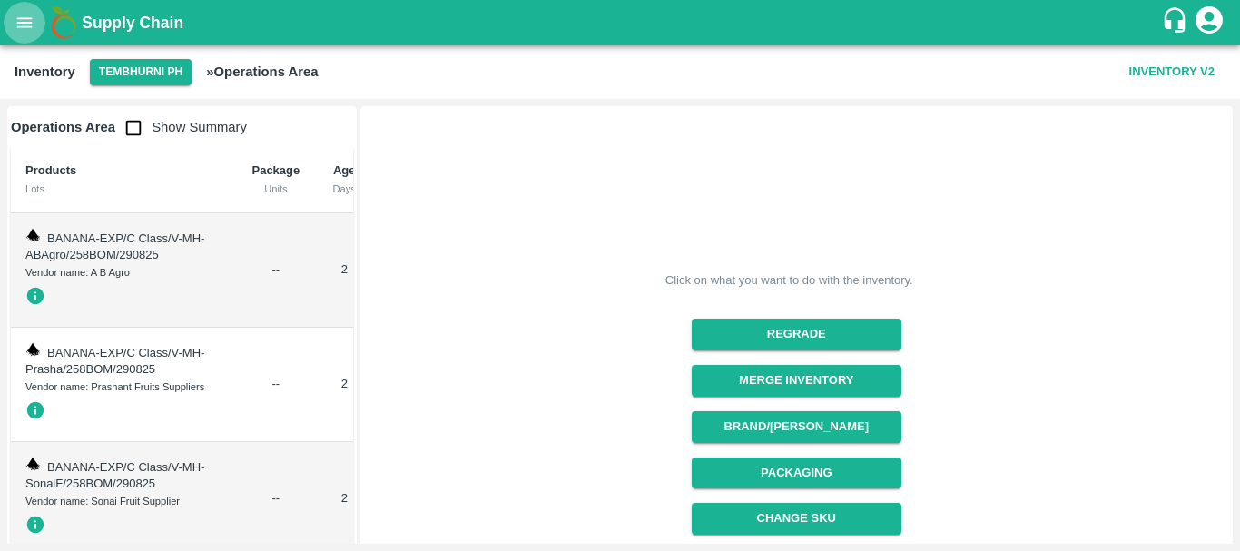
click at [15, 19] on icon "open drawer" at bounding box center [25, 23] width 20 height 20
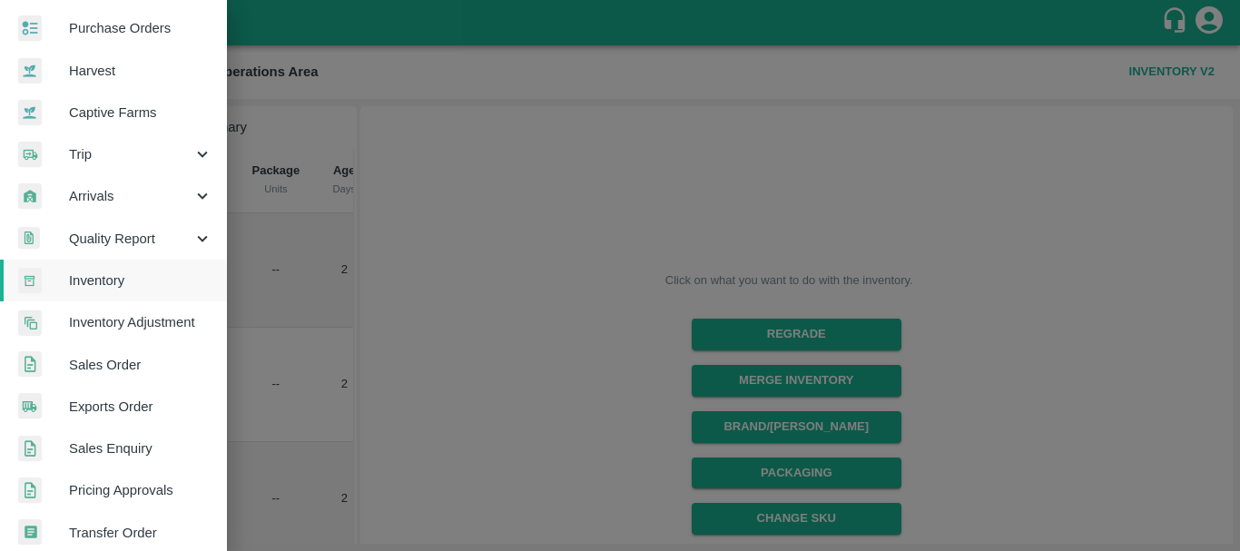
scroll to position [112, 0]
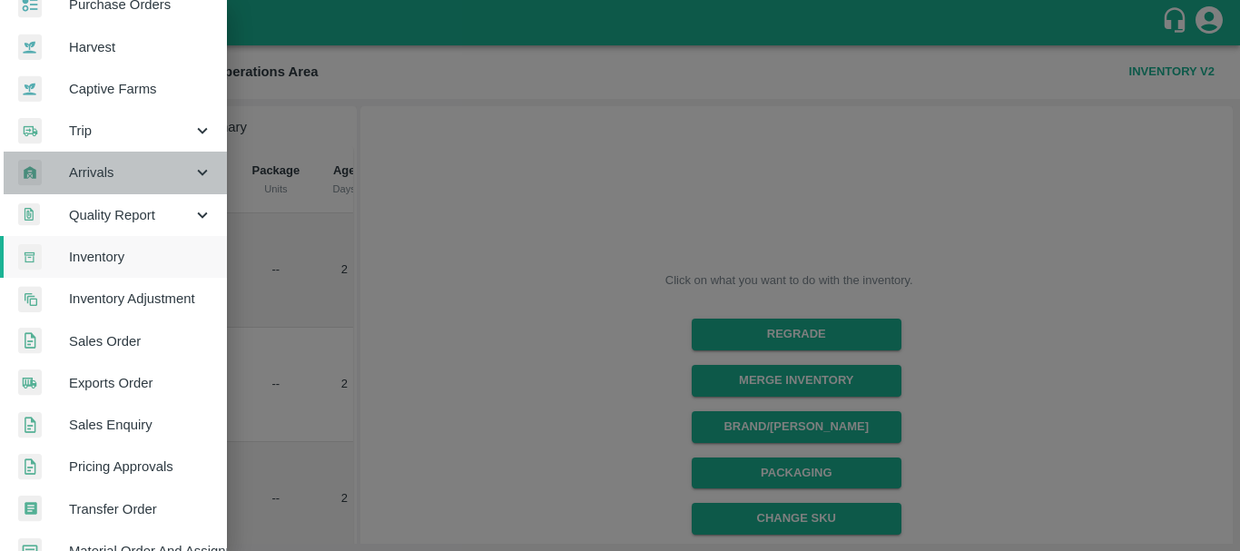
click at [142, 177] on span "Arrivals" at bounding box center [130, 172] width 123 height 20
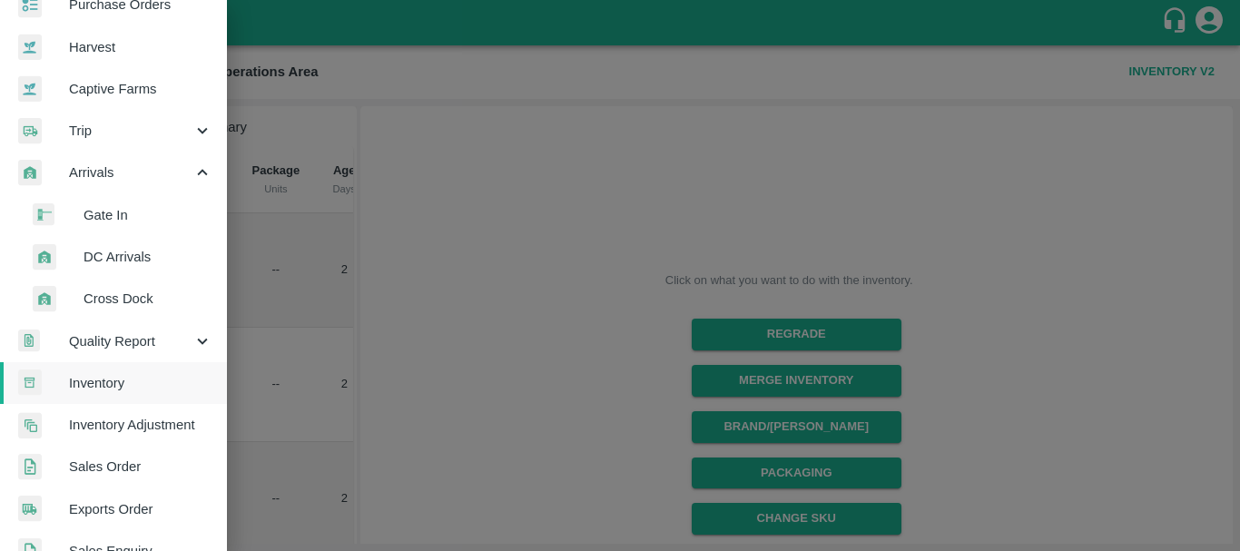
click at [148, 256] on span "DC Arrivals" at bounding box center [147, 257] width 129 height 20
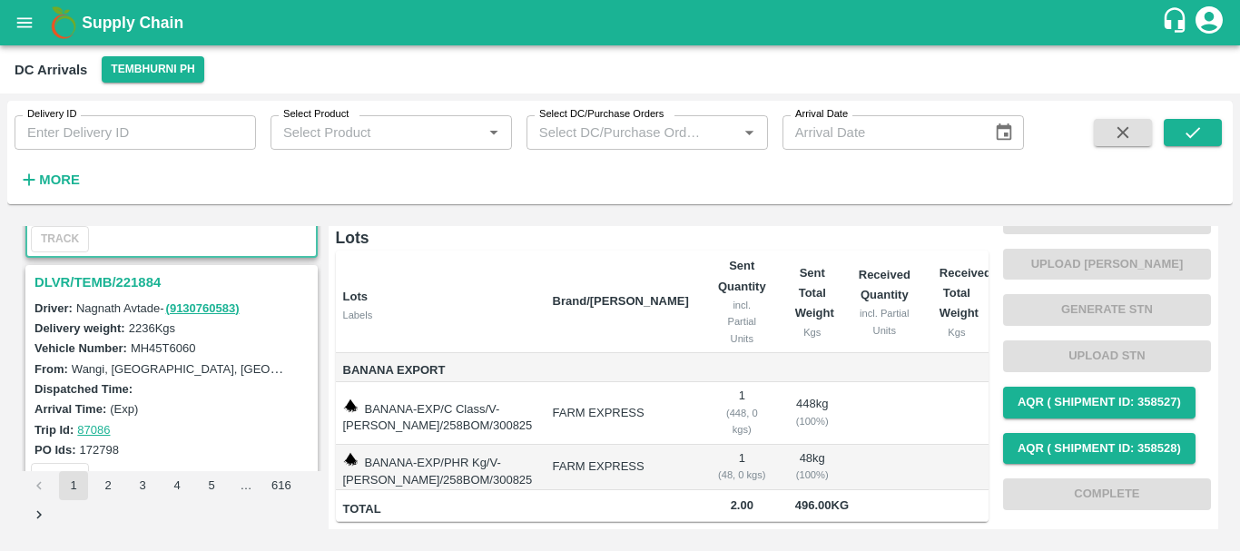
scroll to position [210, 0]
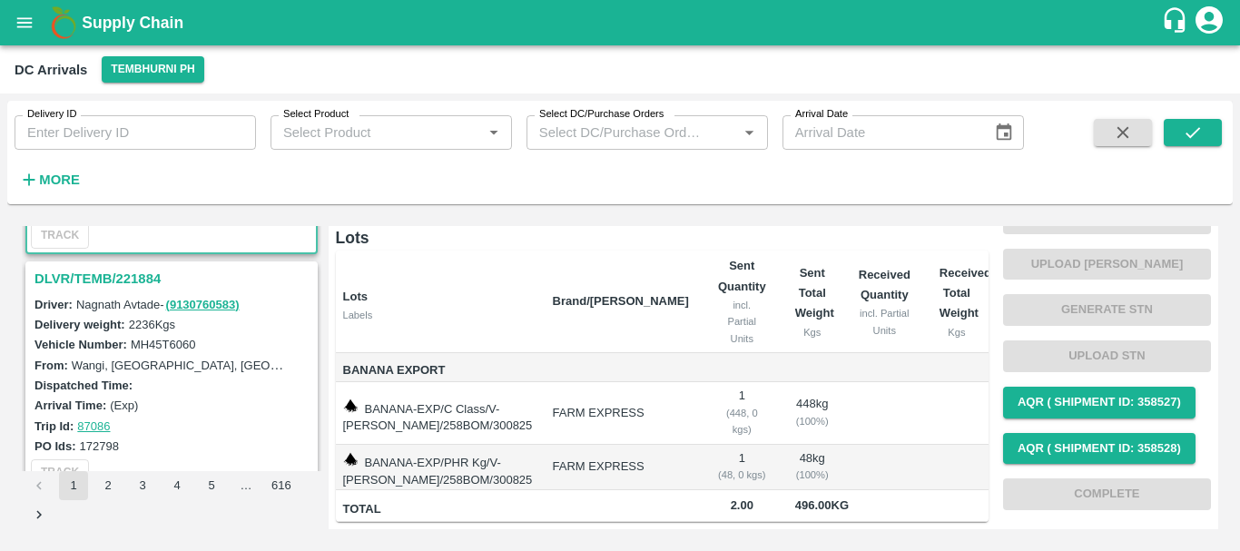
click at [97, 279] on h3 "DLVR/TEMB/221884" at bounding box center [173, 279] width 279 height 24
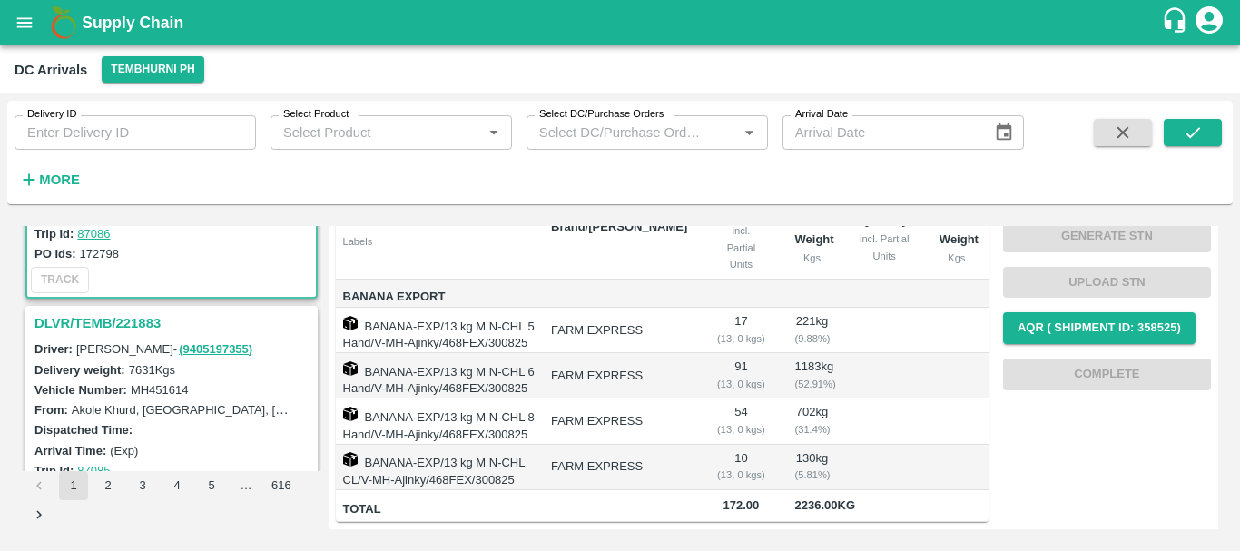
scroll to position [407, 0]
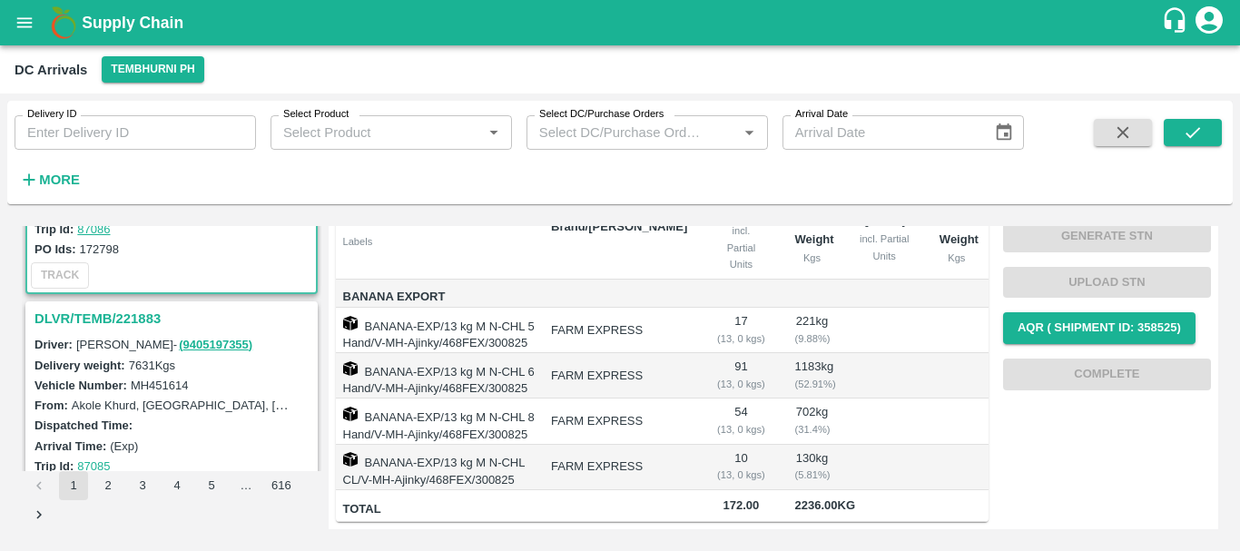
click at [128, 326] on h3 "DLVR/TEMB/221883" at bounding box center [173, 319] width 279 height 24
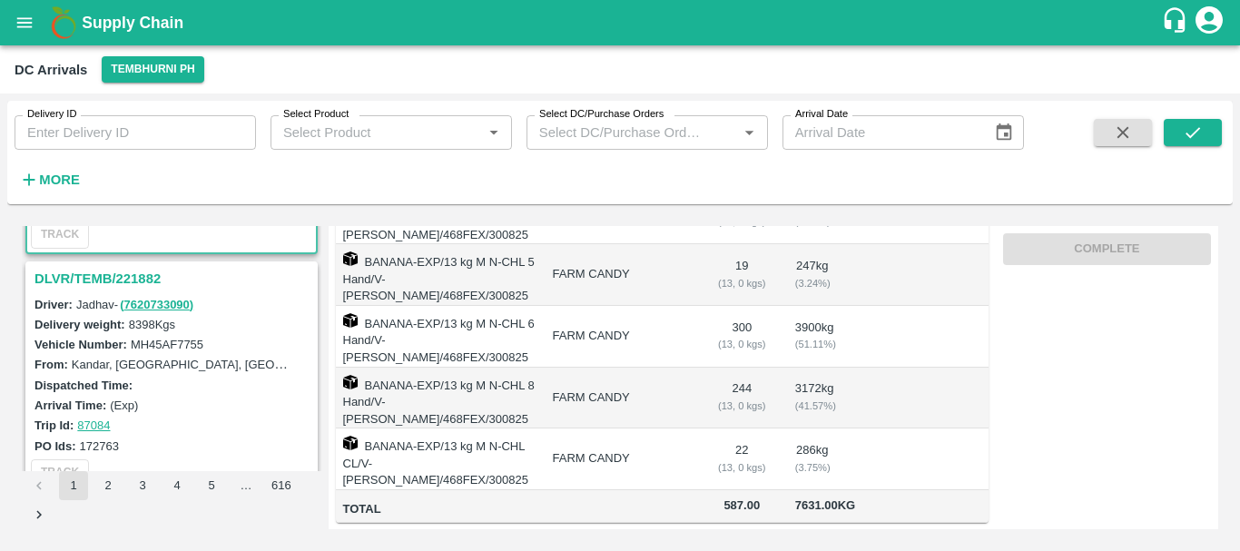
scroll to position [688, 0]
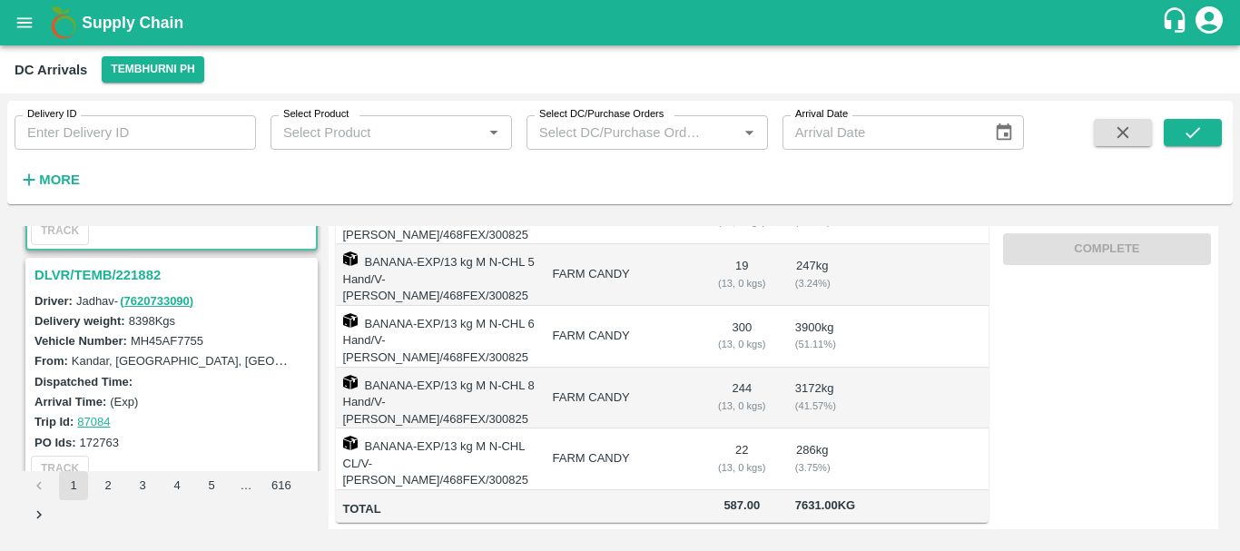
click at [129, 270] on h3 "DLVR/TEMB/221882" at bounding box center [173, 275] width 279 height 24
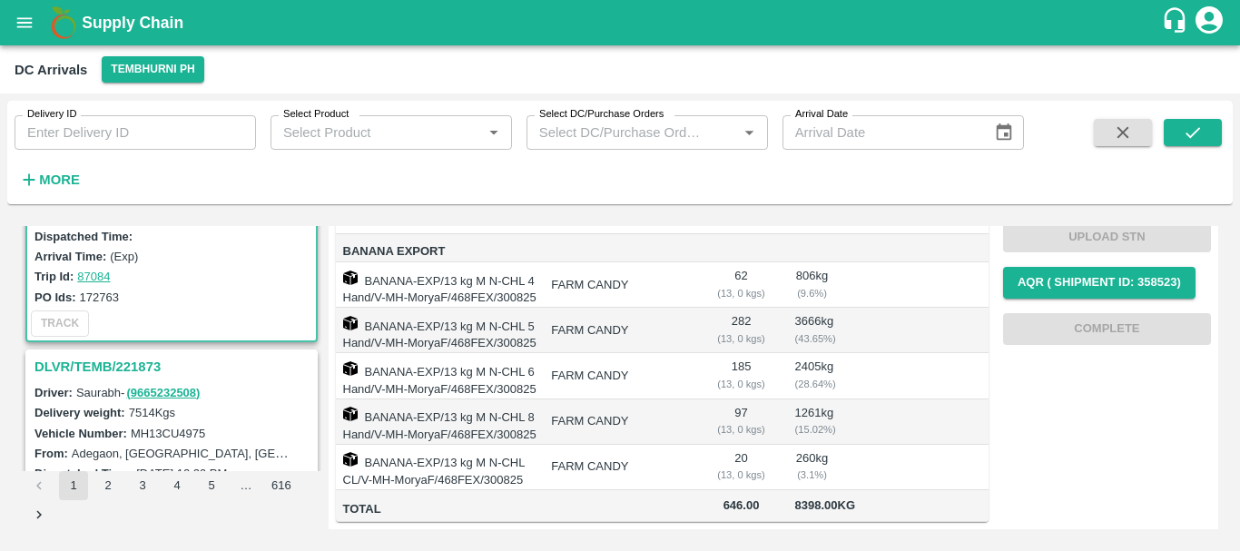
scroll to position [834, 0]
click at [103, 365] on h3 "DLVR/TEMB/221873" at bounding box center [173, 366] width 279 height 24
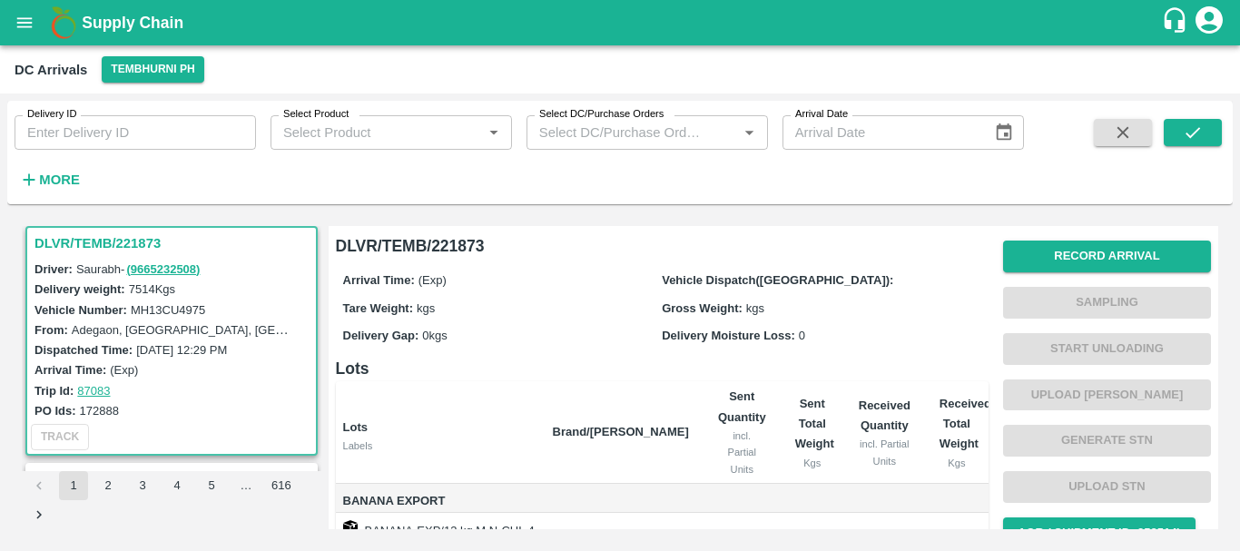
scroll to position [332, 0]
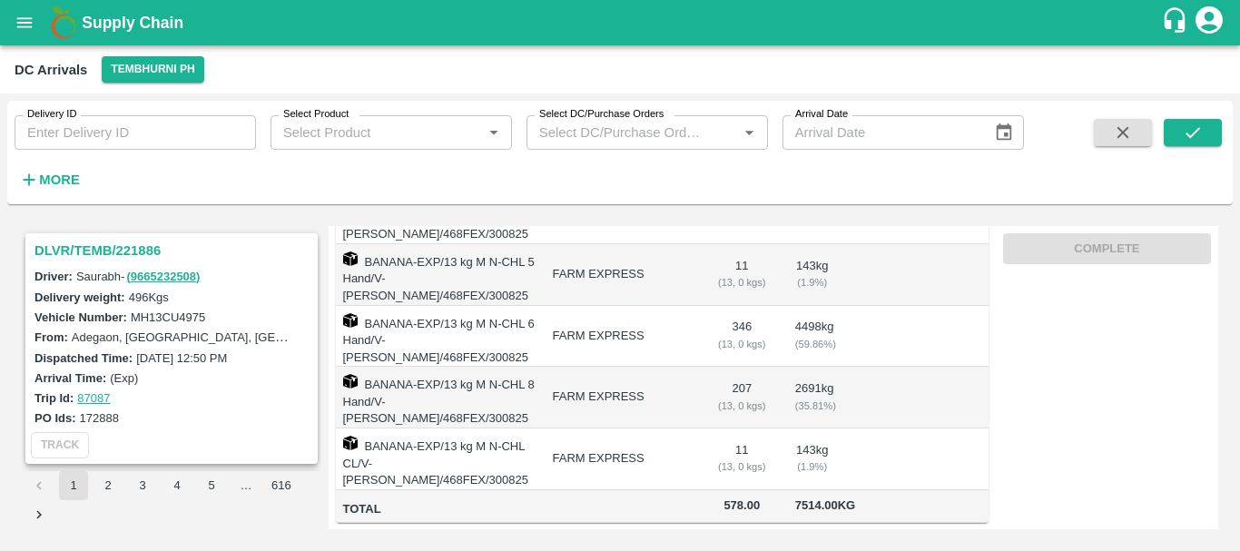
click at [134, 252] on h3 "DLVR/TEMB/221886" at bounding box center [173, 251] width 279 height 24
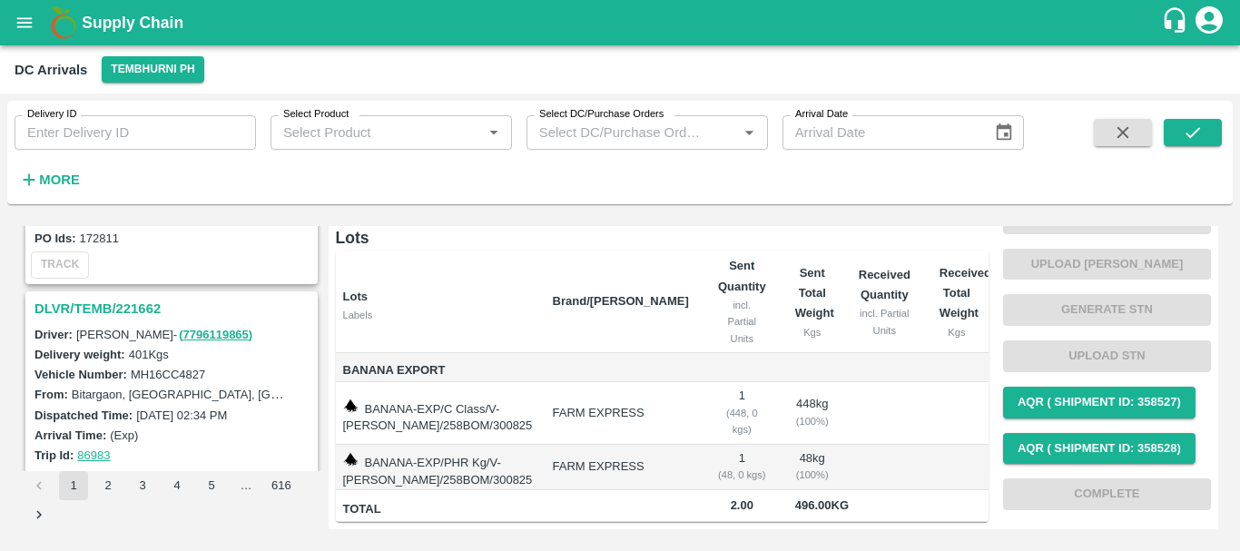
click at [127, 299] on h3 "DLVR/TEMB/221662" at bounding box center [173, 309] width 279 height 24
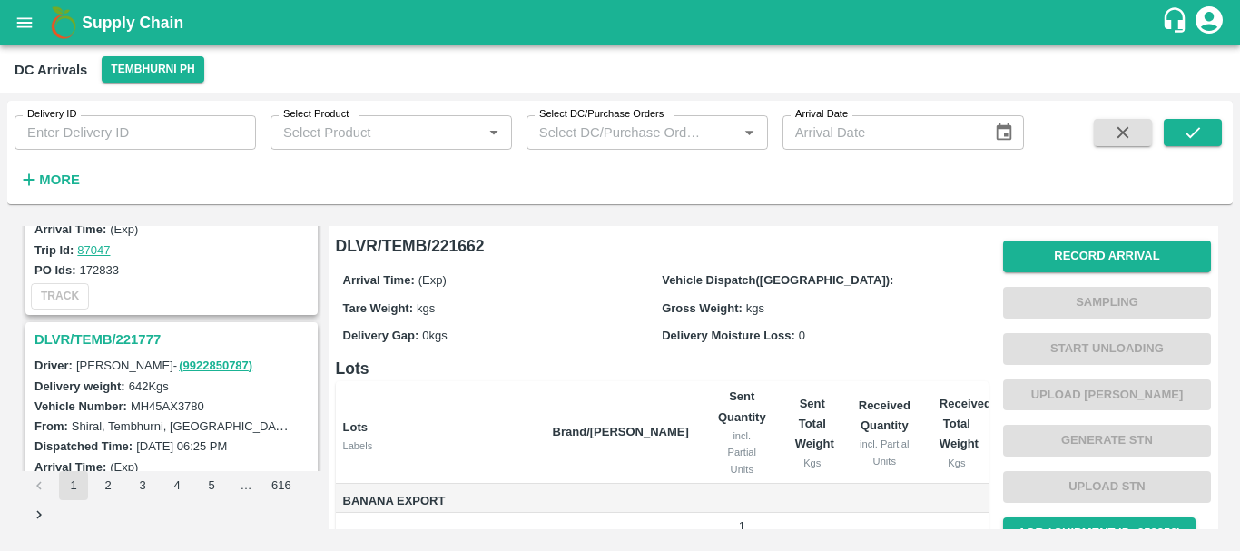
click at [154, 337] on h3 "DLVR/TEMB/221777" at bounding box center [173, 340] width 279 height 24
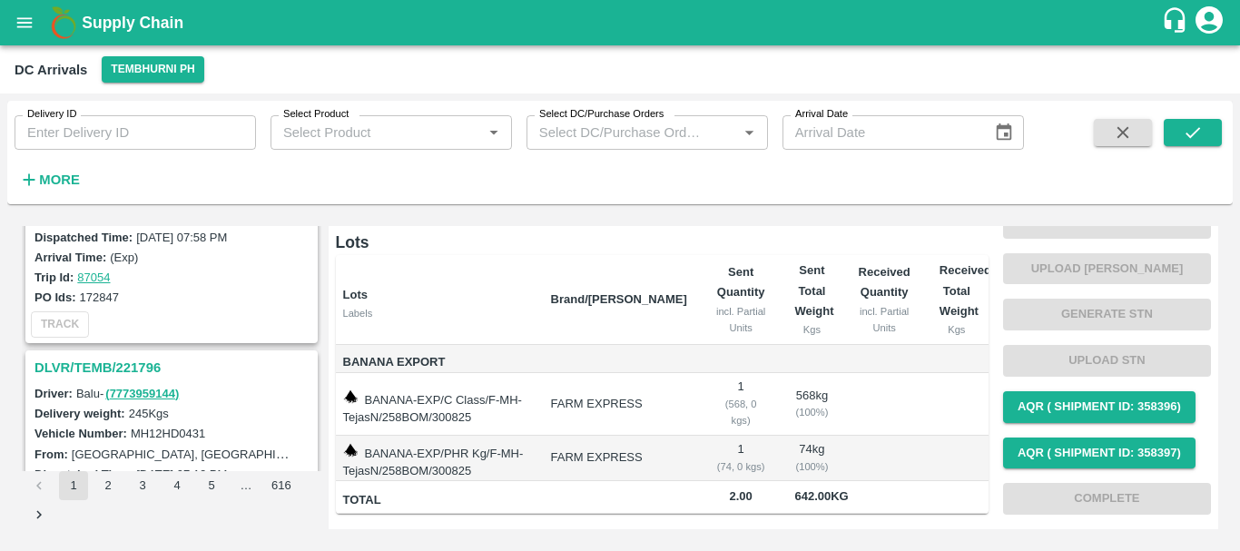
click at [148, 368] on h3 "DLVR/TEMB/221796" at bounding box center [173, 368] width 279 height 24
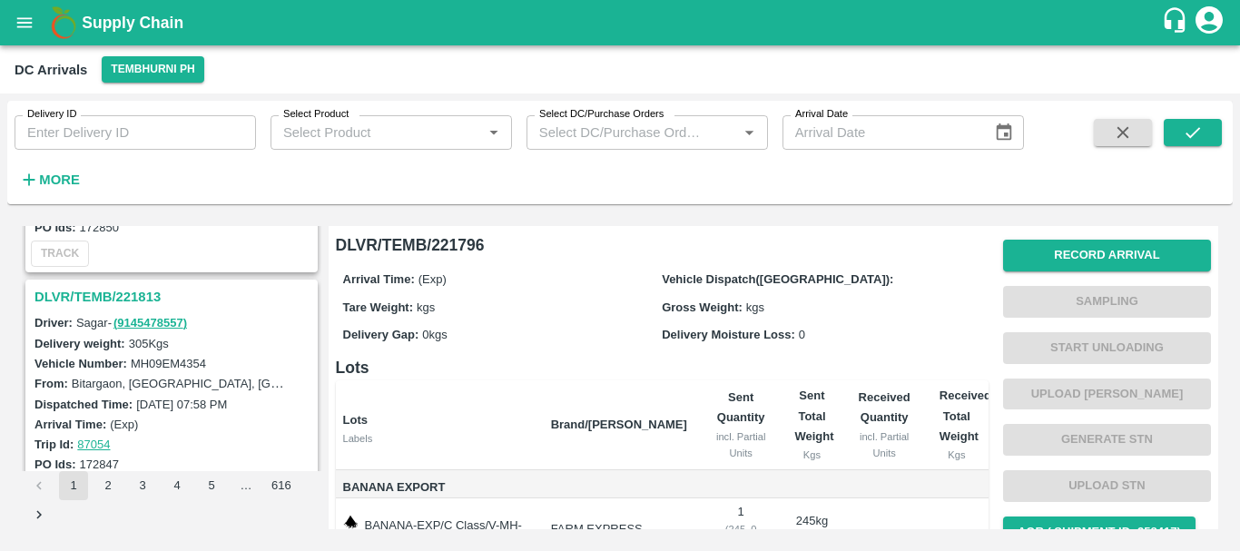
click at [127, 294] on h3 "DLVR/TEMB/221813" at bounding box center [173, 297] width 279 height 24
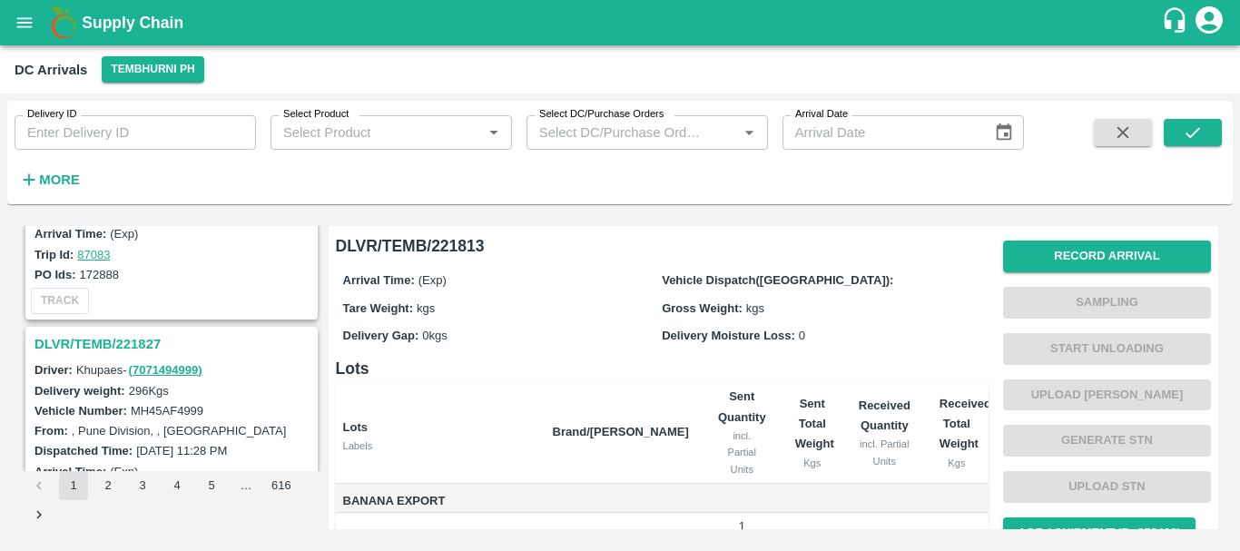
click at [135, 341] on h3 "DLVR/TEMB/221827" at bounding box center [173, 344] width 279 height 24
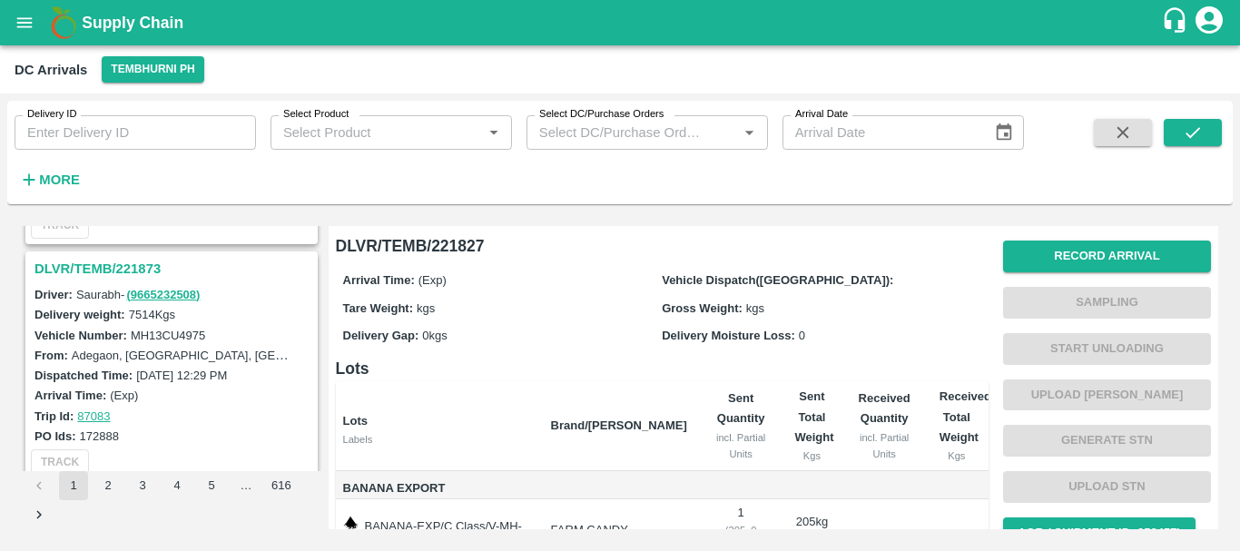
click at [134, 270] on h3 "DLVR/TEMB/221873" at bounding box center [173, 269] width 279 height 24
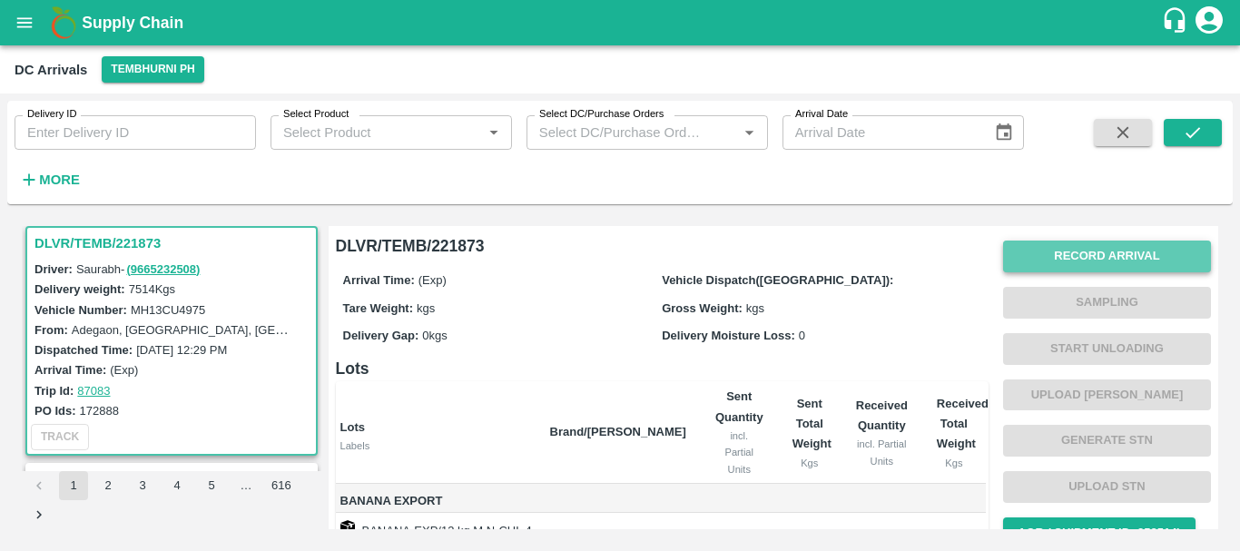
click at [1136, 254] on button "Record Arrival" at bounding box center [1107, 256] width 208 height 32
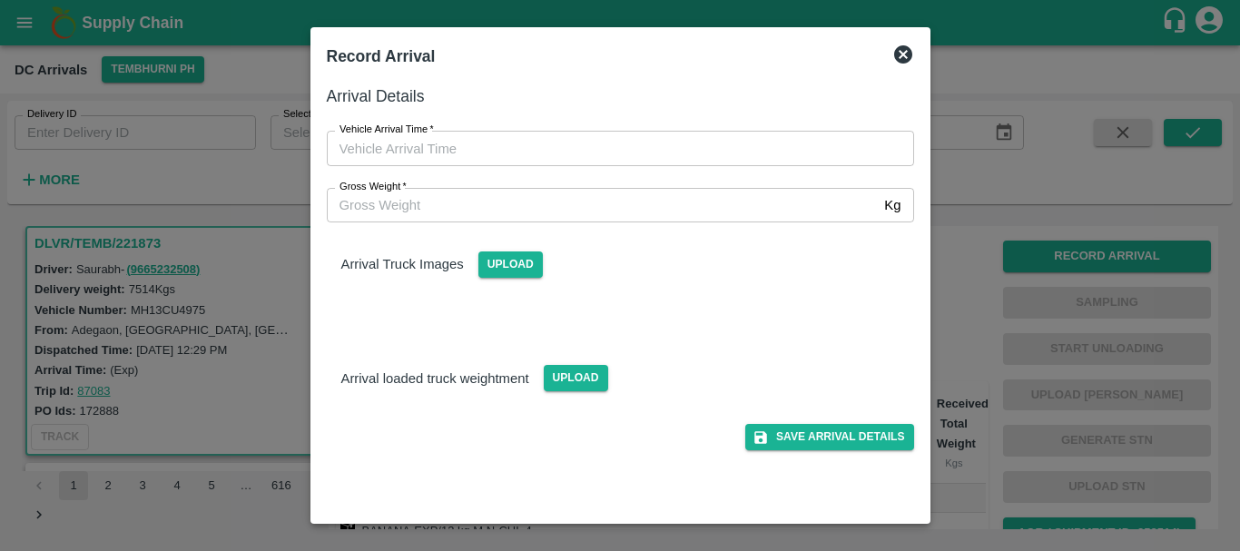
click at [950, 323] on div at bounding box center [620, 275] width 1240 height 551
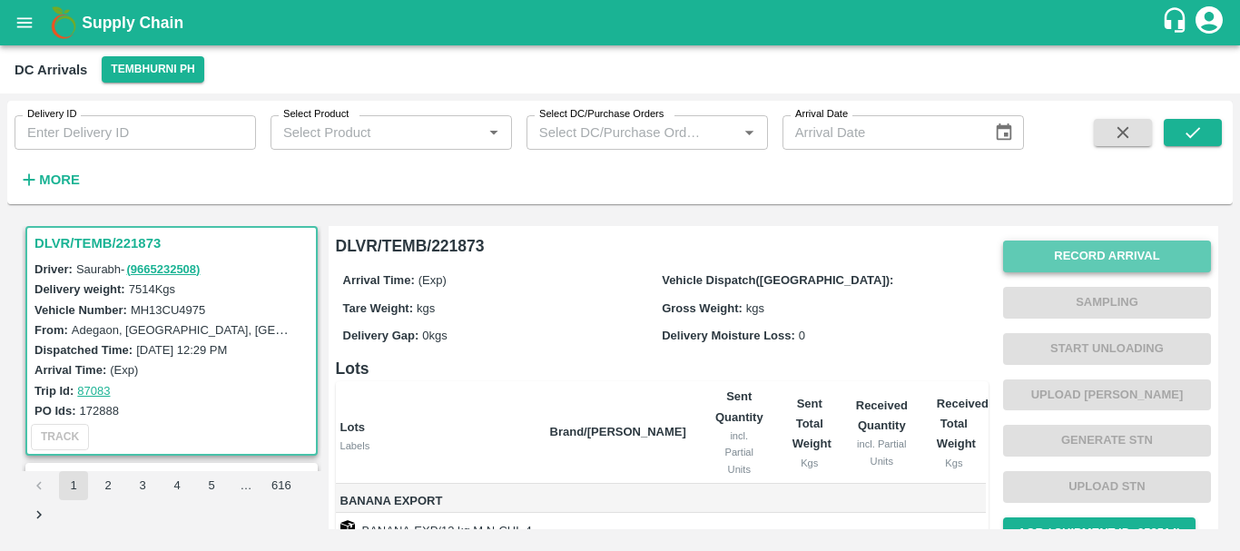
click at [1122, 253] on button "Record Arrival" at bounding box center [1107, 256] width 208 height 32
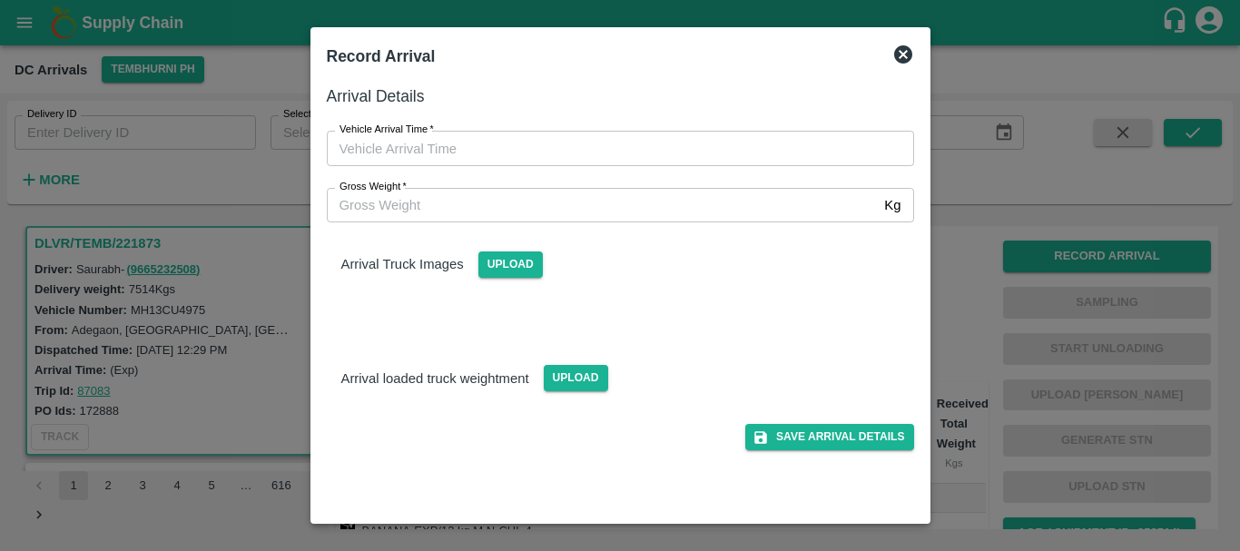
type input "DD/MM/YYYY hh:mm aa"
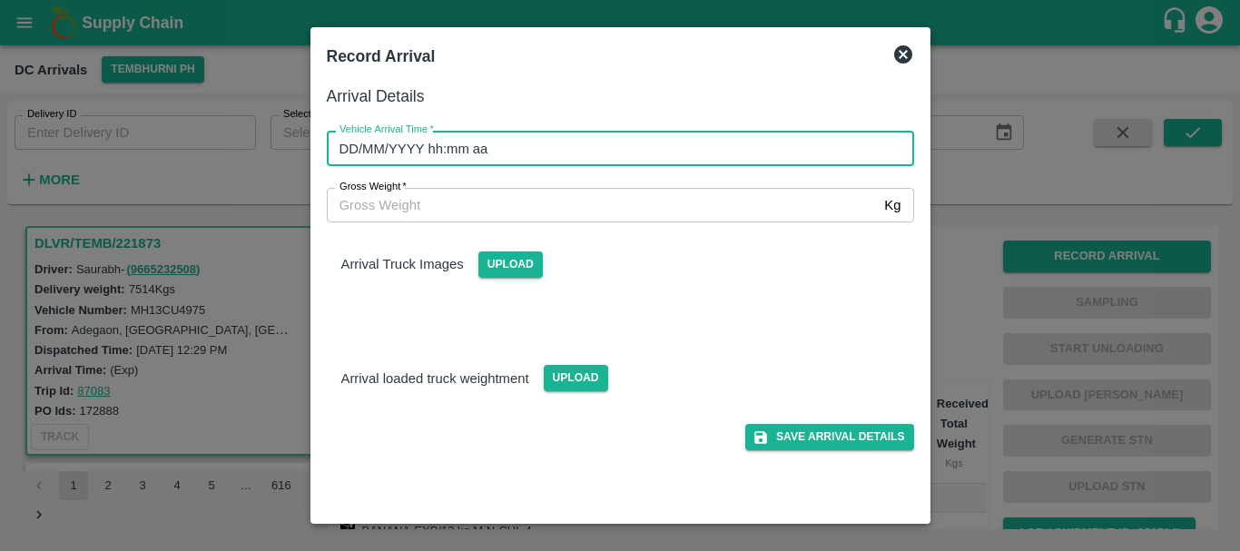
click at [608, 152] on input "DD/MM/YYYY hh:mm aa" at bounding box center [614, 148] width 574 height 34
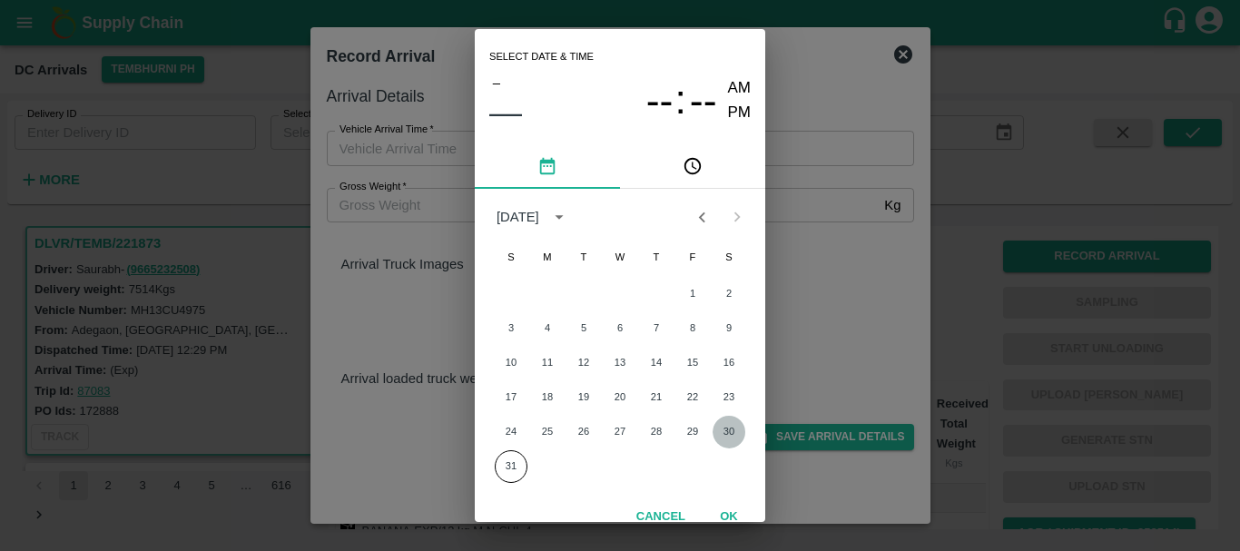
click at [728, 428] on button "30" at bounding box center [728, 432] width 33 height 33
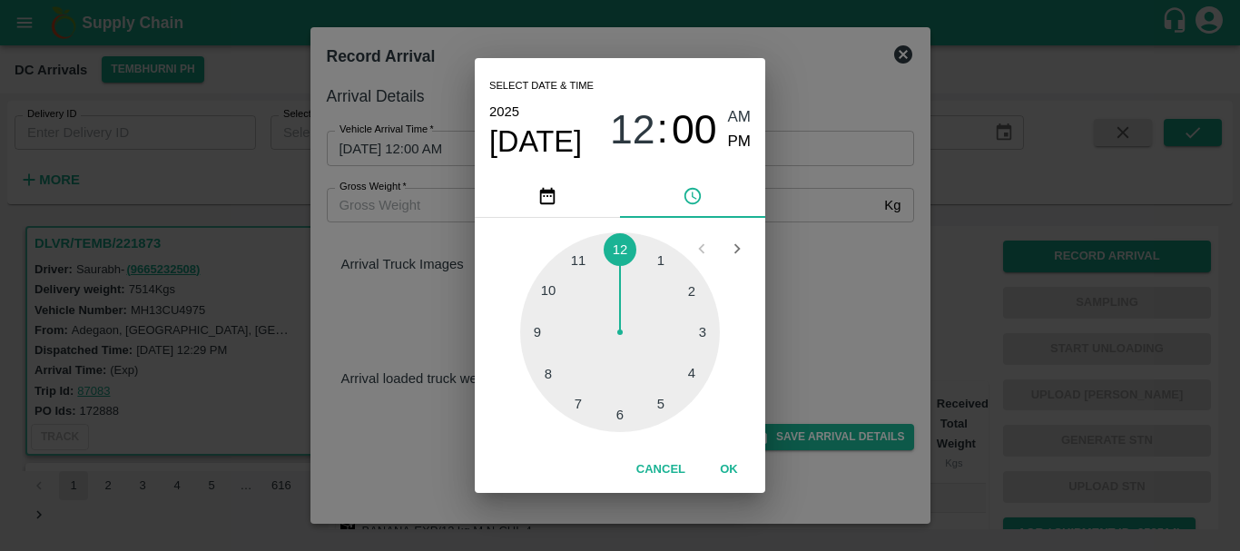
click at [584, 397] on div at bounding box center [620, 332] width 200 height 200
click at [691, 371] on div at bounding box center [620, 332] width 200 height 200
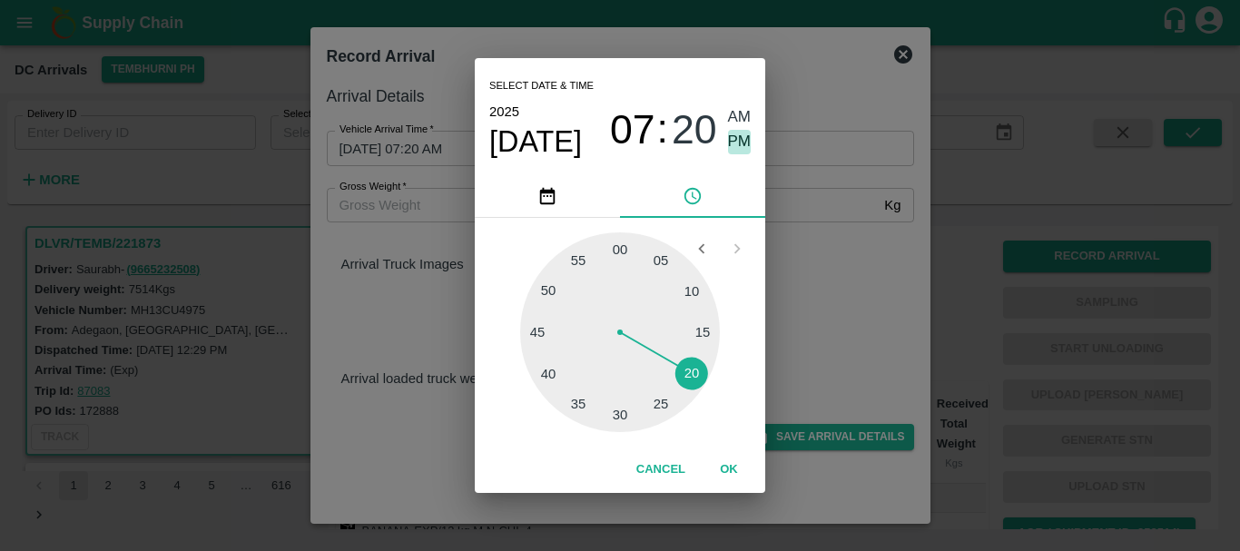
click at [740, 147] on span "PM" at bounding box center [740, 142] width 24 height 25
type input "30/08/2025 07:20 PM"
click at [841, 305] on div "Select date & time 2025 Aug 30 07 : 20 AM PM 05 10 15 20 25 30 35 40 45 50 55 0…" at bounding box center [620, 275] width 1240 height 551
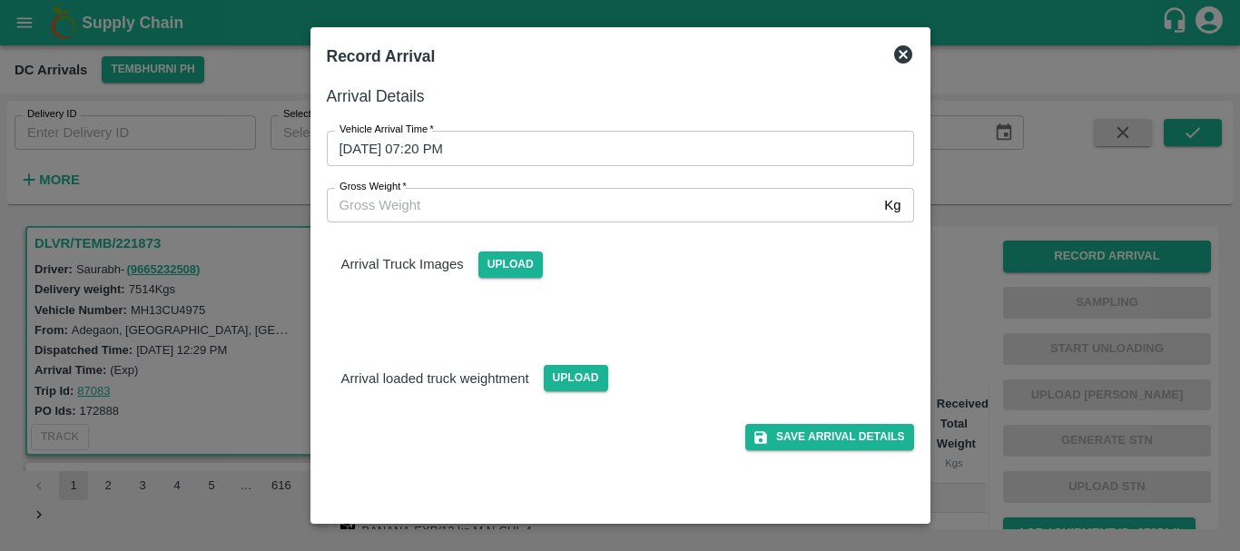
click at [505, 249] on div "Upload" at bounding box center [503, 257] width 79 height 41
click at [507, 260] on span "Upload" at bounding box center [510, 264] width 64 height 26
click at [0, 0] on input "Upload" at bounding box center [0, 0] width 0 height 0
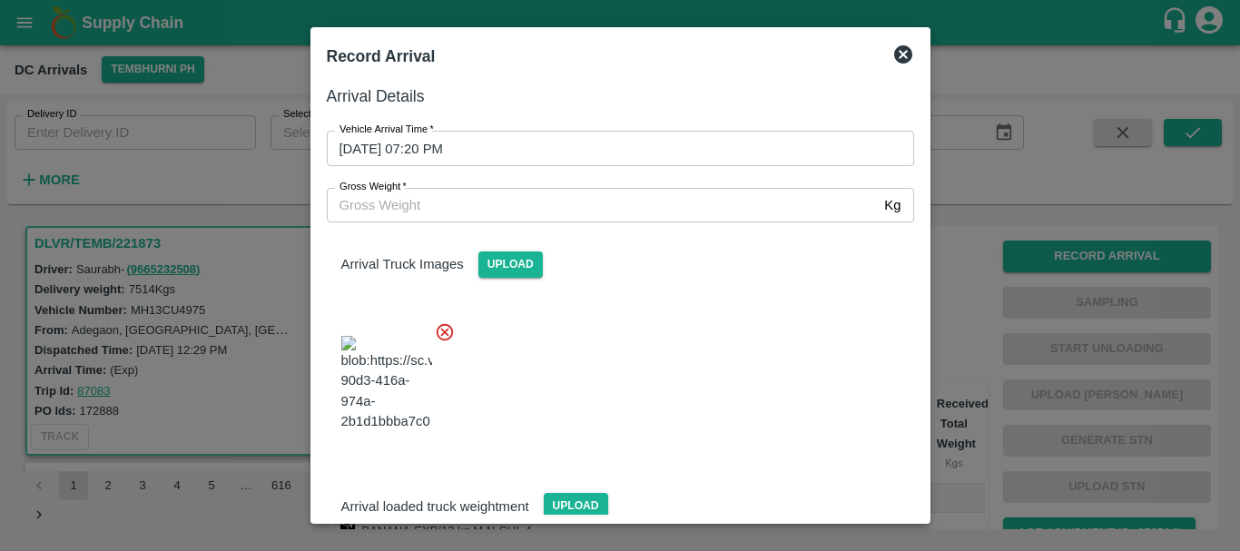
scroll to position [97, 0]
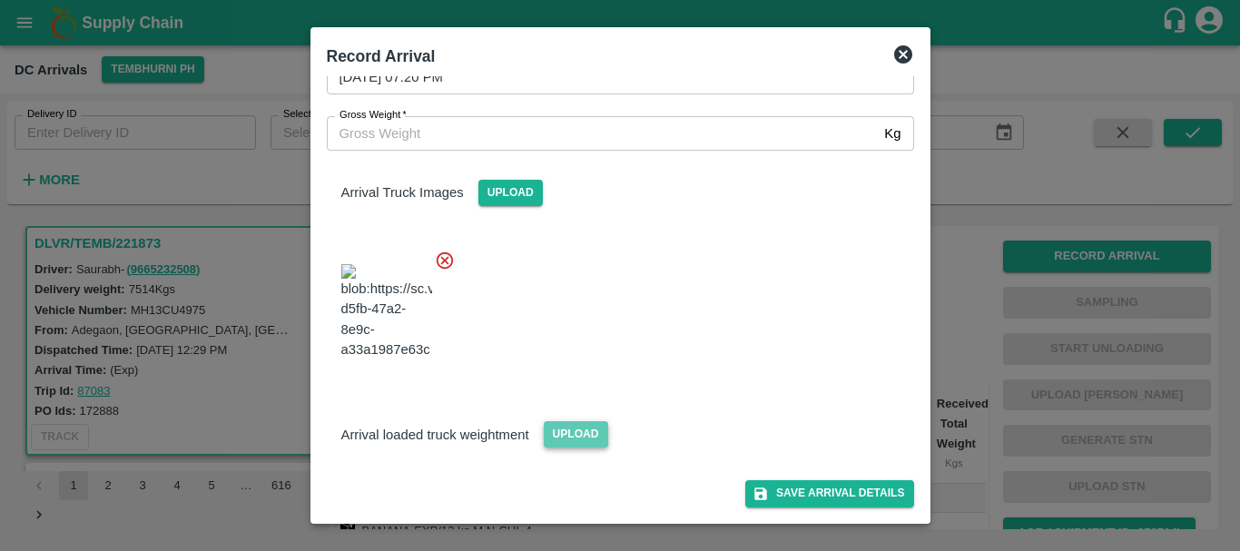
click at [574, 433] on span "Upload" at bounding box center [576, 434] width 64 height 26
click at [0, 0] on input "Upload" at bounding box center [0, 0] width 0 height 0
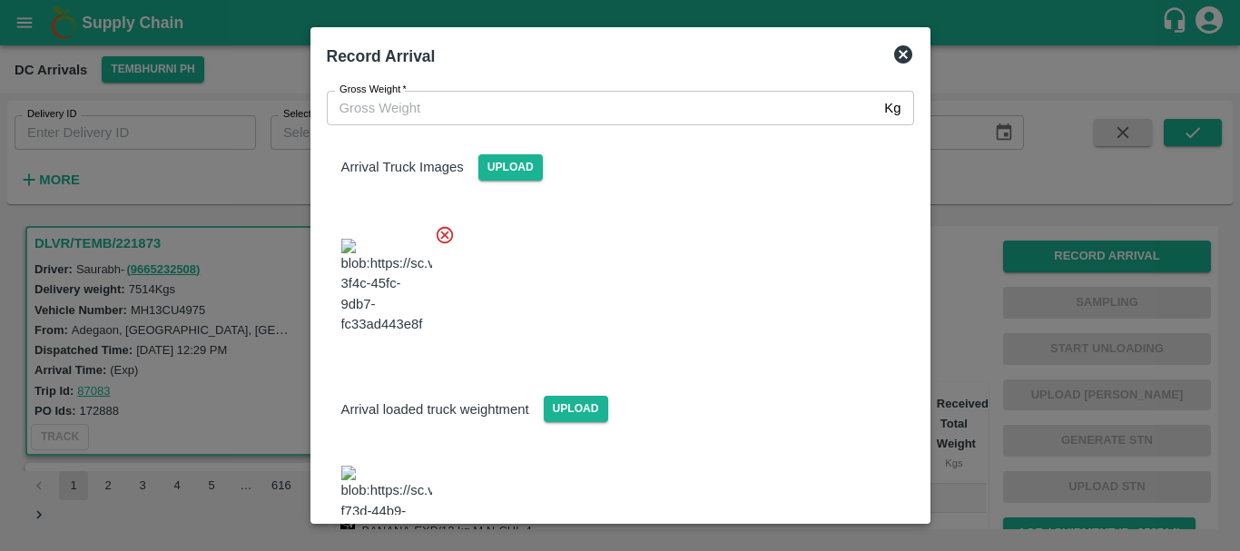
scroll to position [206, 0]
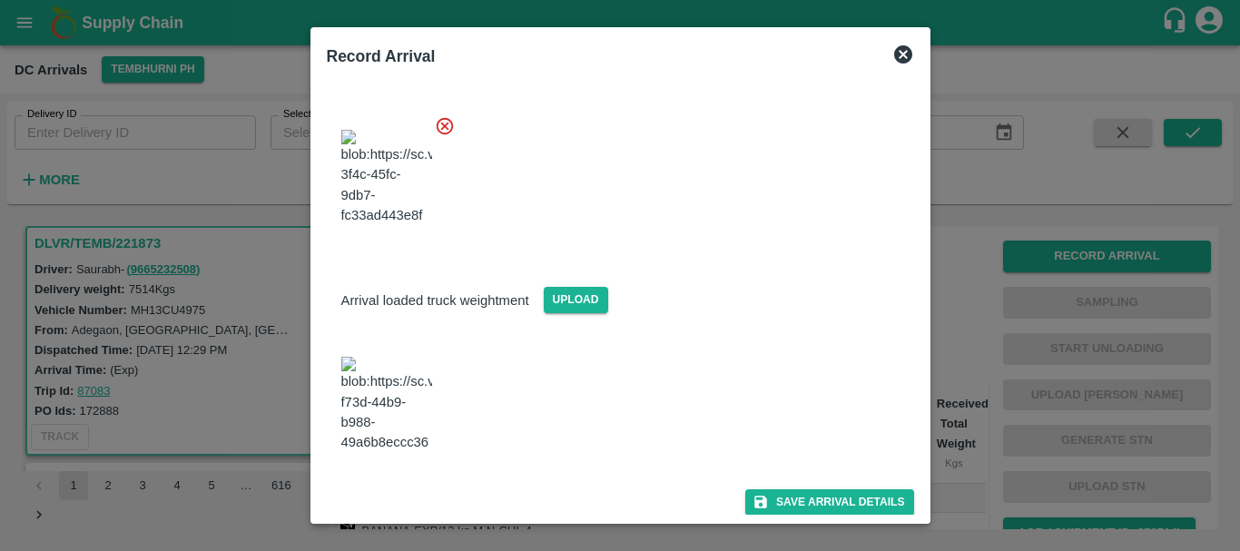
click at [362, 429] on img at bounding box center [386, 404] width 91 height 95
click at [776, 489] on button "Save Arrival Details" at bounding box center [829, 502] width 168 height 26
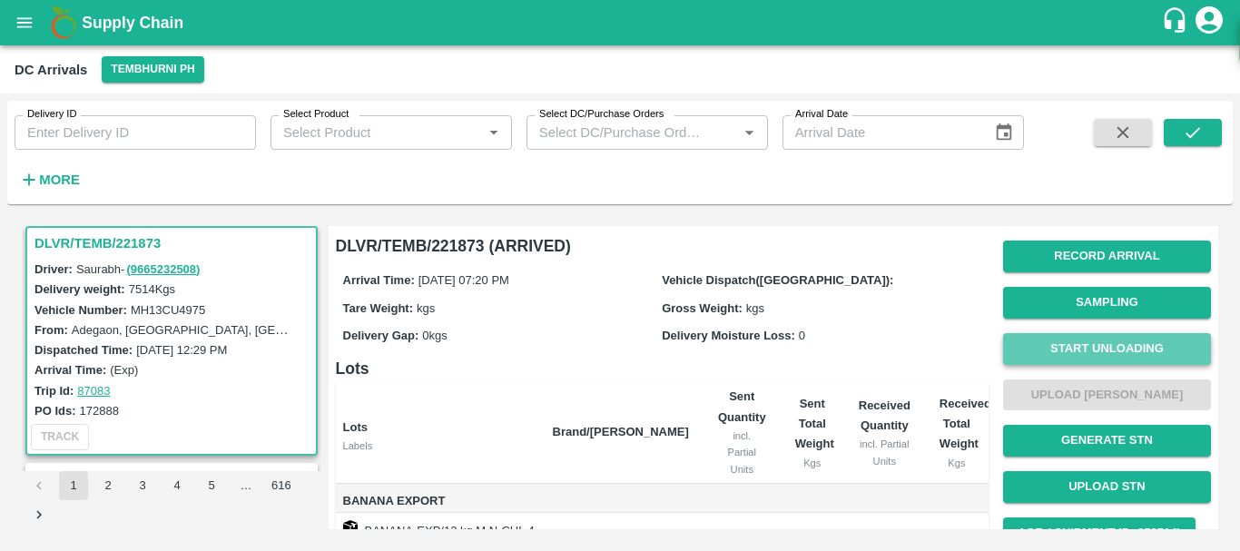
click at [1010, 348] on button "Start Unloading" at bounding box center [1107, 349] width 208 height 32
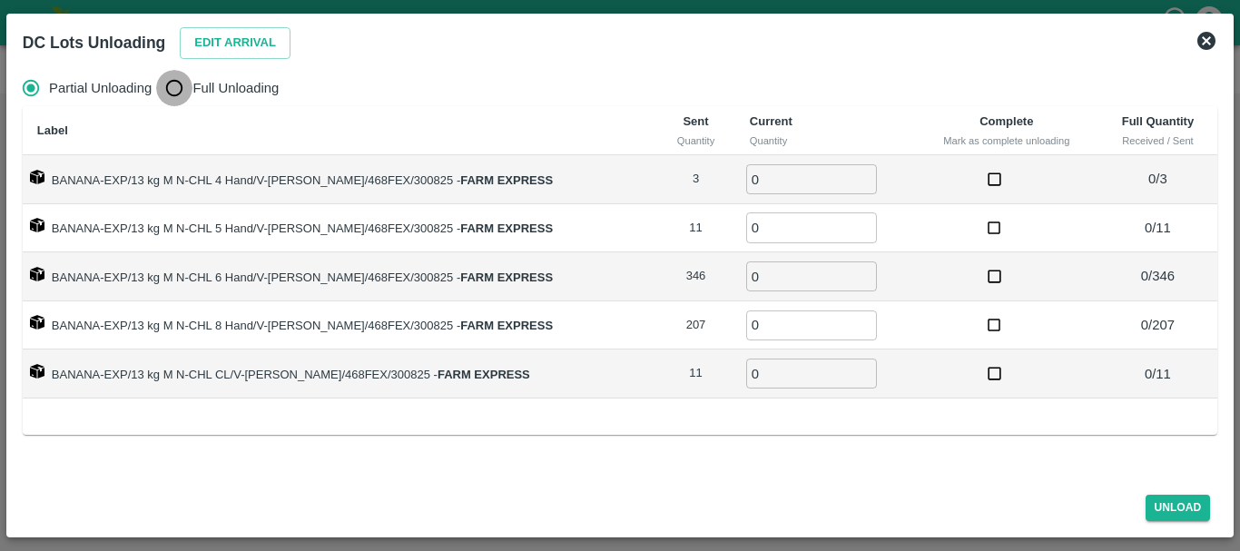
click at [186, 79] on input "Full Unloading" at bounding box center [174, 88] width 36 height 36
radio input "true"
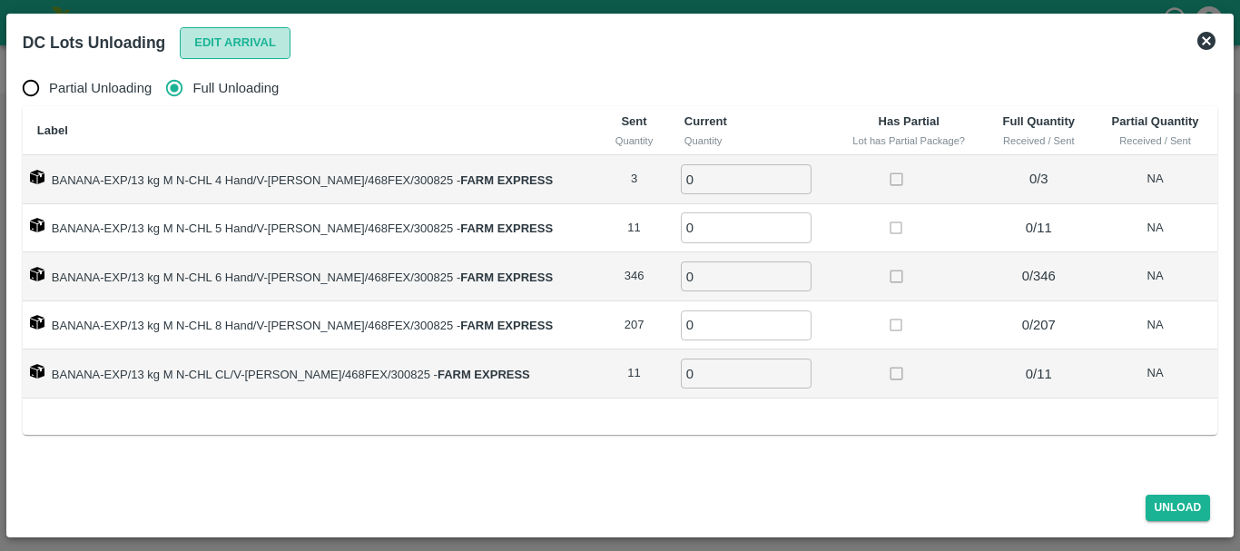
click at [267, 39] on button "Edit Arrival" at bounding box center [235, 43] width 111 height 32
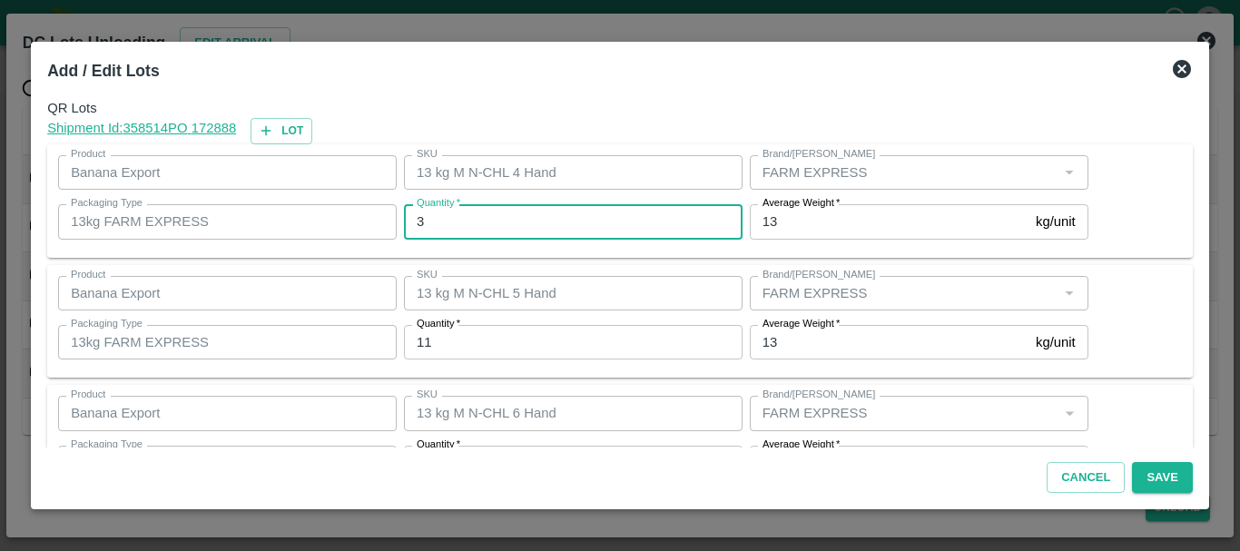
click at [484, 225] on input "3" at bounding box center [573, 221] width 338 height 34
type input "3"
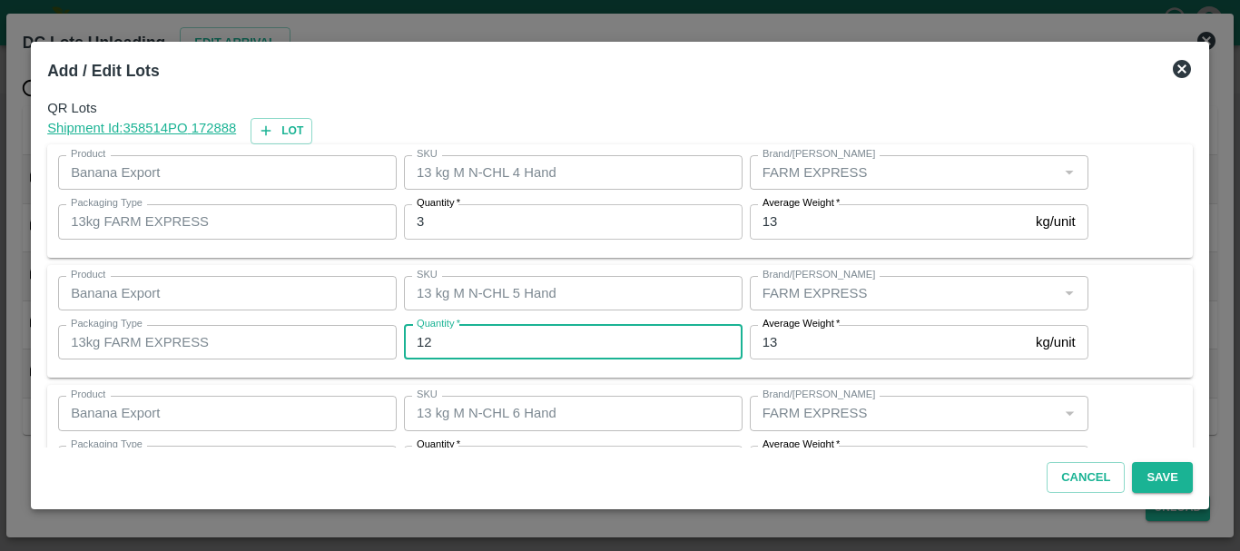
type input "12"
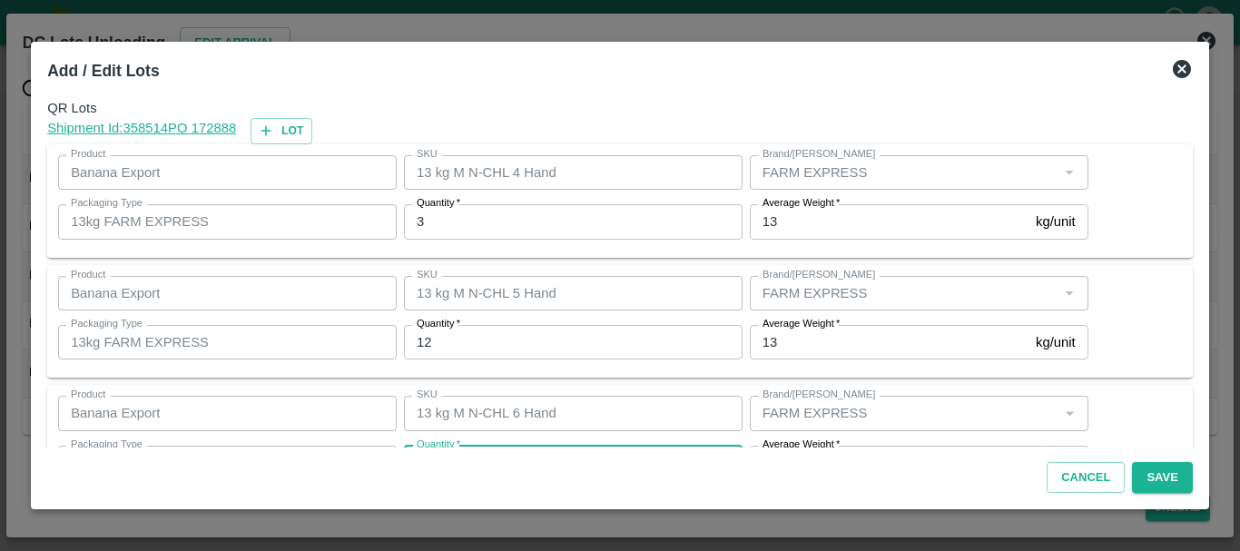
scroll to position [33, 0]
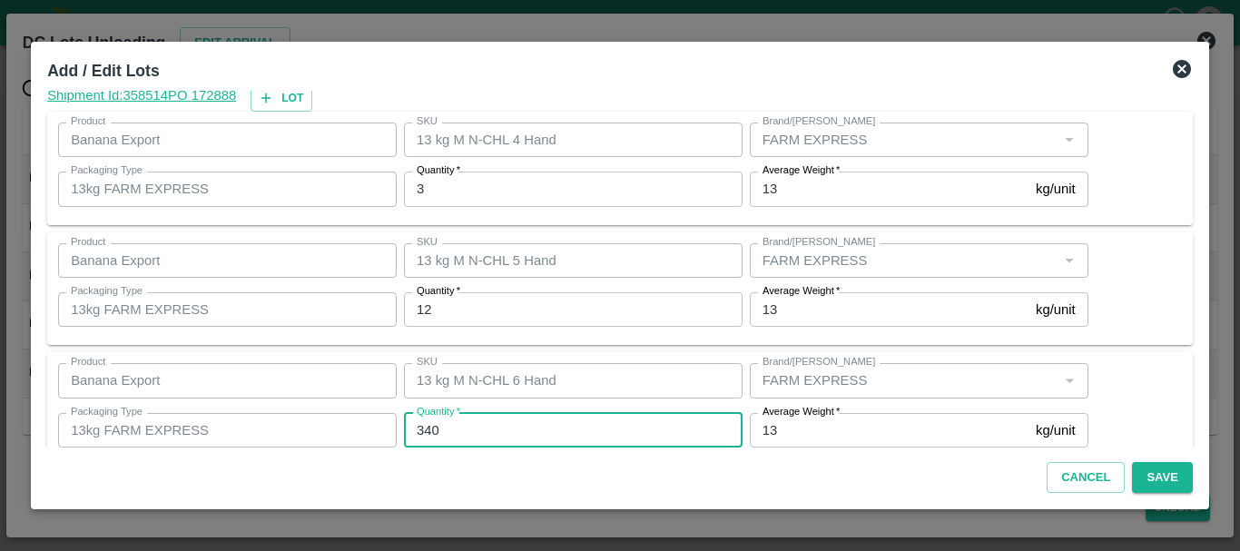
type input "340"
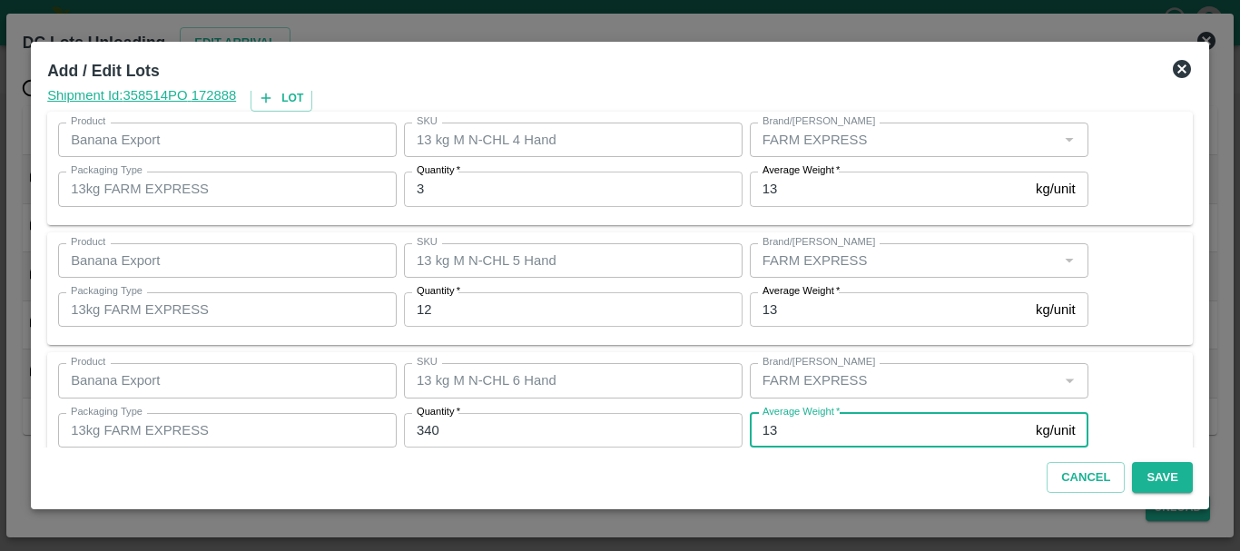
scroll to position [307, 0]
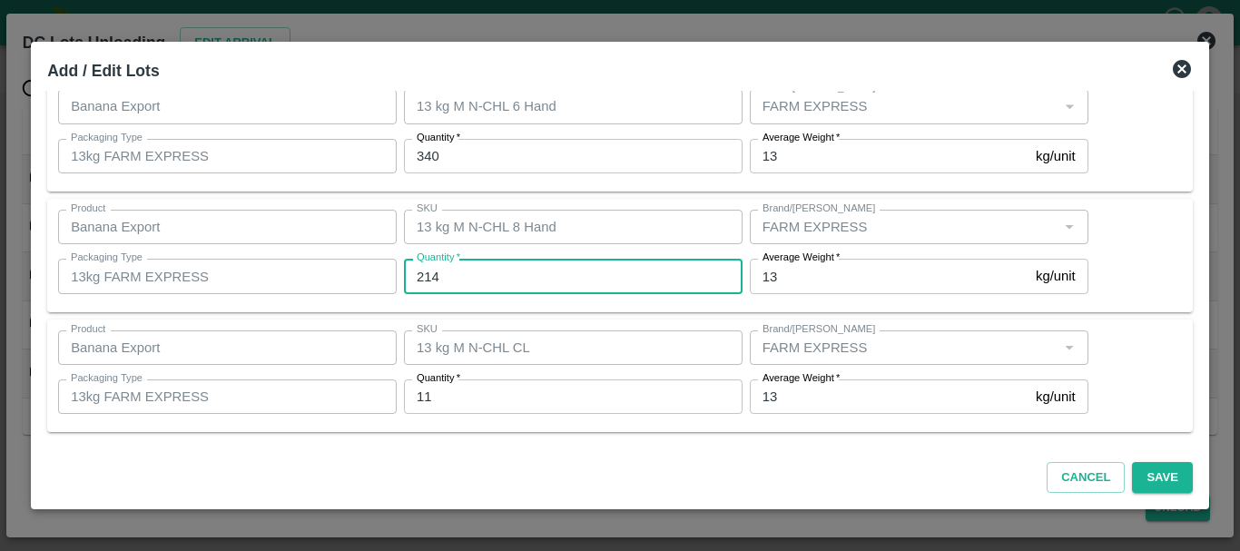
type input "214"
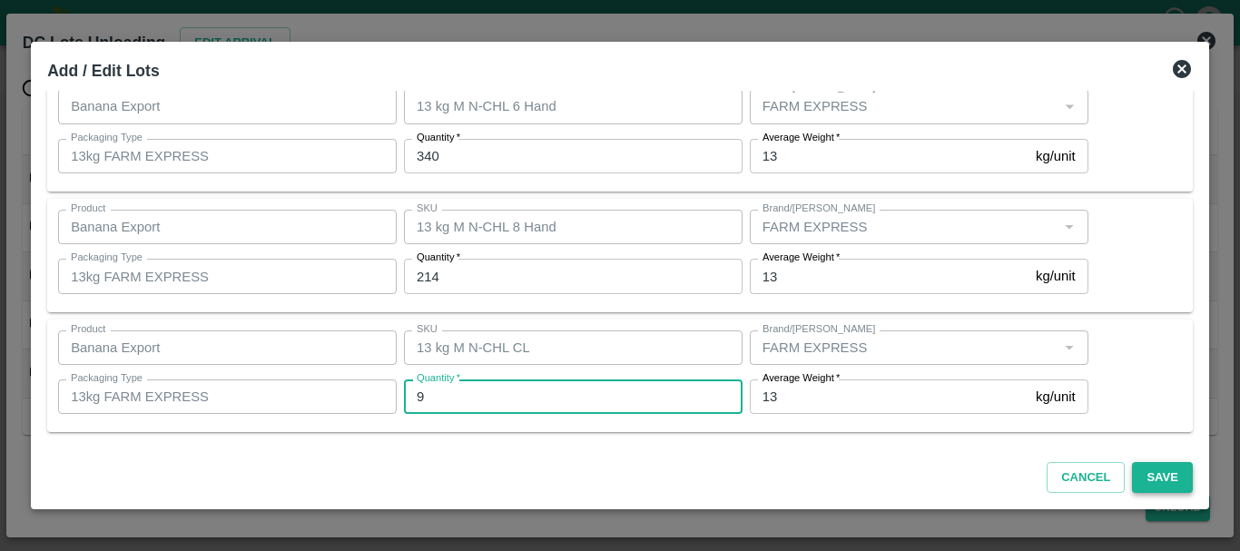
type input "9"
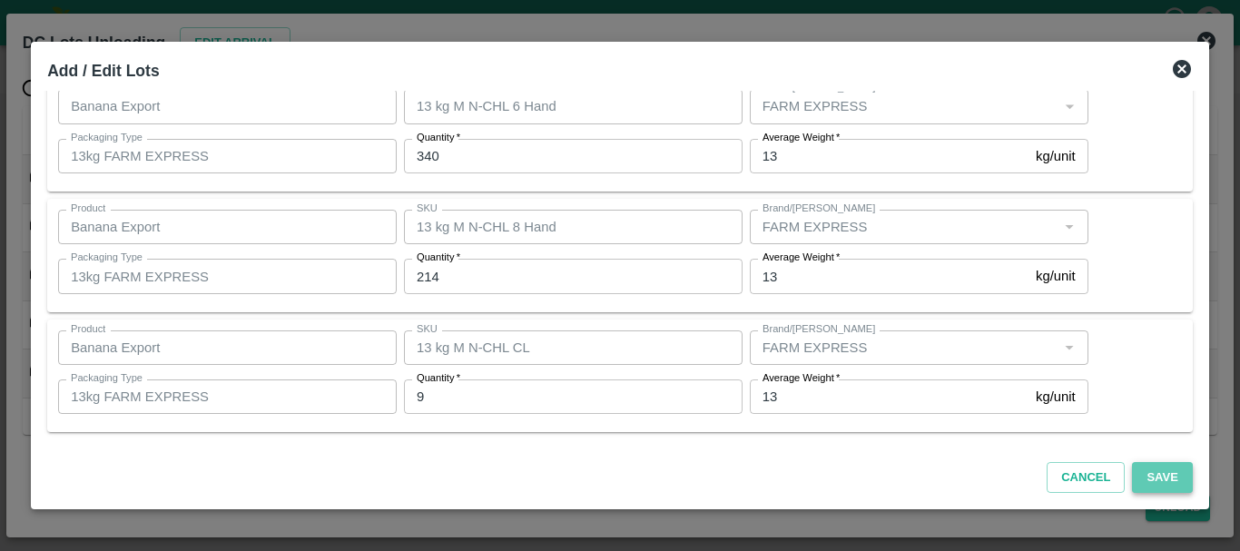
click at [1156, 483] on button "Save" at bounding box center [1162, 478] width 60 height 32
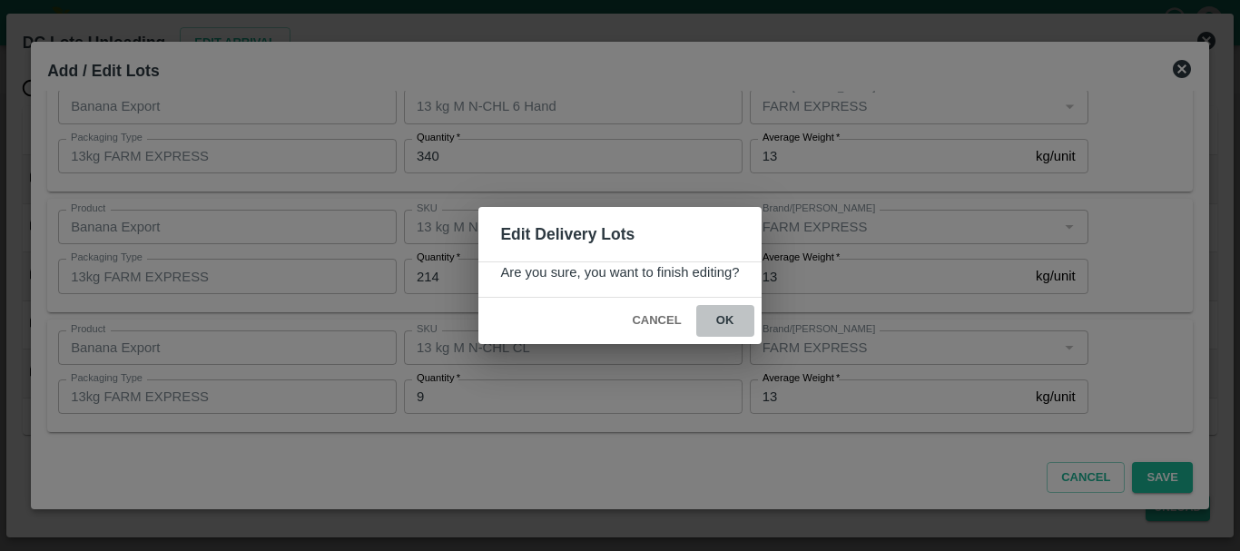
click at [731, 328] on button "ok" at bounding box center [725, 321] width 58 height 32
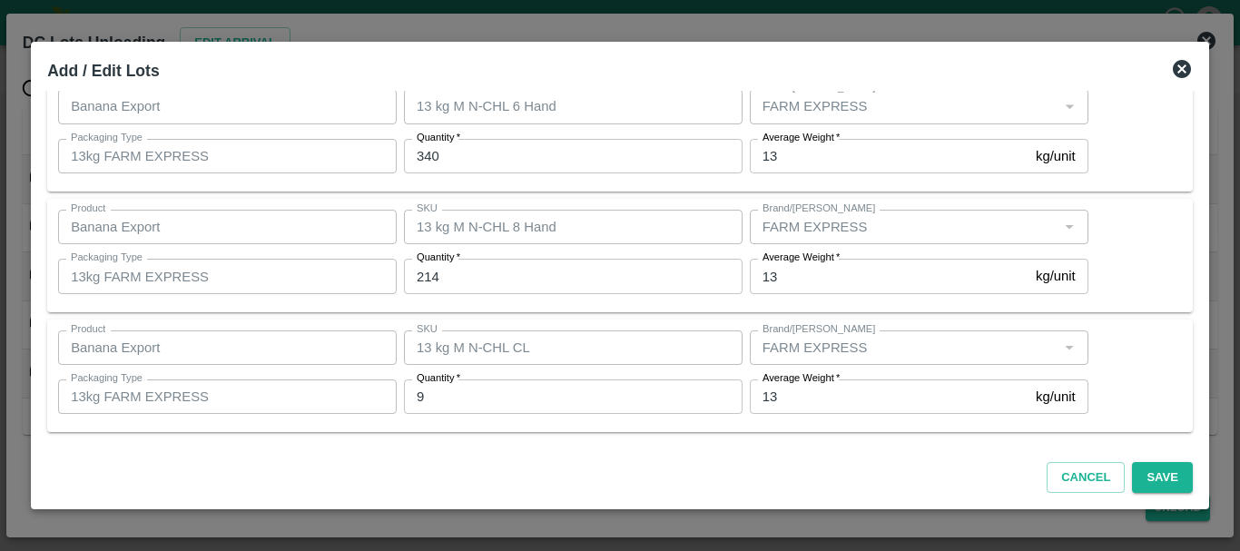
click at [664, 314] on div "QR Lots Shipment Id: 358514 PO 172888 Lot Product Banana Export Product SKU 13 …" at bounding box center [620, 269] width 1160 height 357
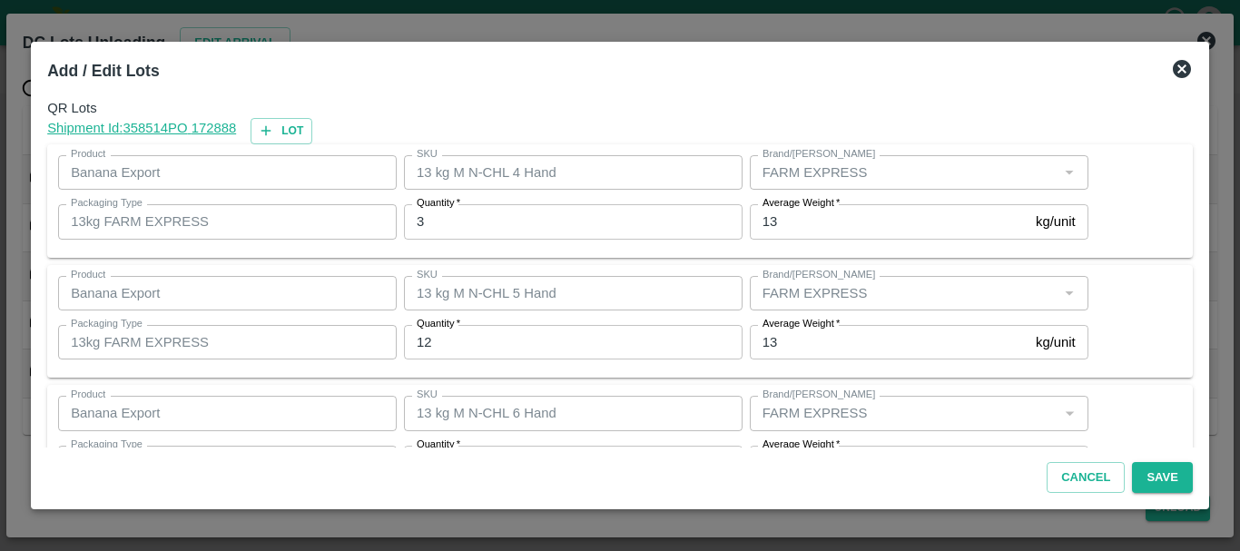
scroll to position [306, 0]
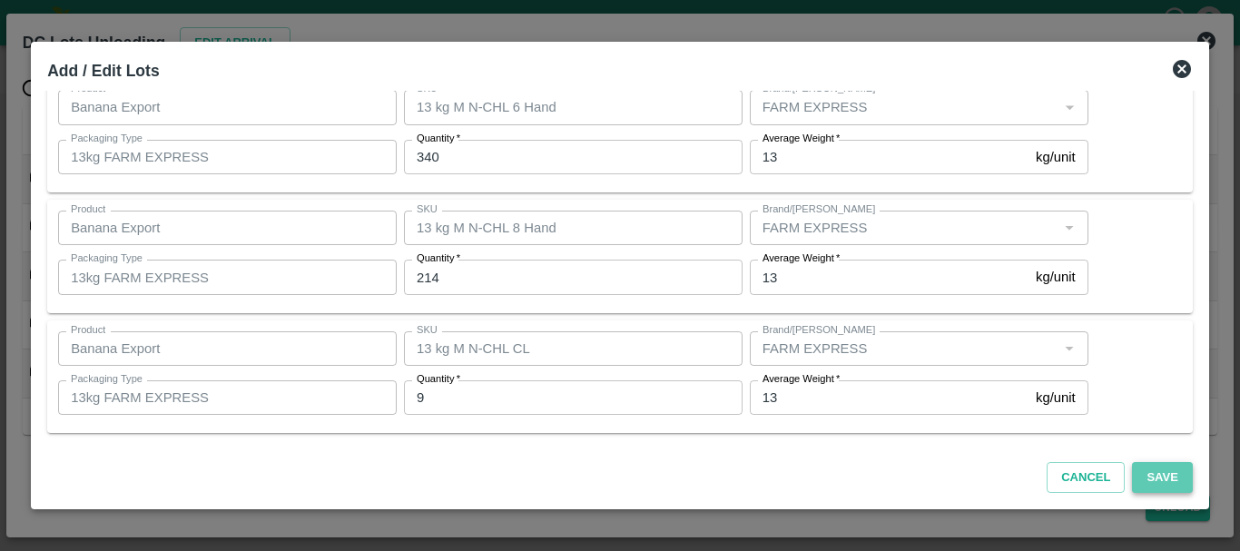
click at [1175, 476] on button "Save" at bounding box center [1162, 478] width 60 height 32
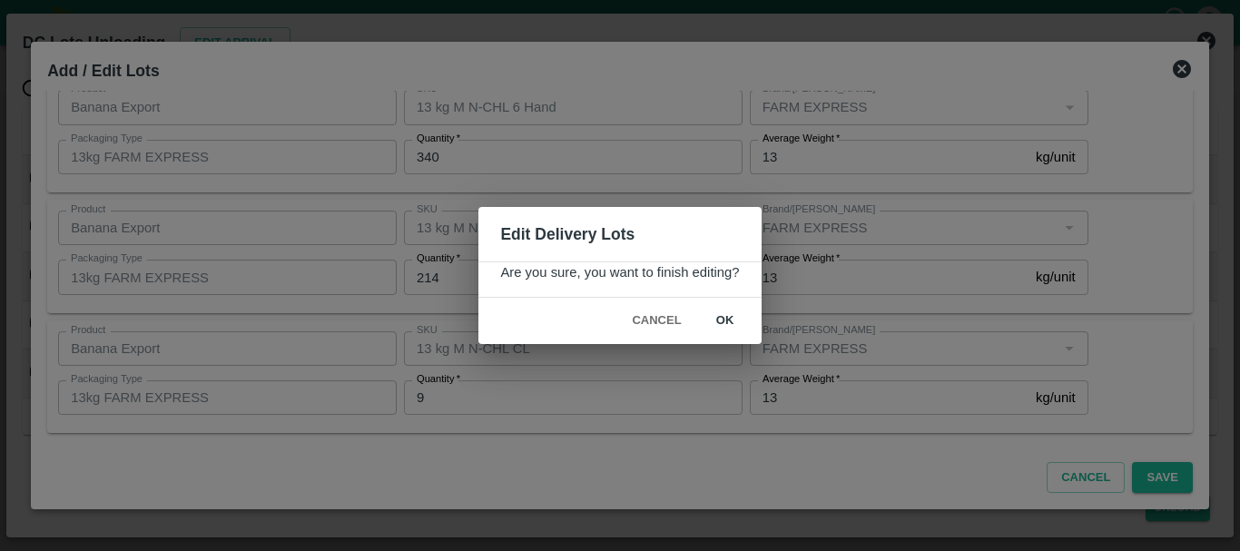
click at [709, 300] on div "Cancel ok" at bounding box center [619, 321] width 282 height 46
click at [725, 318] on button "ok" at bounding box center [725, 321] width 58 height 32
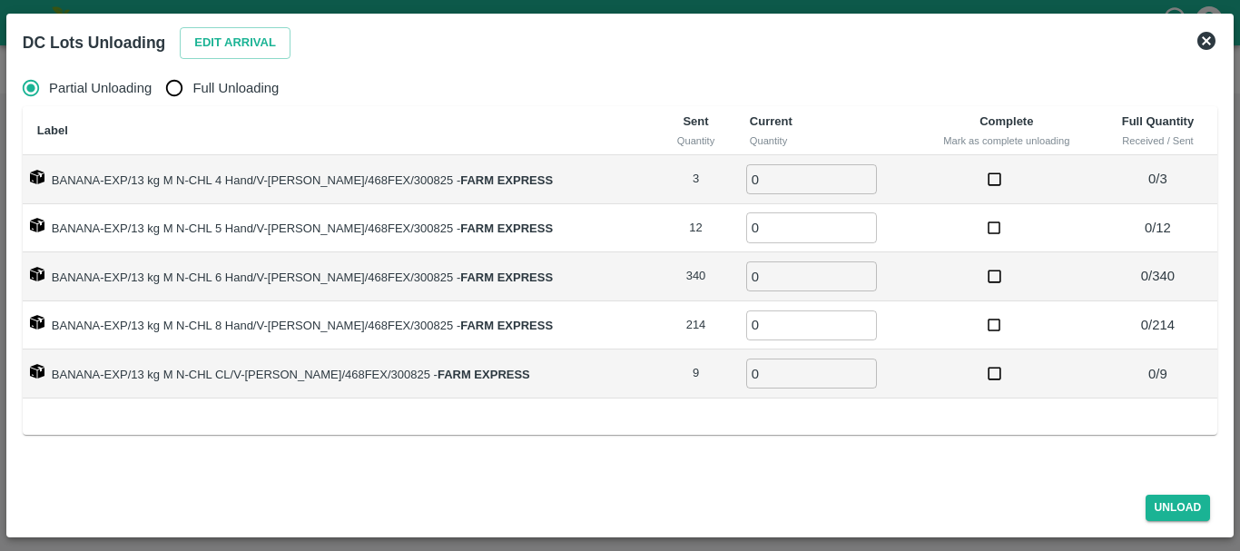
radio input "true"
click at [184, 83] on input "Full Unloading" at bounding box center [174, 88] width 36 height 36
radio input "true"
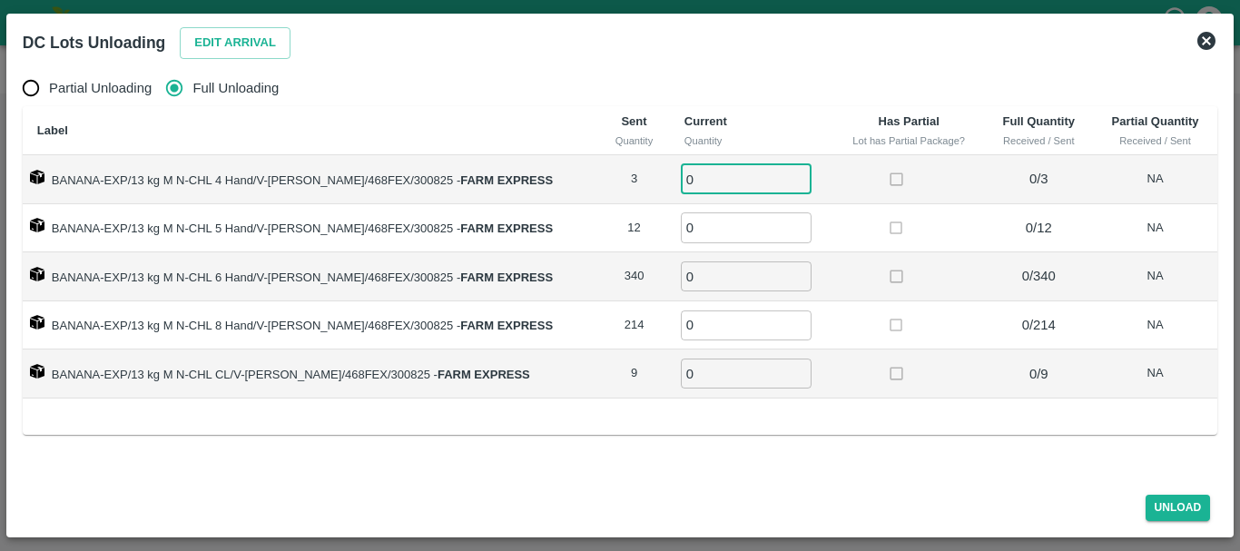
click at [702, 185] on input "0" at bounding box center [746, 179] width 131 height 30
type input "03"
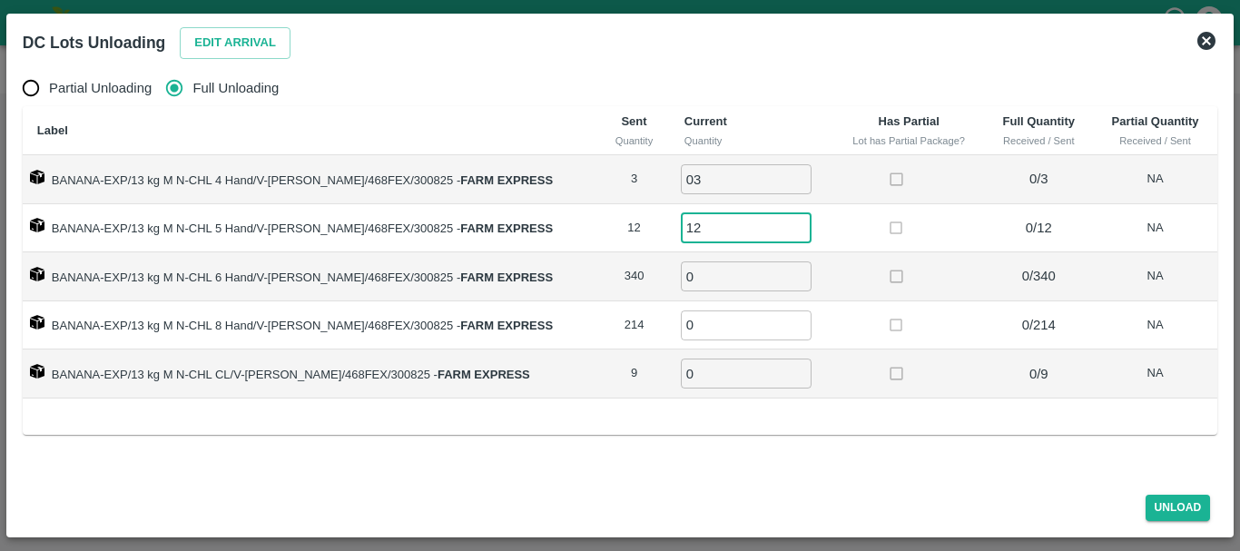
type input "12"
type input "340"
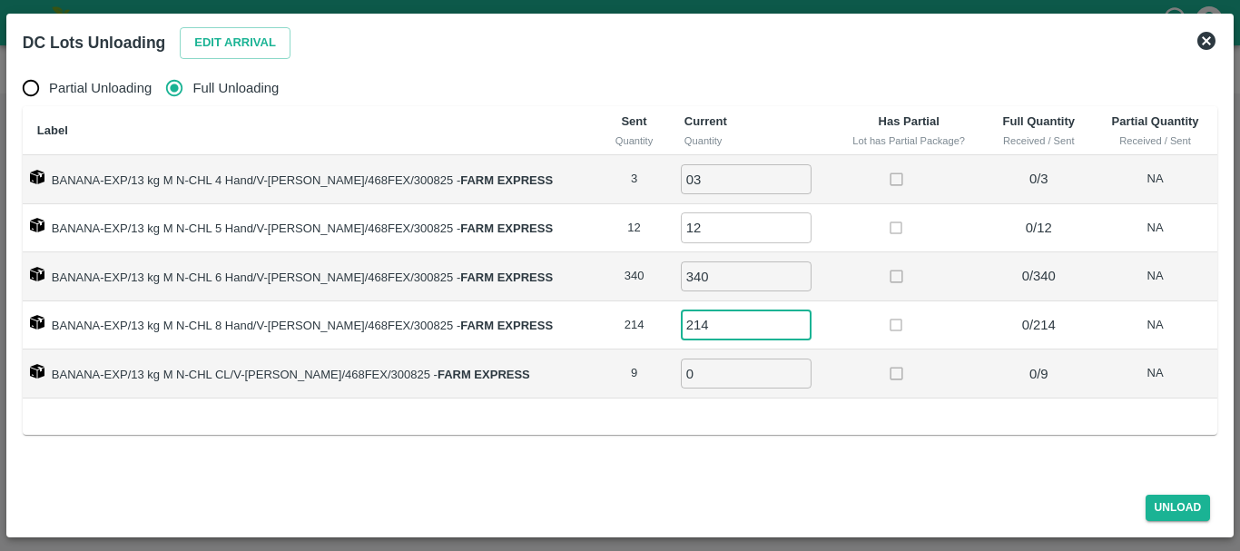
type input "214"
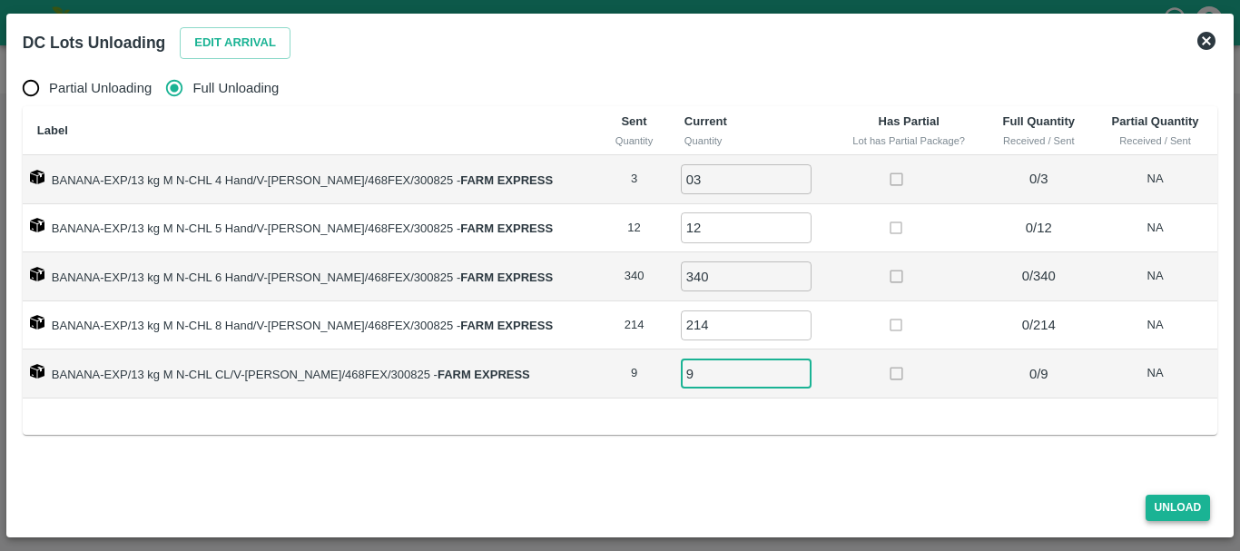
type input "9"
click at [1162, 504] on button "Unload" at bounding box center [1177, 508] width 65 height 26
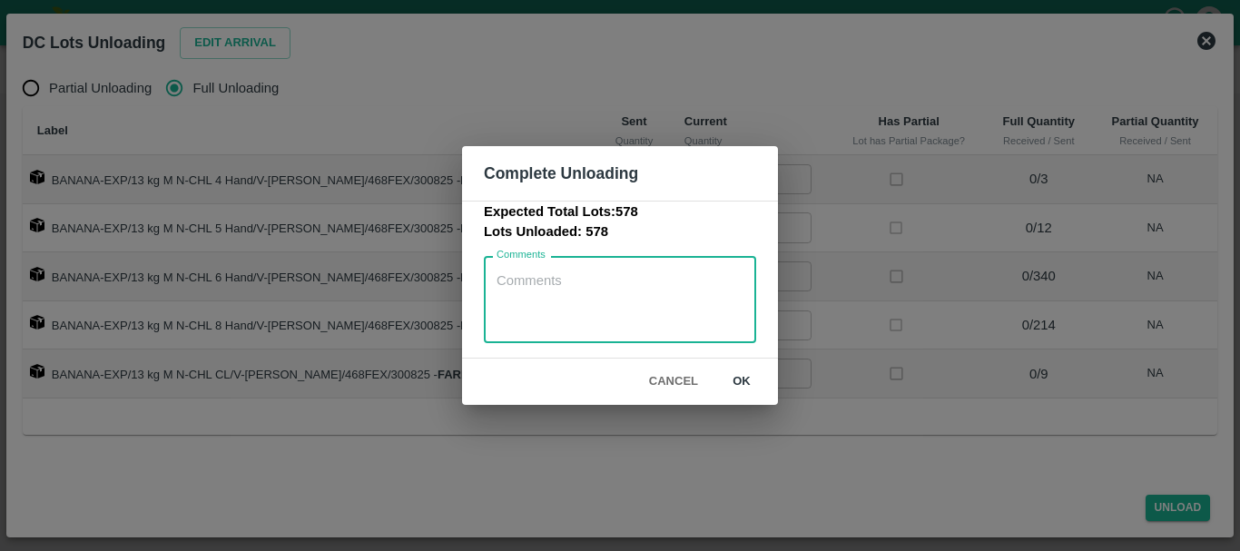
click at [587, 278] on textarea "Comments" at bounding box center [619, 299] width 247 height 57
type textarea "No vehicle weighment slip provided from field supervisor."
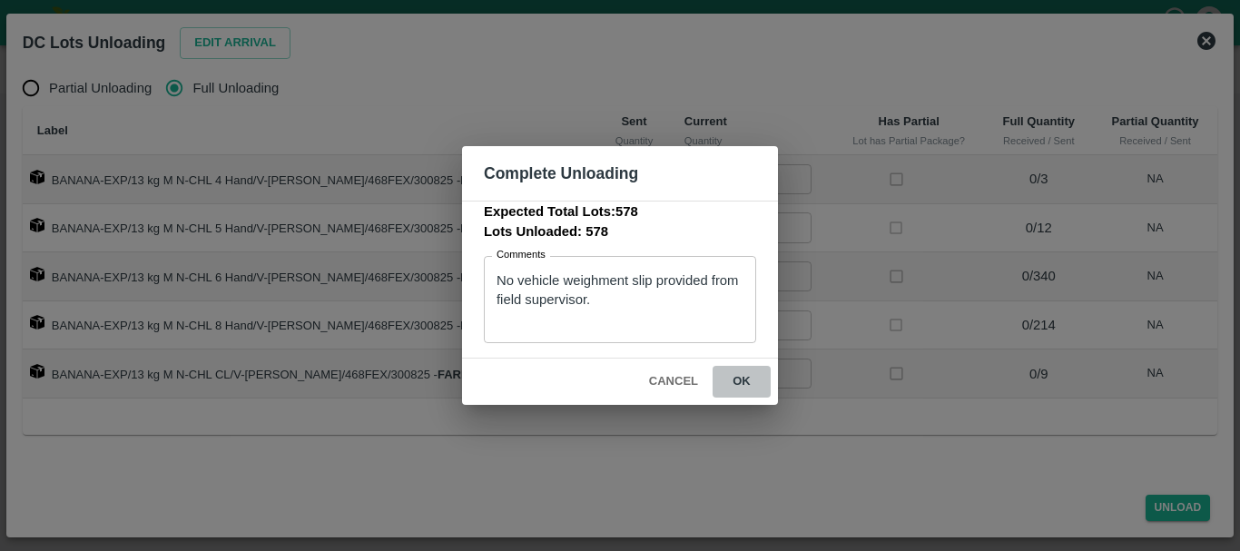
click at [730, 387] on button "ok" at bounding box center [741, 382] width 58 height 32
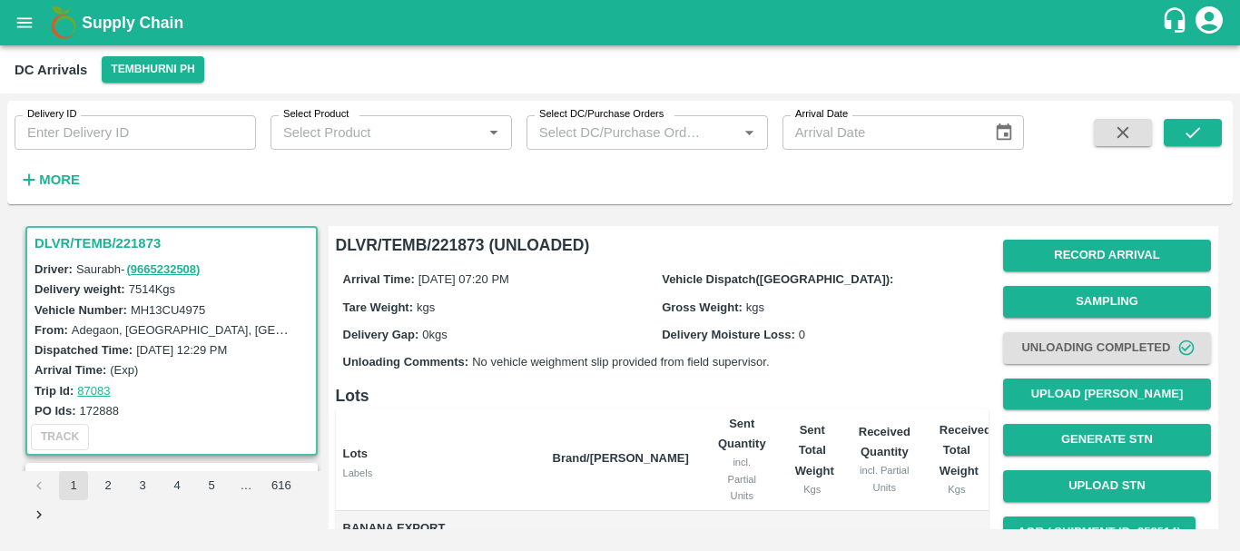
scroll to position [147, 0]
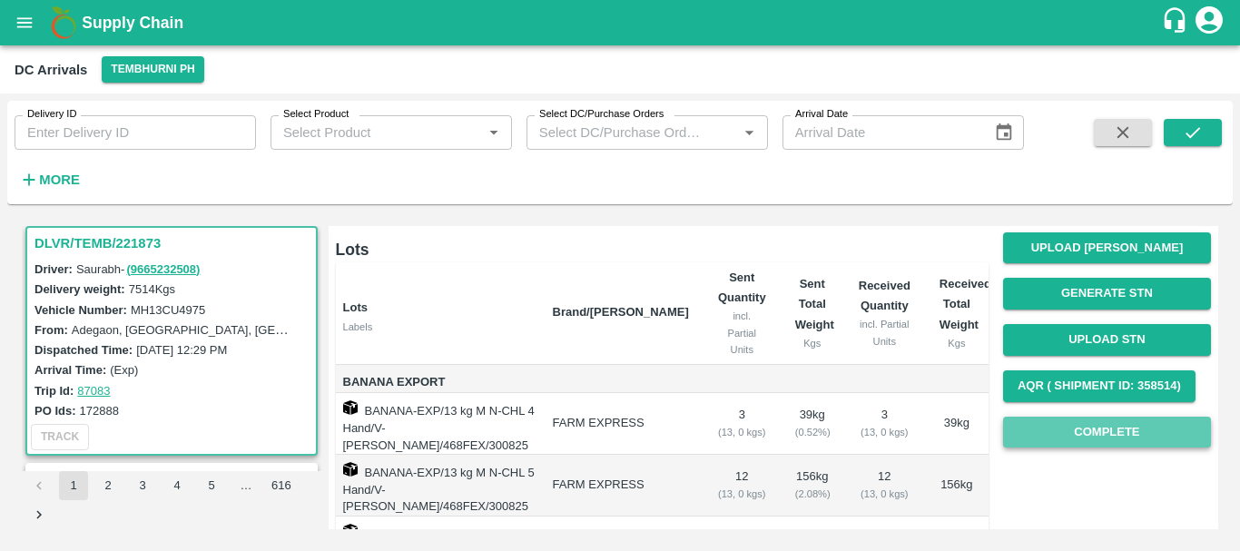
click at [1058, 435] on button "Complete" at bounding box center [1107, 433] width 208 height 32
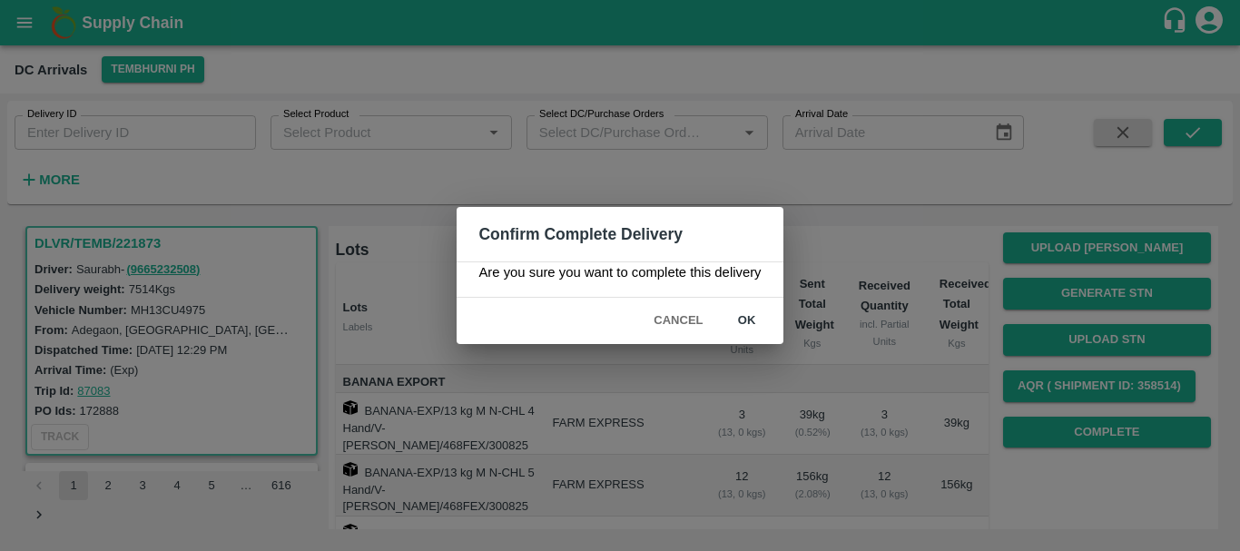
click at [742, 311] on button "ok" at bounding box center [747, 321] width 58 height 32
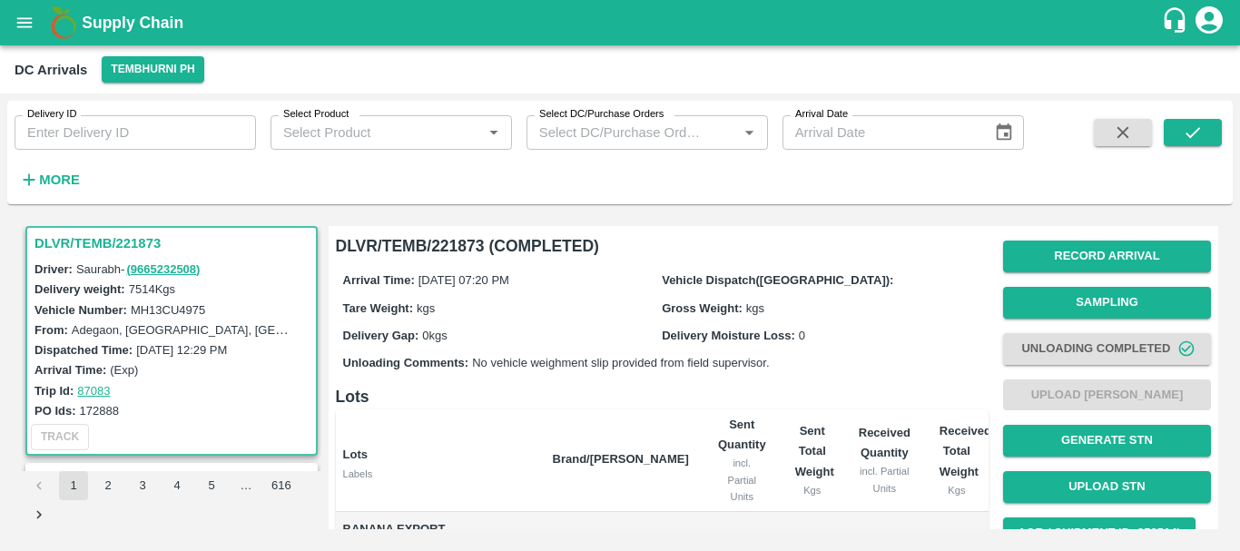
scroll to position [359, 0]
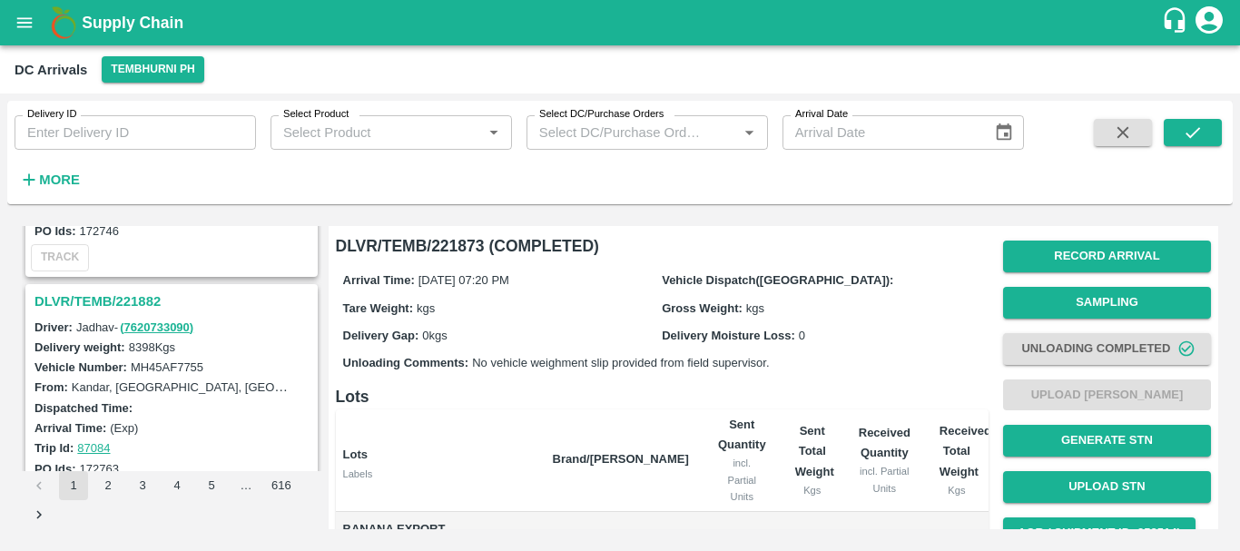
click at [144, 304] on h3 "DLVR/TEMB/221882" at bounding box center [173, 301] width 279 height 24
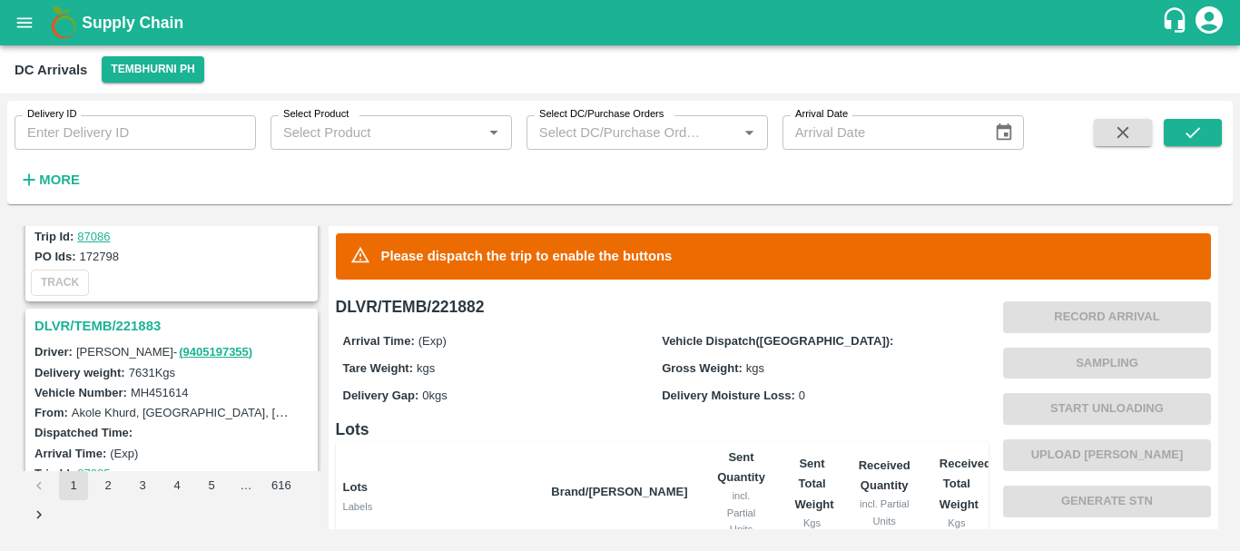
click at [101, 325] on h3 "DLVR/TEMB/221883" at bounding box center [173, 326] width 279 height 24
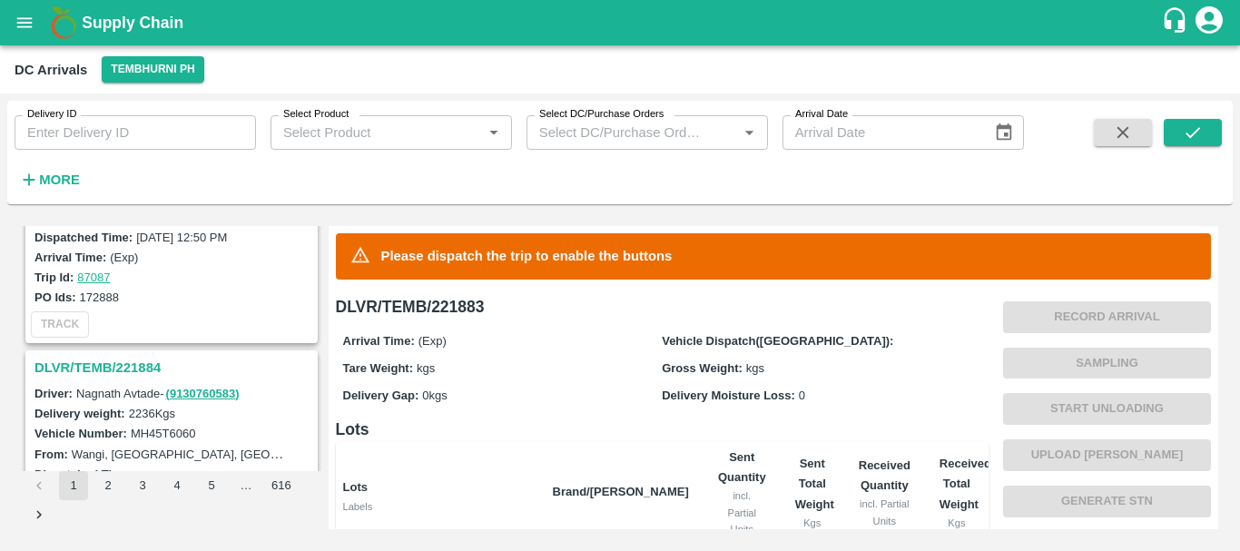
click at [149, 370] on h3 "DLVR/TEMB/221884" at bounding box center [173, 368] width 279 height 24
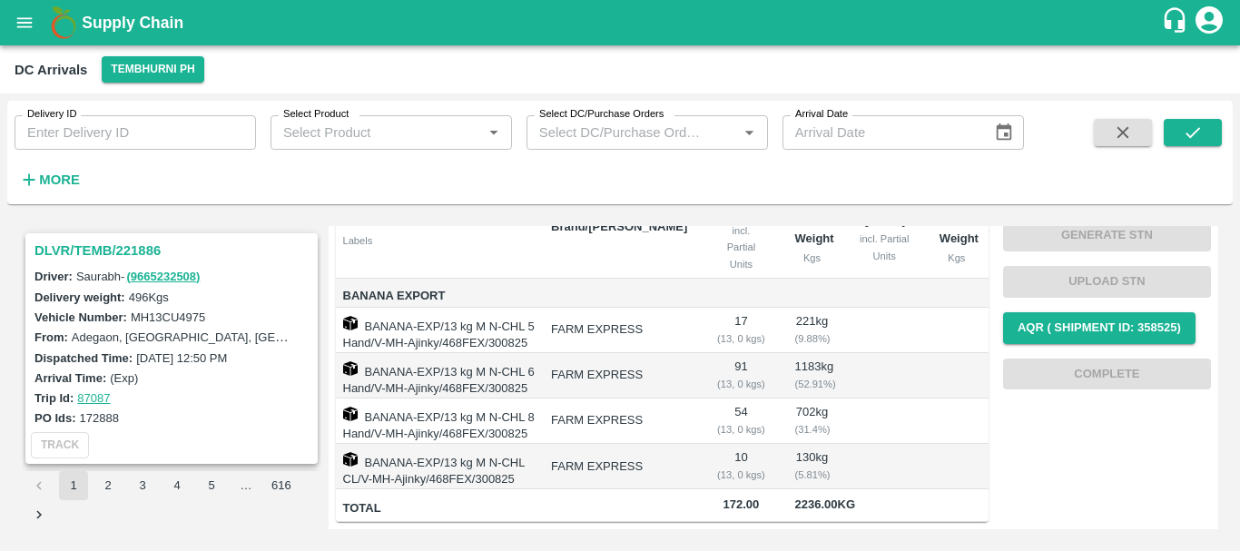
click at [145, 251] on h3 "DLVR/TEMB/221886" at bounding box center [173, 251] width 279 height 24
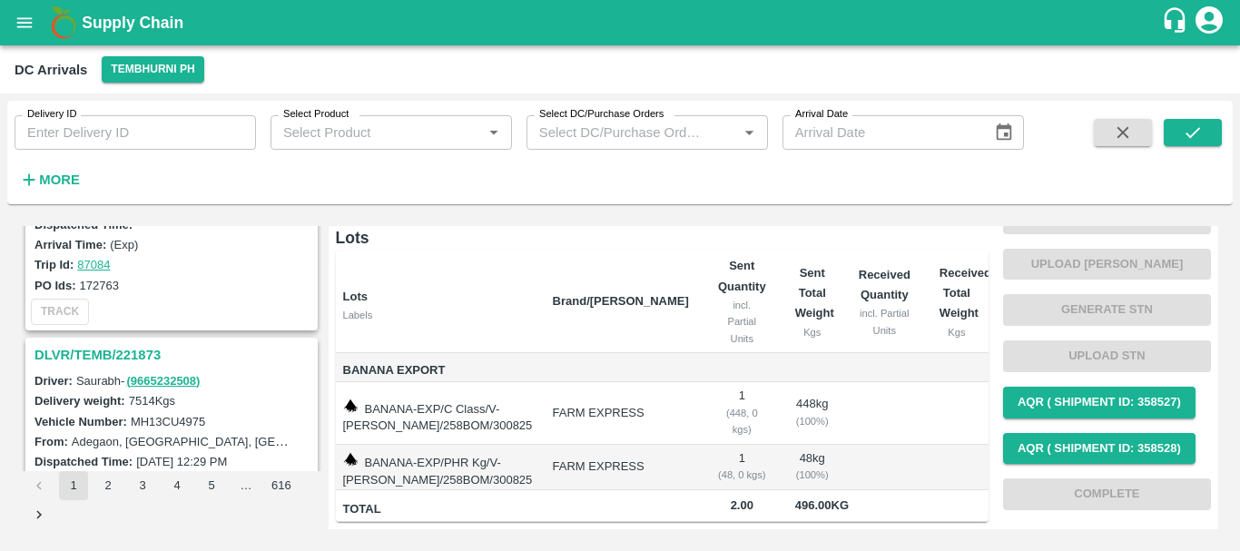
click at [145, 354] on h3 "DLVR/TEMB/221873" at bounding box center [173, 355] width 279 height 24
